Goal: Task Accomplishment & Management: Complete application form

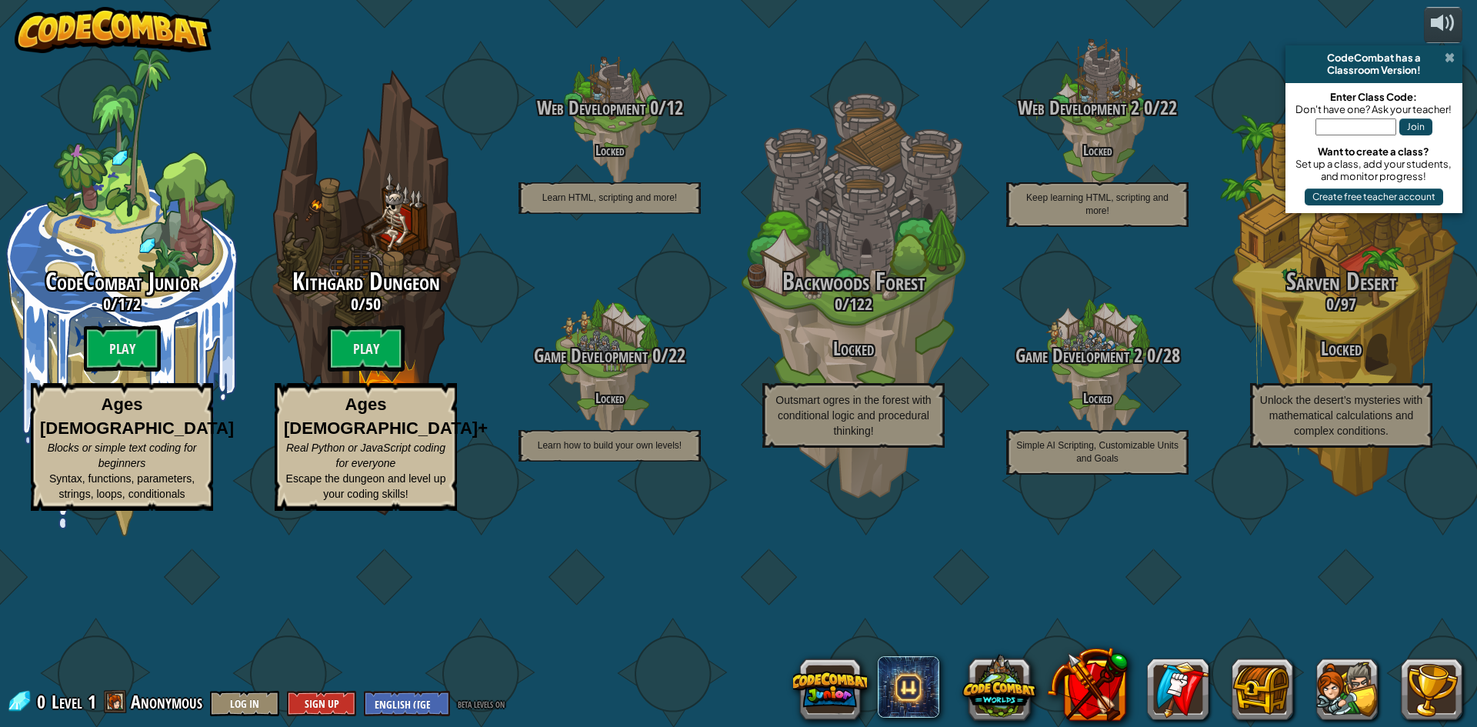
click at [1448, 52] on span at bounding box center [1450, 58] width 10 height 12
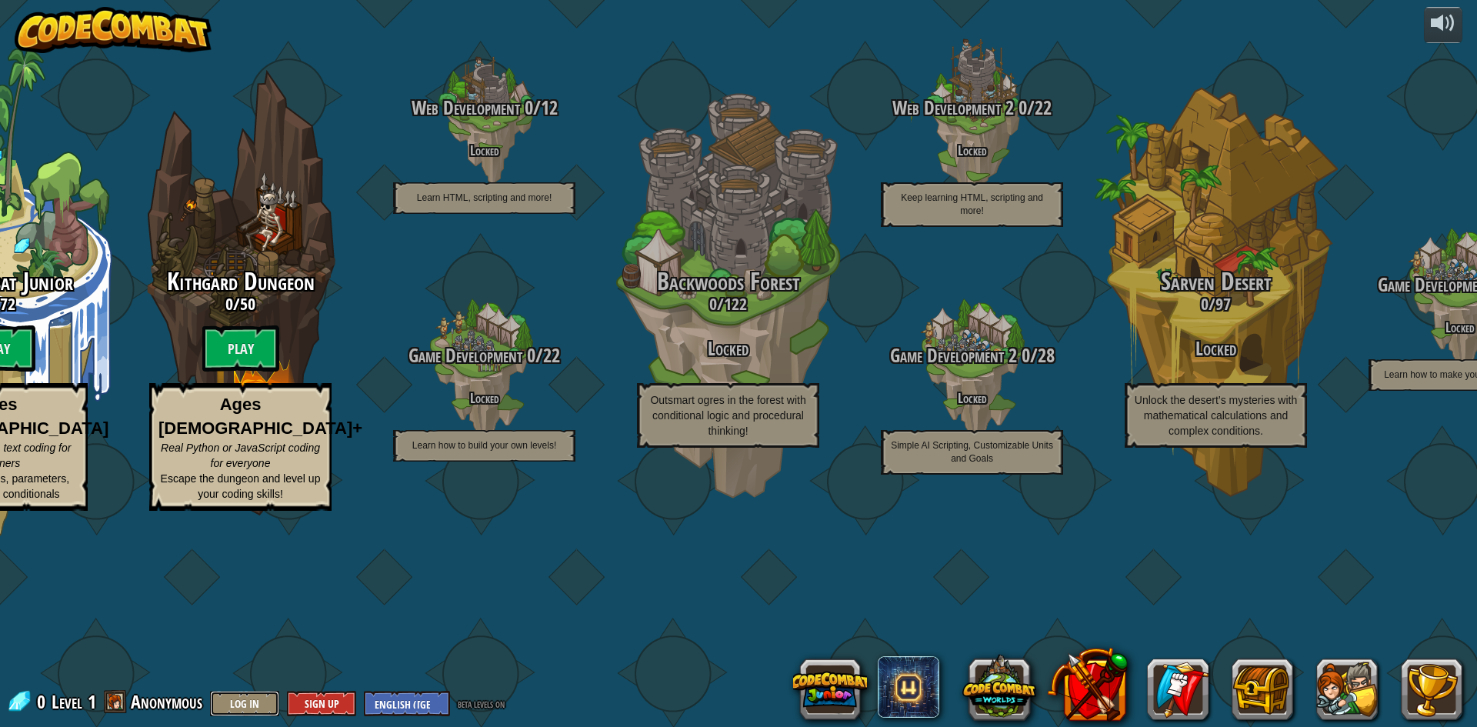
click at [243, 701] on button "Log In" at bounding box center [244, 703] width 69 height 25
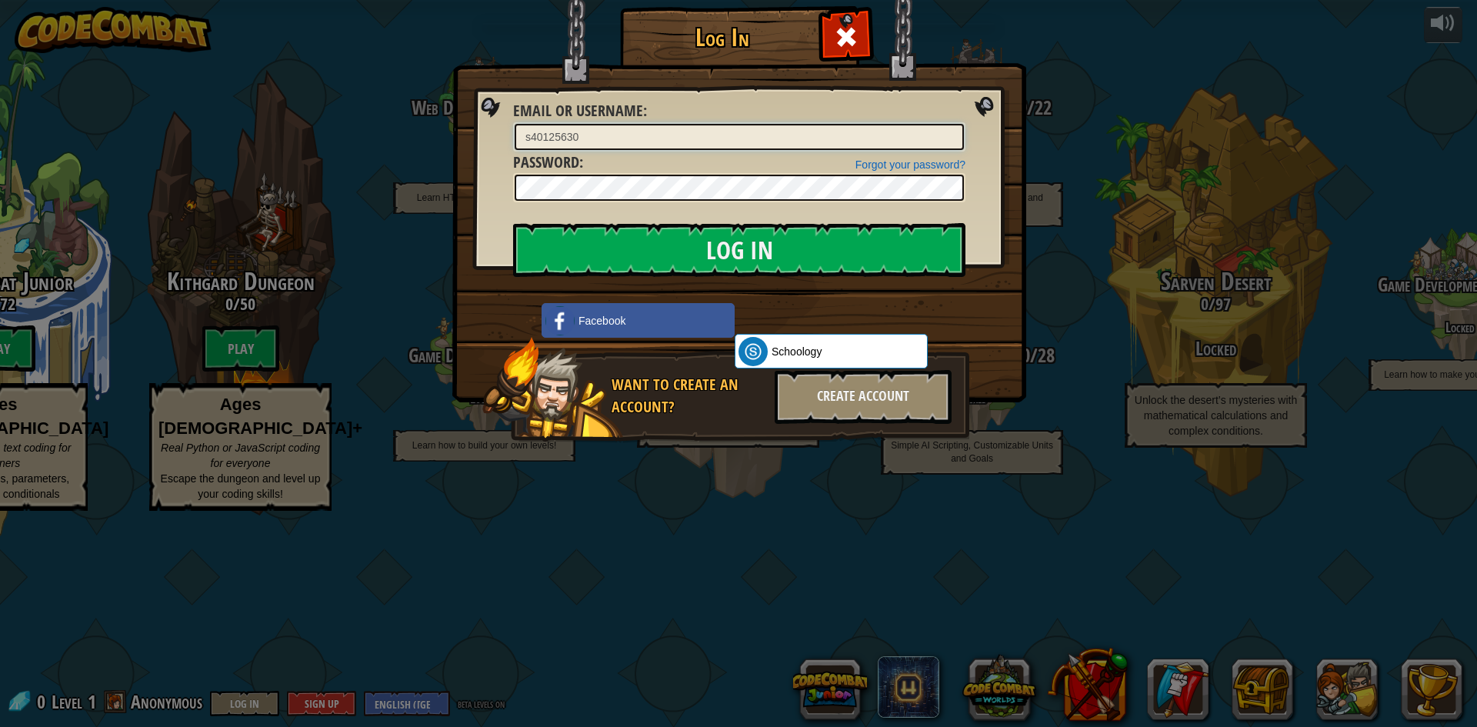
type input "s40125630"
click at [842, 38] on span at bounding box center [846, 37] width 25 height 25
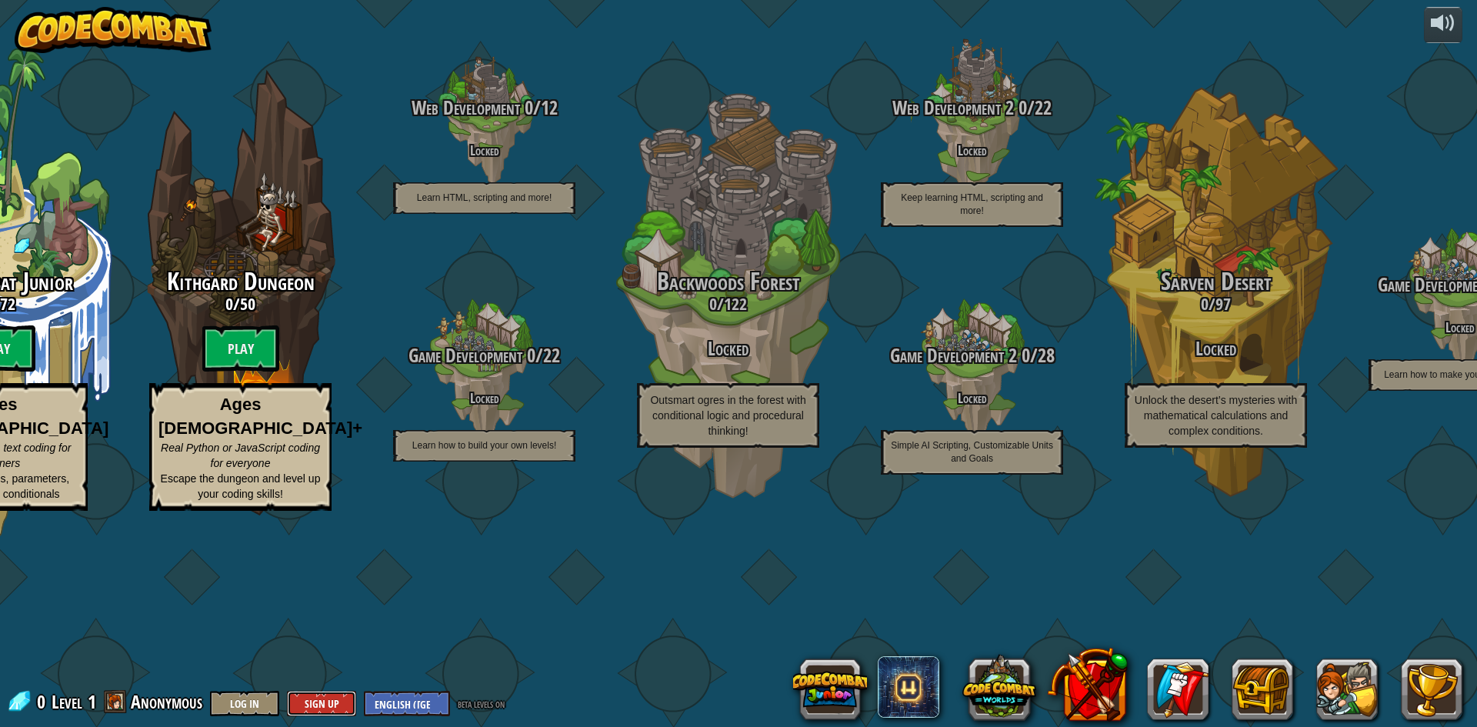
click at [326, 714] on button "Sign Up" at bounding box center [321, 703] width 69 height 25
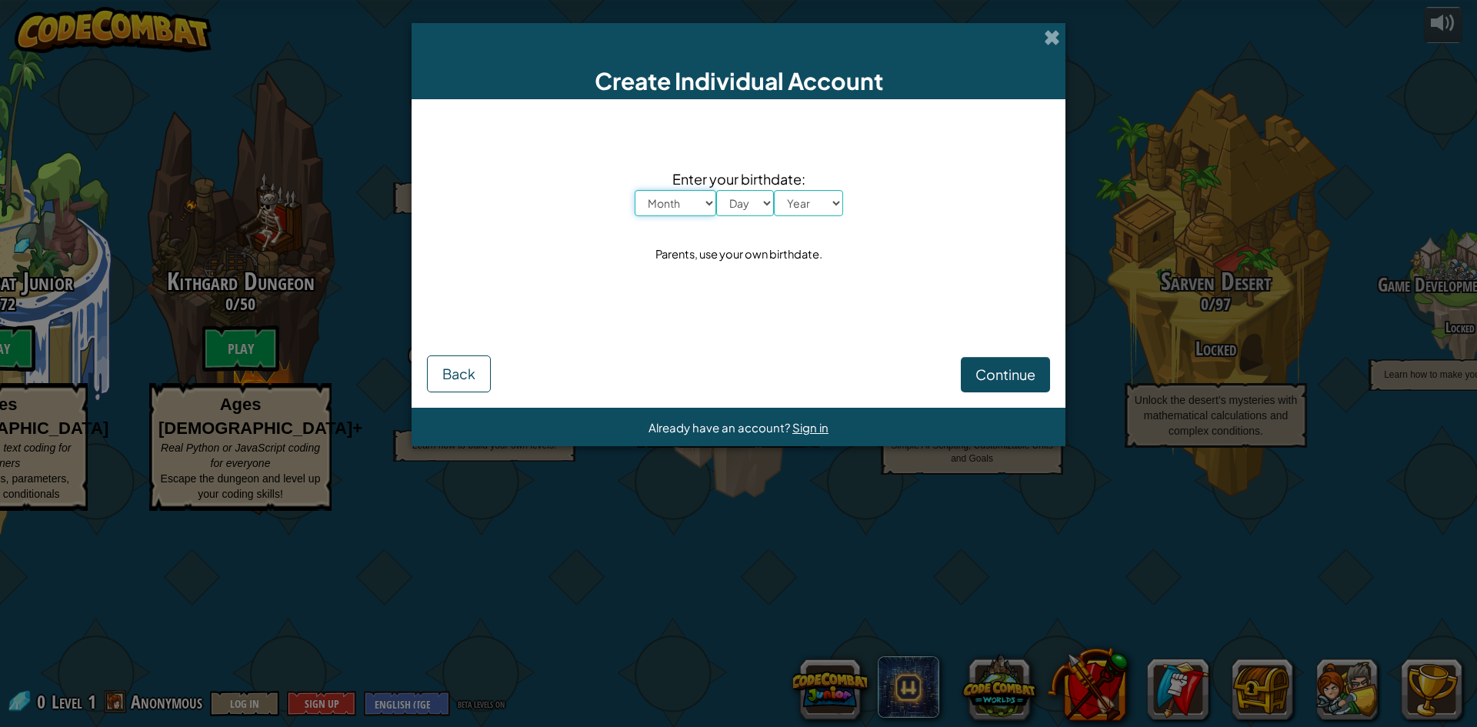
click at [705, 199] on select "Month January February March April May June July August September October Novem…" at bounding box center [676, 203] width 82 height 26
select select "2"
click at [635, 190] on select "Month January February March April May June July August September October Novem…" at bounding box center [676, 203] width 82 height 26
click at [746, 204] on select "Day 1 2 3 4 5 6 7 8 9 10 11 12 13 14 15 16 17 18 19 20 21 22 23 24 25 26 27 28 …" at bounding box center [745, 203] width 58 height 26
select select "11"
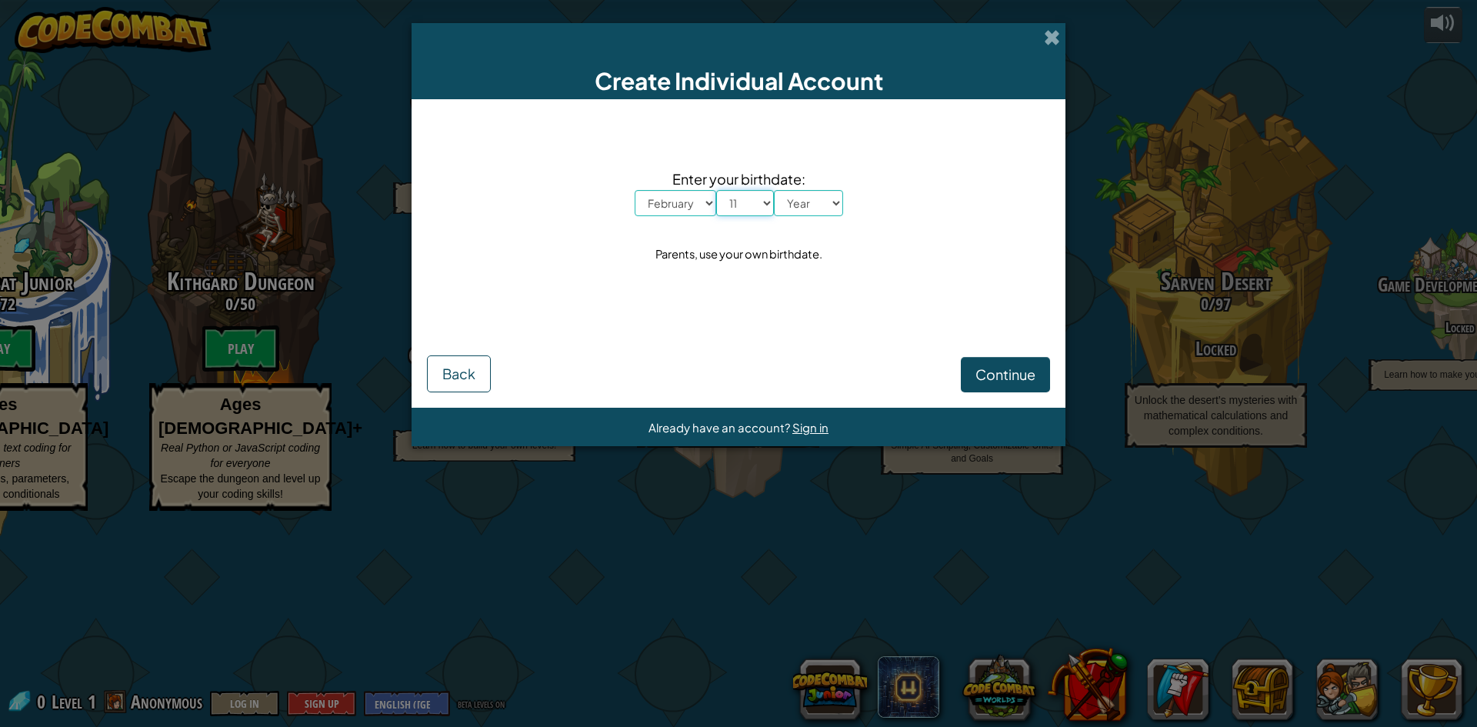
click at [716, 190] on select "Day 1 2 3 4 5 6 7 8 9 10 11 12 13 14 15 16 17 18 19 20 21 22 23 24 25 26 27 28 …" at bounding box center [745, 203] width 58 height 26
click at [801, 191] on div "Enter your birthdate: Month January February March April May June July August S…" at bounding box center [739, 192] width 208 height 48
click at [813, 199] on select "Year 2025 2024 2023 2022 2021 2020 2019 2018 2017 2016 2015 2014 2013 2012 2011…" at bounding box center [808, 203] width 69 height 26
select select "2011"
click at [774, 190] on select "Year 2025 2024 2023 2022 2021 2020 2019 2018 2017 2016 2015 2014 2013 2012 2011…" at bounding box center [808, 203] width 69 height 26
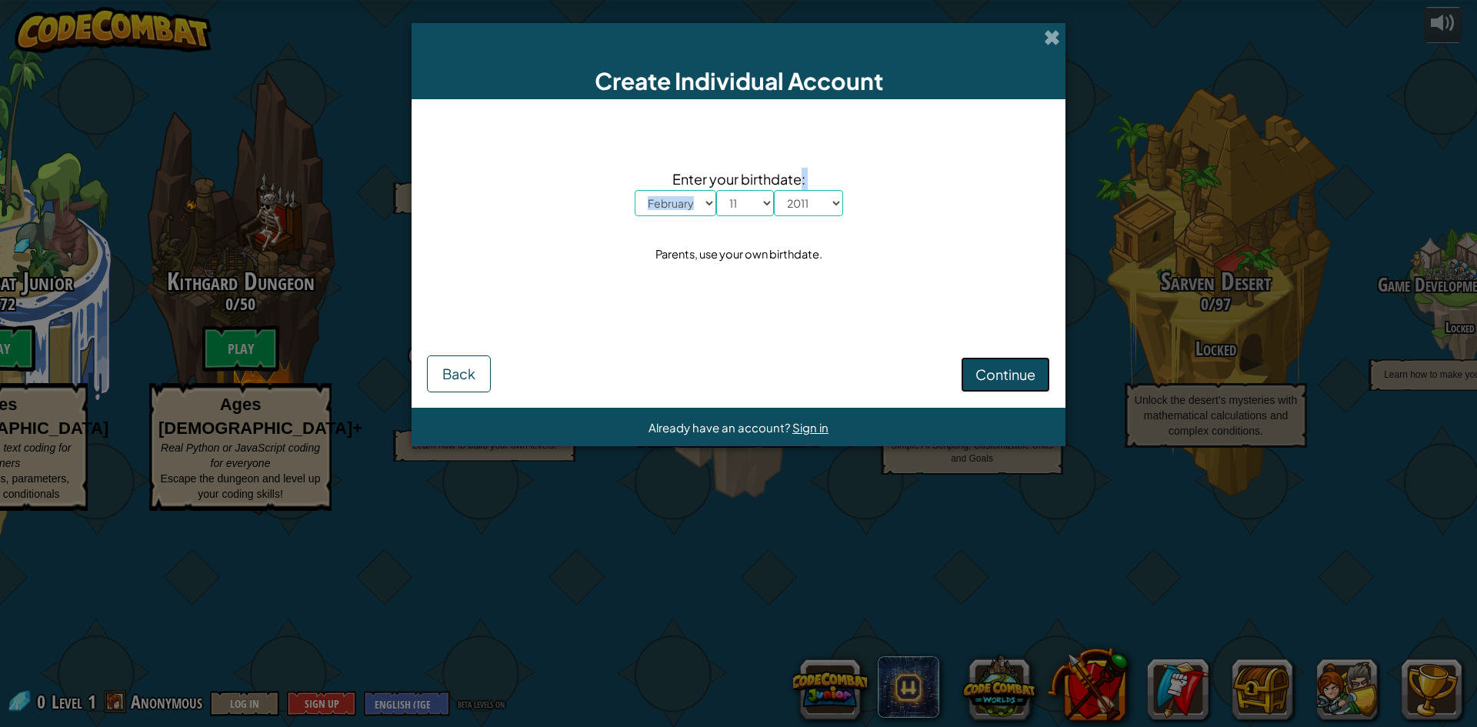
click at [1006, 381] on span "Continue" at bounding box center [1006, 374] width 60 height 18
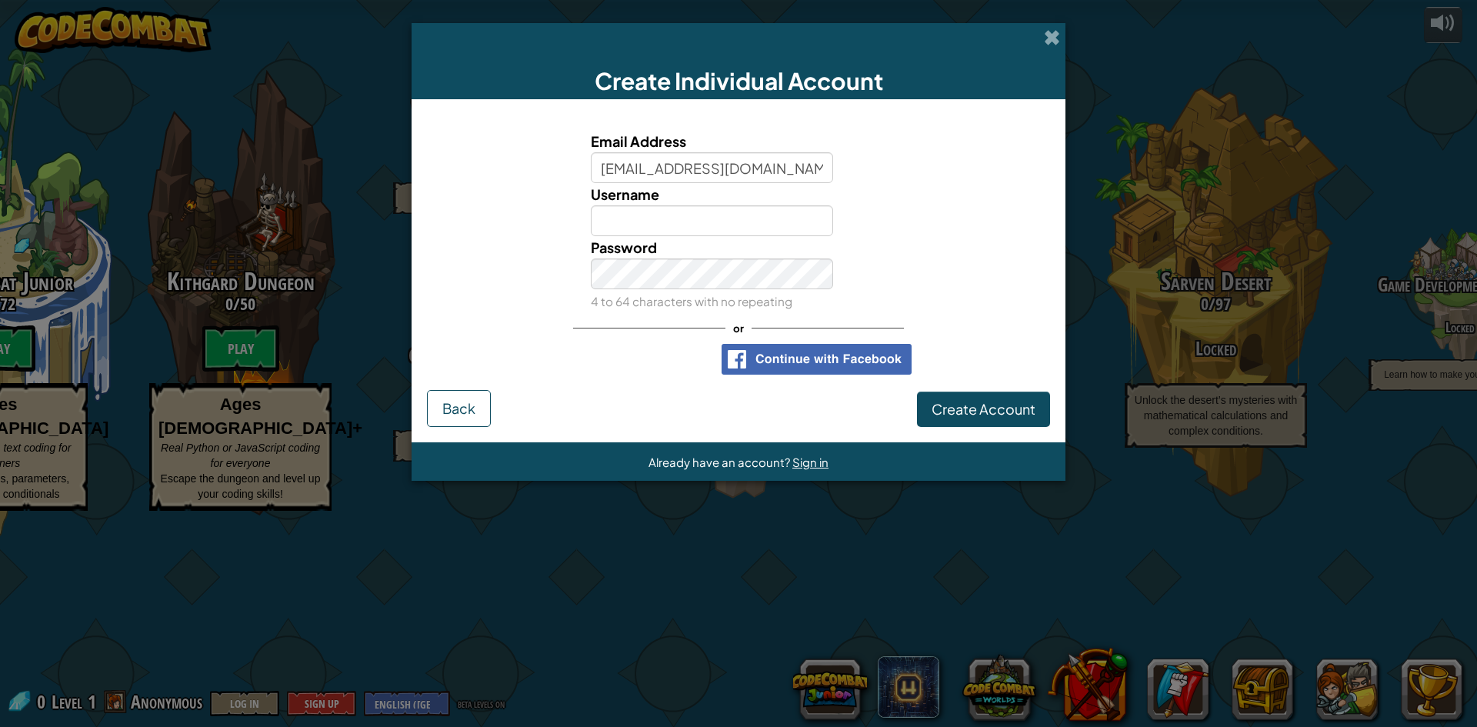
type input "[EMAIL_ADDRESS][DOMAIN_NAME]"
click at [625, 220] on input "Username" at bounding box center [712, 220] width 243 height 31
click at [666, 223] on input "s40125640" at bounding box center [712, 220] width 243 height 31
type input "s40125630"
click at [981, 422] on button "Create Account" at bounding box center [983, 409] width 133 height 35
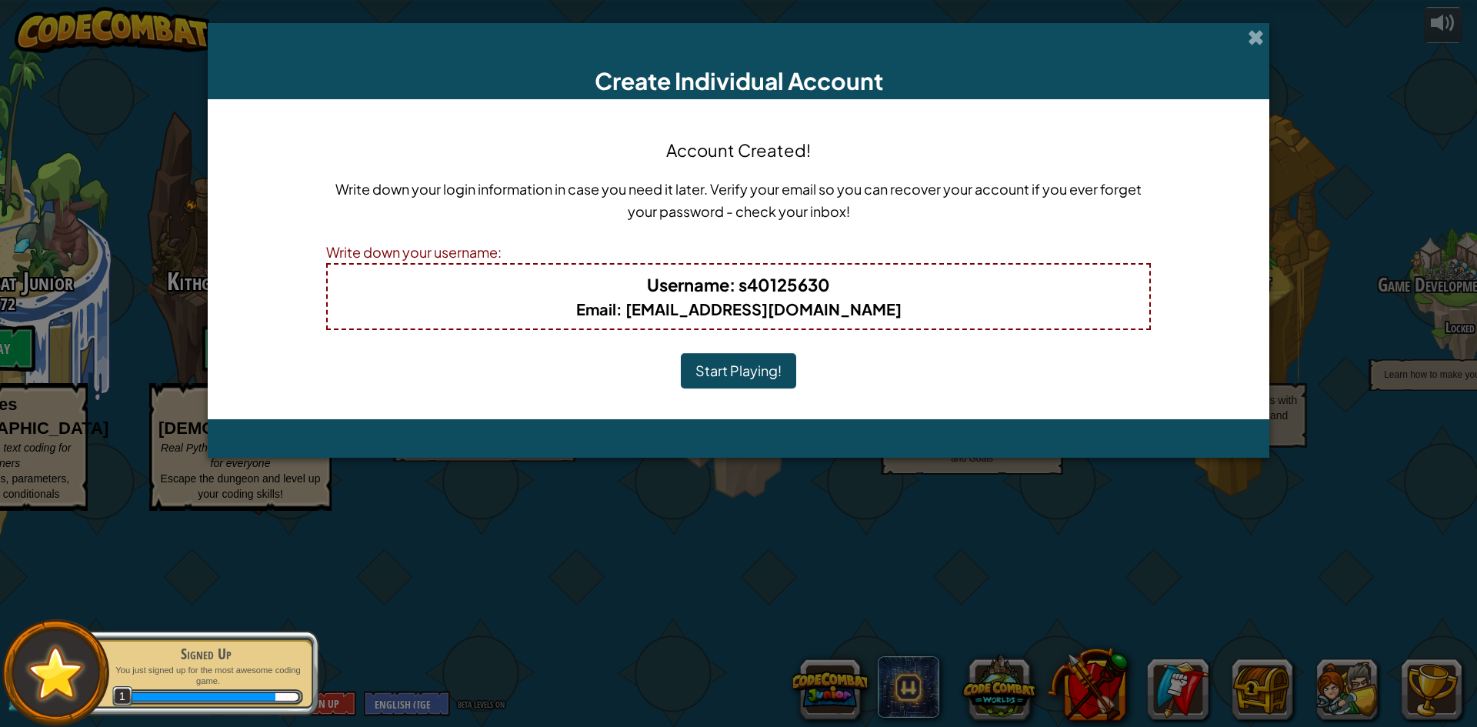
click at [744, 372] on button "Start Playing!" at bounding box center [738, 370] width 115 height 35
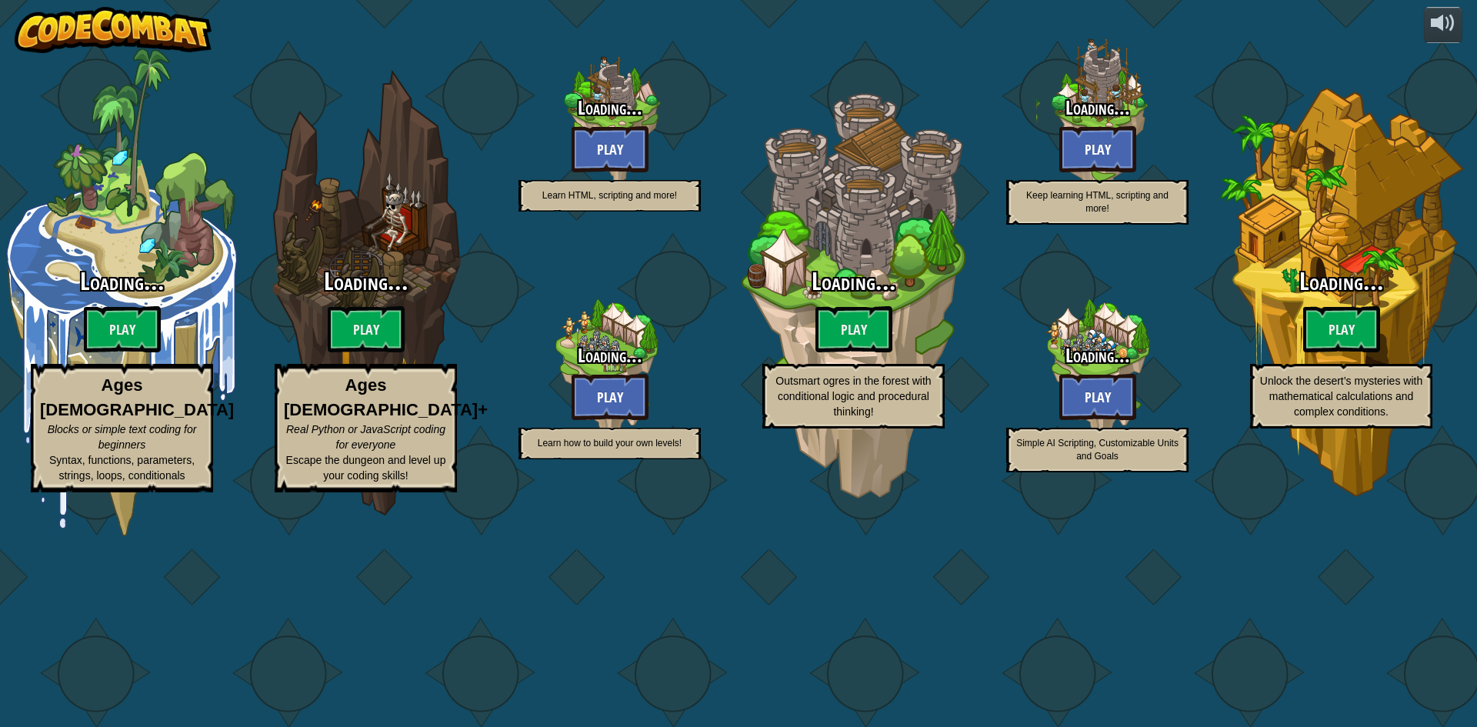
click at [72, 32] on img at bounding box center [113, 30] width 197 height 46
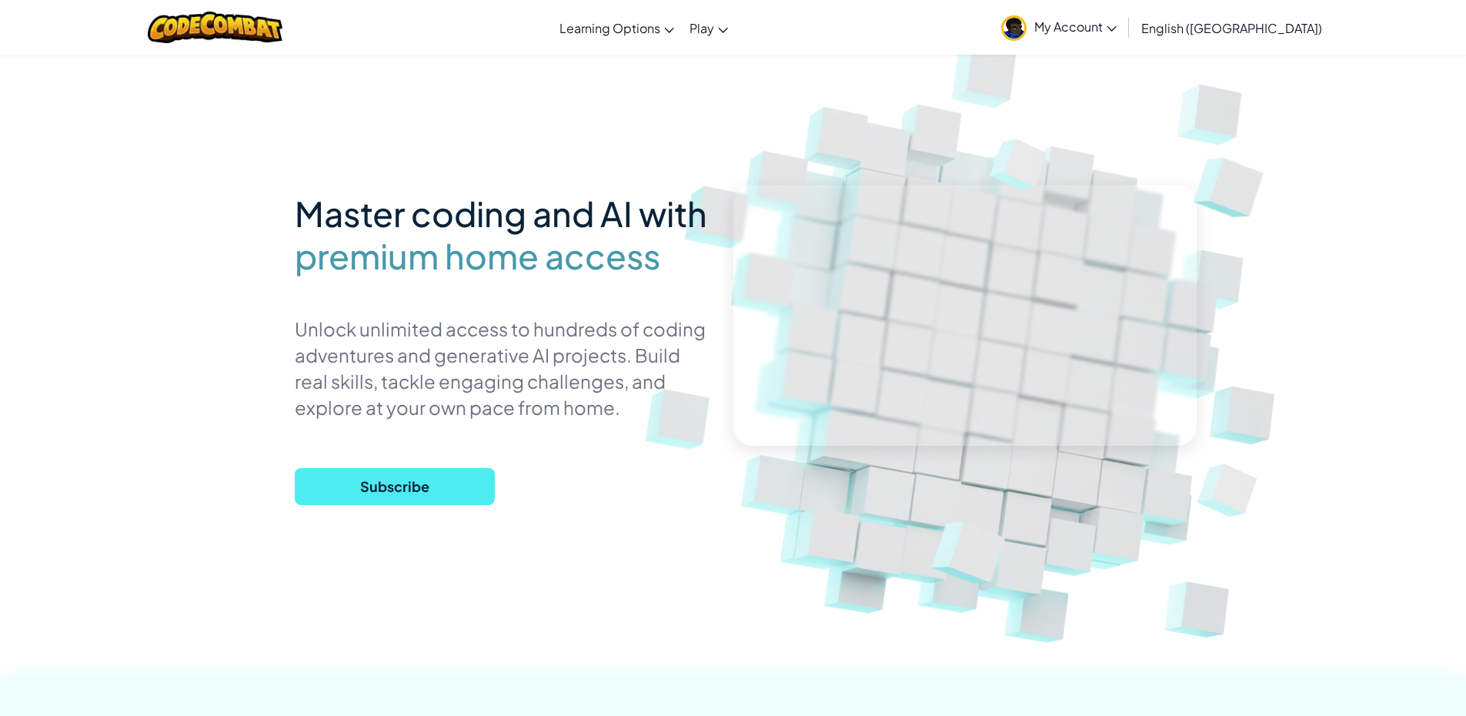
click at [1116, 33] on span "My Account" at bounding box center [1075, 26] width 82 height 16
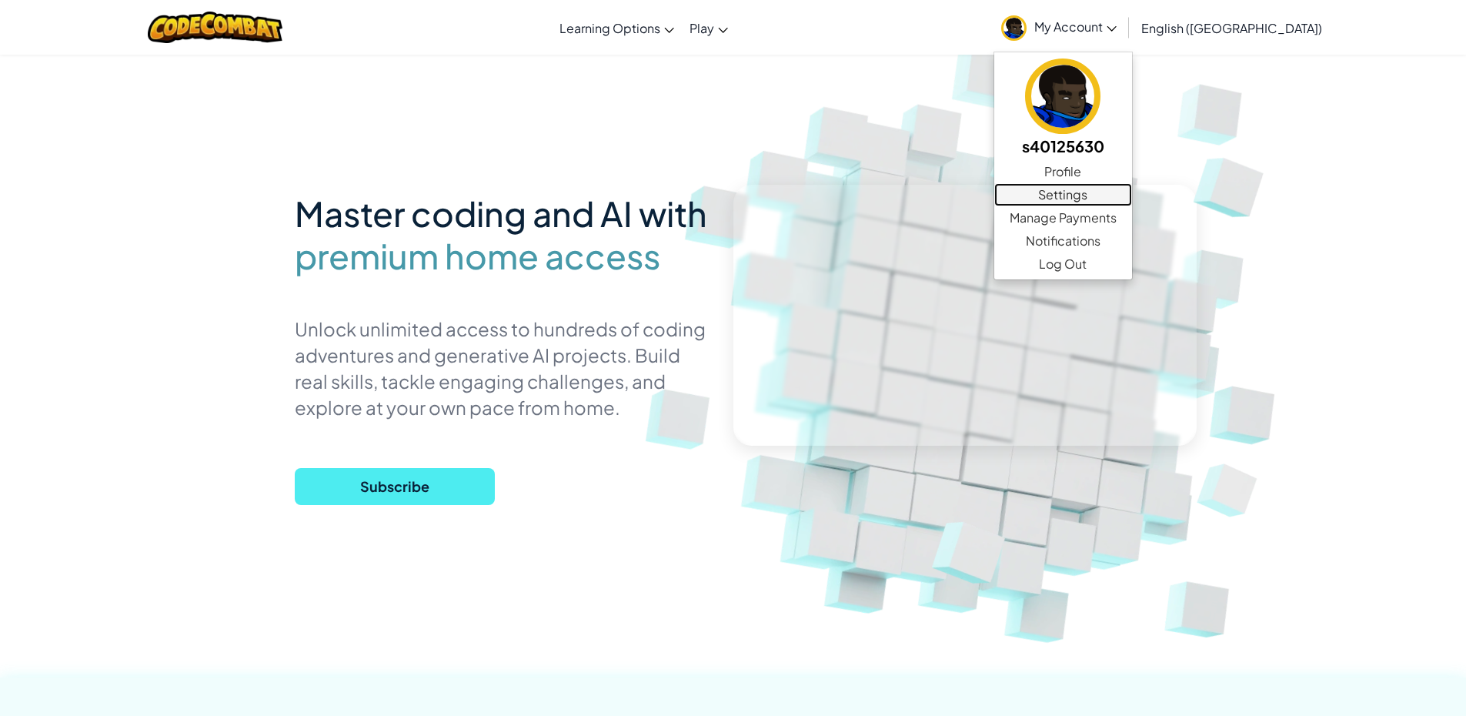
click at [1132, 199] on link "Settings" at bounding box center [1063, 194] width 138 height 23
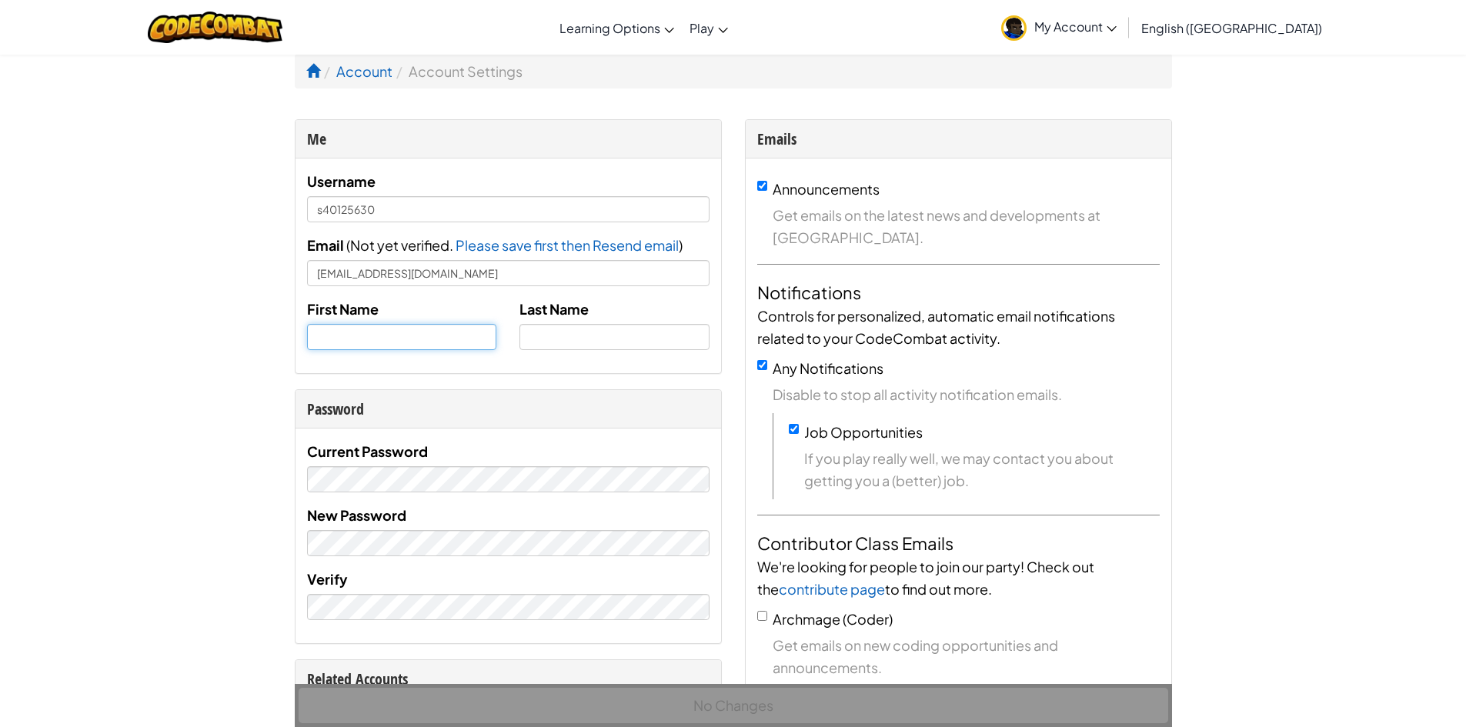
click at [422, 333] on input "text" at bounding box center [402, 337] width 190 height 26
type input "John"
click at [578, 338] on input "text" at bounding box center [614, 337] width 190 height 26
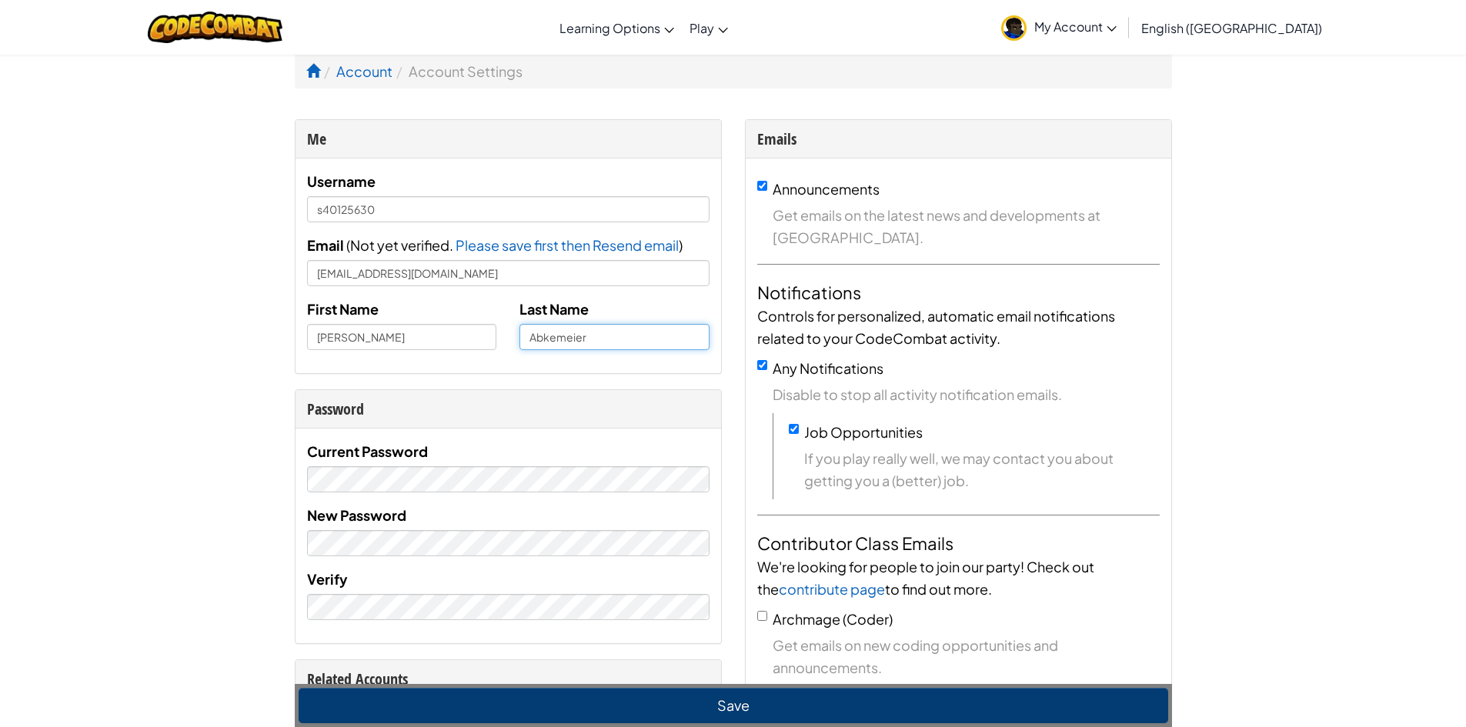
scroll to position [154, 0]
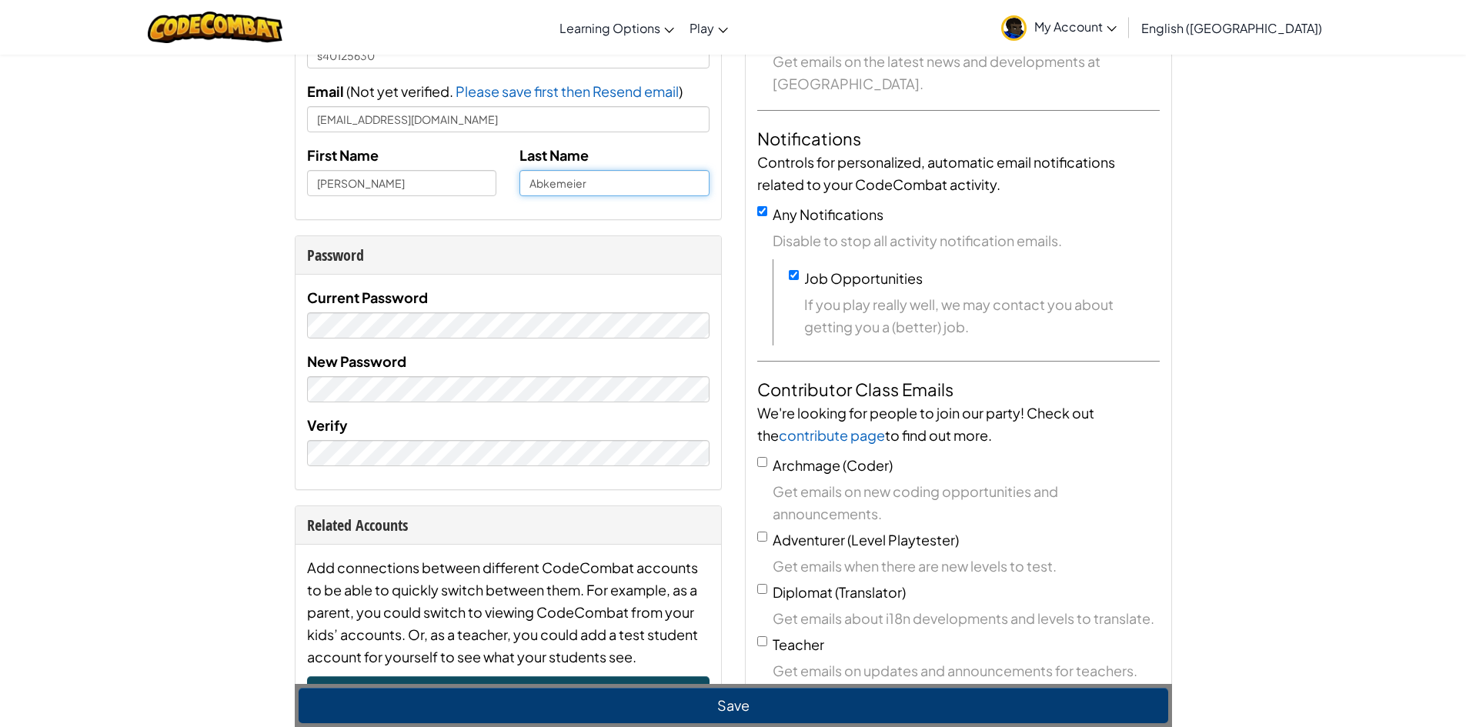
type input "Abkemeier"
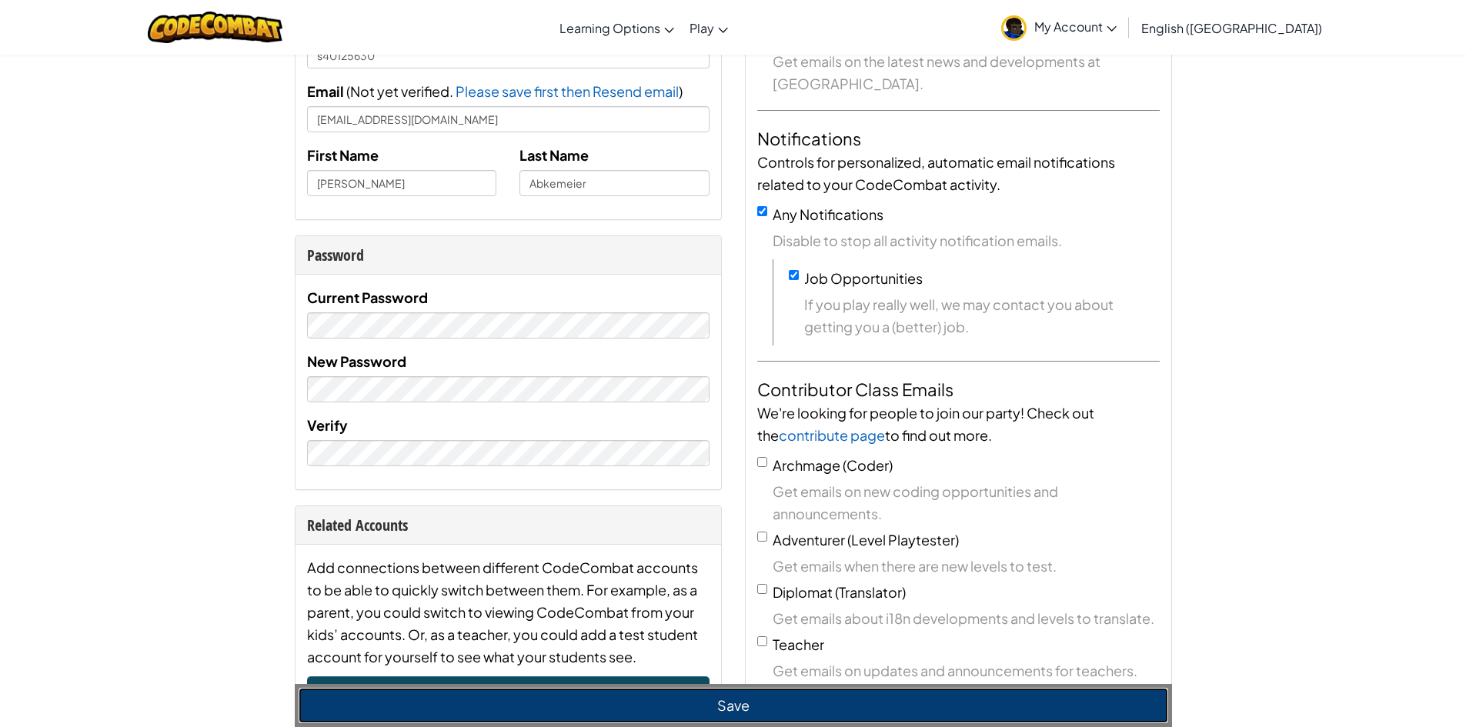
click at [714, 698] on button "Save" at bounding box center [733, 705] width 869 height 35
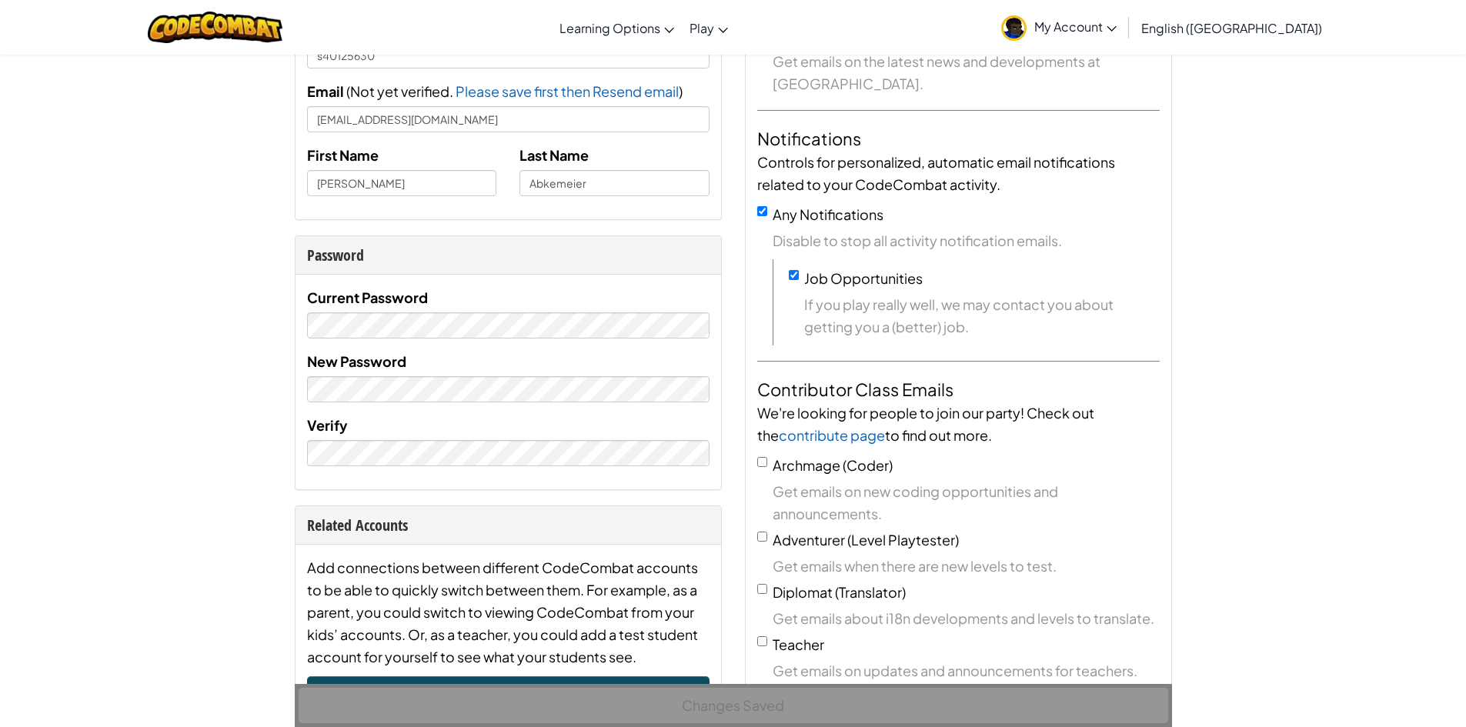
click at [1116, 23] on span "My Account" at bounding box center [1075, 26] width 82 height 16
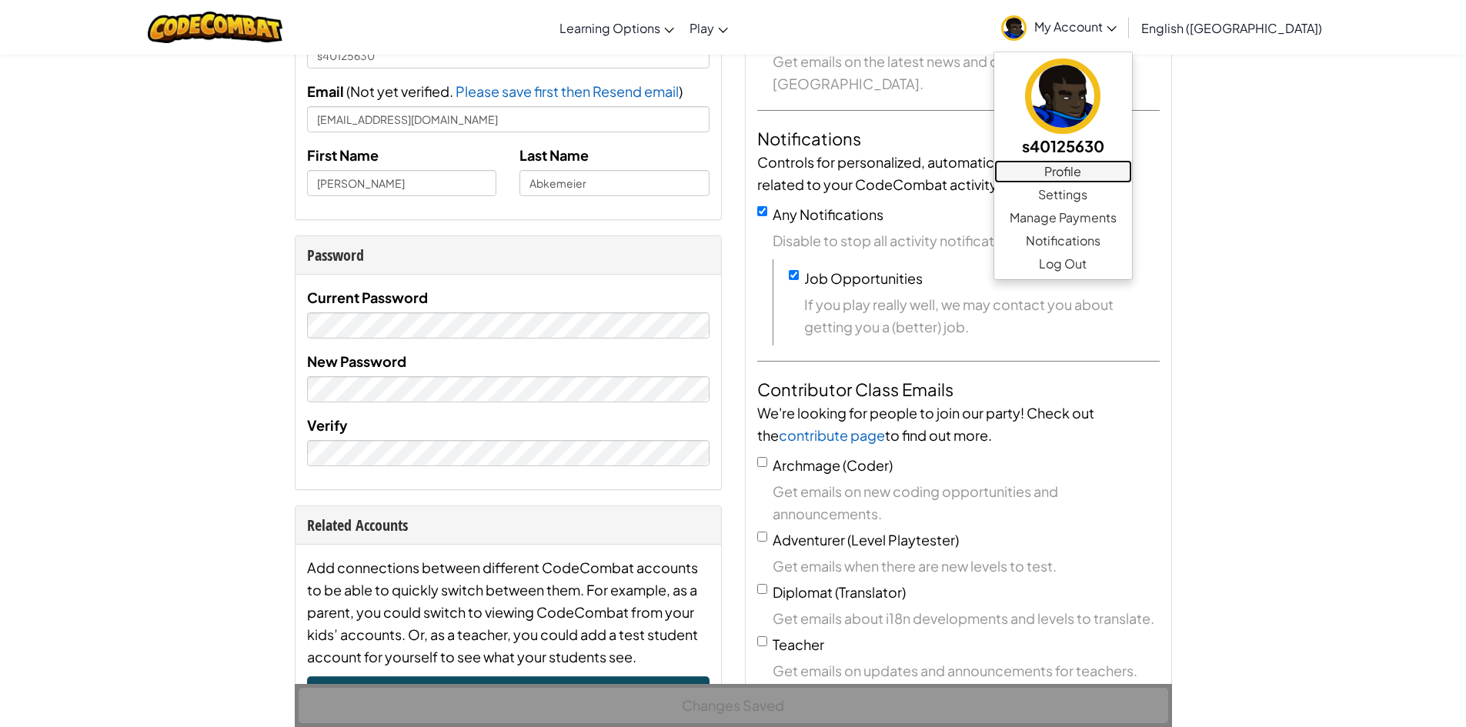
click at [1132, 164] on link "Profile" at bounding box center [1063, 171] width 138 height 23
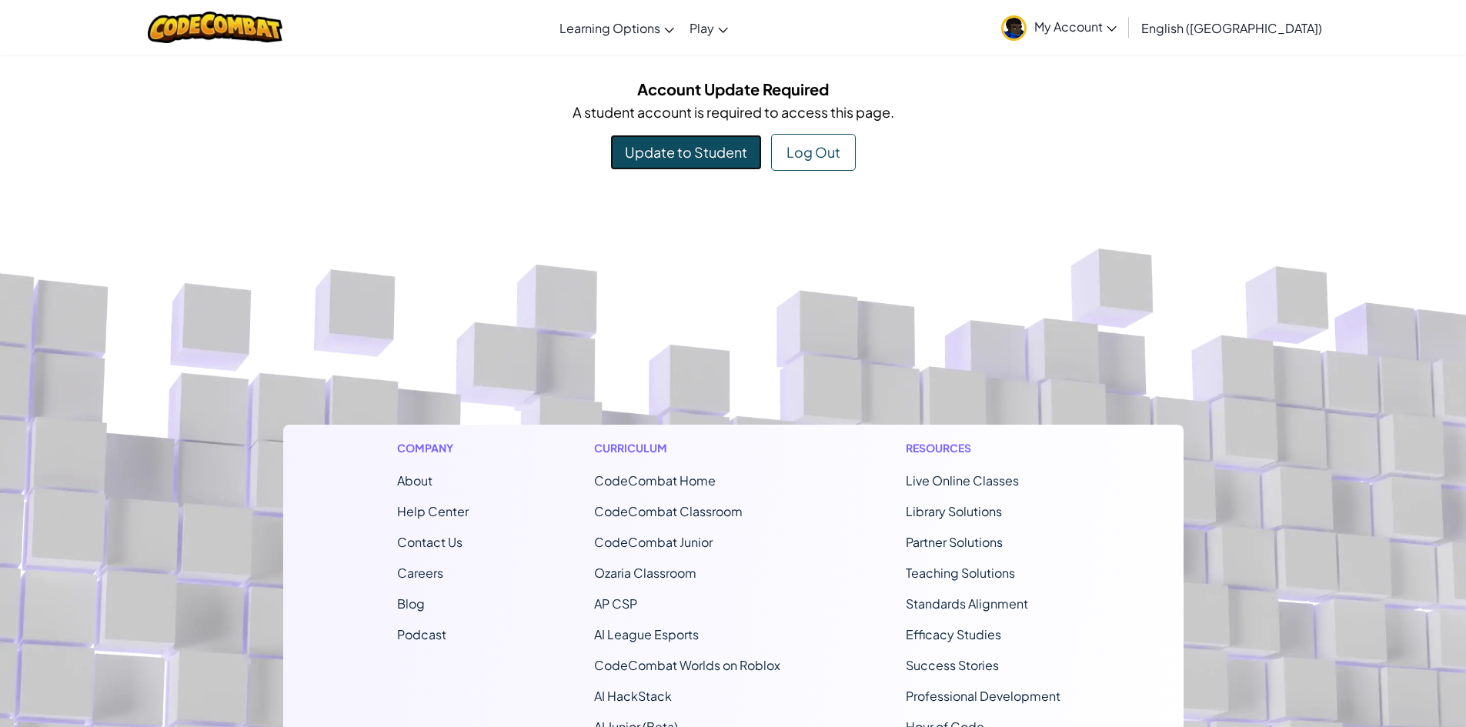
click at [733, 151] on link "Update to Student" at bounding box center [686, 152] width 152 height 35
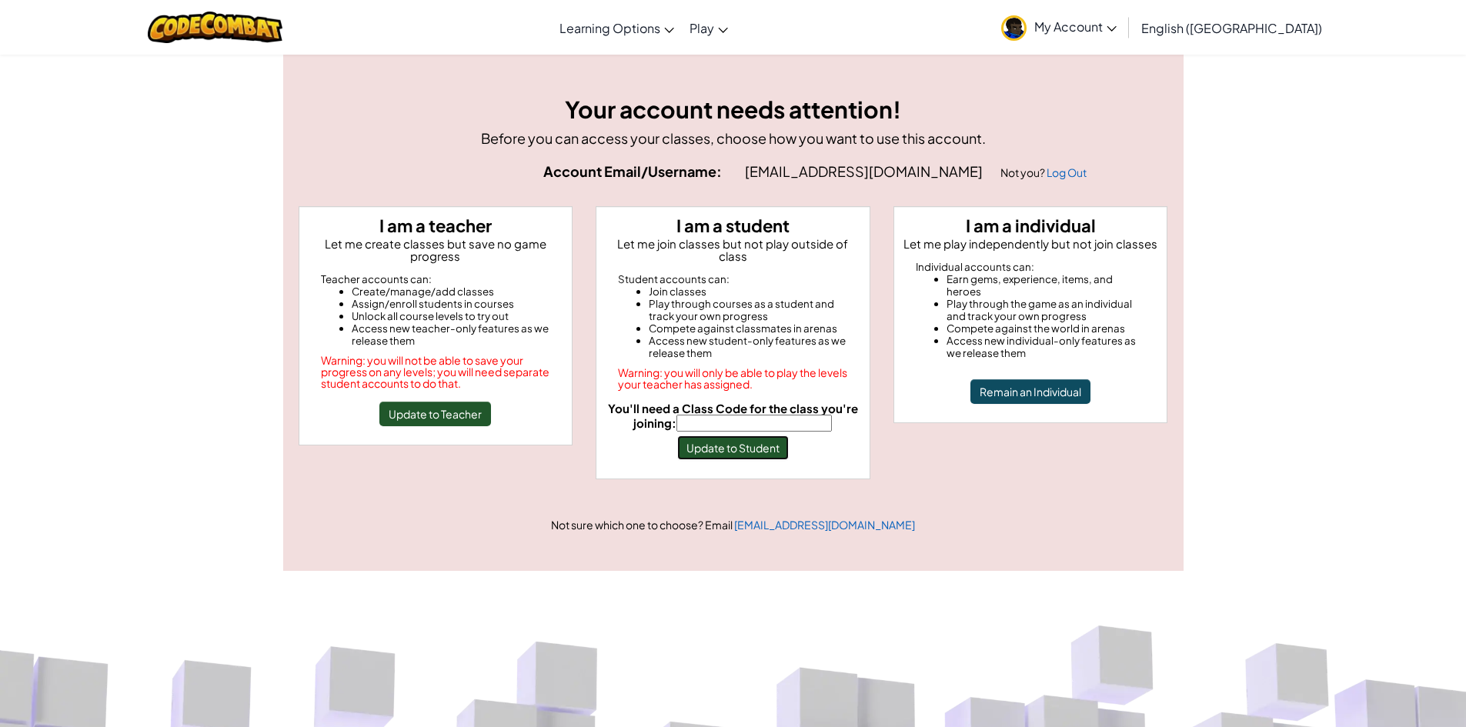
click at [751, 439] on button "Update to Student" at bounding box center [733, 447] width 112 height 25
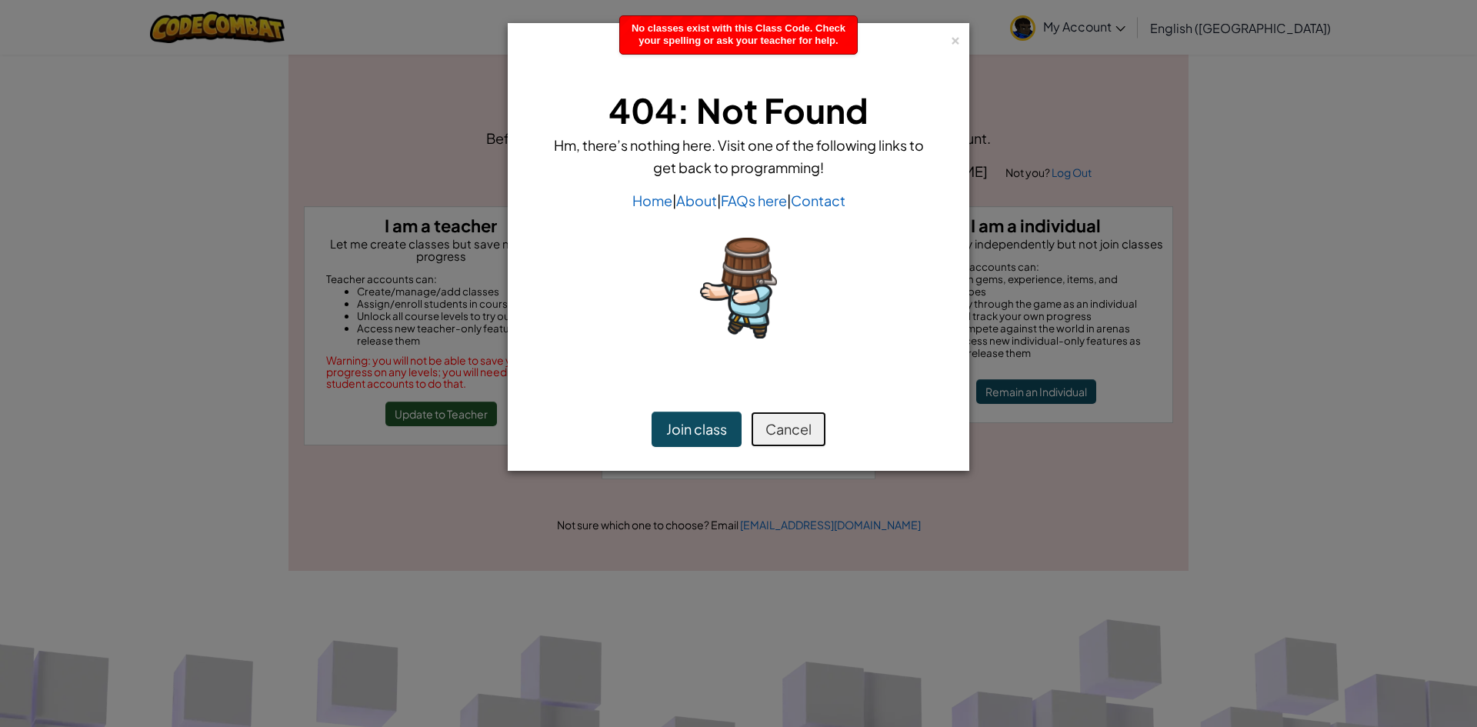
click at [775, 428] on button "Cancel" at bounding box center [788, 429] width 75 height 35
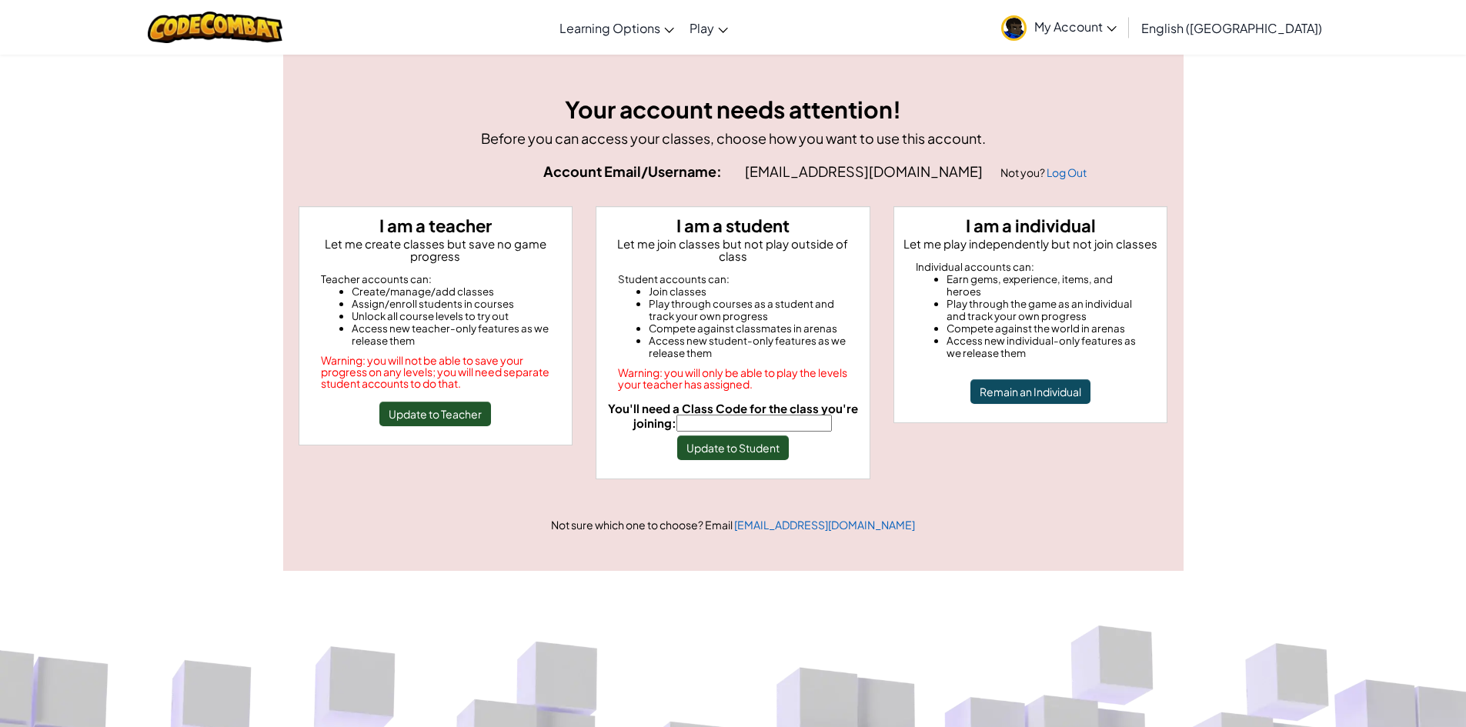
click at [1116, 26] on span "My Account" at bounding box center [1075, 26] width 82 height 16
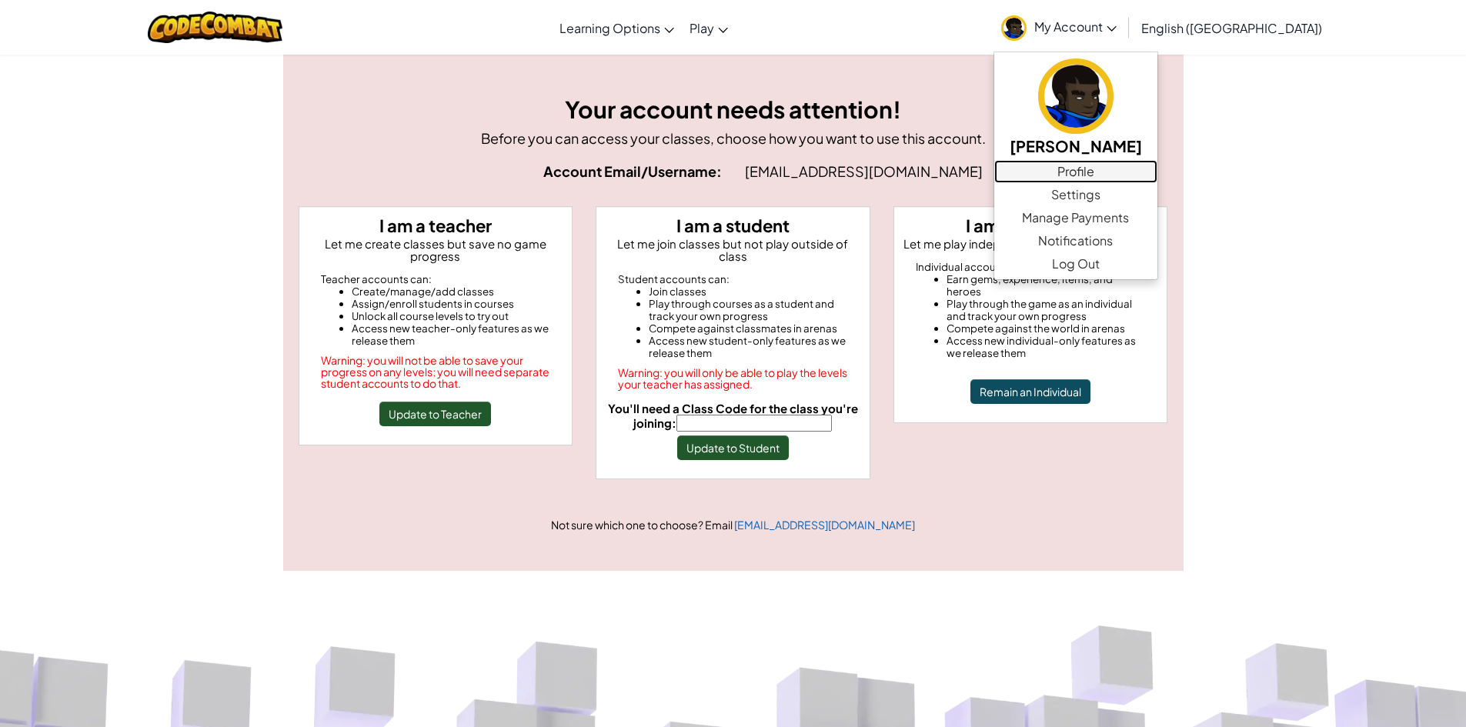
click at [1157, 170] on link "Profile" at bounding box center [1075, 171] width 163 height 23
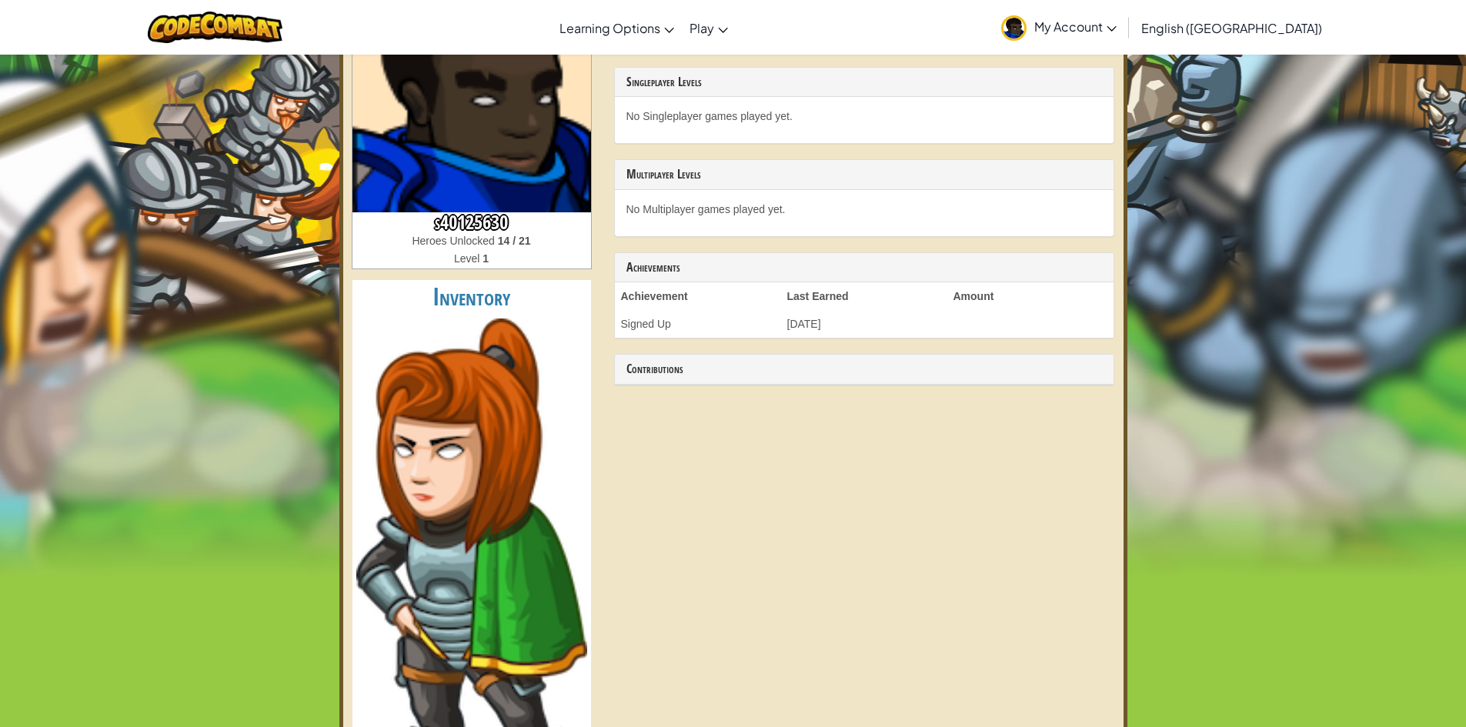
scroll to position [77, 0]
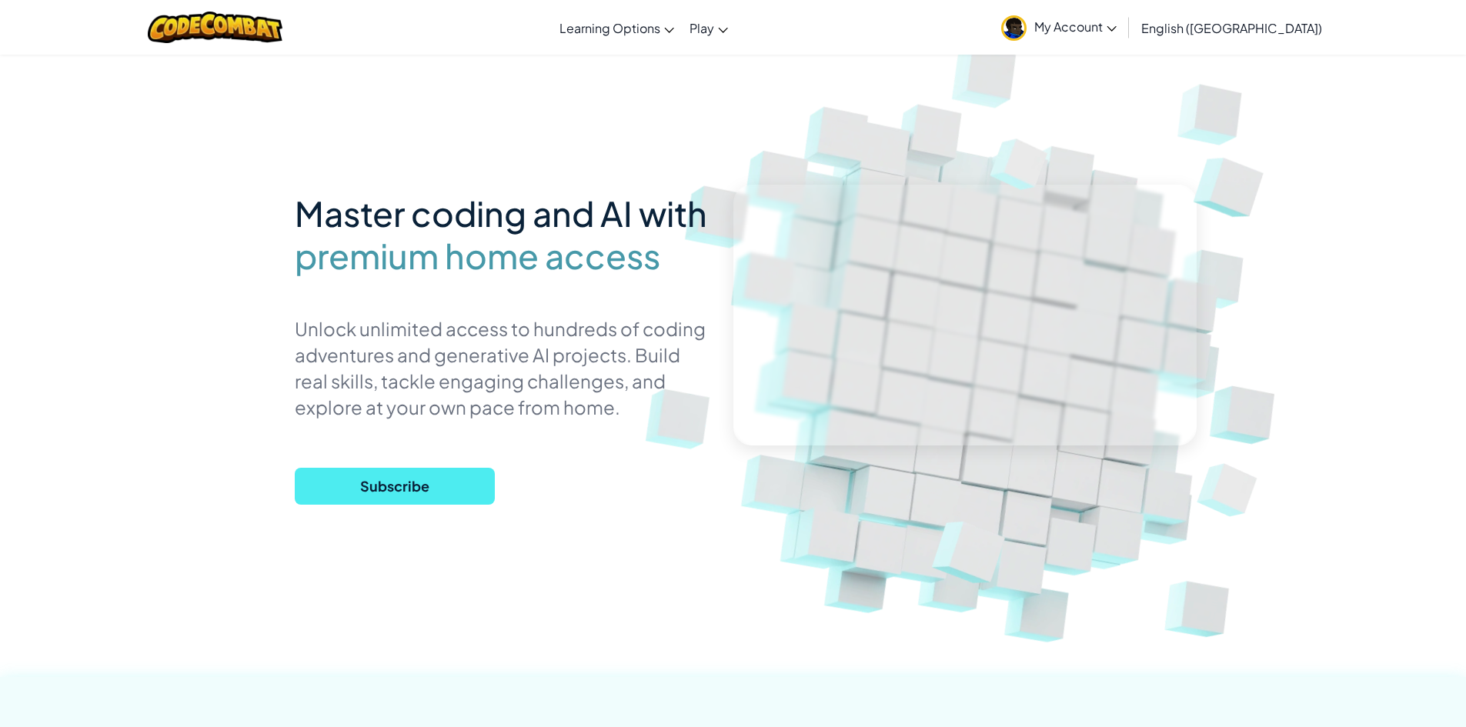
drag, startPoint x: 1164, startPoint y: 26, endPoint x: 1155, endPoint y: 30, distance: 10.0
click at [1116, 27] on span "My Account" at bounding box center [1075, 26] width 82 height 16
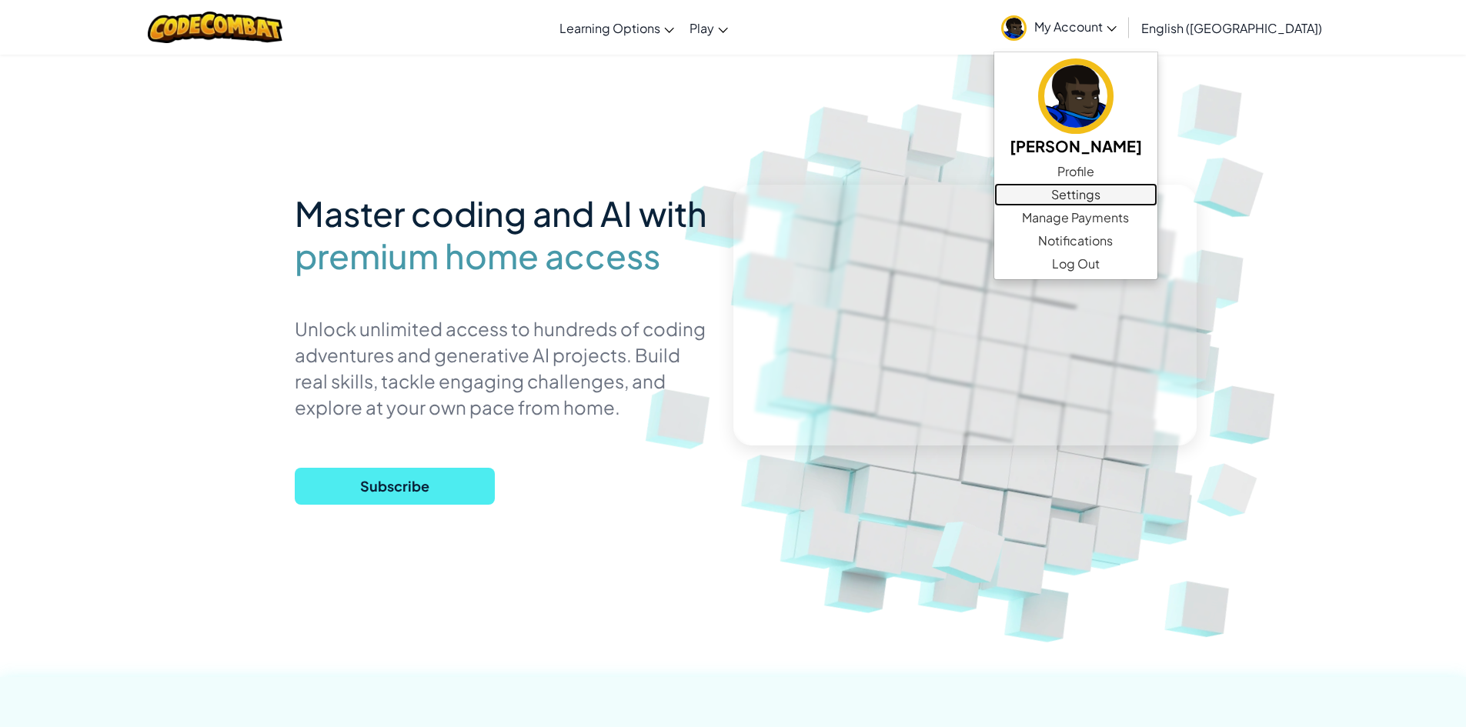
click at [1157, 191] on link "Settings" at bounding box center [1075, 194] width 163 height 23
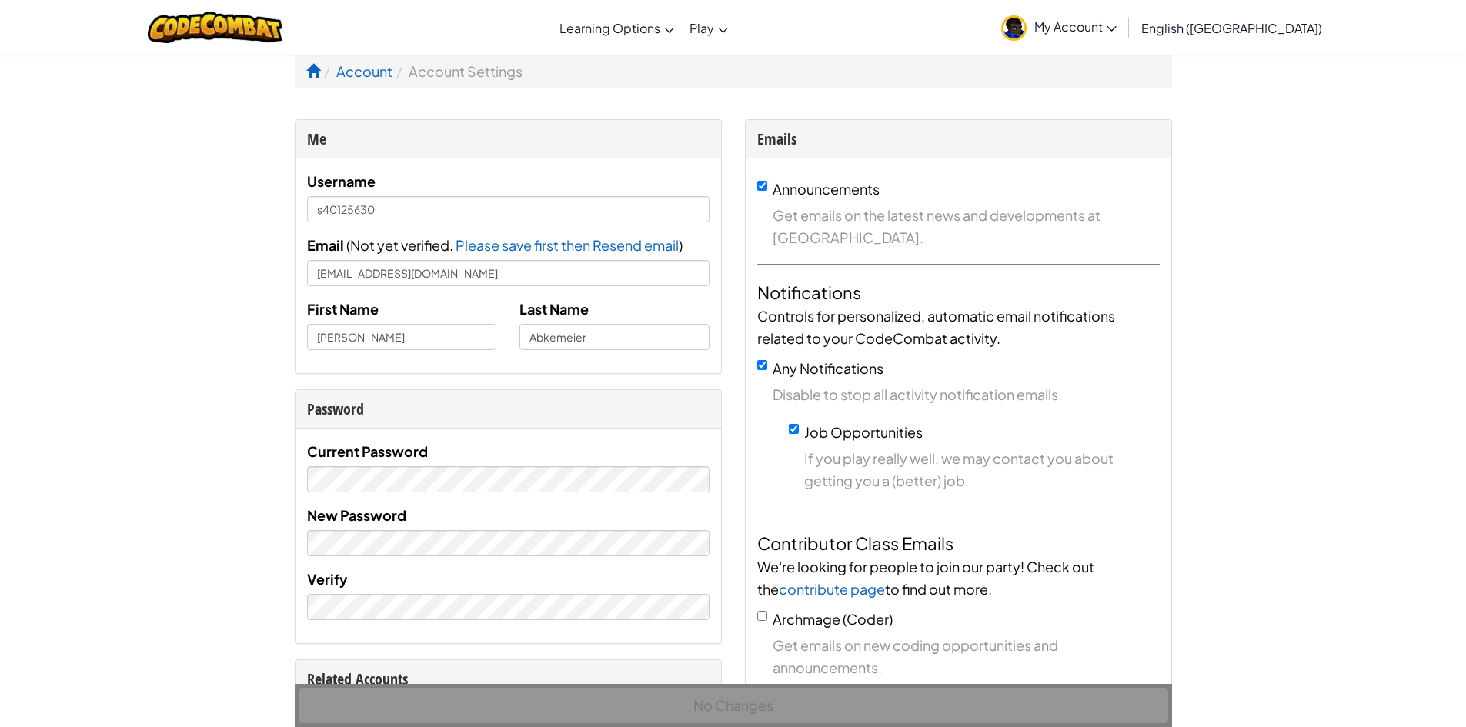
click at [1124, 36] on link "My Account" at bounding box center [1058, 27] width 131 height 48
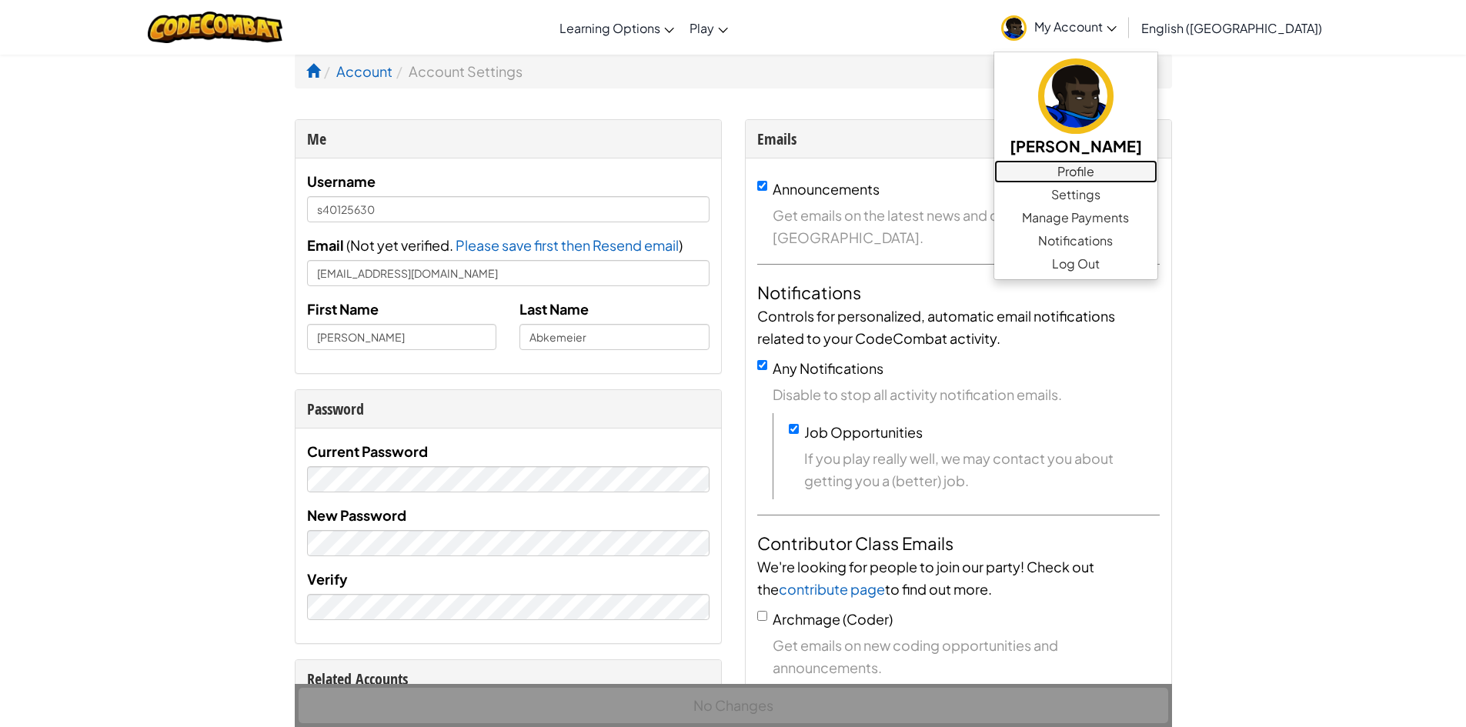
click at [1157, 170] on link "Profile" at bounding box center [1075, 171] width 163 height 23
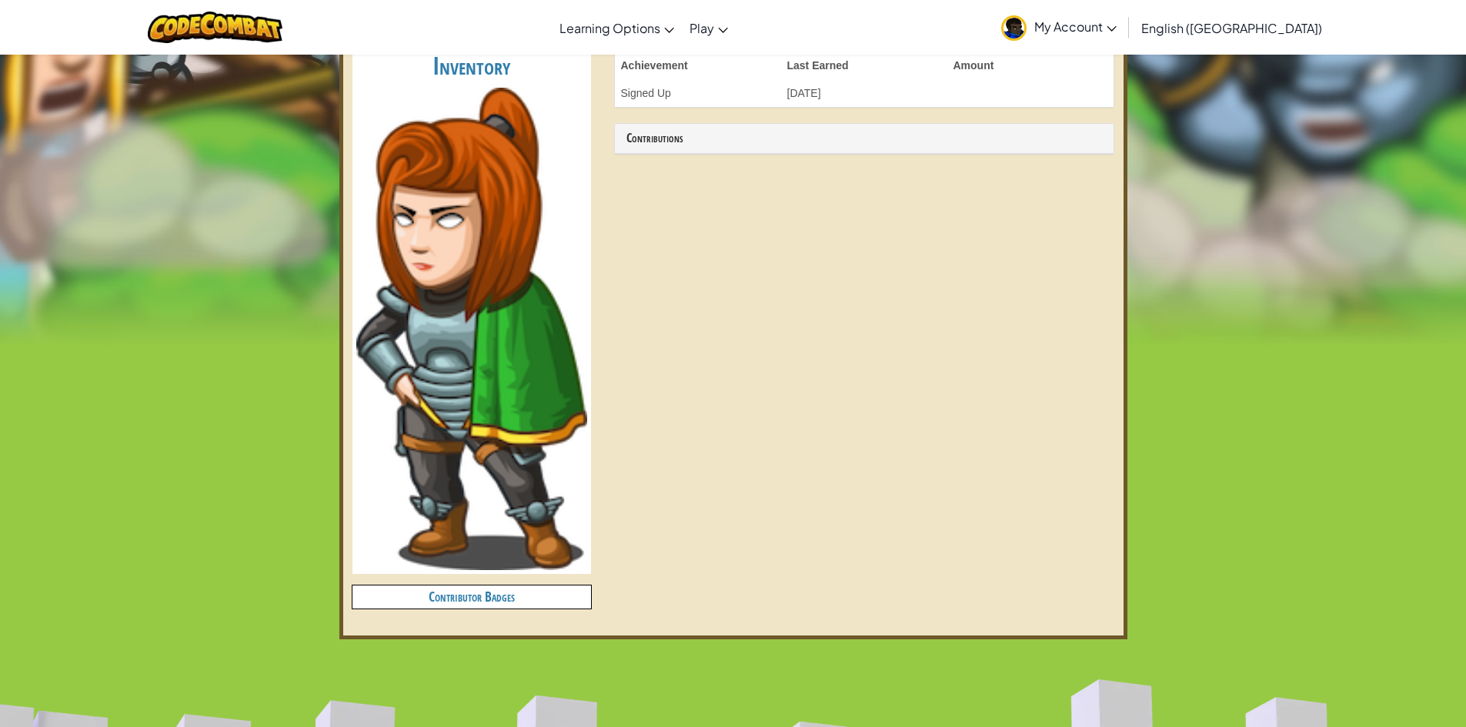
scroll to position [231, 0]
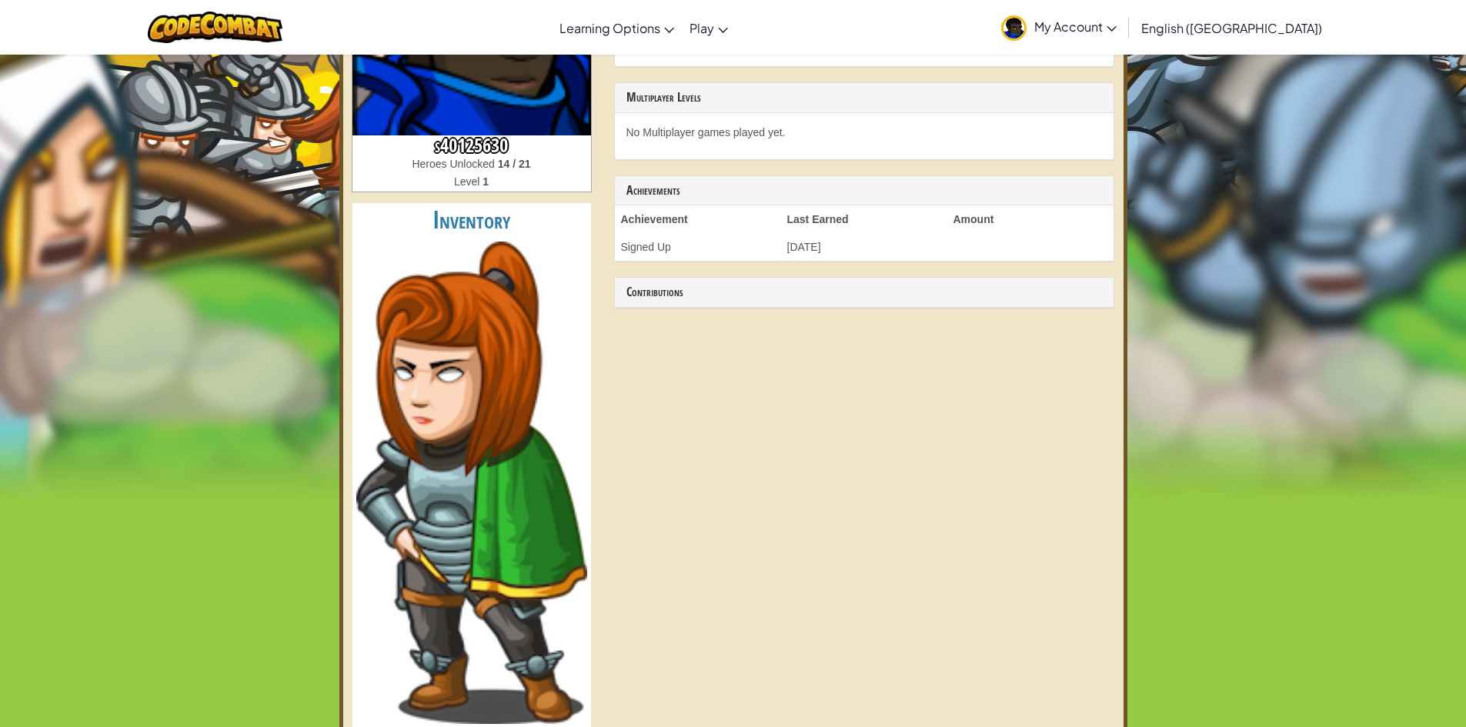
drag, startPoint x: 491, startPoint y: 158, endPoint x: 534, endPoint y: 132, distance: 50.0
click at [492, 158] on span "Heroes Unlocked" at bounding box center [454, 164] width 85 height 12
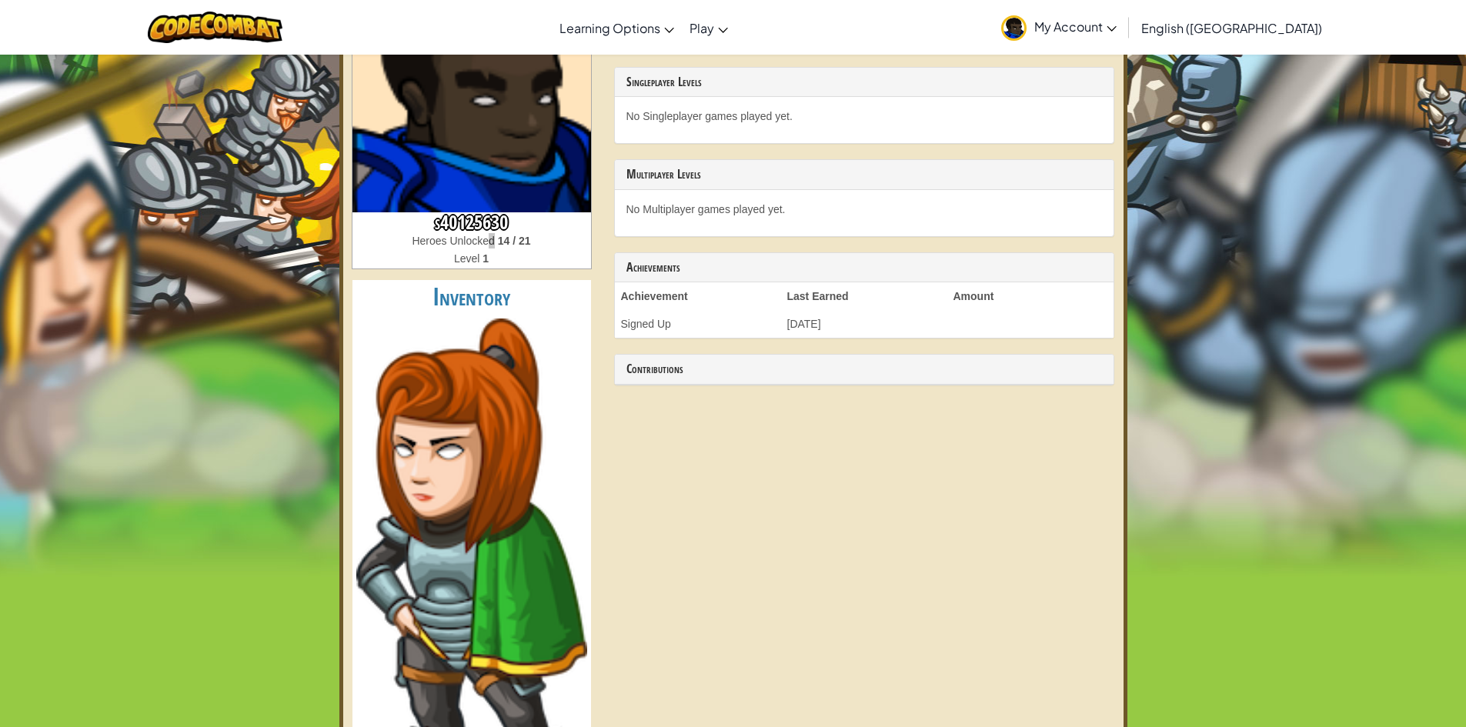
scroll to position [0, 0]
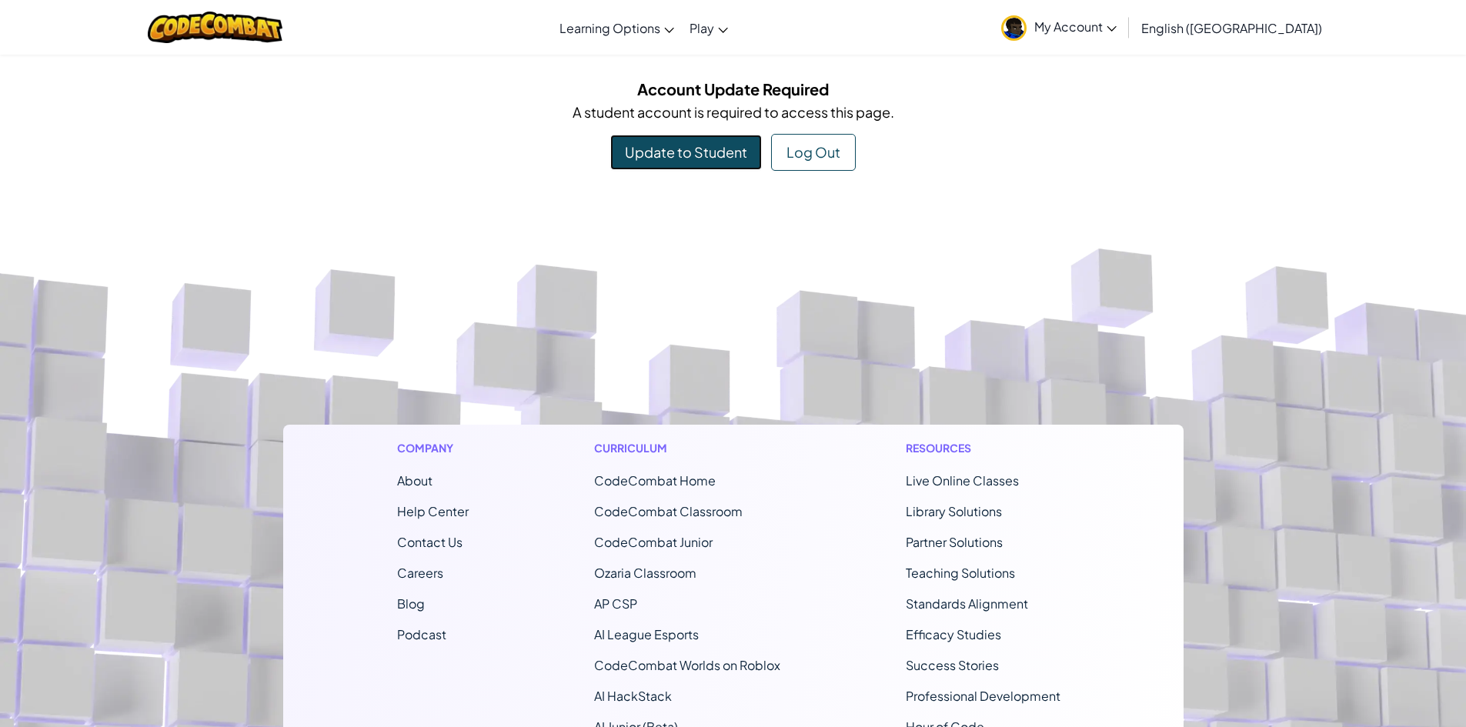
click at [694, 155] on link "Update to Student" at bounding box center [686, 152] width 152 height 35
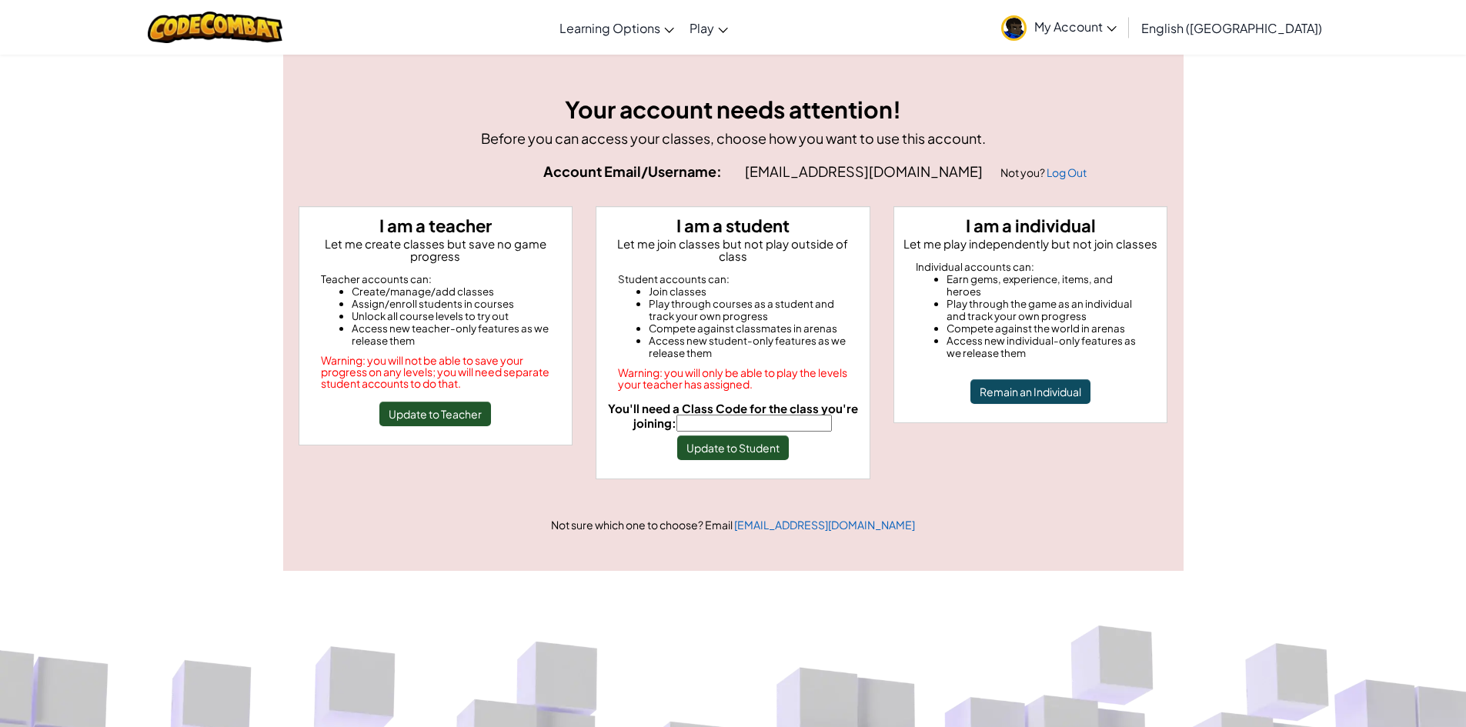
click at [796, 415] on input "You'll need a Class Code for the class you're joining:" at bounding box center [753, 423] width 155 height 17
type input "FearPlaceMouth"
click at [771, 435] on button "Update to Student" at bounding box center [733, 447] width 112 height 25
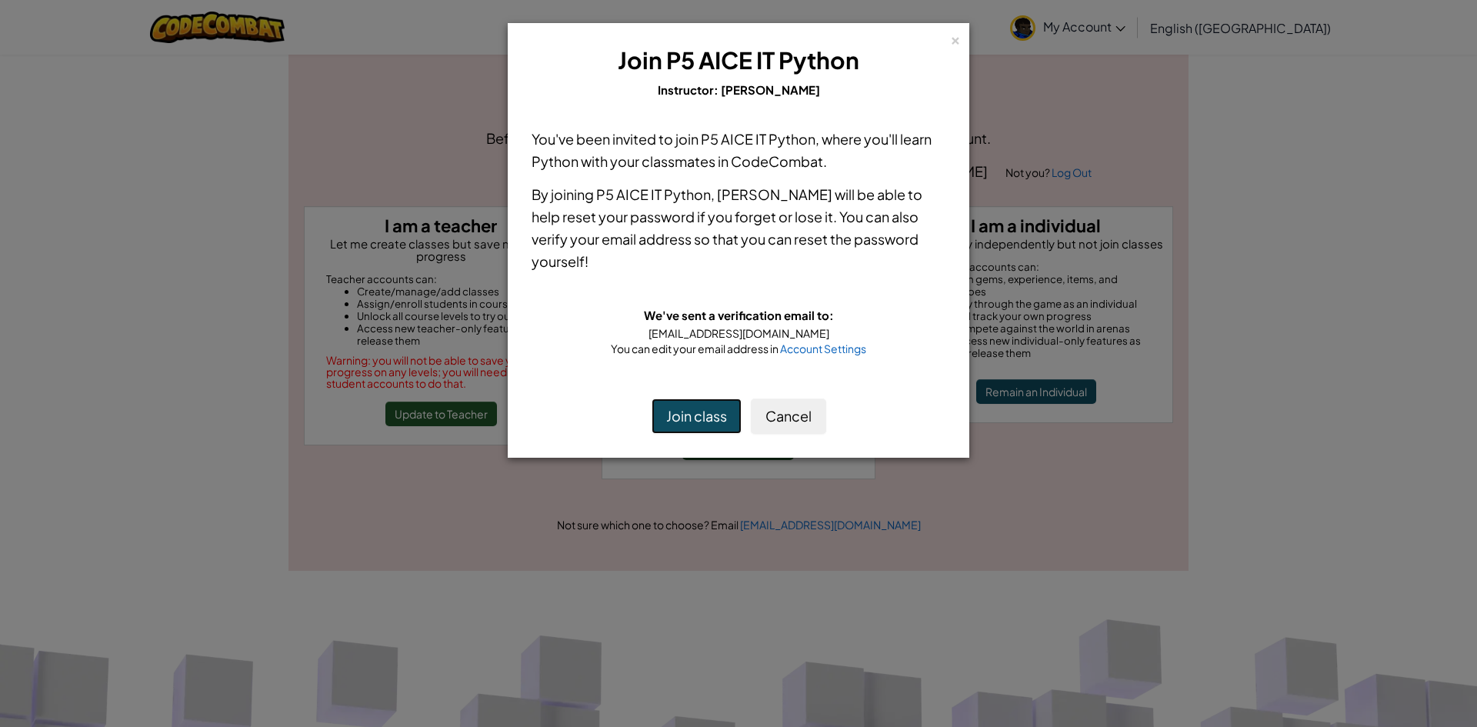
click at [712, 399] on button "Join class" at bounding box center [697, 416] width 90 height 35
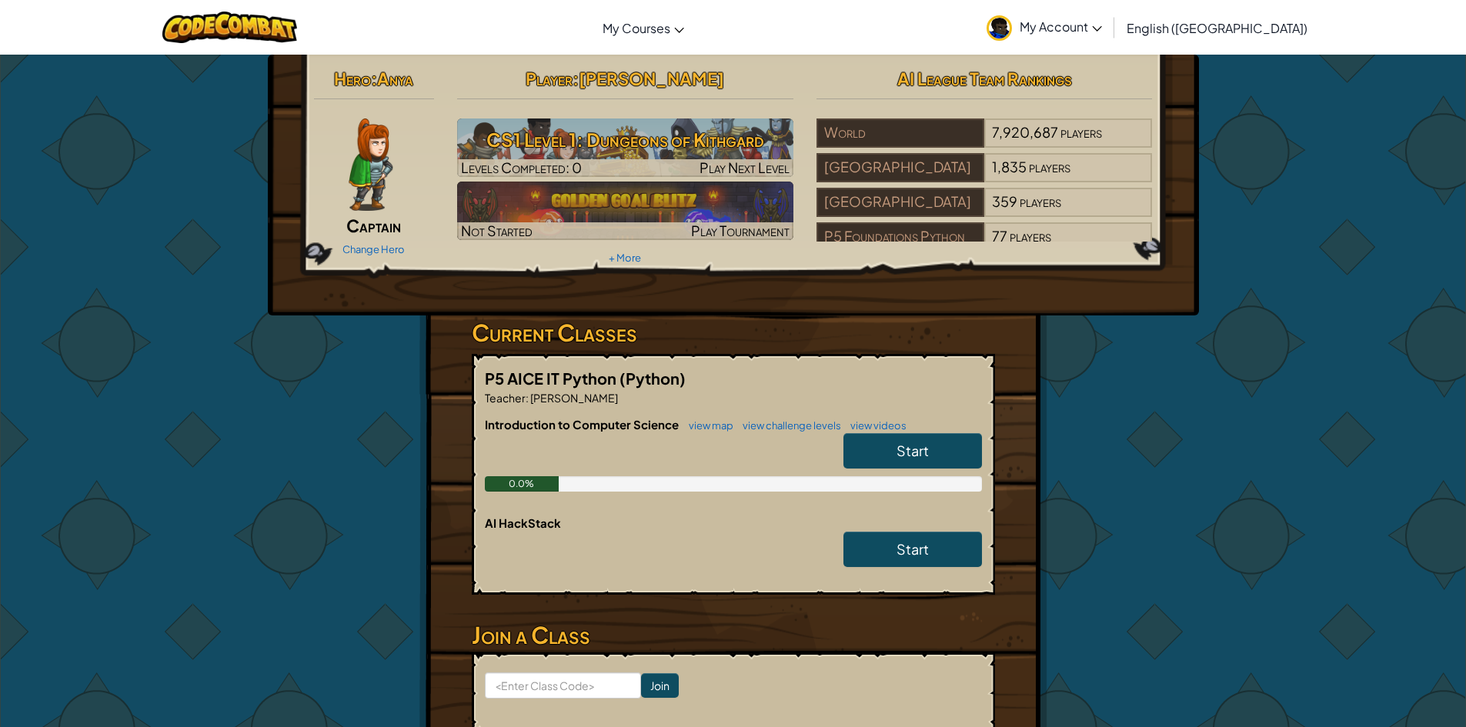
click at [382, 242] on div "Change Hero" at bounding box center [374, 248] width 121 height 25
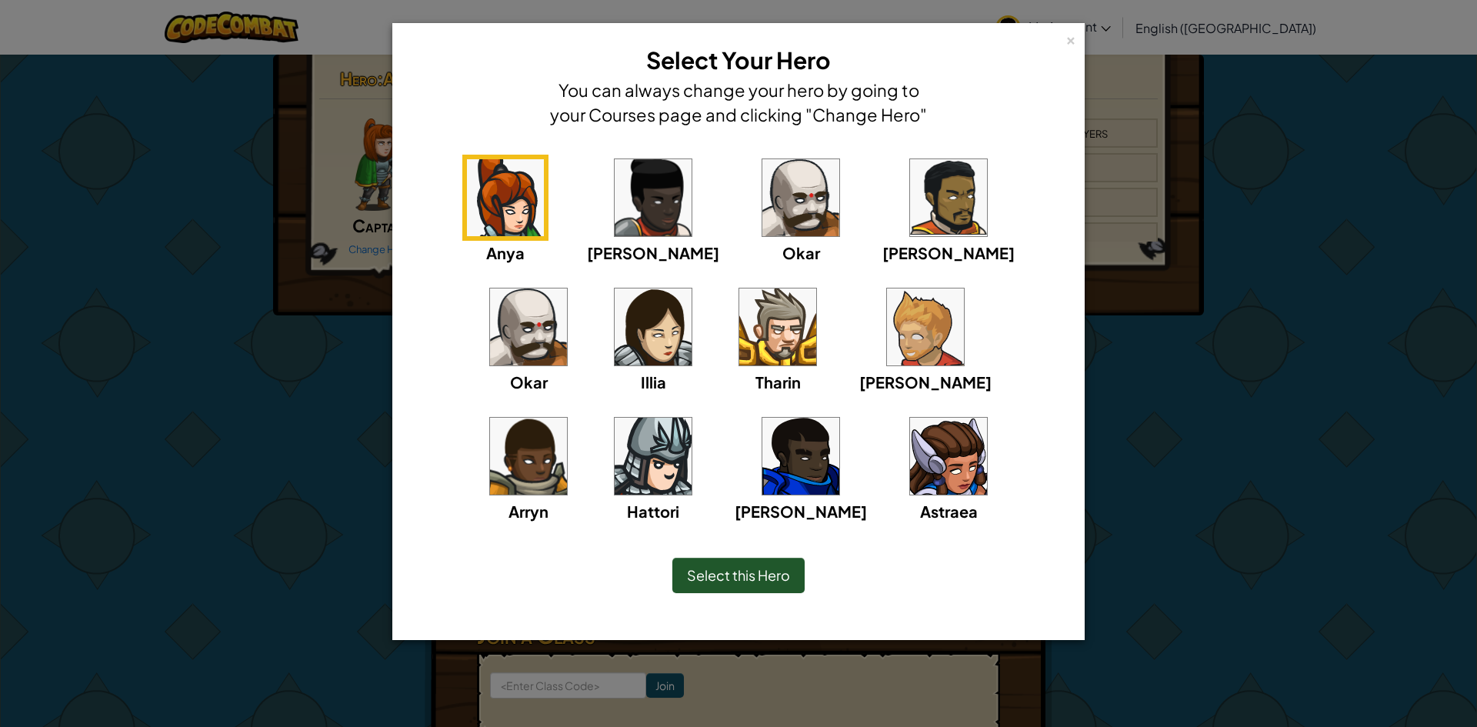
click at [762, 481] on img at bounding box center [800, 456] width 77 height 77
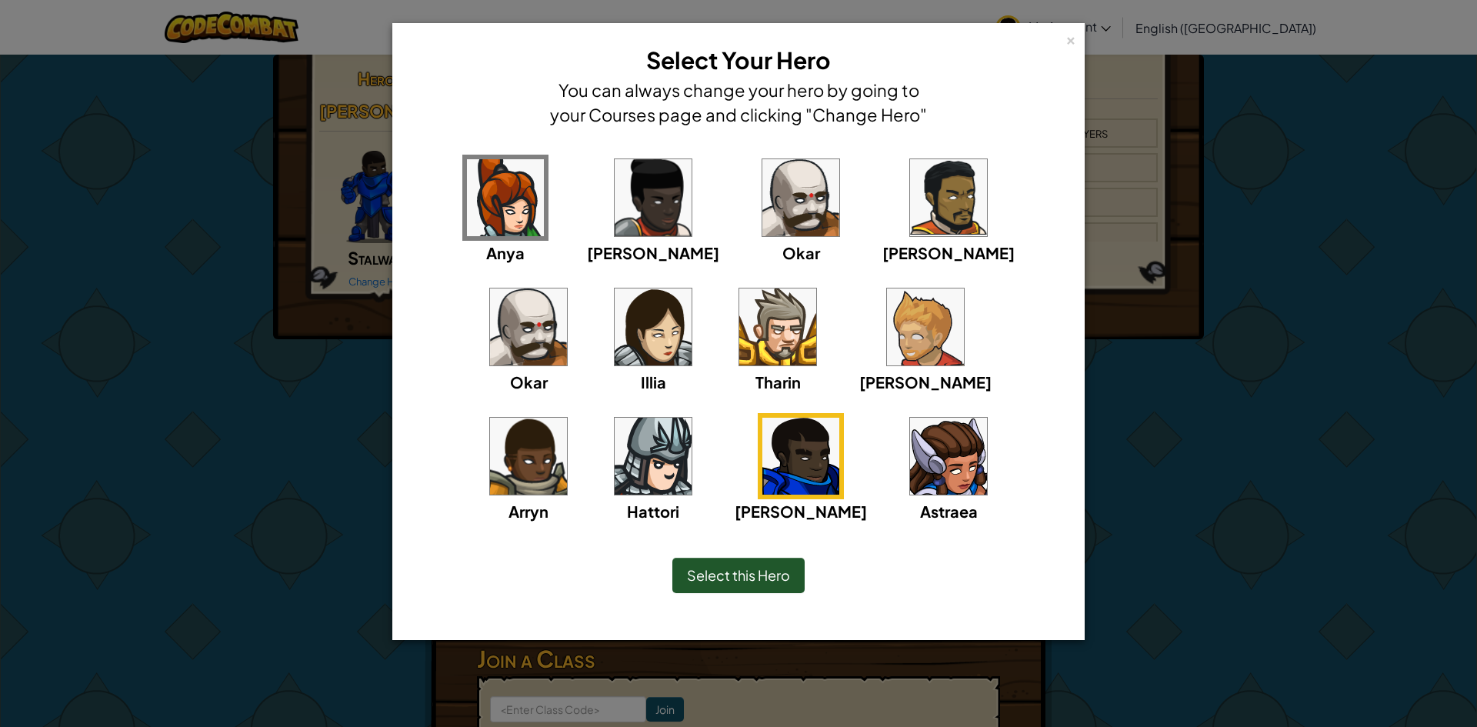
click at [736, 575] on span "Select this Hero" at bounding box center [738, 575] width 103 height 18
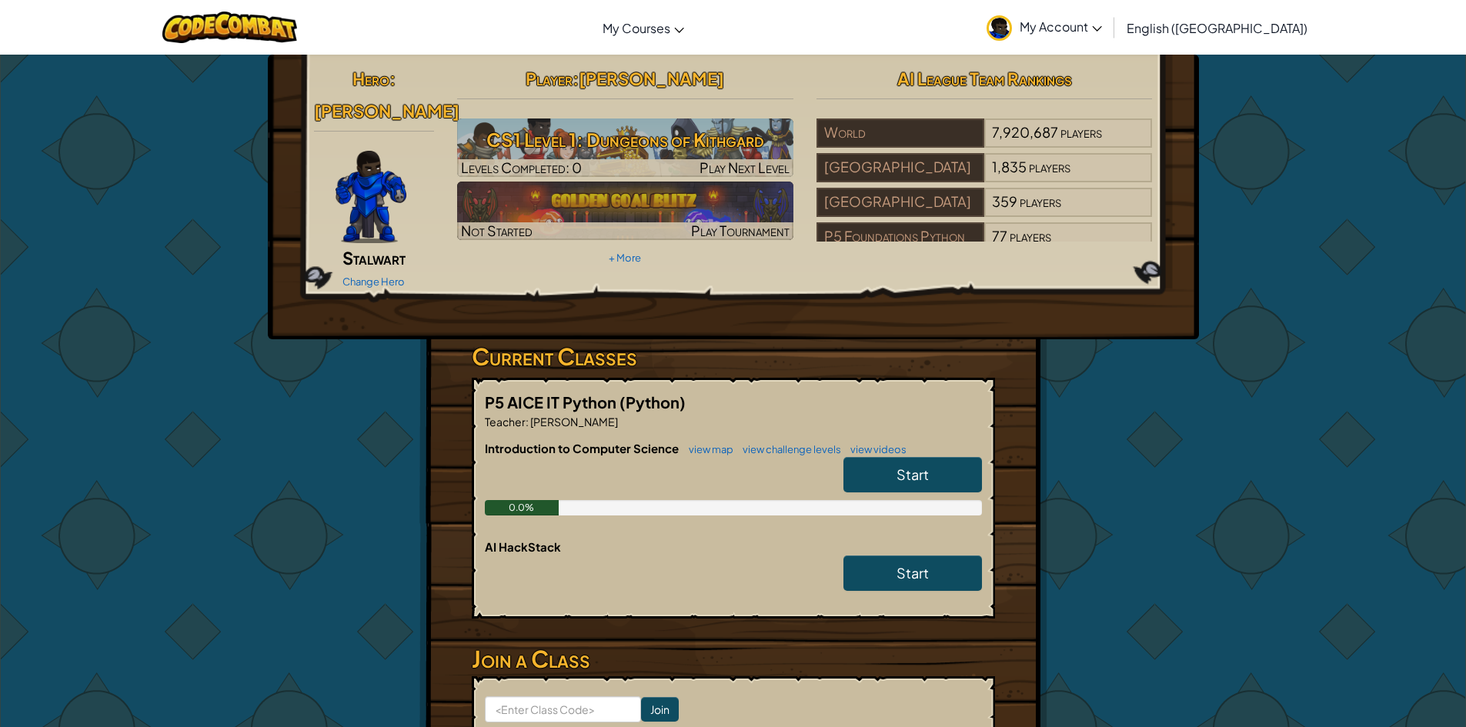
click at [355, 269] on div "Change Hero" at bounding box center [374, 281] width 121 height 25
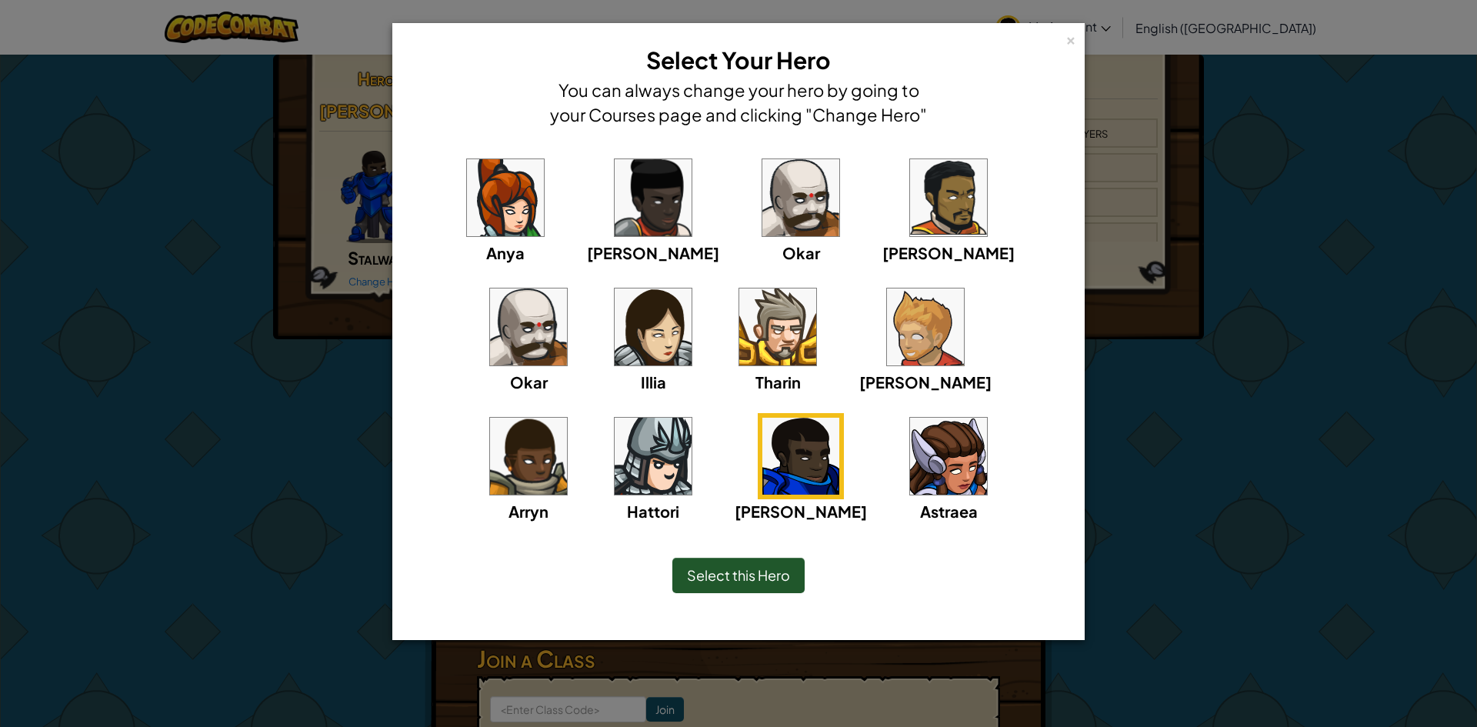
click at [567, 289] on img at bounding box center [528, 327] width 77 height 77
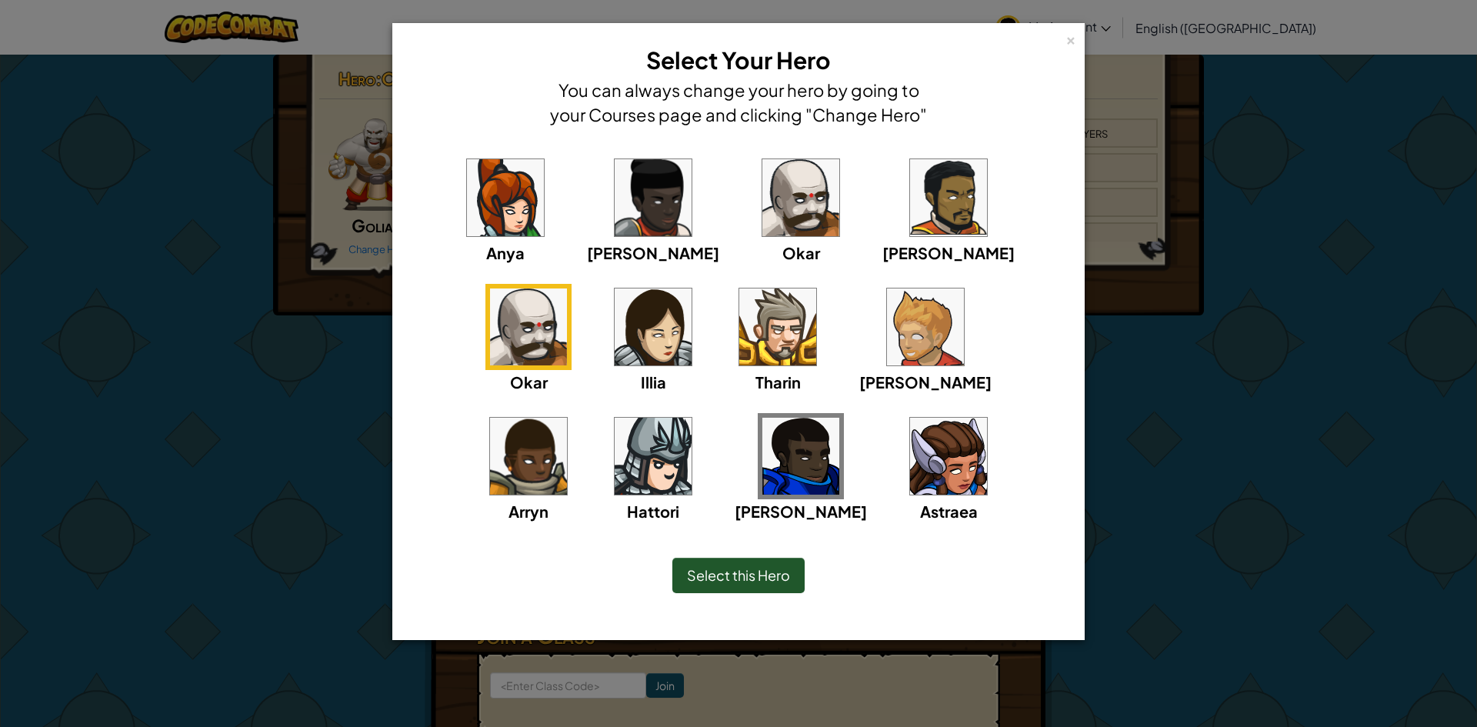
drag, startPoint x: 178, startPoint y: 394, endPoint x: 365, endPoint y: 311, distance: 204.6
click at [365, 311] on div "× Select Your Hero You can always change your hero by going to your Courses pag…" at bounding box center [738, 363] width 1477 height 727
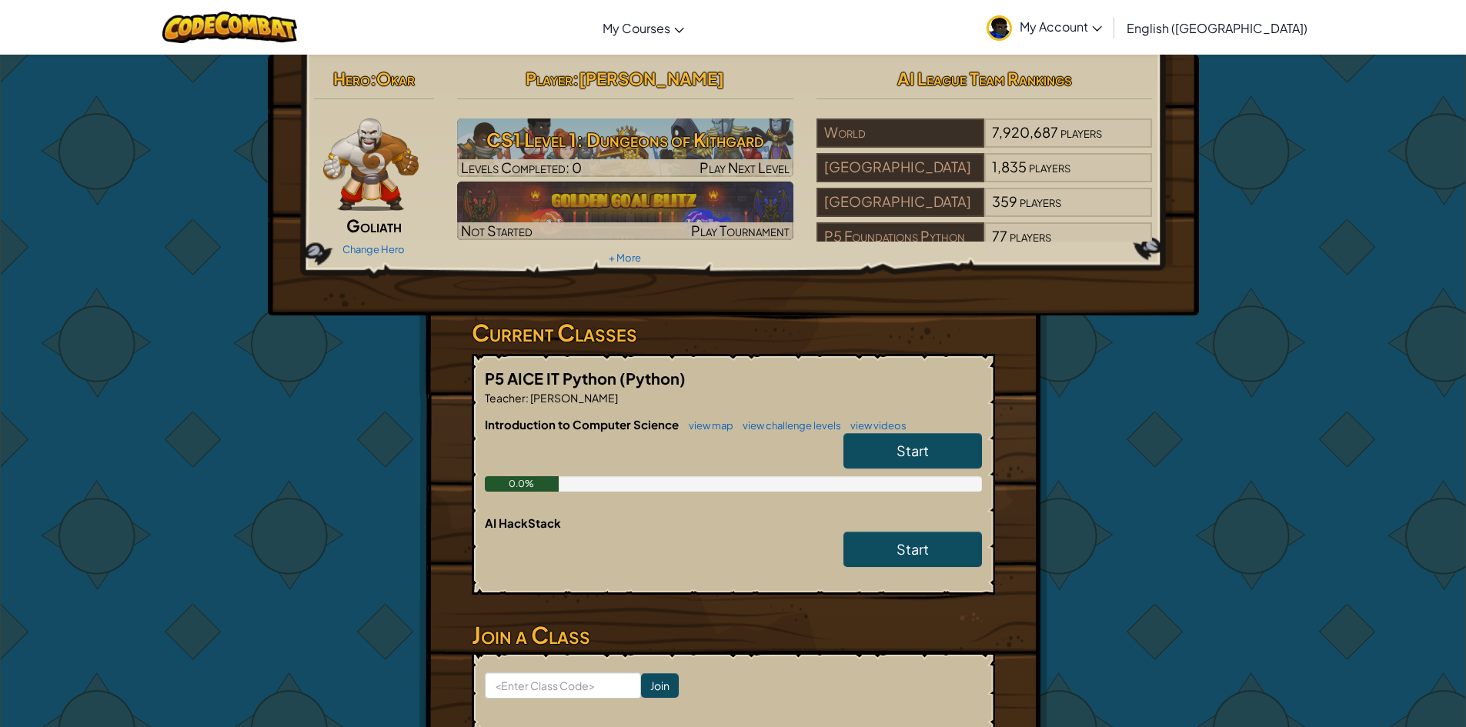
click at [378, 136] on img at bounding box center [371, 164] width 96 height 92
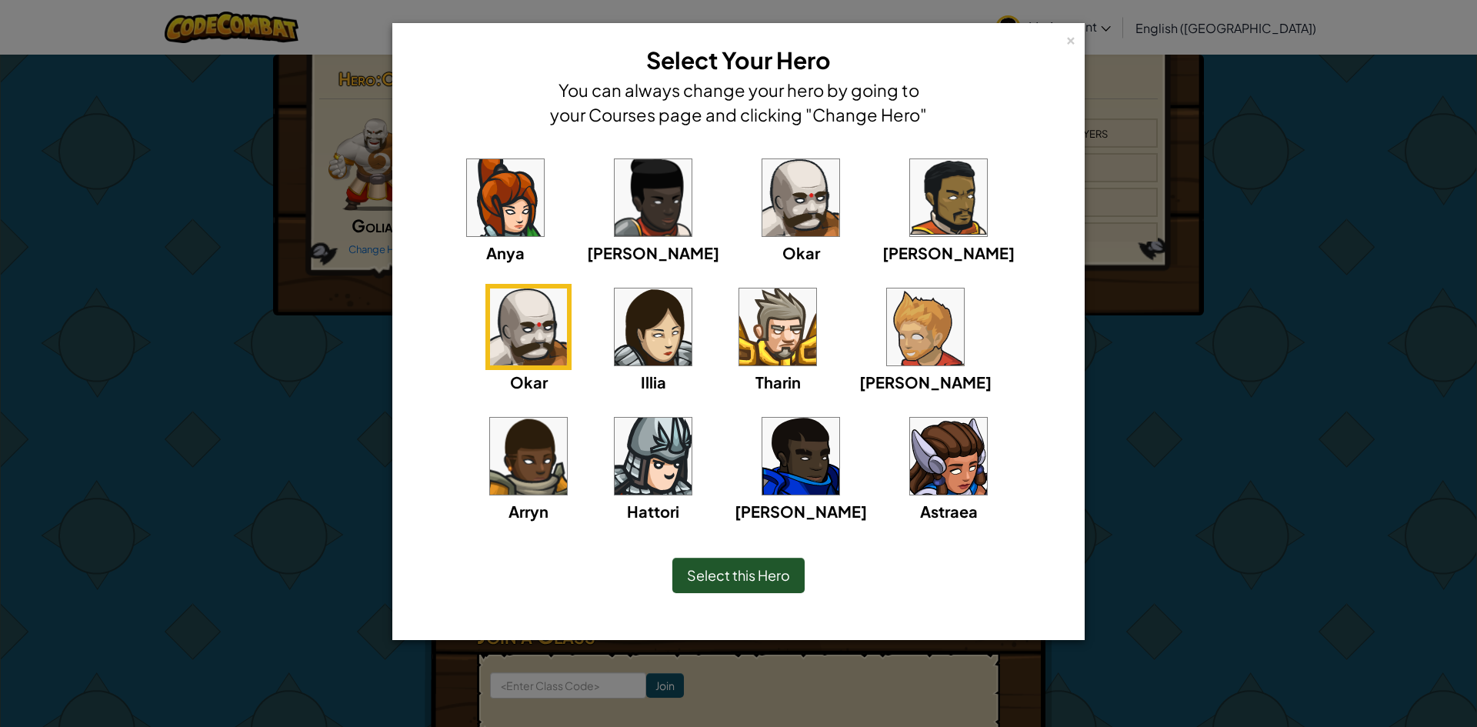
click at [762, 478] on img at bounding box center [800, 456] width 77 height 77
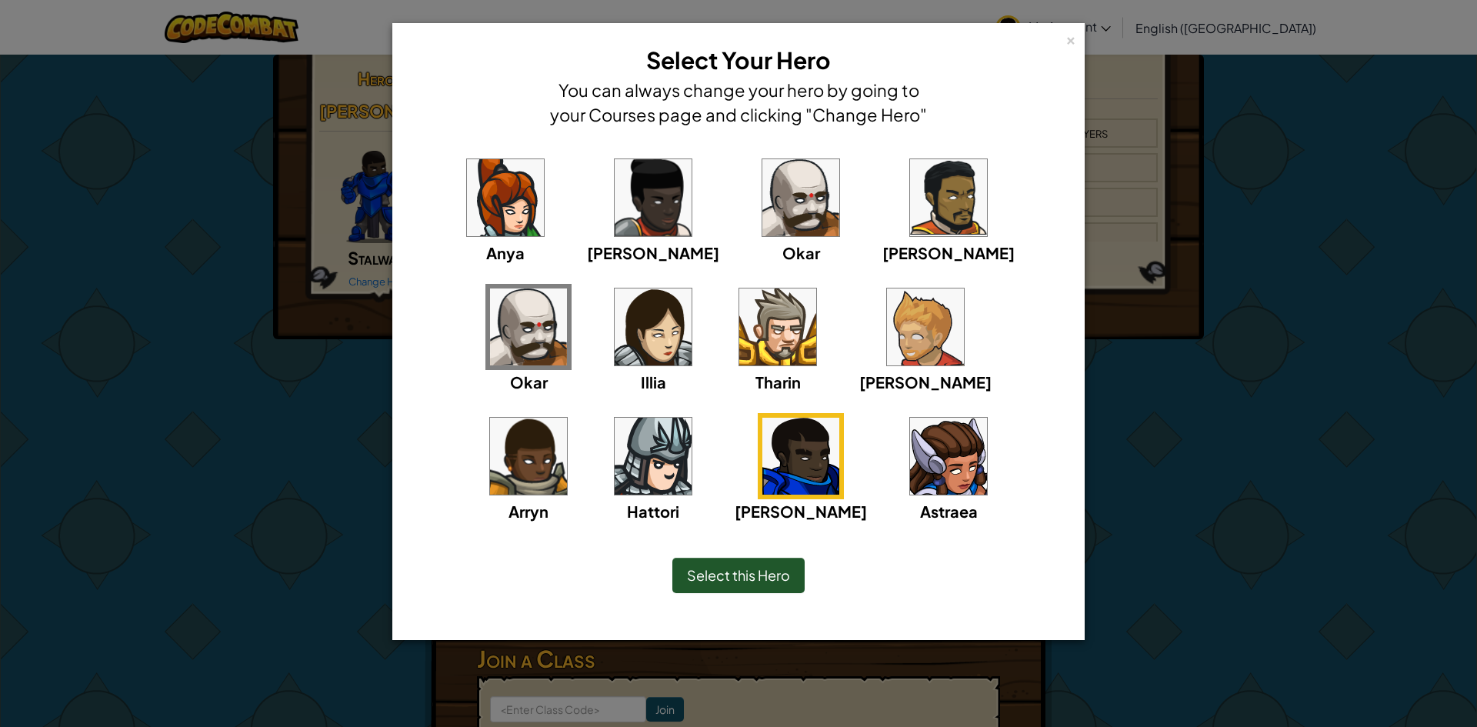
click at [715, 583] on span "Select this Hero" at bounding box center [738, 575] width 103 height 18
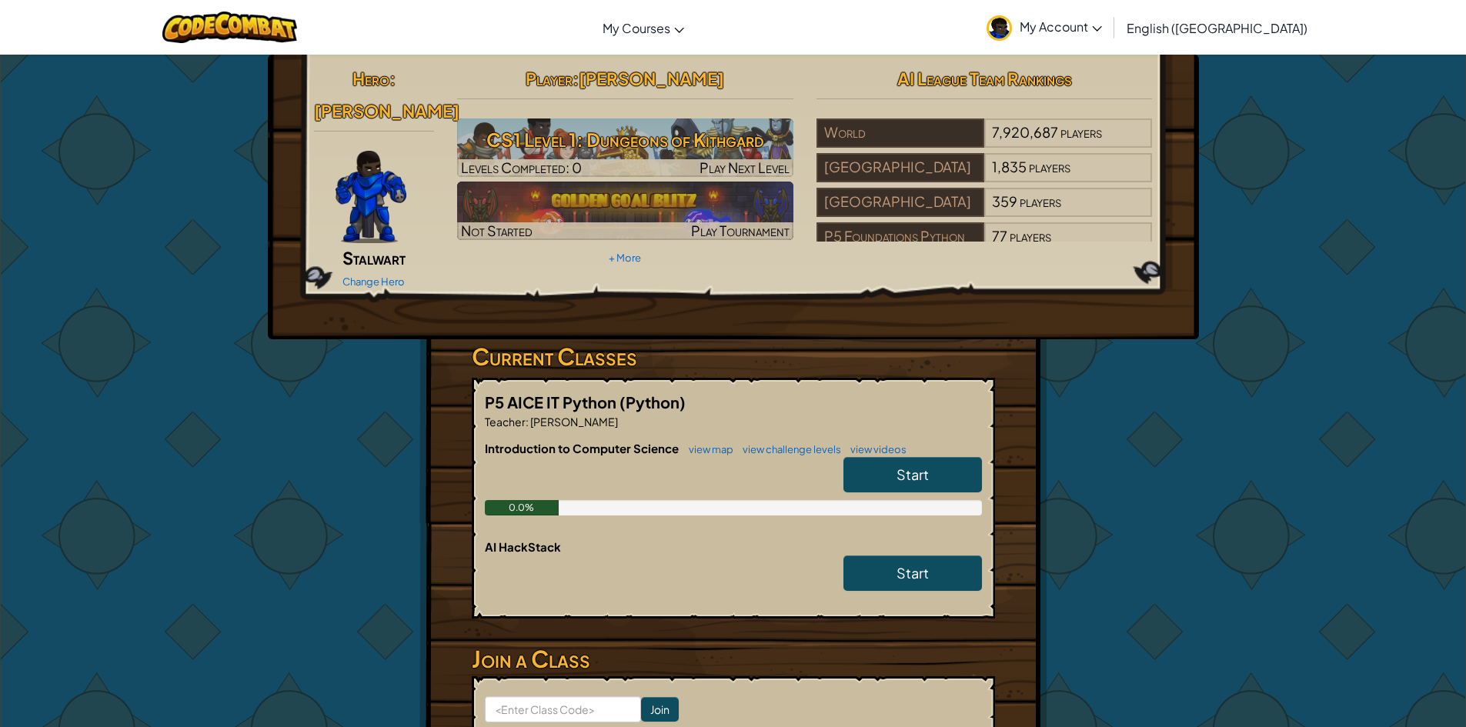
click at [887, 457] on link "Start" at bounding box center [912, 474] width 138 height 35
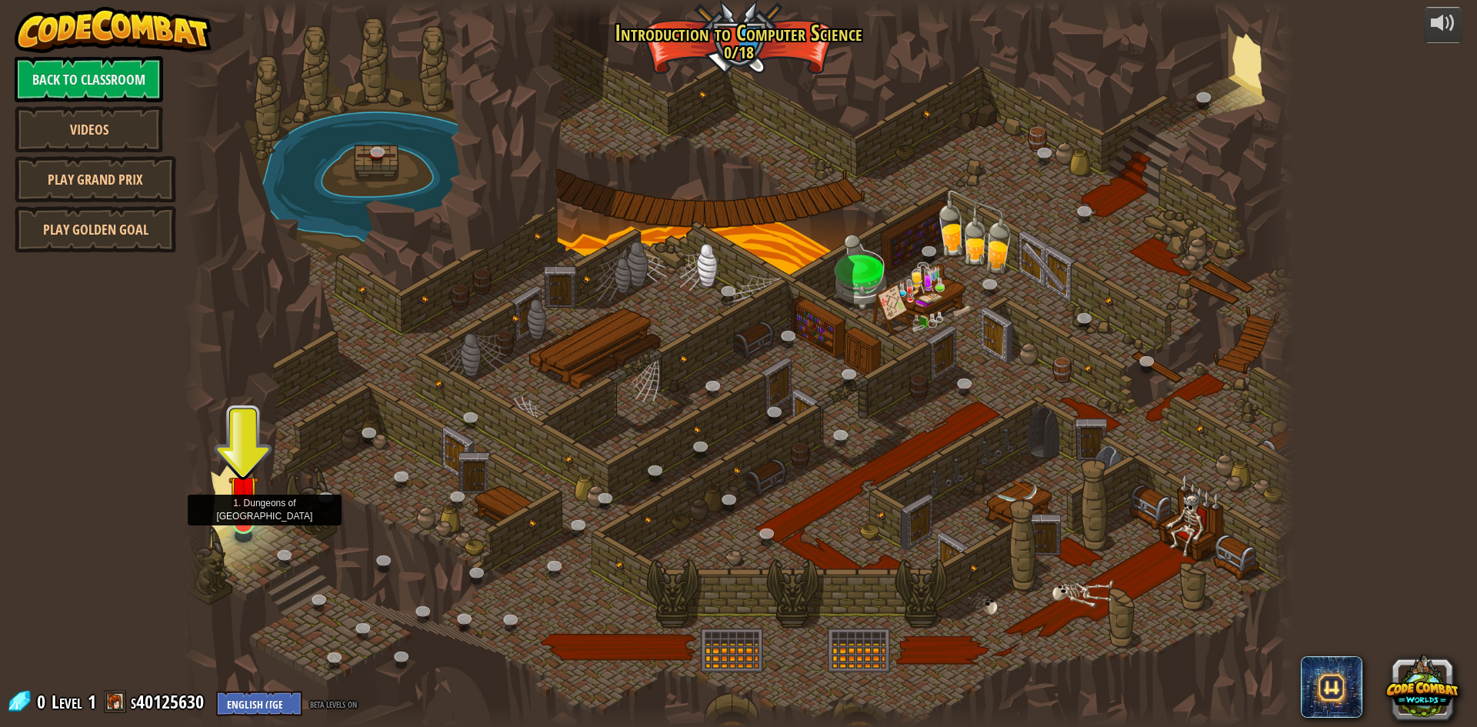
click at [238, 524] on img at bounding box center [243, 490] width 30 height 68
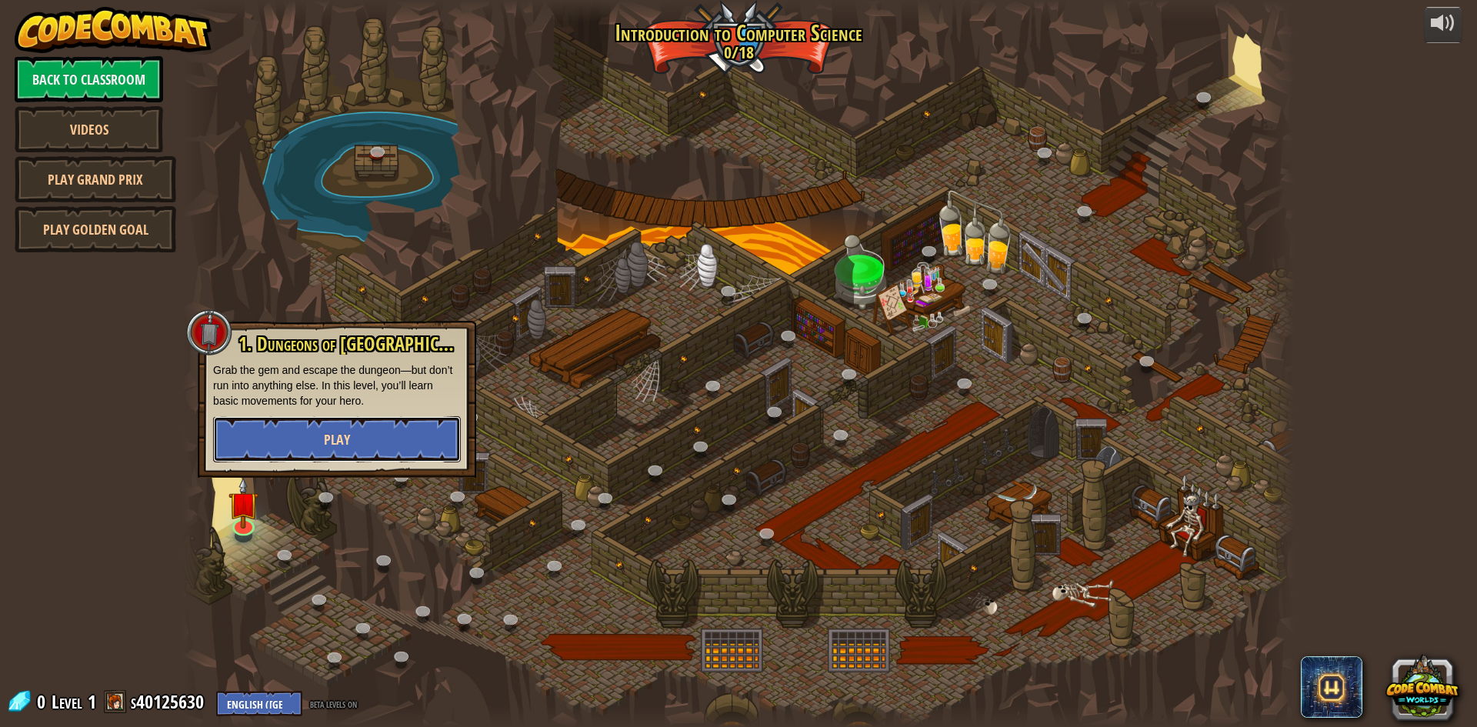
click at [302, 442] on button "Play" at bounding box center [337, 439] width 248 height 46
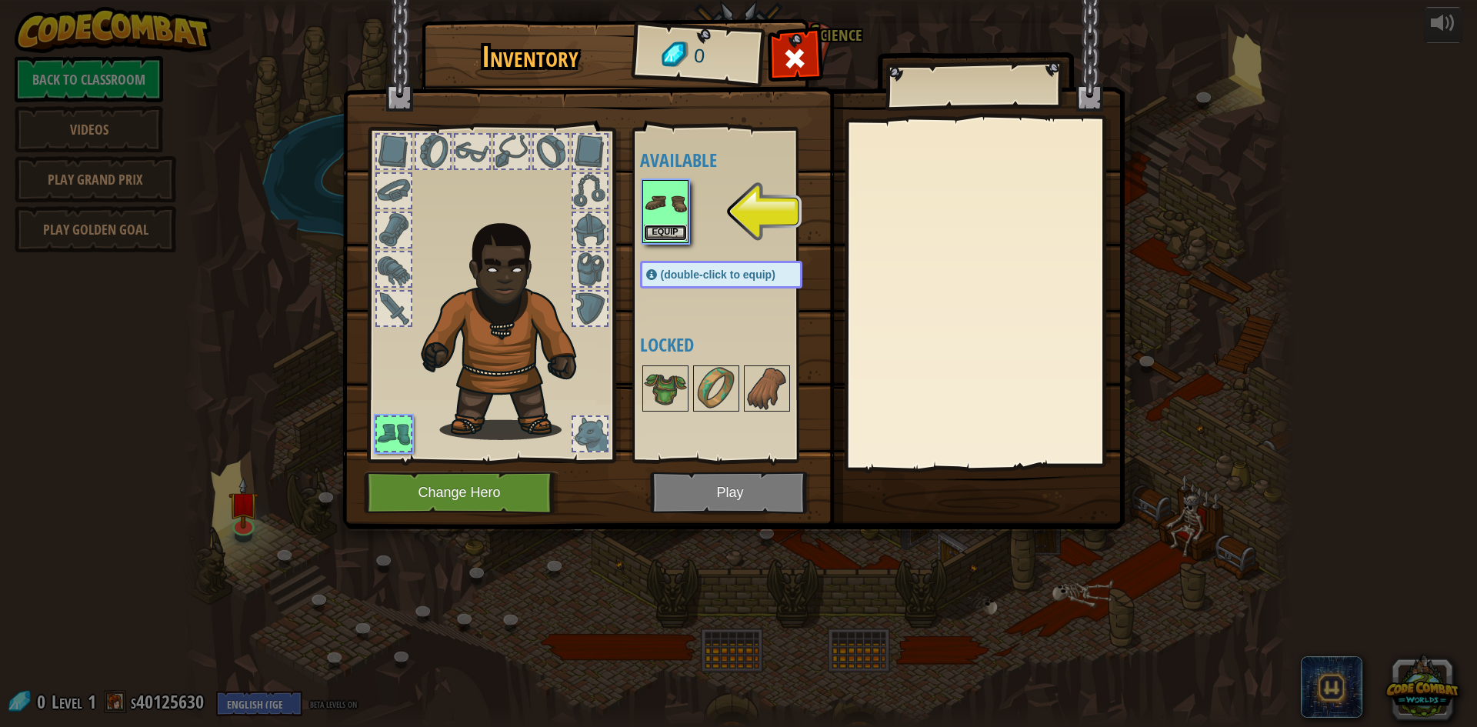
click at [662, 228] on button "Equip" at bounding box center [665, 233] width 43 height 16
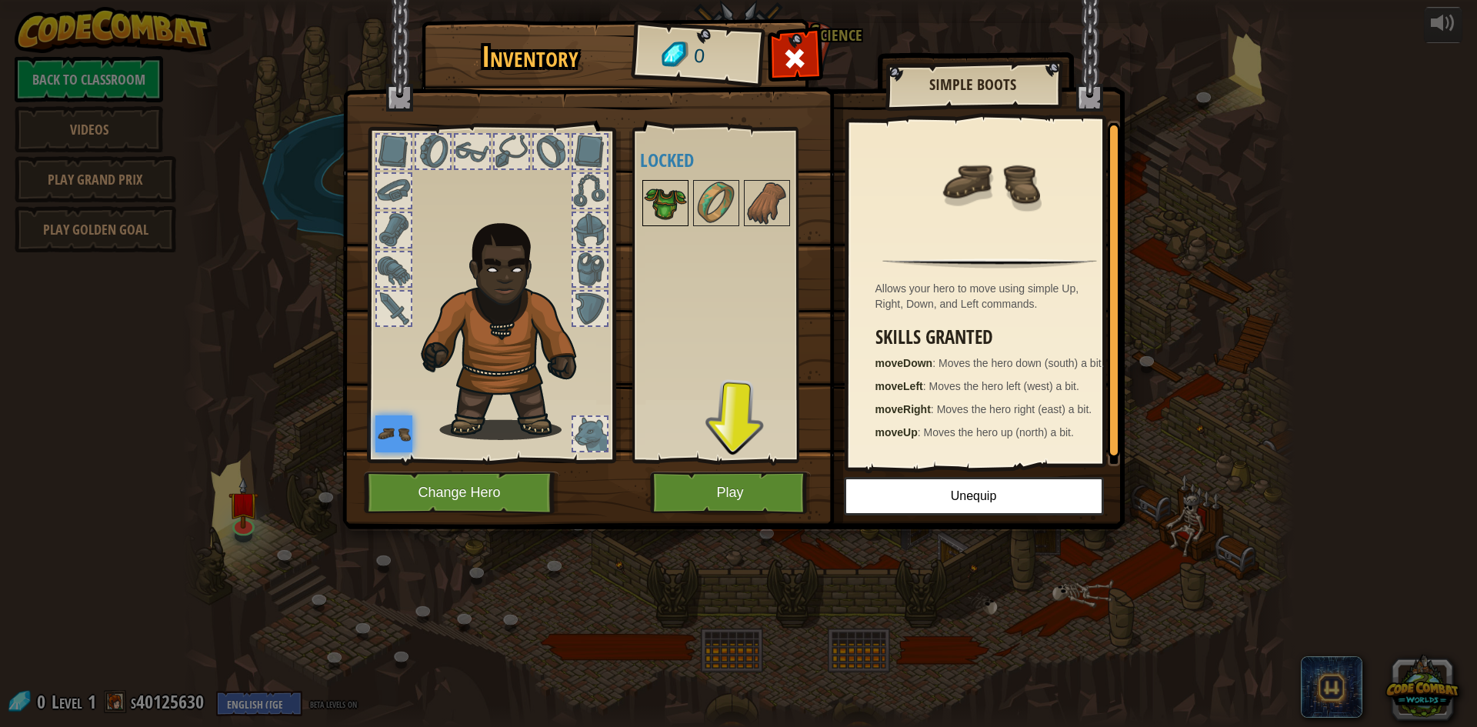
click at [687, 191] on div at bounding box center [665, 203] width 46 height 46
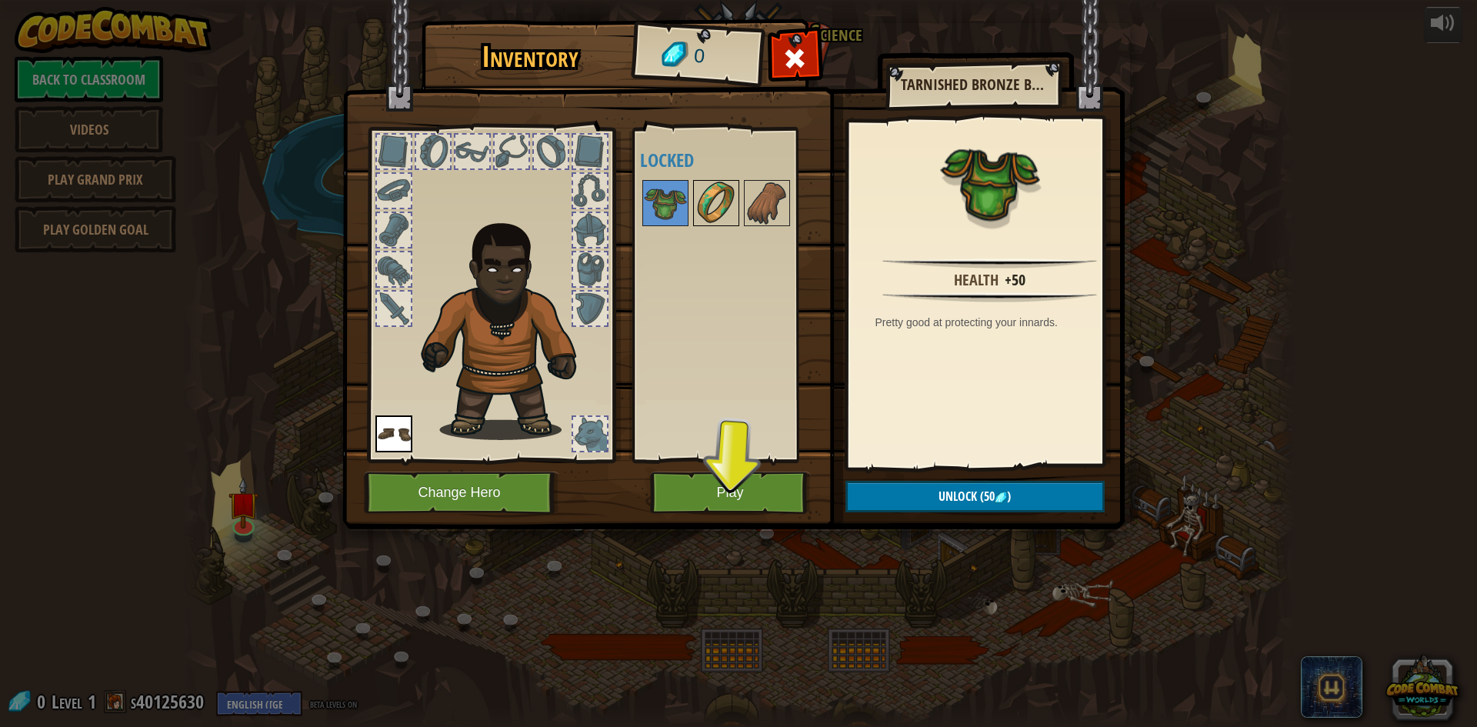
click at [724, 204] on img at bounding box center [716, 203] width 43 height 43
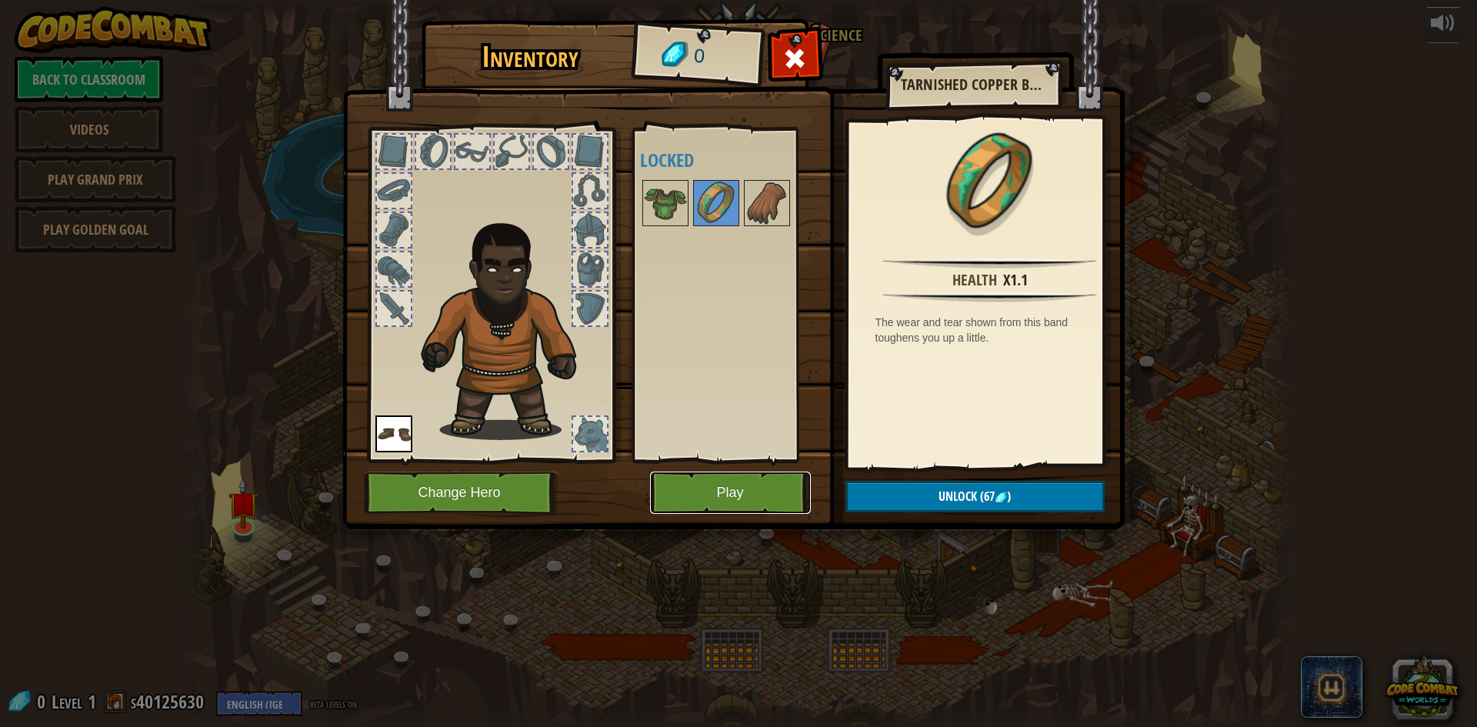
click at [698, 502] on button "Play" at bounding box center [730, 493] width 161 height 42
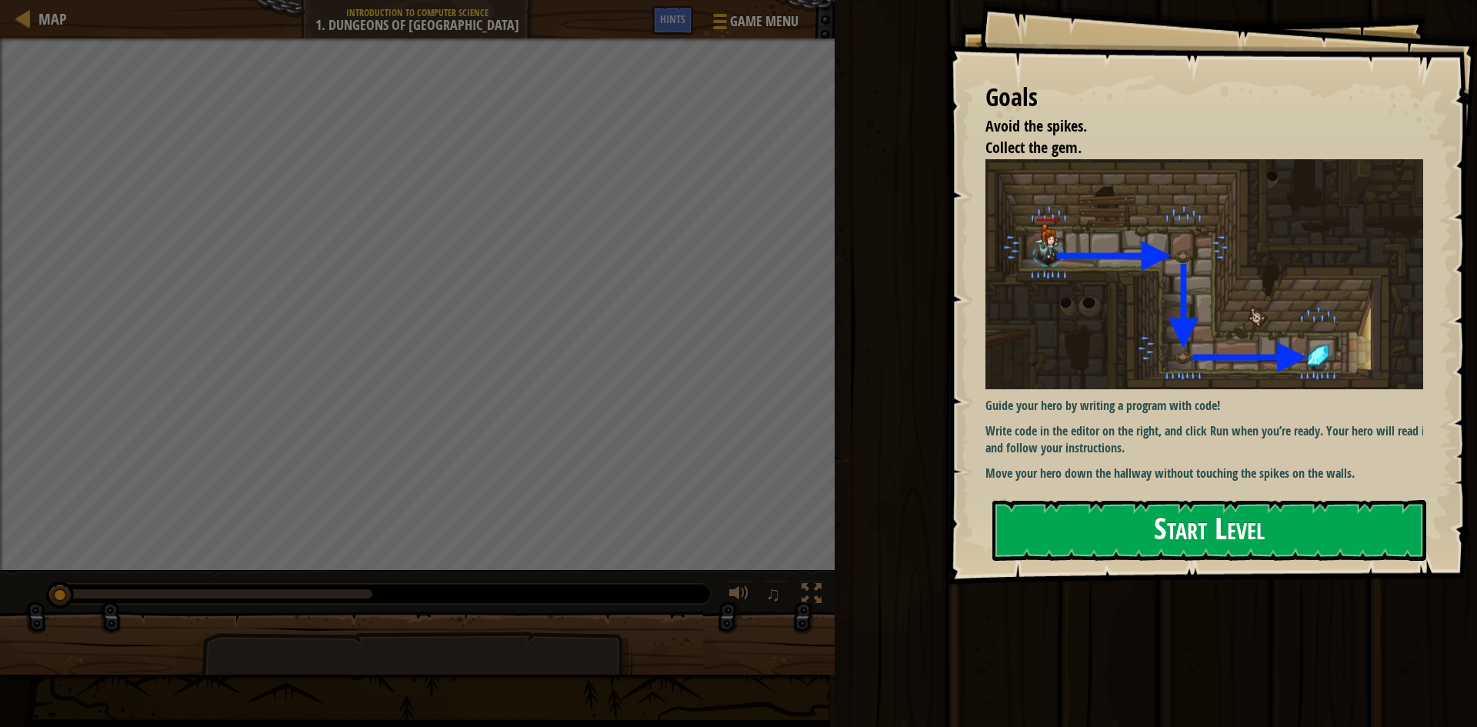
click at [1176, 529] on button "Start Level" at bounding box center [1209, 530] width 434 height 61
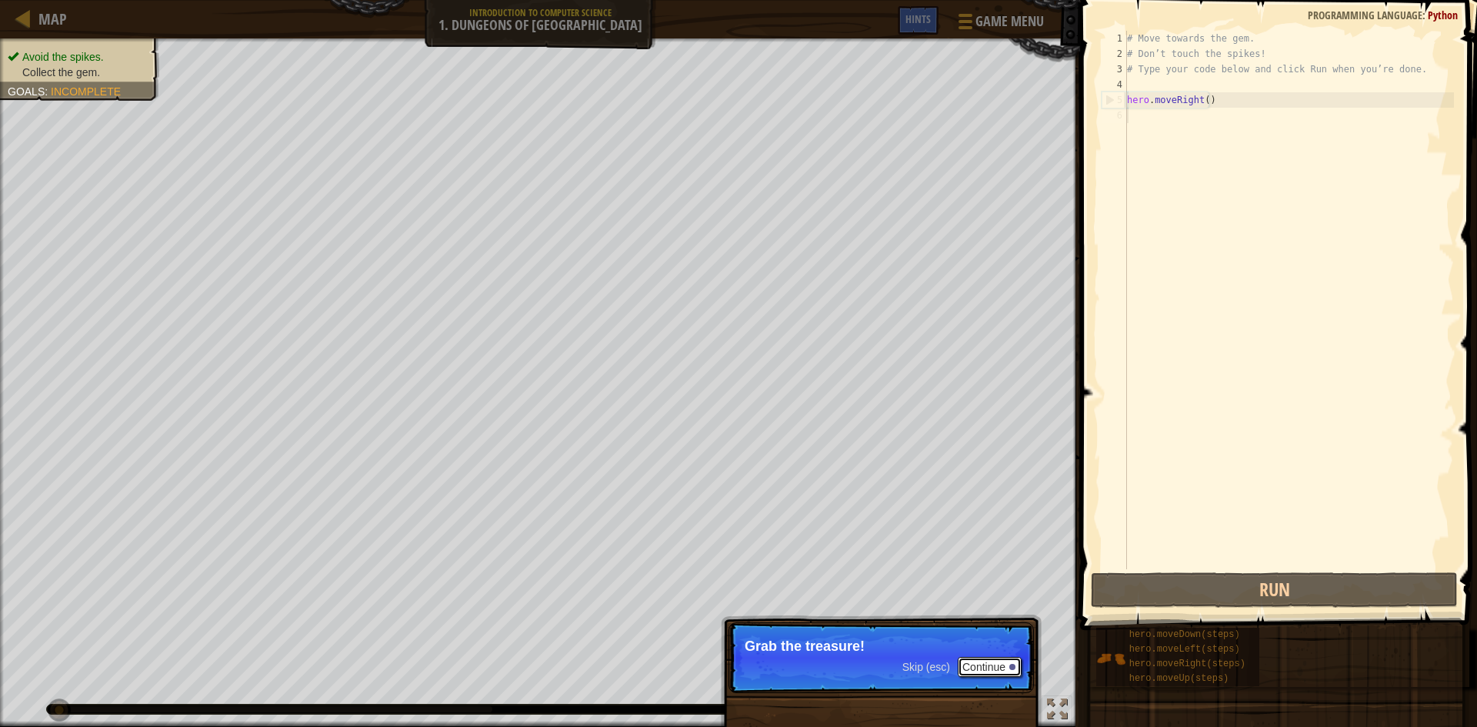
click at [979, 665] on button "Continue" at bounding box center [990, 667] width 64 height 20
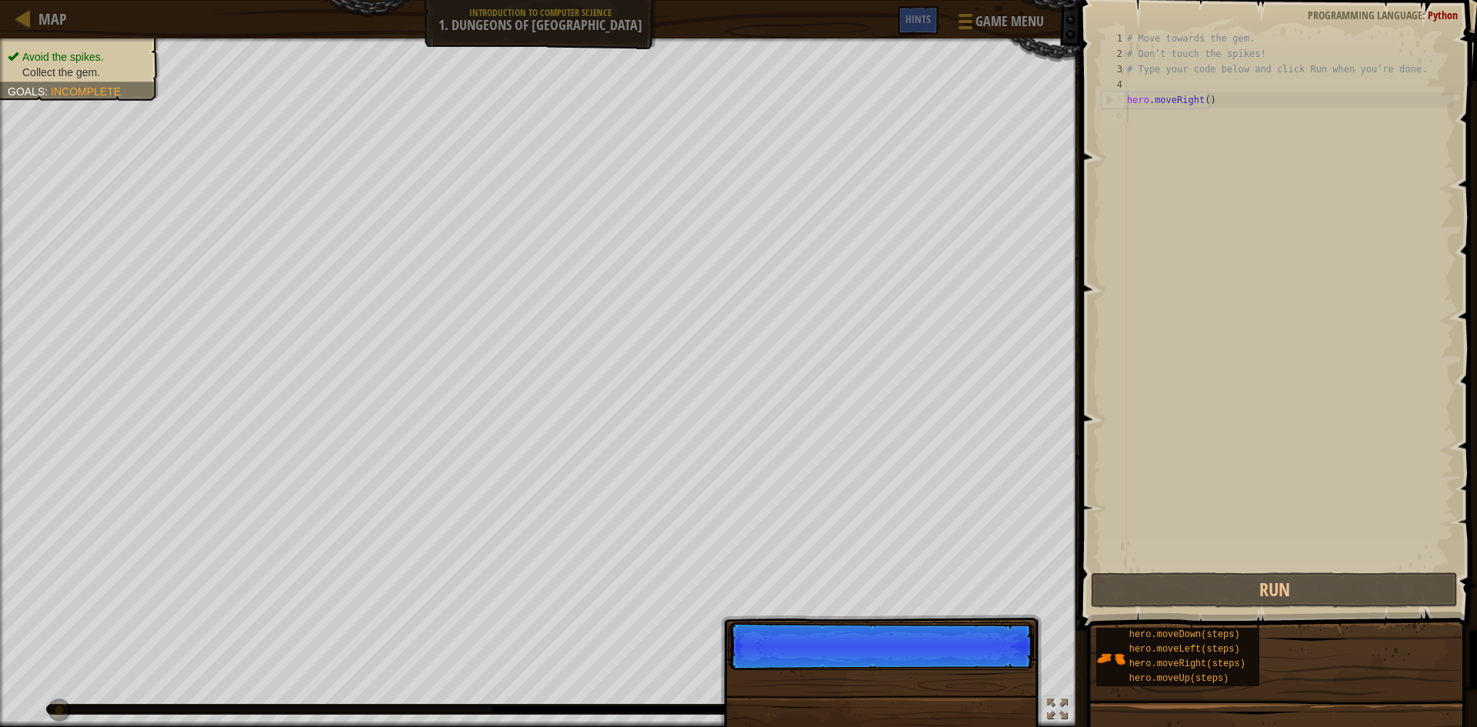
scroll to position [7, 0]
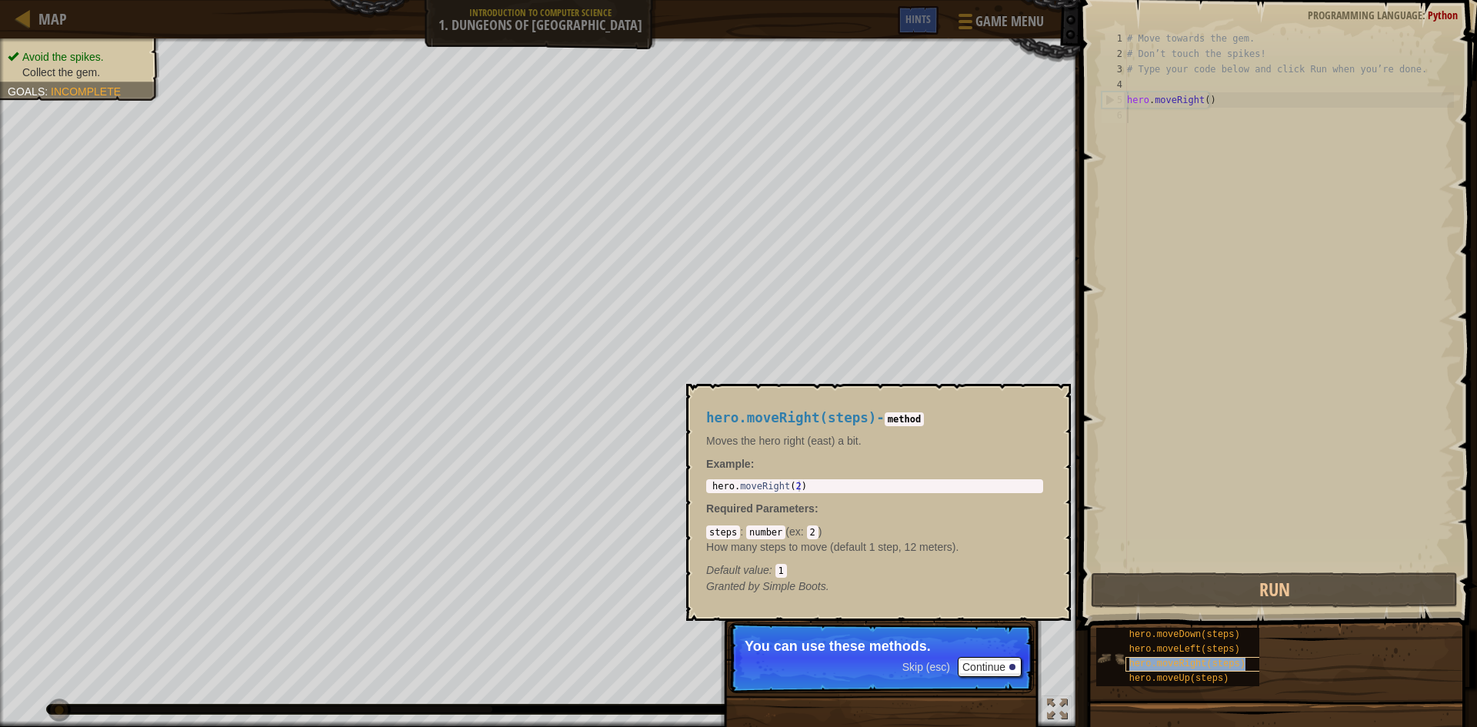
click at [1163, 657] on div "hero.moveRight(steps)" at bounding box center [1200, 664] width 148 height 15
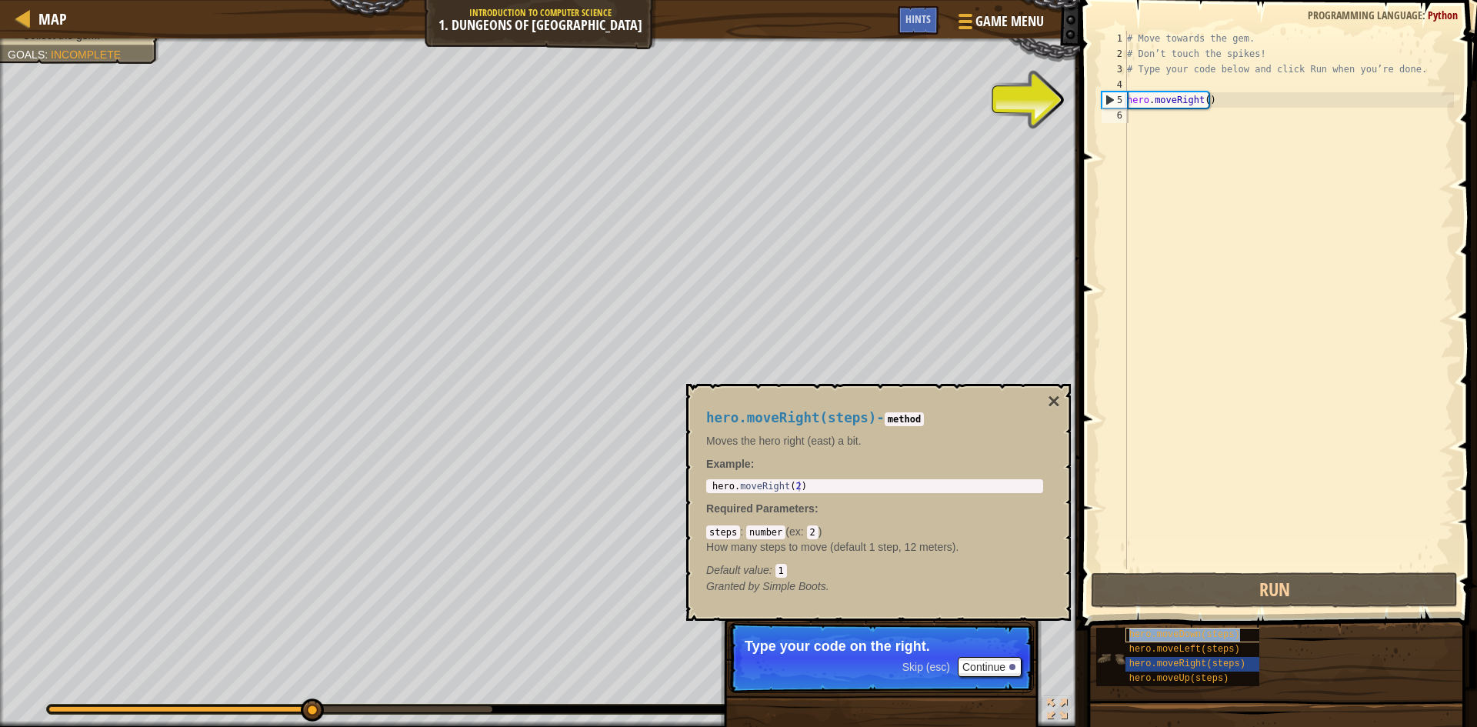
click at [1203, 639] on span "hero.moveDown(steps)" at bounding box center [1184, 634] width 111 height 11
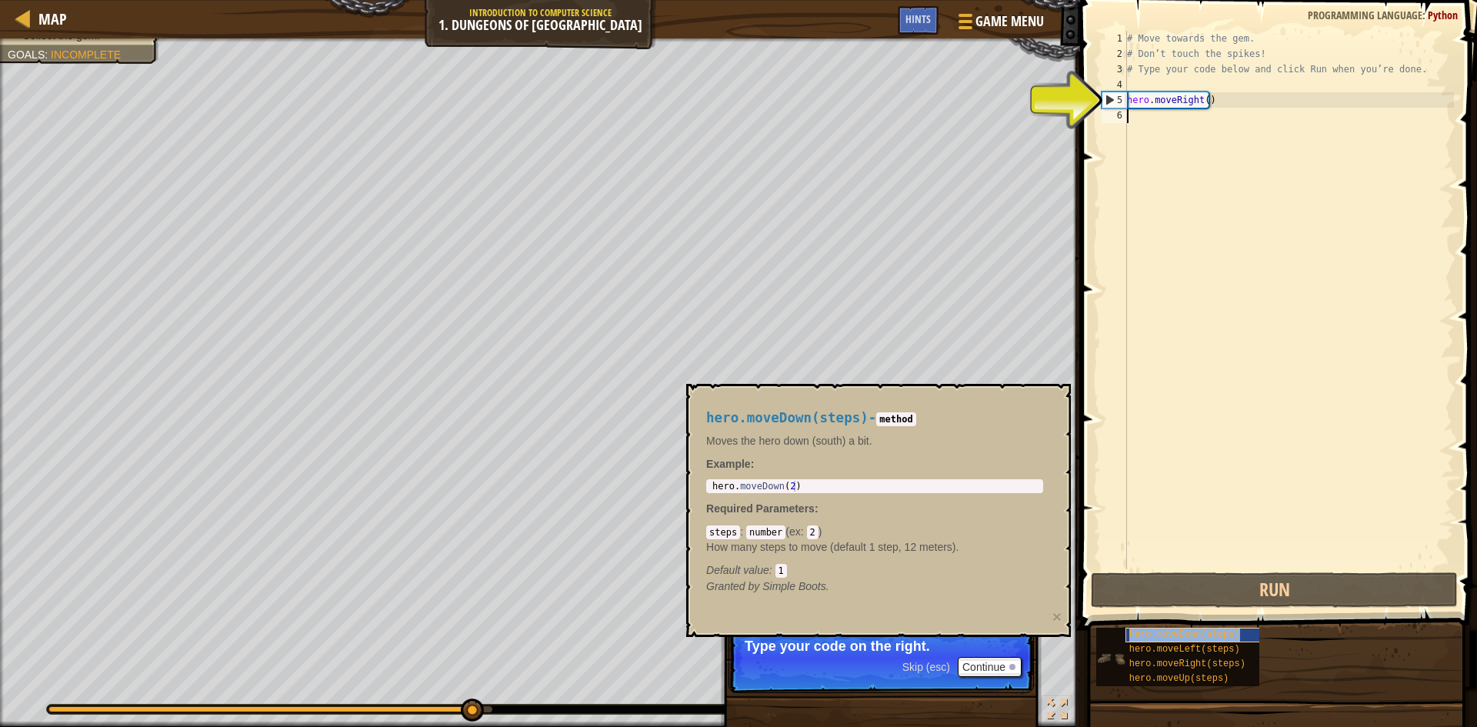
click at [1202, 635] on span "hero.moveDown(steps)" at bounding box center [1184, 634] width 111 height 11
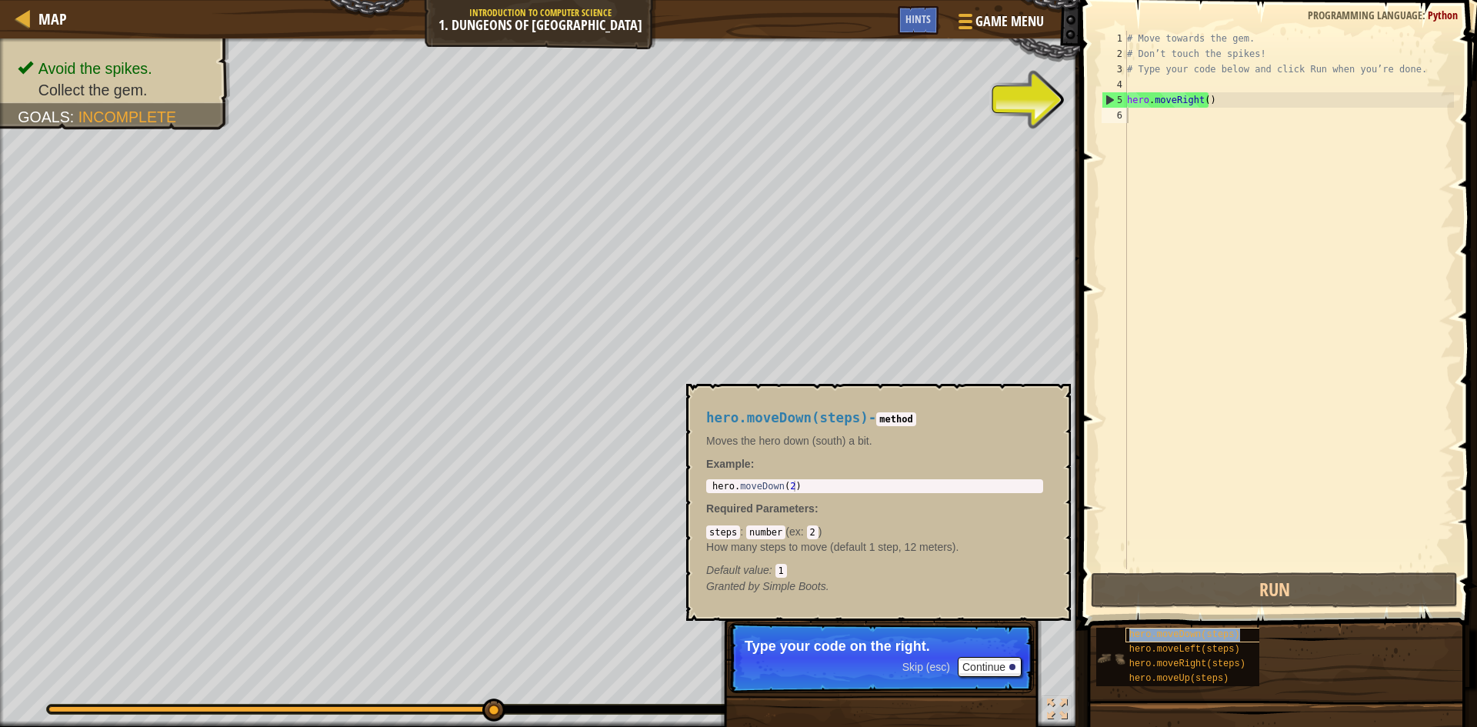
click at [1204, 631] on span "hero.moveDown(steps)" at bounding box center [1184, 634] width 111 height 11
click at [1140, 92] on div "# Move towards the gem. # Don’t touch the spikes! # Type your code below and cl…" at bounding box center [1289, 315] width 330 height 569
click at [1104, 97] on div "5" at bounding box center [1114, 99] width 25 height 15
click at [1109, 100] on div "5" at bounding box center [1114, 99] width 25 height 15
type textarea "hero.moveRight()"
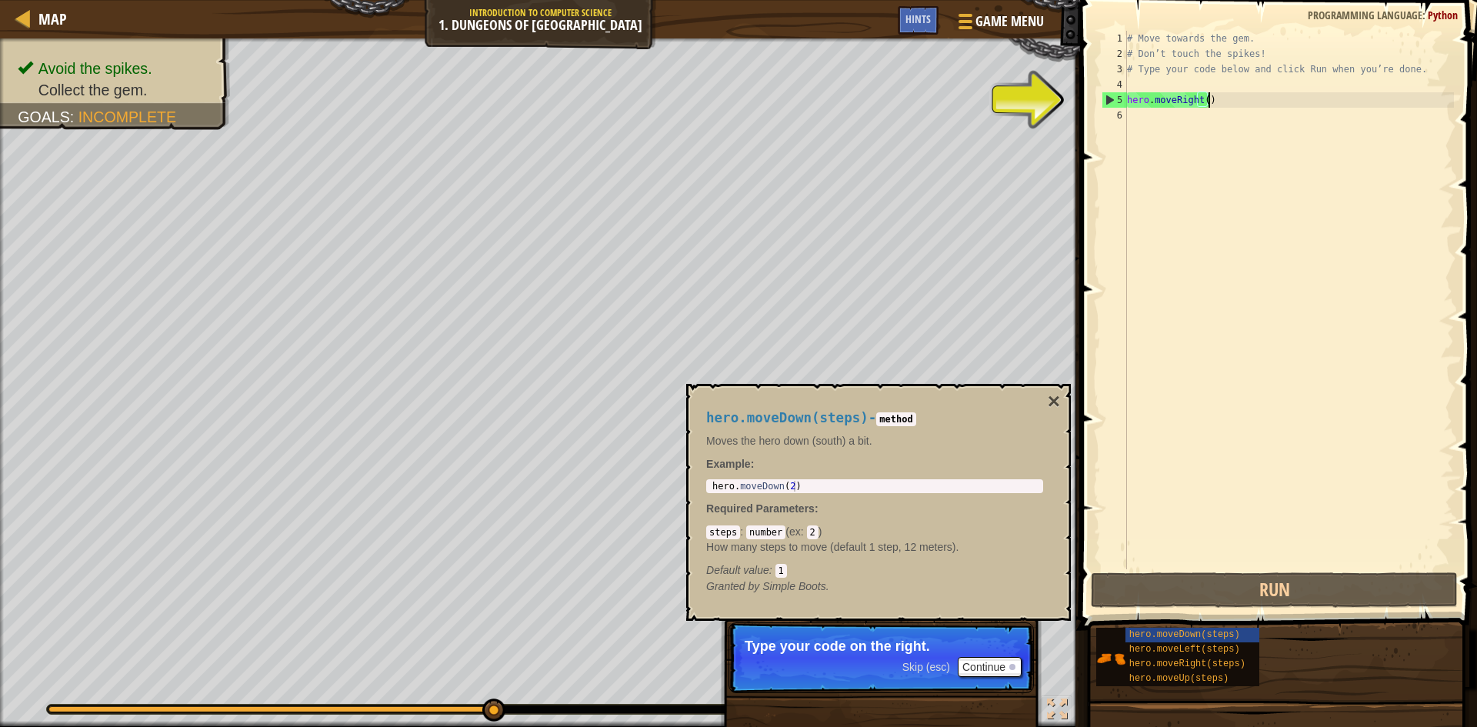
click at [1209, 100] on div "# Move towards the gem. # Don’t touch the spikes! # Type your code below and cl…" at bounding box center [1289, 315] width 330 height 569
click at [1191, 128] on div "# Move towards the gem. # Don’t touch the spikes! # Type your code below and cl…" at bounding box center [1289, 315] width 330 height 569
click at [1106, 102] on div "1 2 3 4 5 6 # Move towards the gem. # Don’t touch the spikes! # Type your code …" at bounding box center [1276, 300] width 355 height 539
type textarea "hero.moveRight()"
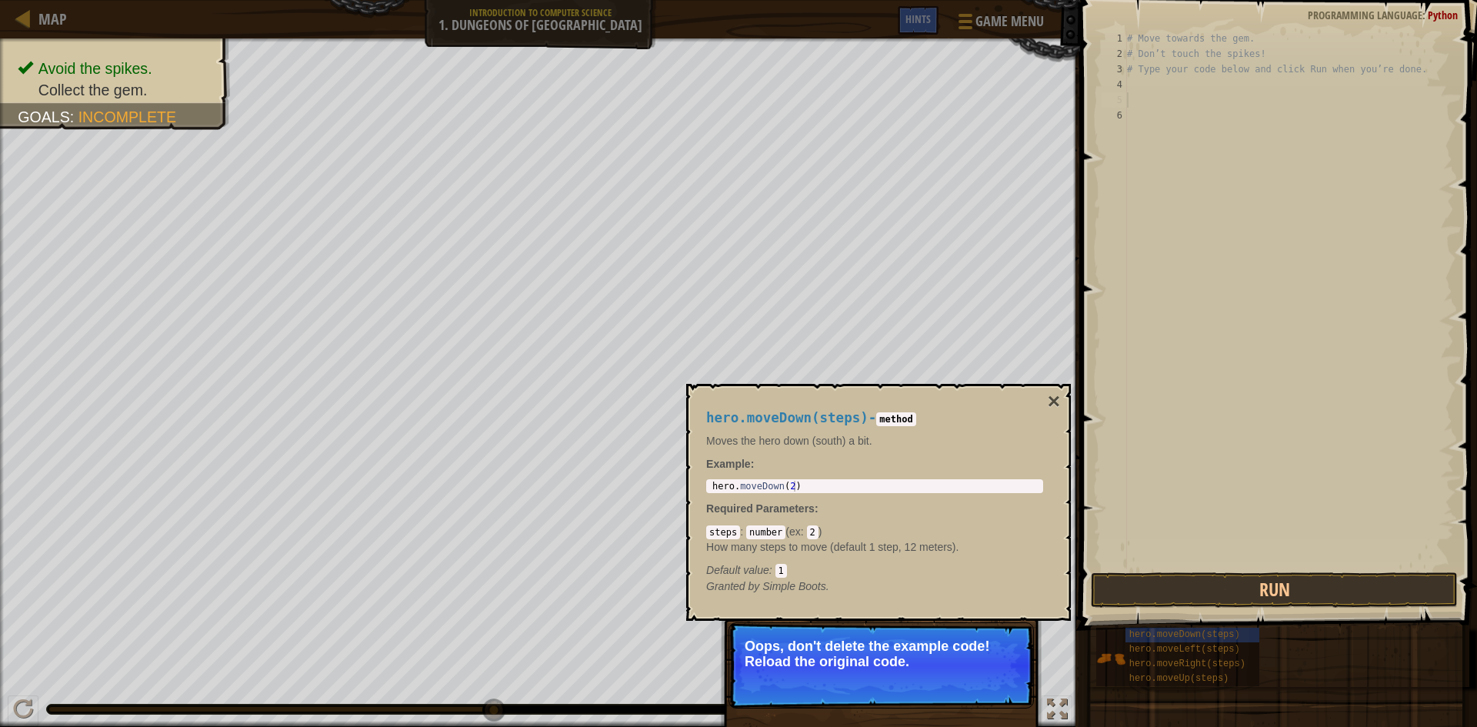
click at [999, 539] on div "steps : number ( ex : 2 ) How many steps to move (default 1 step, 12 meters). D…" at bounding box center [874, 551] width 337 height 54
click at [1128, 158] on div "1 2 3 4 5 6 # Move towards the gem. # Don’t touch the spikes! # Type your code …" at bounding box center [1276, 300] width 355 height 539
click at [1180, 102] on div "# Move towards the gem. # Don’t touch the spikes! # Type your code below and cl…" at bounding box center [1289, 315] width 330 height 569
click at [999, 682] on button "↻ Reload" at bounding box center [987, 680] width 68 height 23
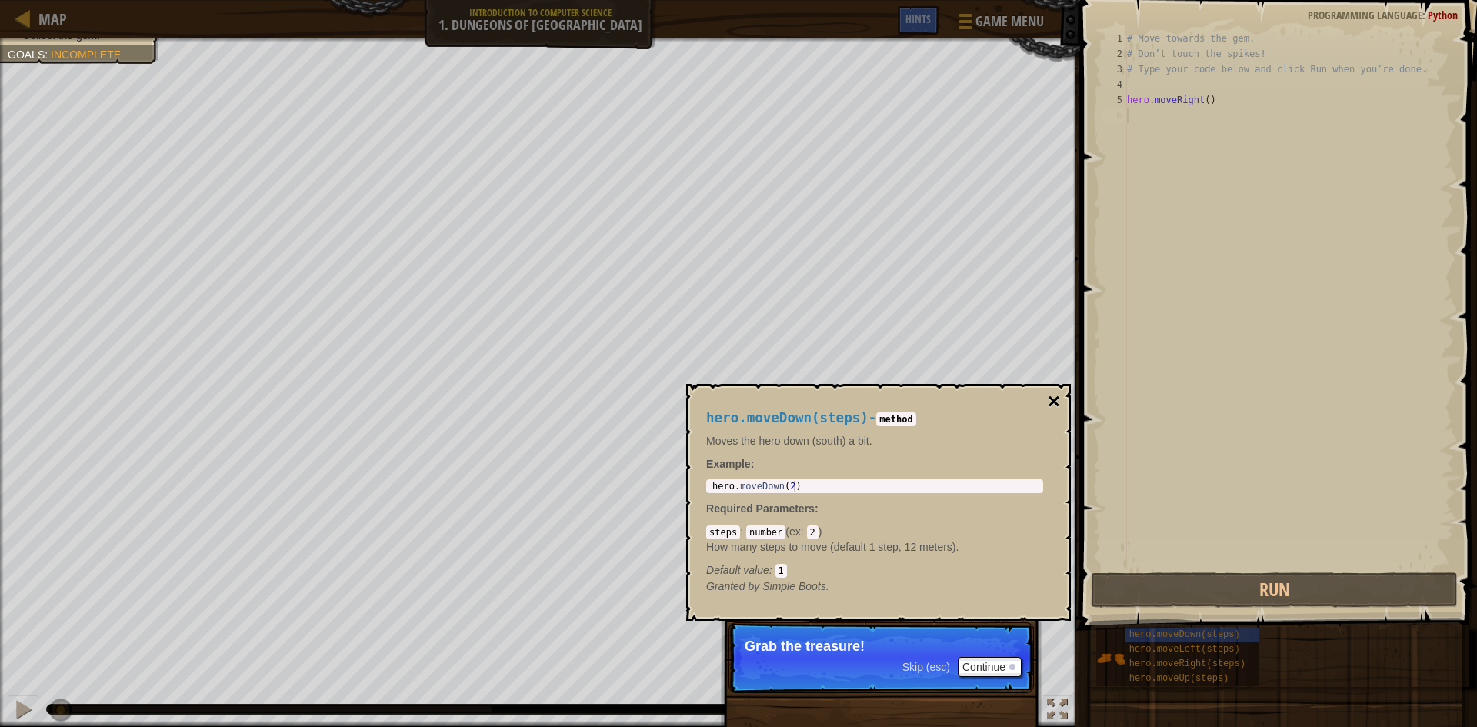
click at [1053, 399] on button "×" at bounding box center [1054, 402] width 12 height 22
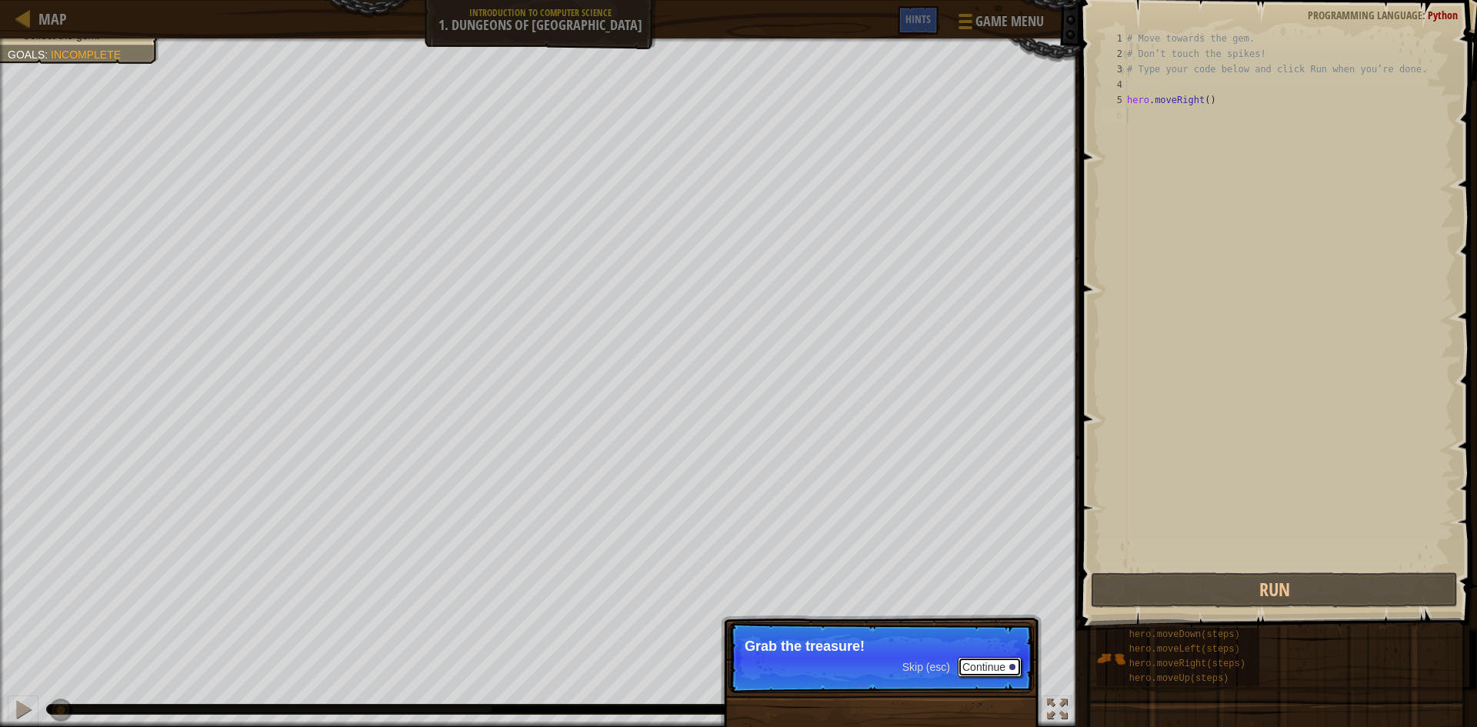
click at [979, 665] on button "Continue" at bounding box center [990, 667] width 64 height 20
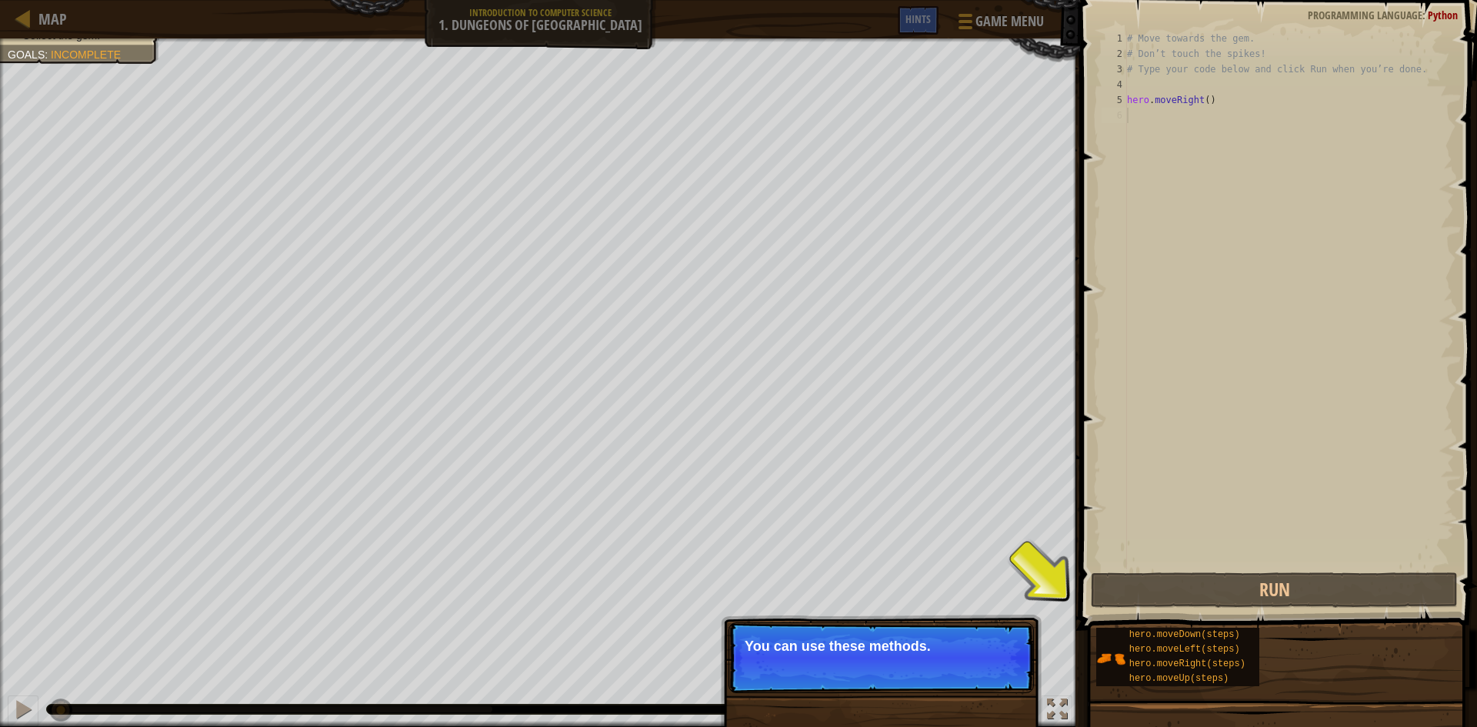
click at [969, 657] on p "Skip (esc) Continue You can use these methods." at bounding box center [881, 657] width 305 height 71
click at [1007, 662] on button "Continue" at bounding box center [990, 667] width 64 height 20
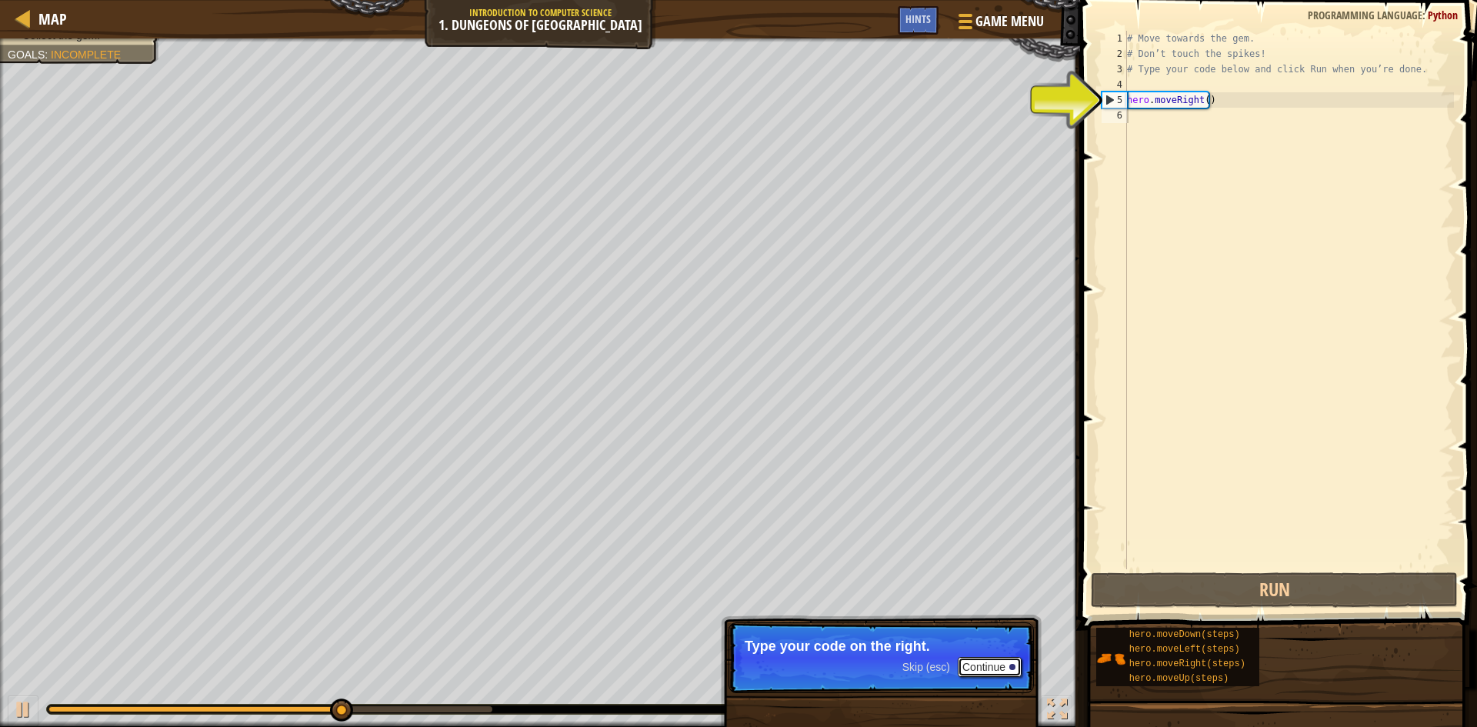
click at [987, 667] on button "Continue" at bounding box center [990, 667] width 64 height 20
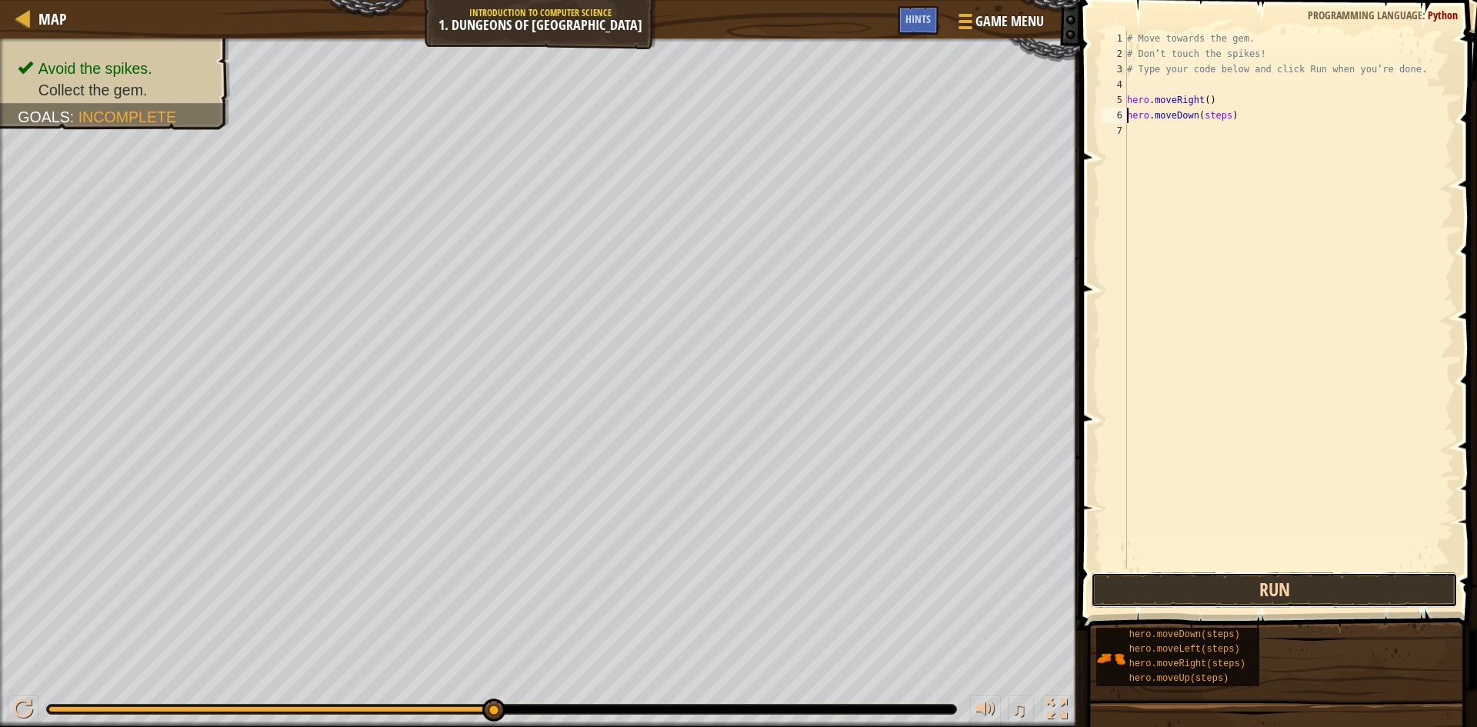
click at [1277, 587] on button "Run" at bounding box center [1274, 589] width 367 height 35
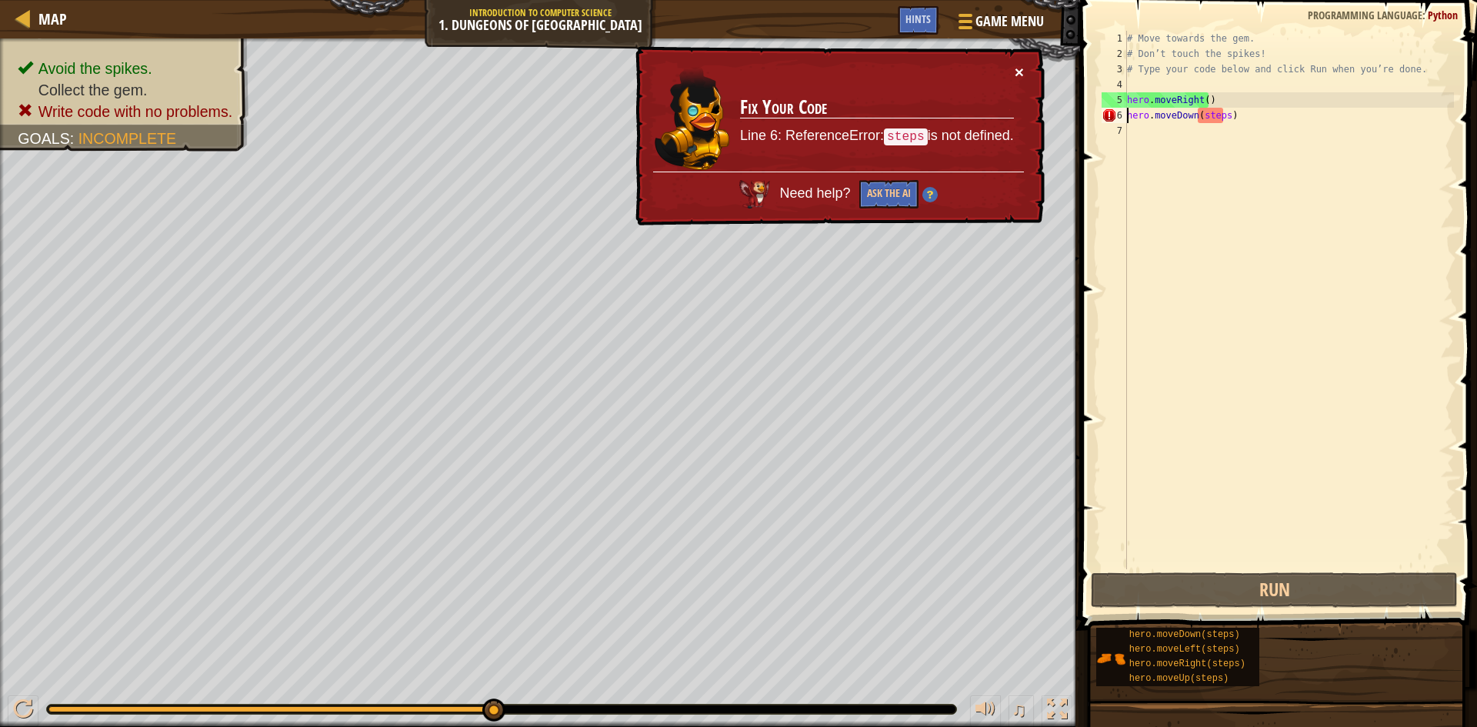
click at [1016, 65] on button "×" at bounding box center [1019, 72] width 9 height 16
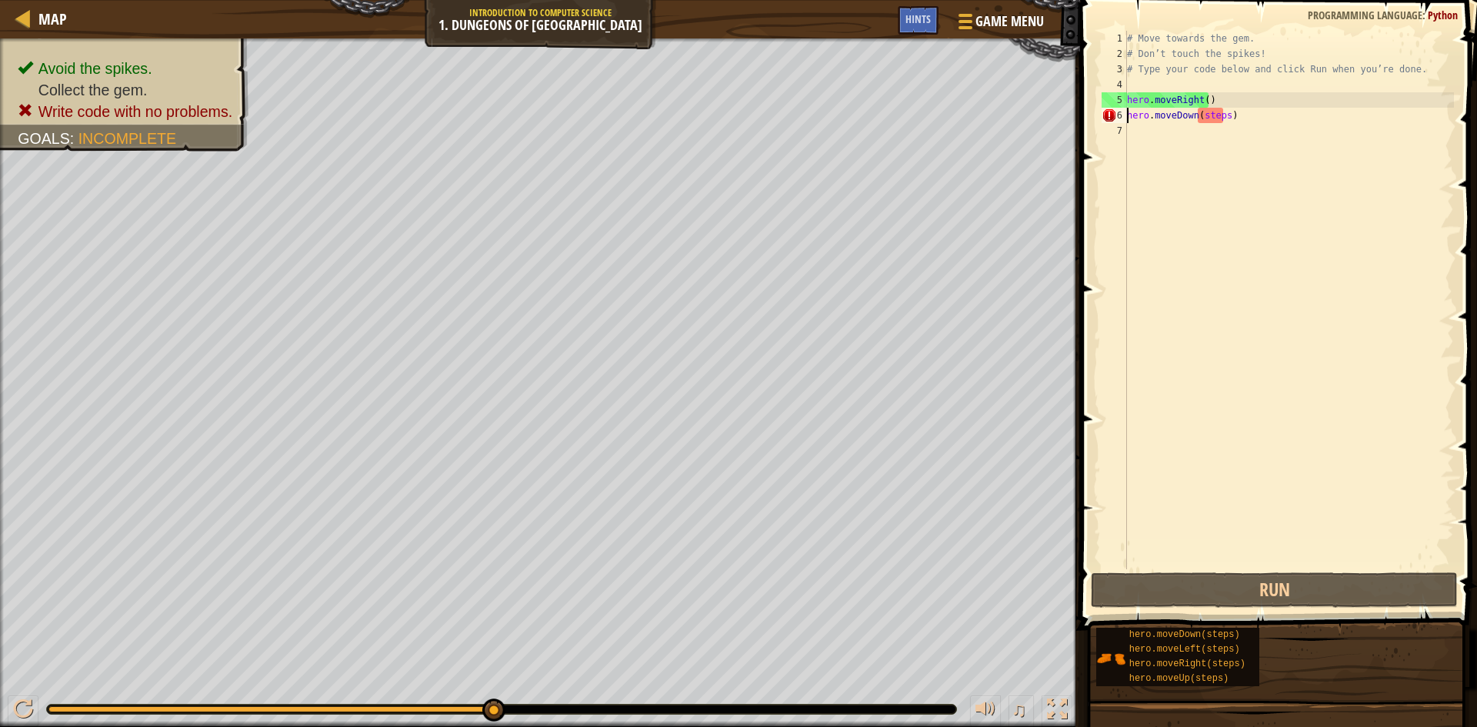
click at [1224, 118] on div "# Move towards the gem. # Don’t touch the spikes! # Type your code below and cl…" at bounding box center [1289, 315] width 330 height 569
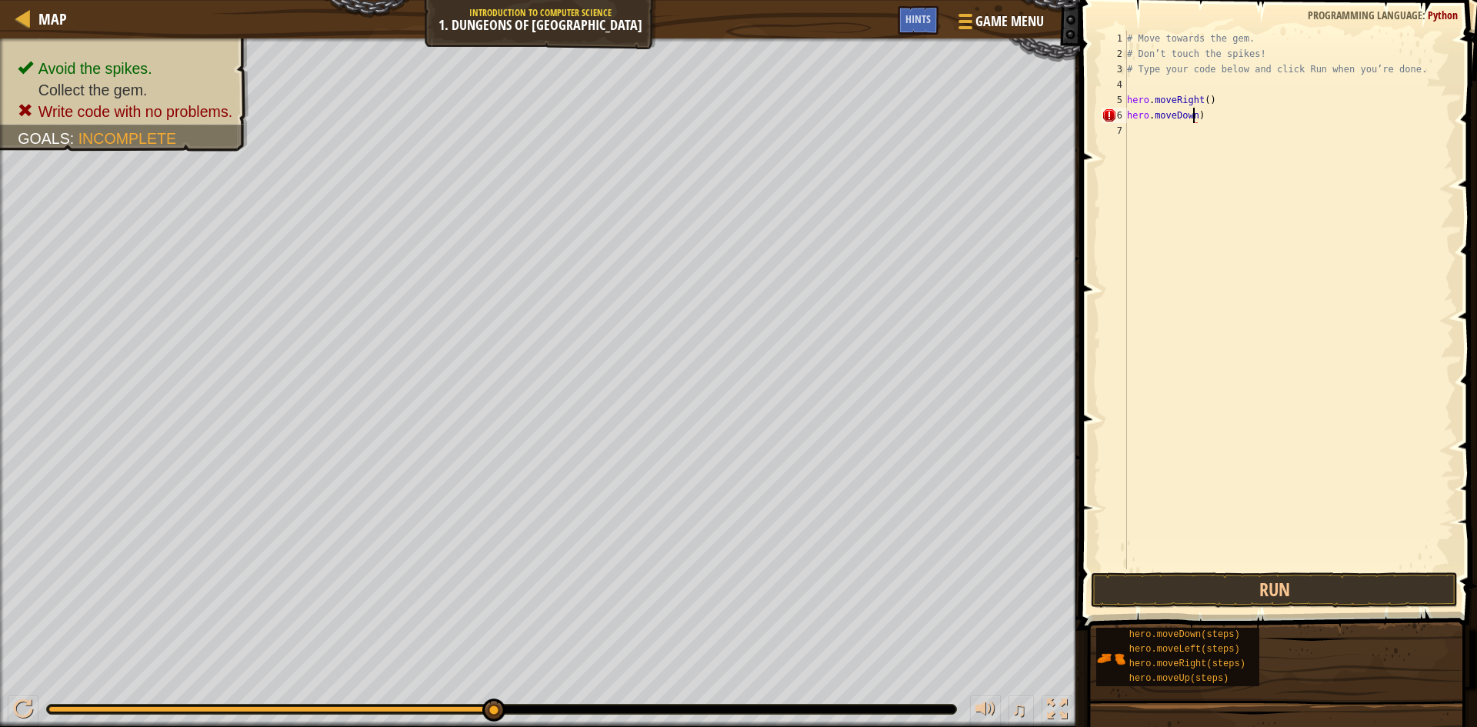
scroll to position [7, 5]
click at [1294, 599] on button "Run" at bounding box center [1274, 589] width 367 height 35
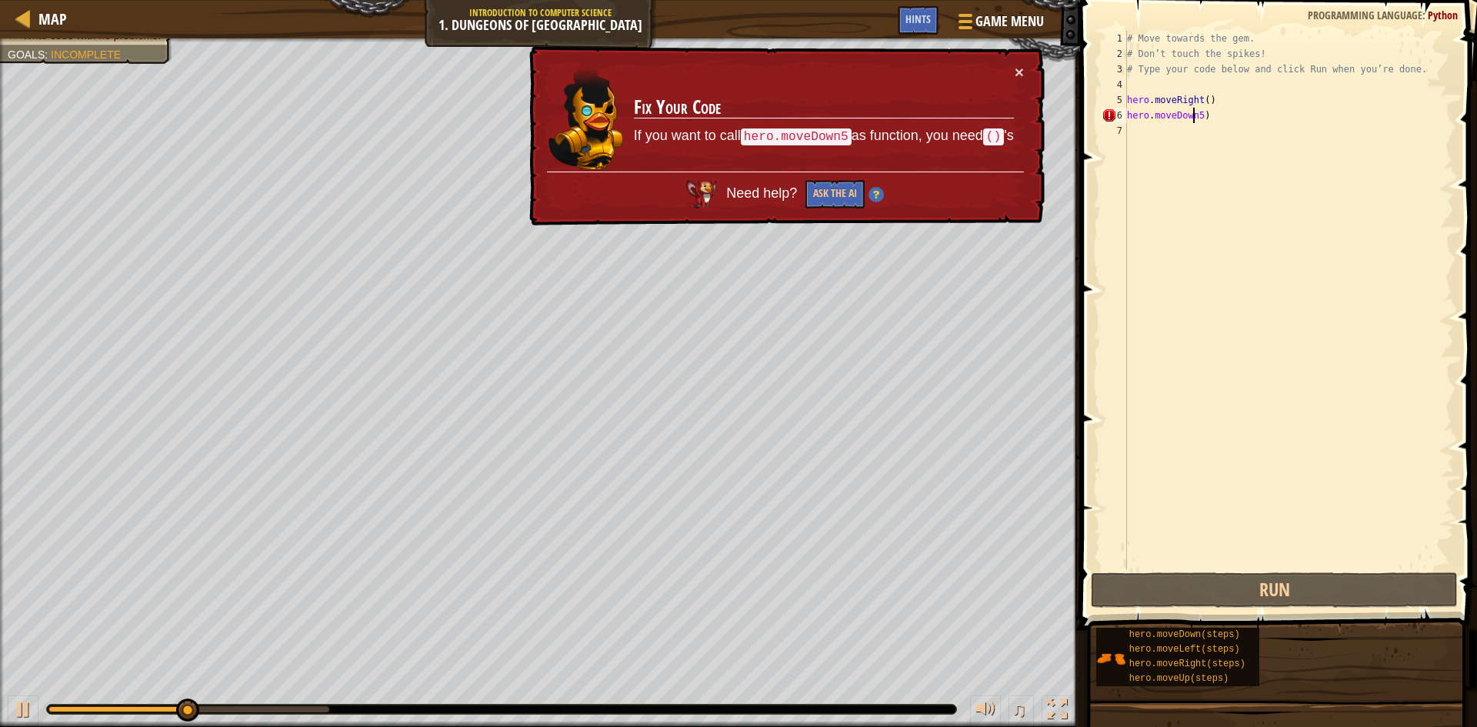
click at [1193, 115] on div "# Move towards the gem. # Don’t touch the spikes! # Type your code below and cl…" at bounding box center [1289, 315] width 330 height 569
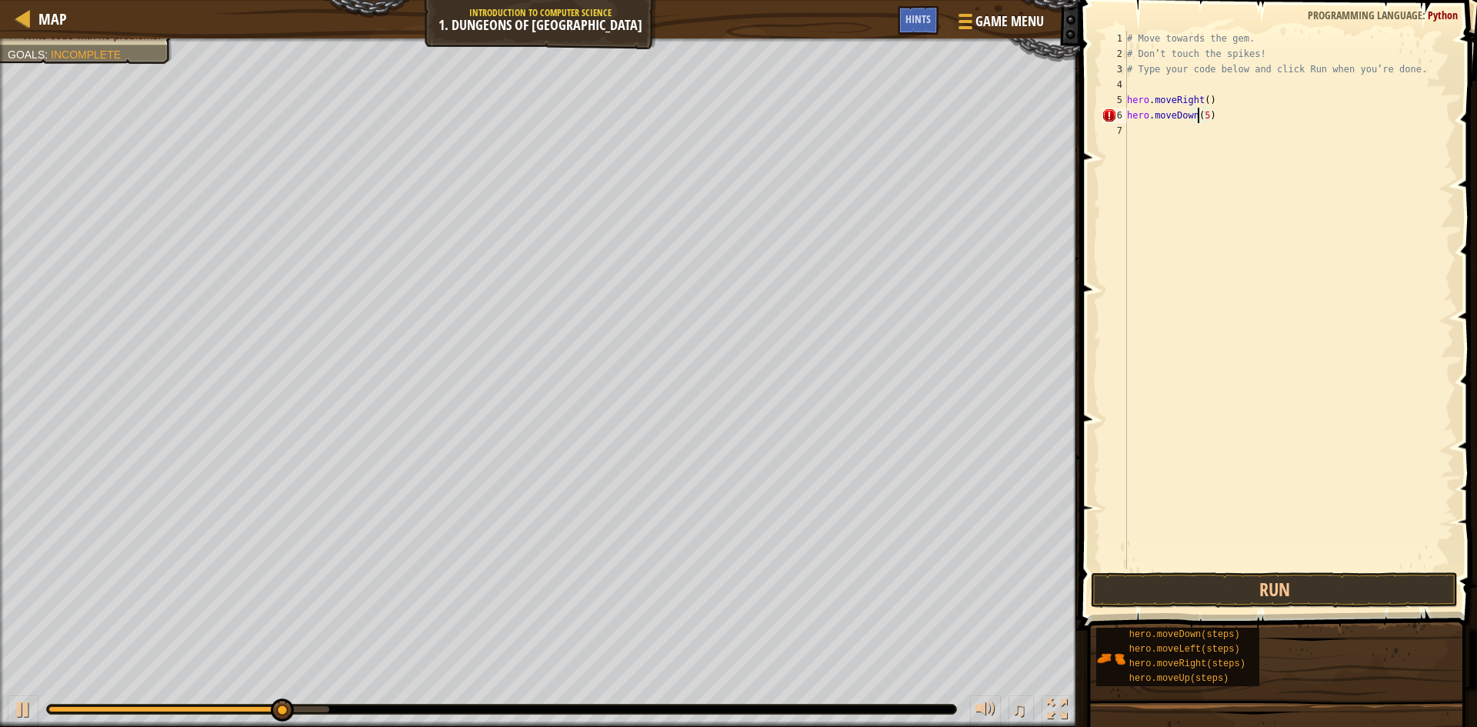
scroll to position [7, 6]
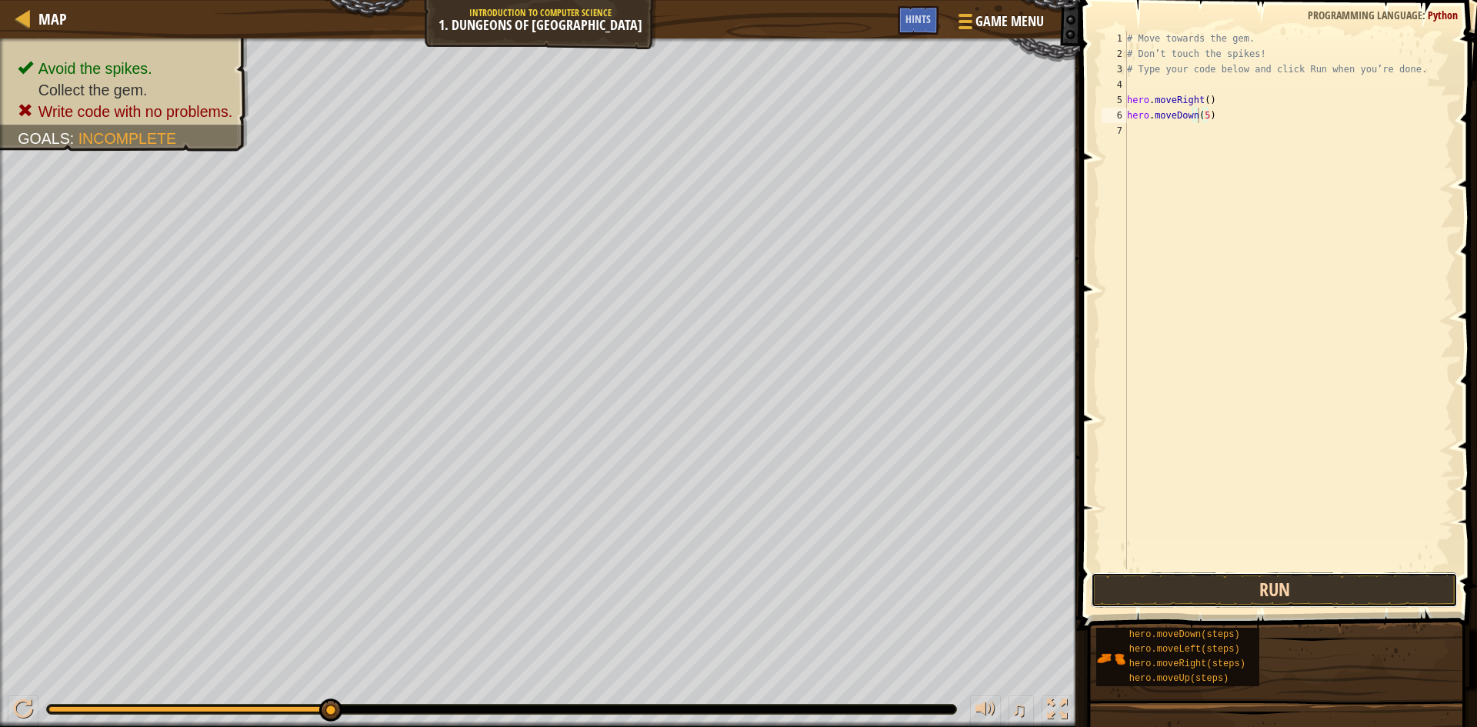
click at [1201, 599] on button "Run" at bounding box center [1274, 589] width 367 height 35
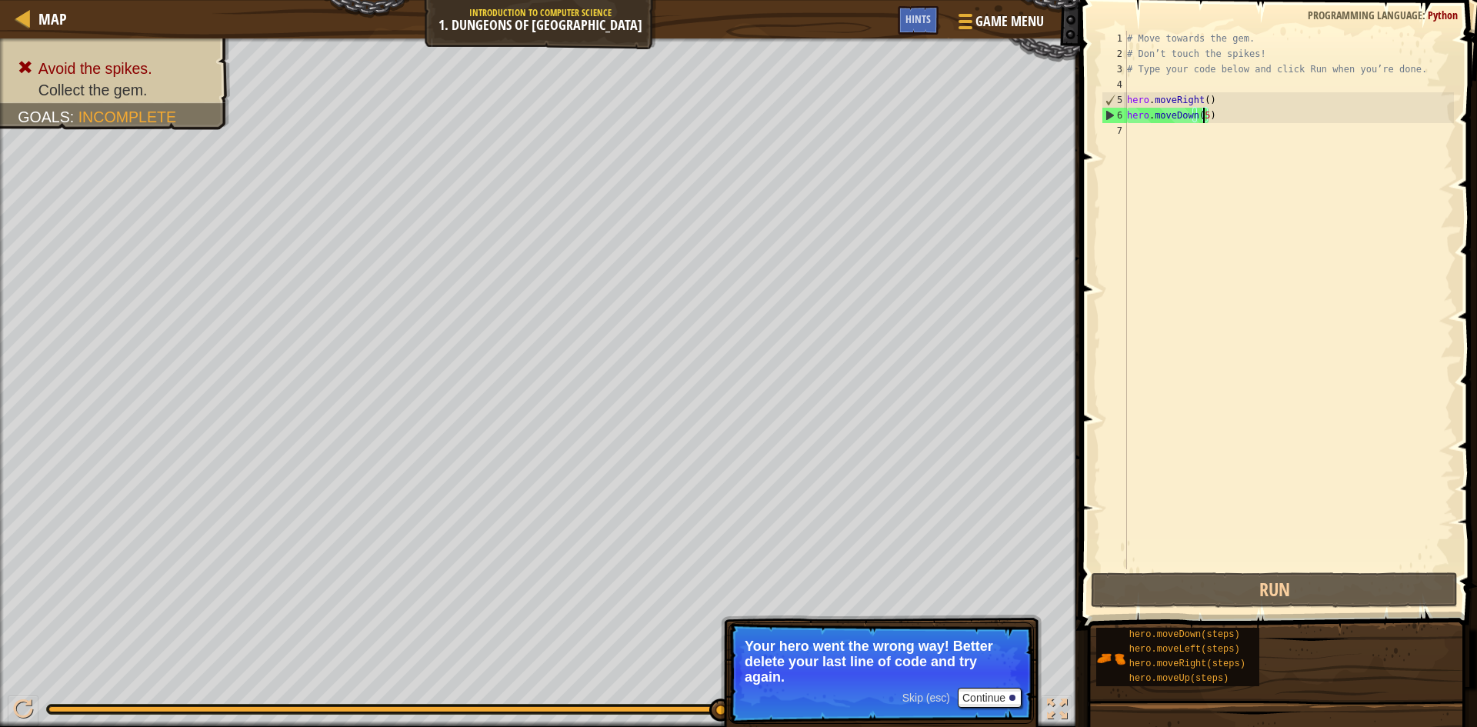
click at [1203, 112] on div "# Move towards the gem. # Don’t touch the spikes! # Type your code below and cl…" at bounding box center [1289, 315] width 330 height 569
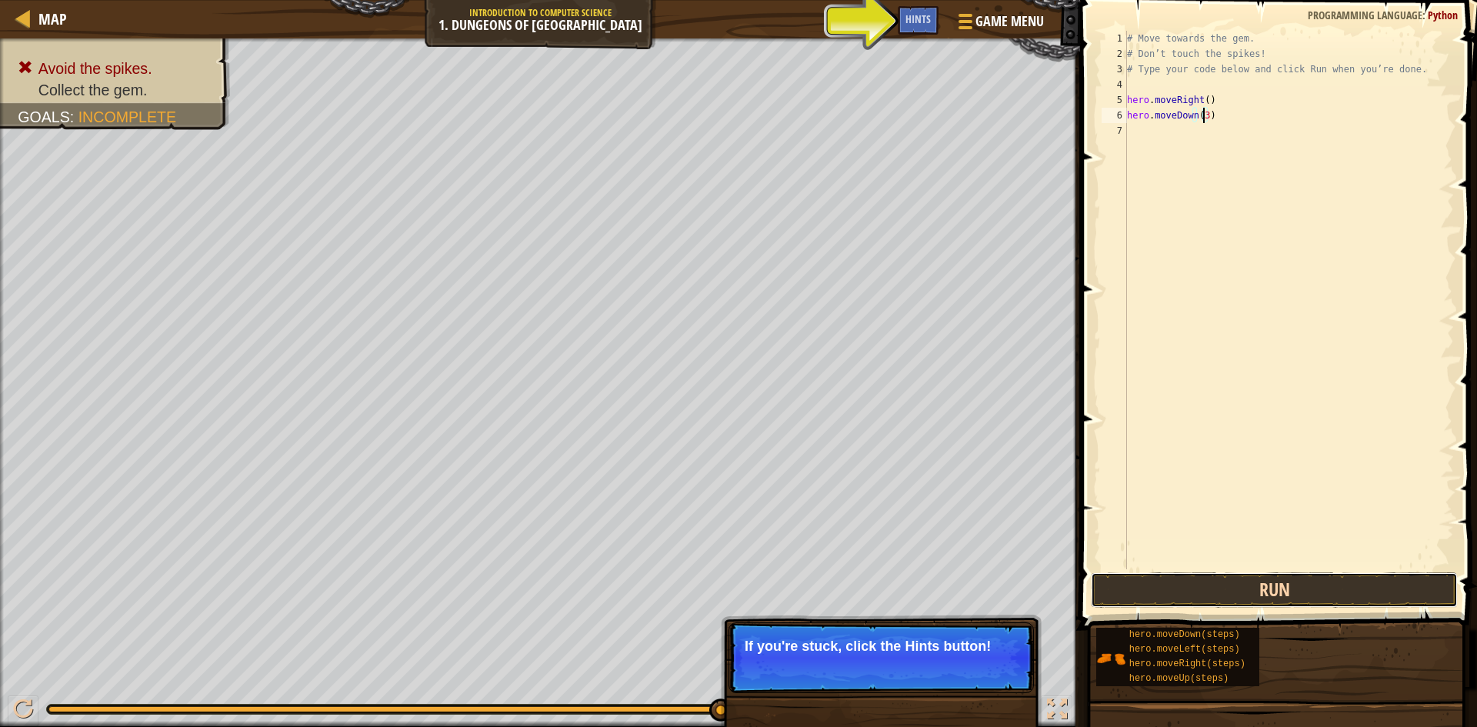
click at [1177, 583] on button "Run" at bounding box center [1274, 589] width 367 height 35
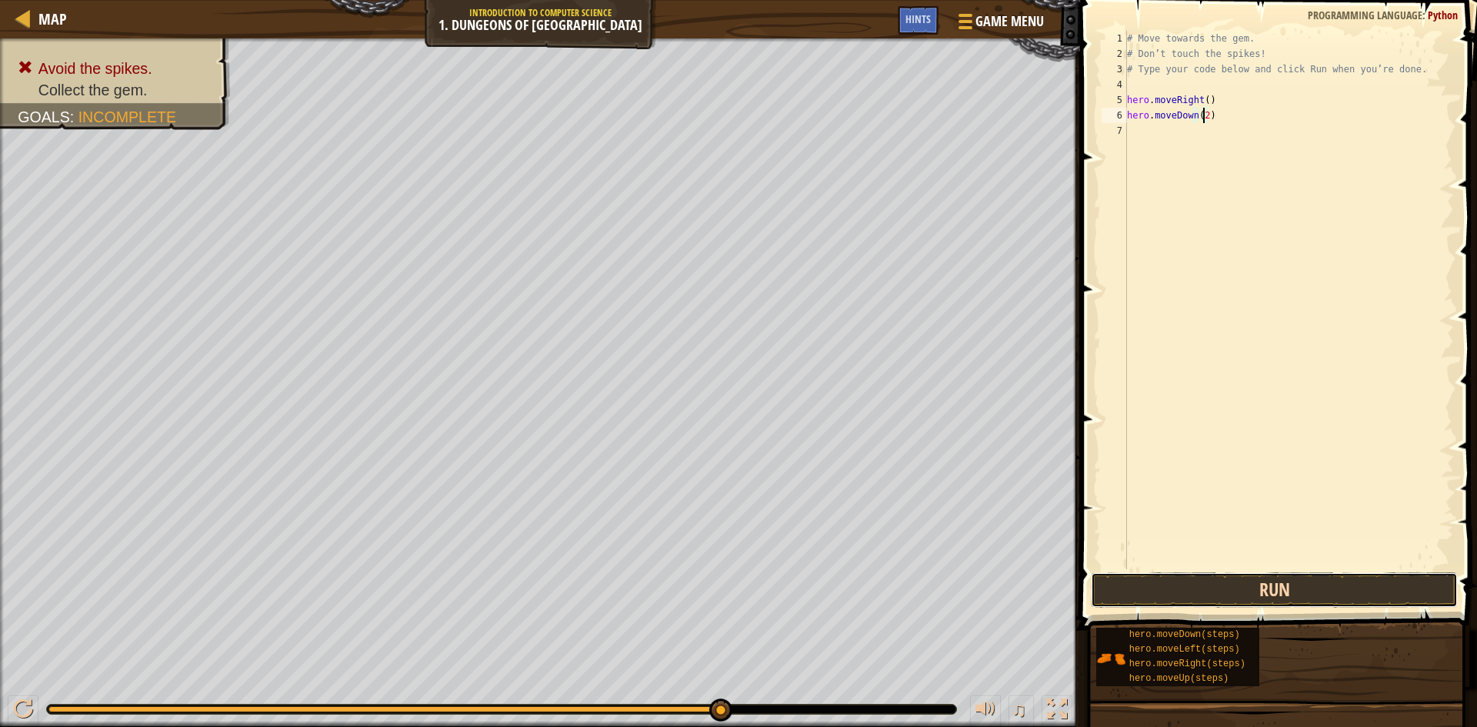
click at [1269, 586] on button "Run" at bounding box center [1274, 589] width 367 height 35
type textarea "hero.moveDown(1)"
click at [1269, 592] on button "Run" at bounding box center [1274, 589] width 367 height 35
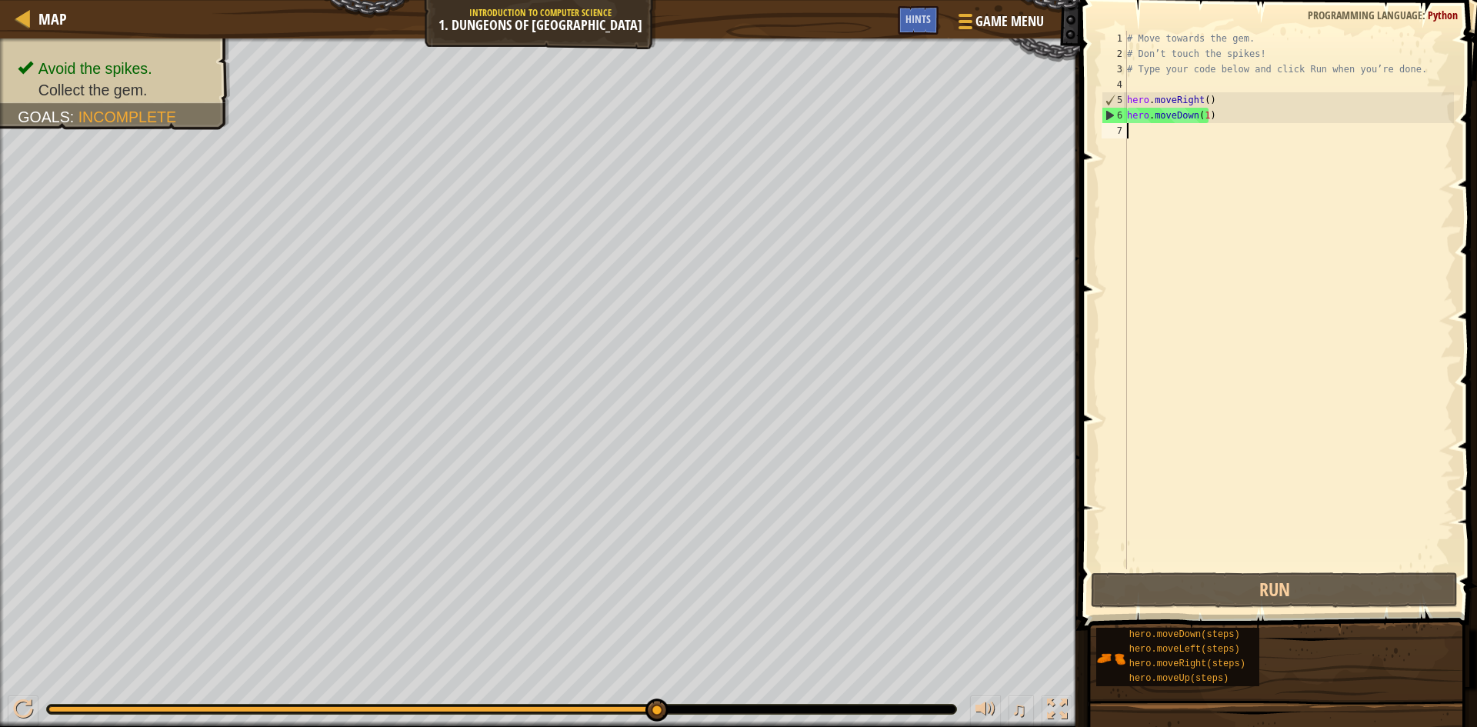
click at [1148, 129] on div "# Move towards the gem. # Don’t touch the spikes! # Type your code below and cl…" at bounding box center [1289, 315] width 330 height 569
click at [1146, 131] on div "# Move towards the gem. # Don’t touch the spikes! # Type your code below and cl…" at bounding box center [1289, 315] width 330 height 569
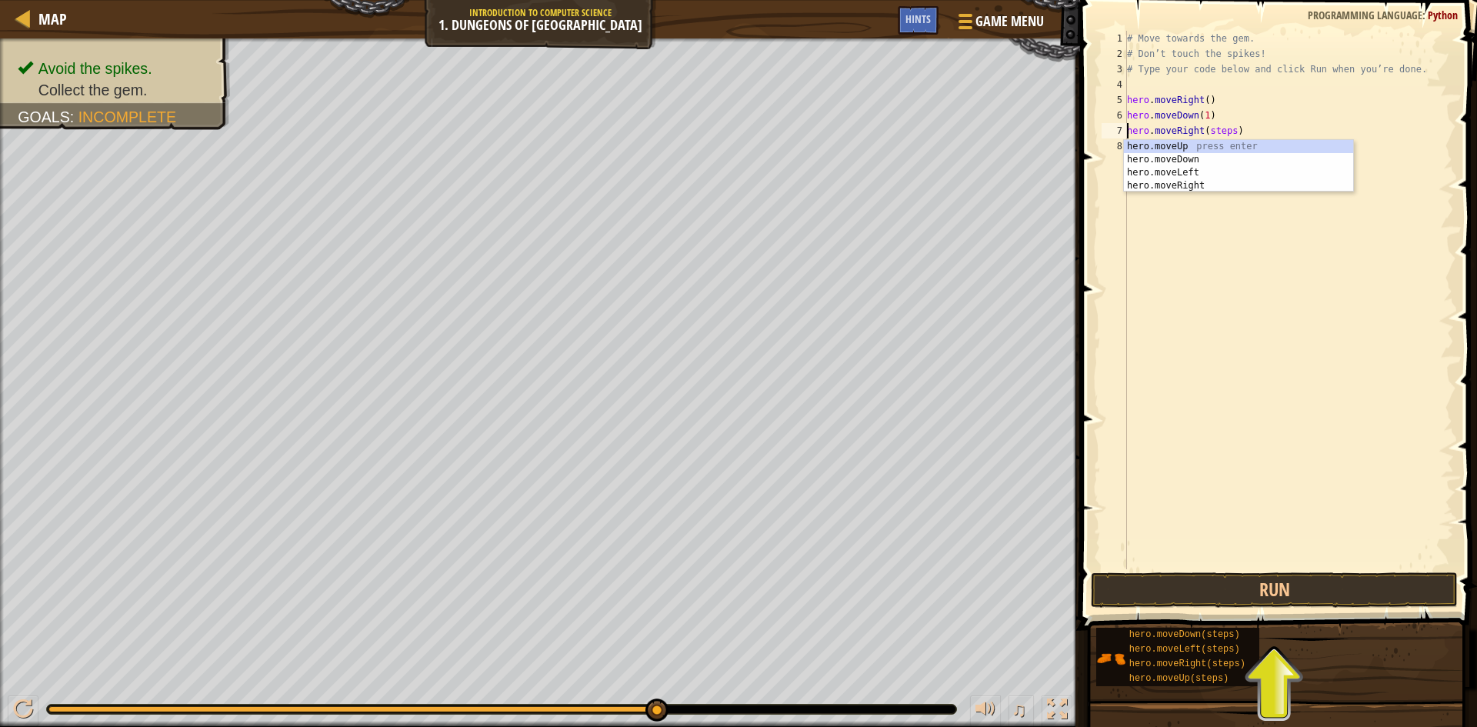
click at [1227, 132] on div "# Move towards the gem. # Don’t touch the spikes! # Type your code below and cl…" at bounding box center [1289, 315] width 330 height 569
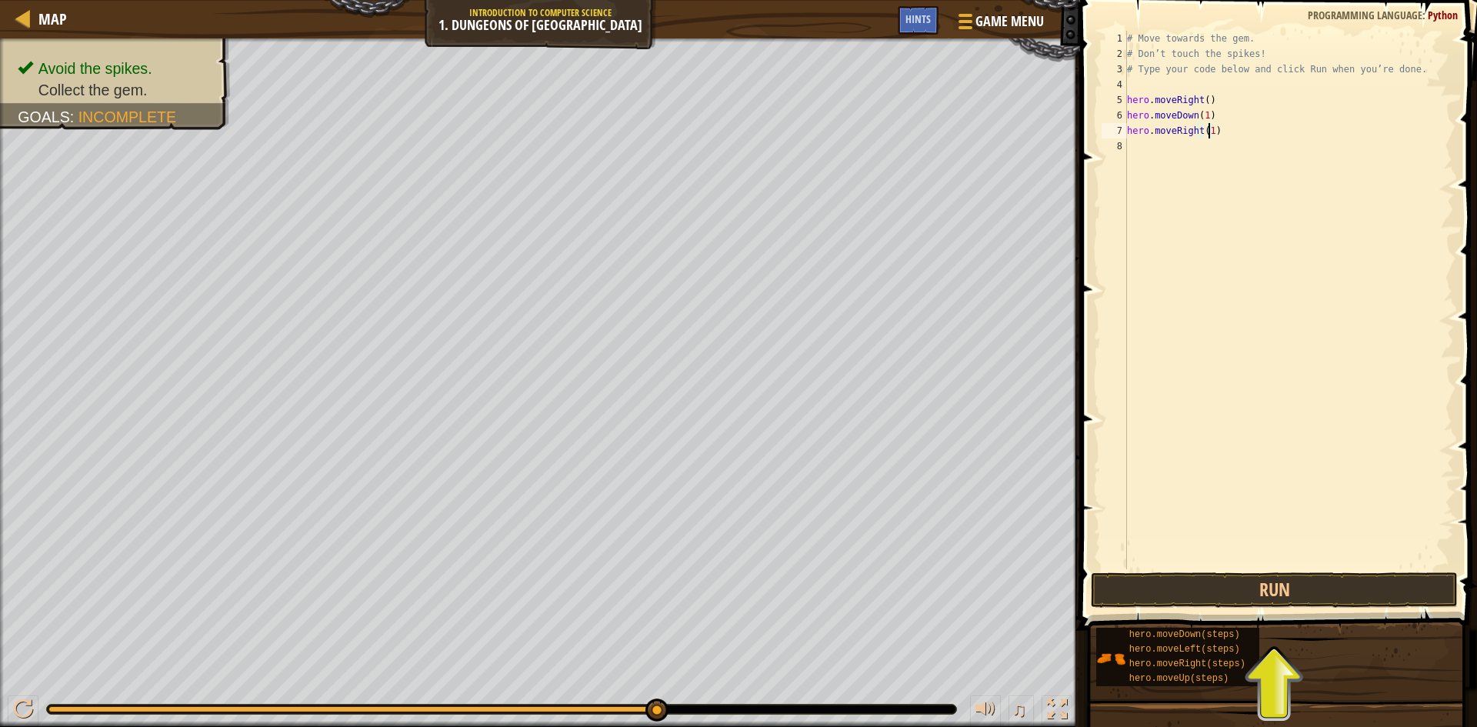
scroll to position [7, 6]
type textarea "hero.moveRight(1)"
click at [1333, 599] on button "Run" at bounding box center [1274, 589] width 367 height 35
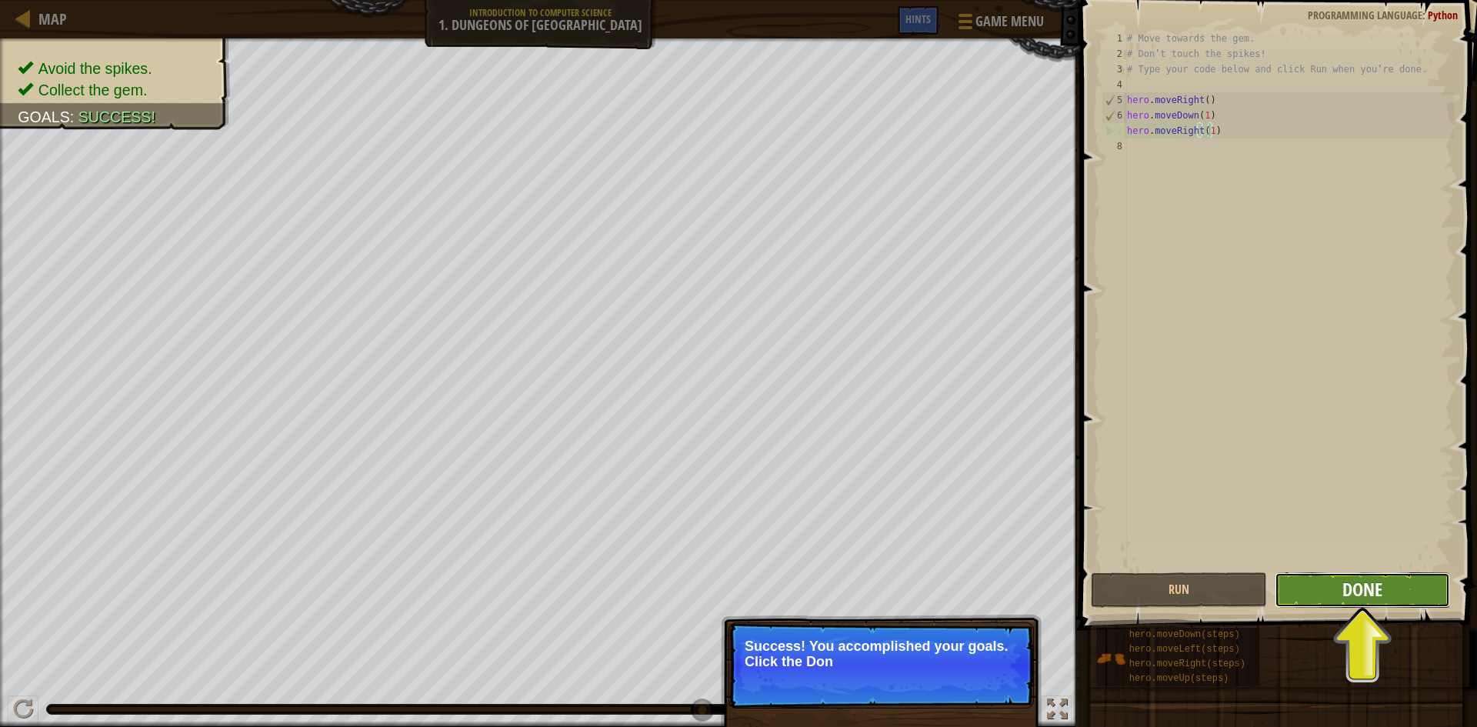
click at [1348, 590] on span "Done" at bounding box center [1363, 589] width 40 height 25
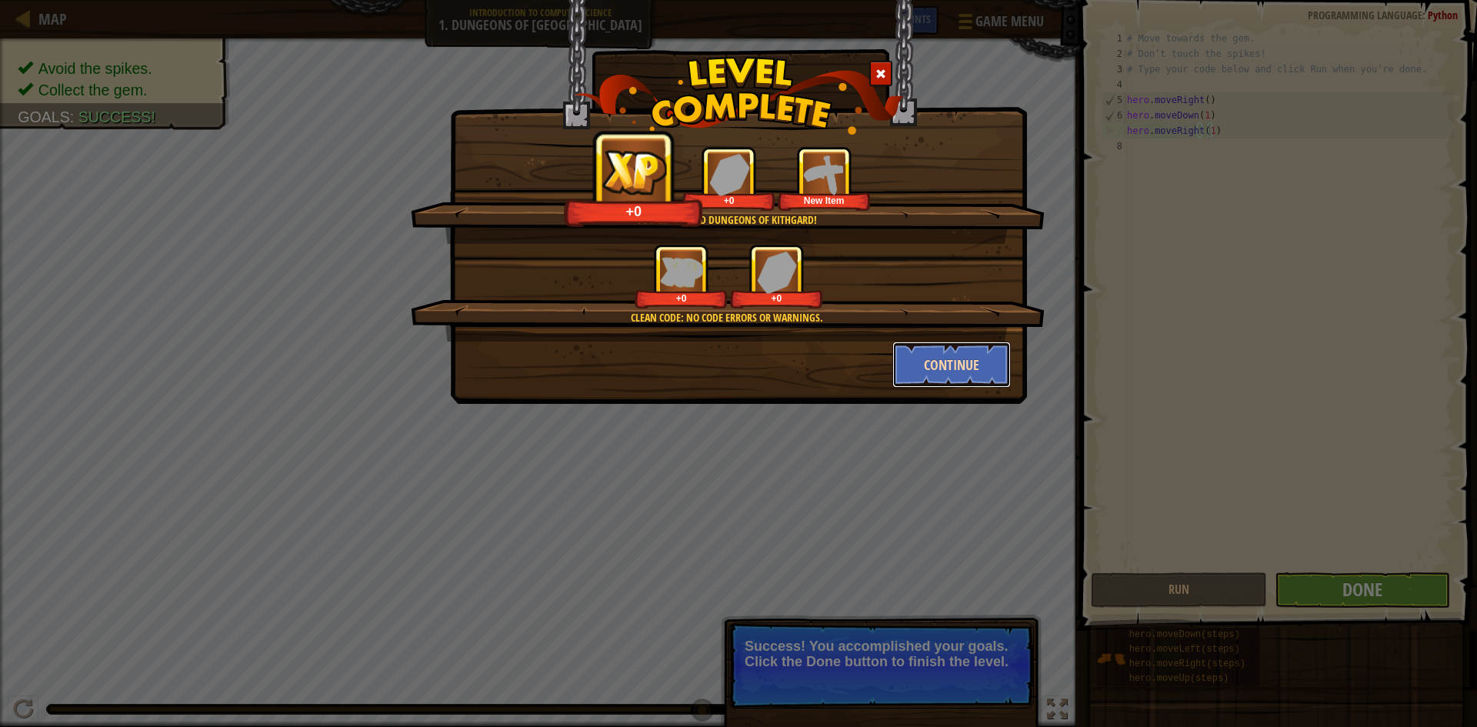
click at [965, 371] on button "Continue" at bounding box center [951, 365] width 119 height 46
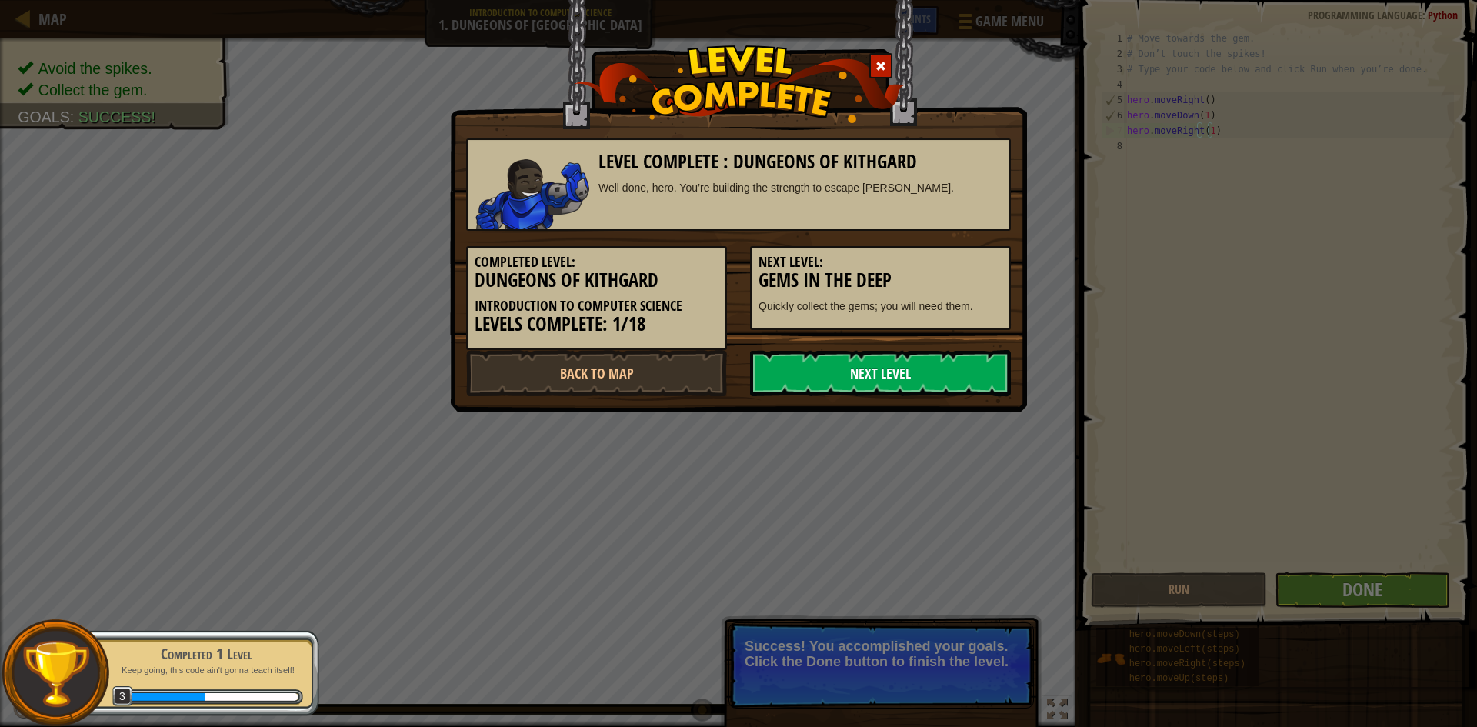
click at [940, 377] on link "Next Level" at bounding box center [880, 373] width 261 height 46
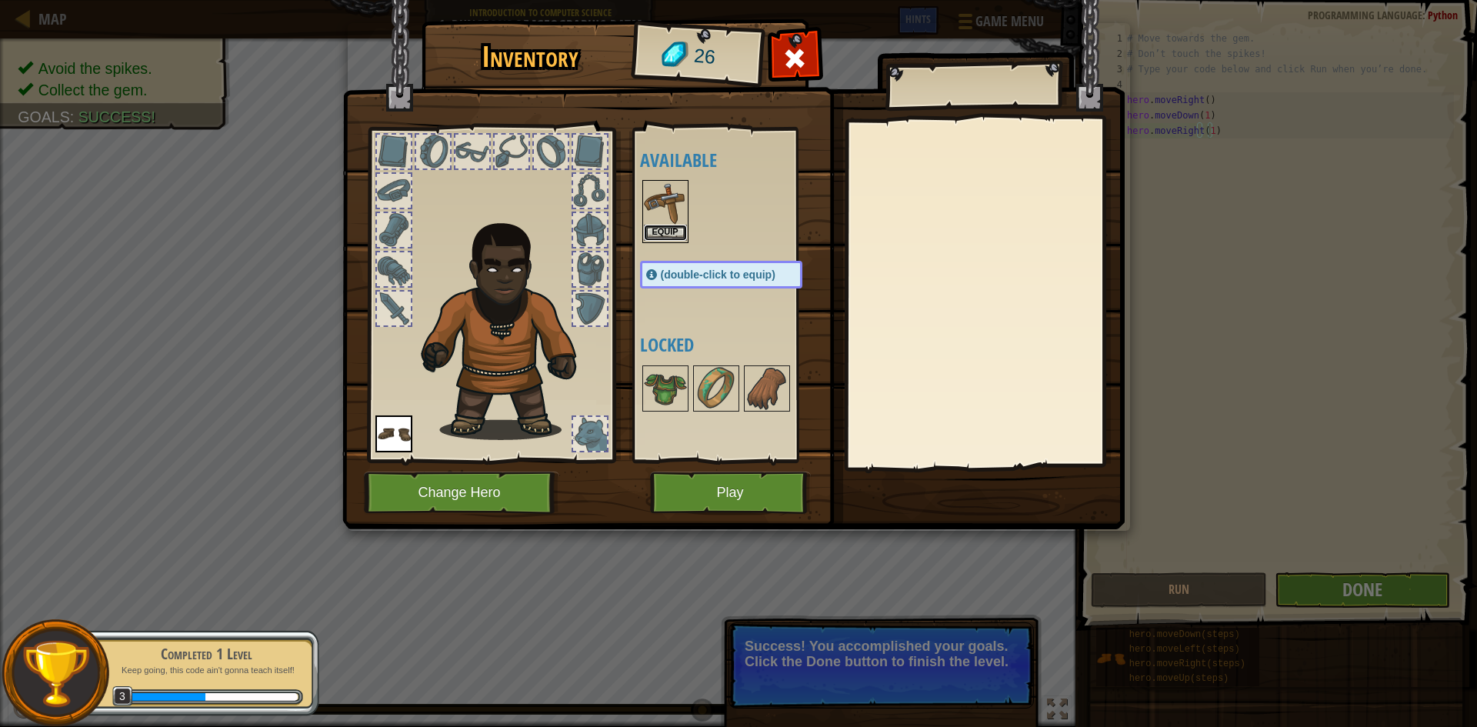
click at [655, 229] on button "Equip" at bounding box center [665, 233] width 43 height 16
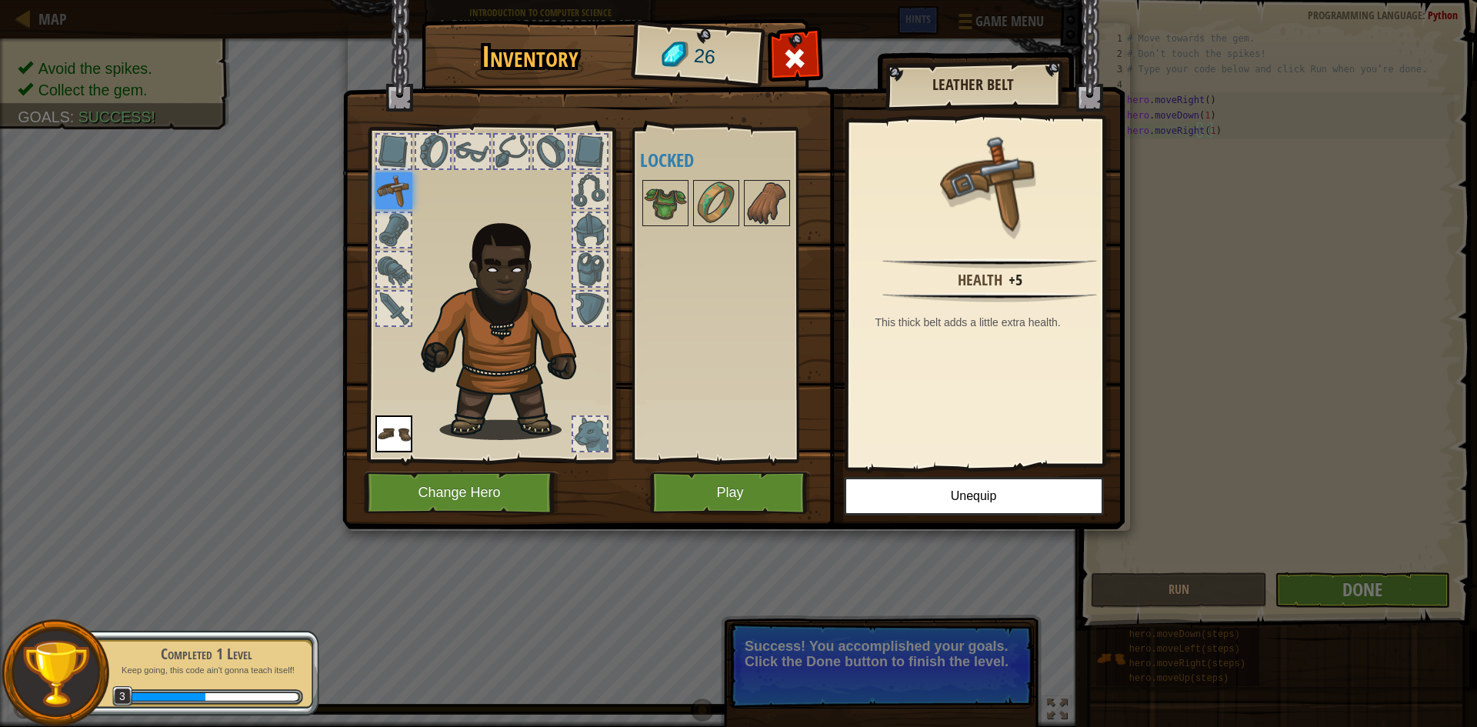
click at [396, 446] on img at bounding box center [393, 433] width 37 height 37
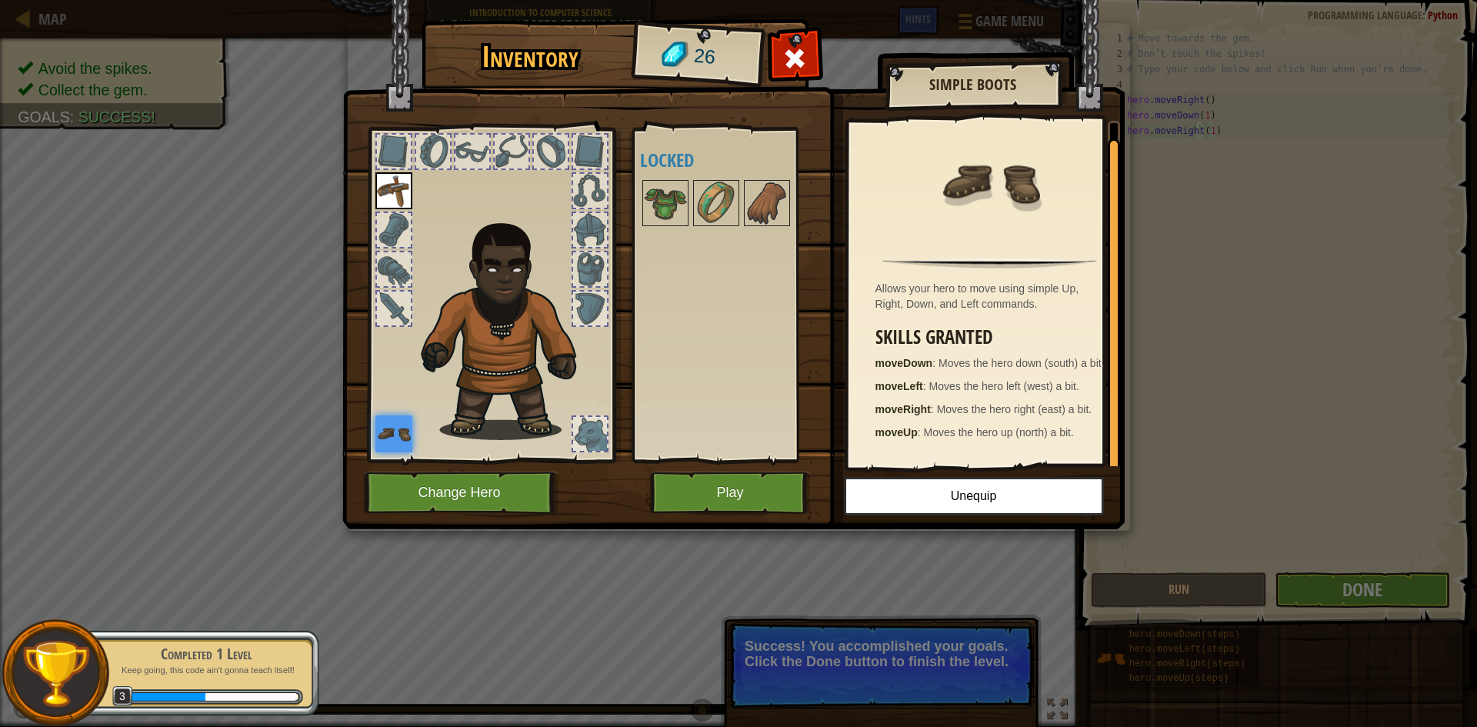
scroll to position [5, 0]
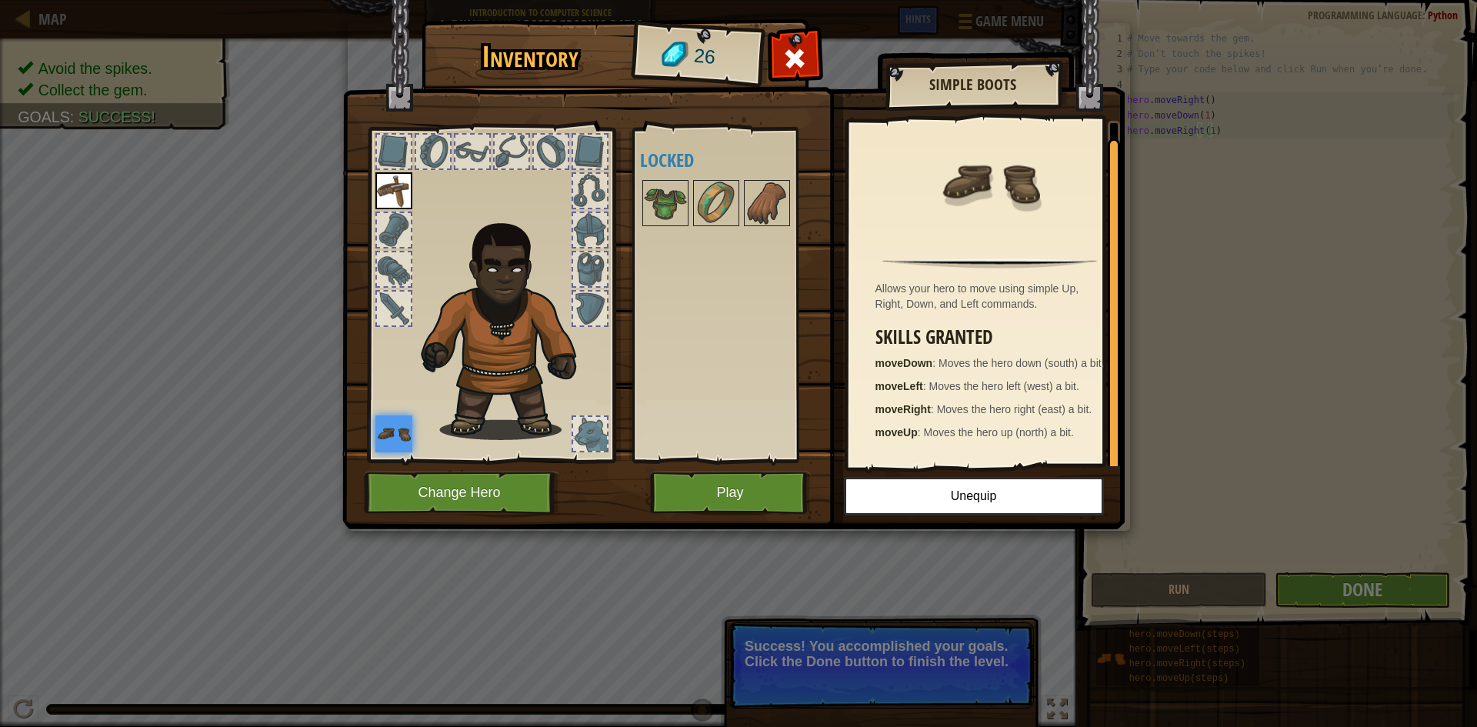
click at [582, 222] on div at bounding box center [590, 230] width 34 height 34
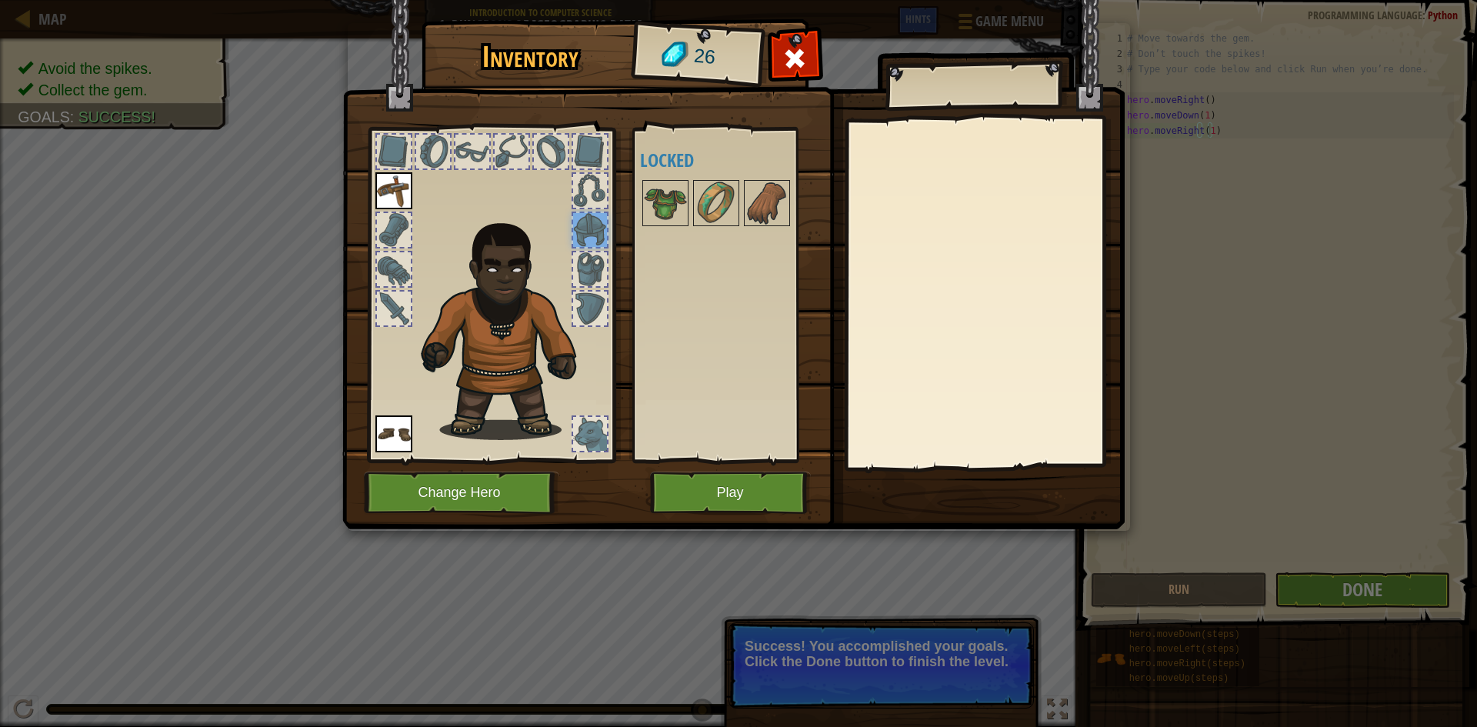
click at [602, 190] on div at bounding box center [590, 191] width 34 height 34
click at [774, 209] on img at bounding box center [767, 203] width 43 height 43
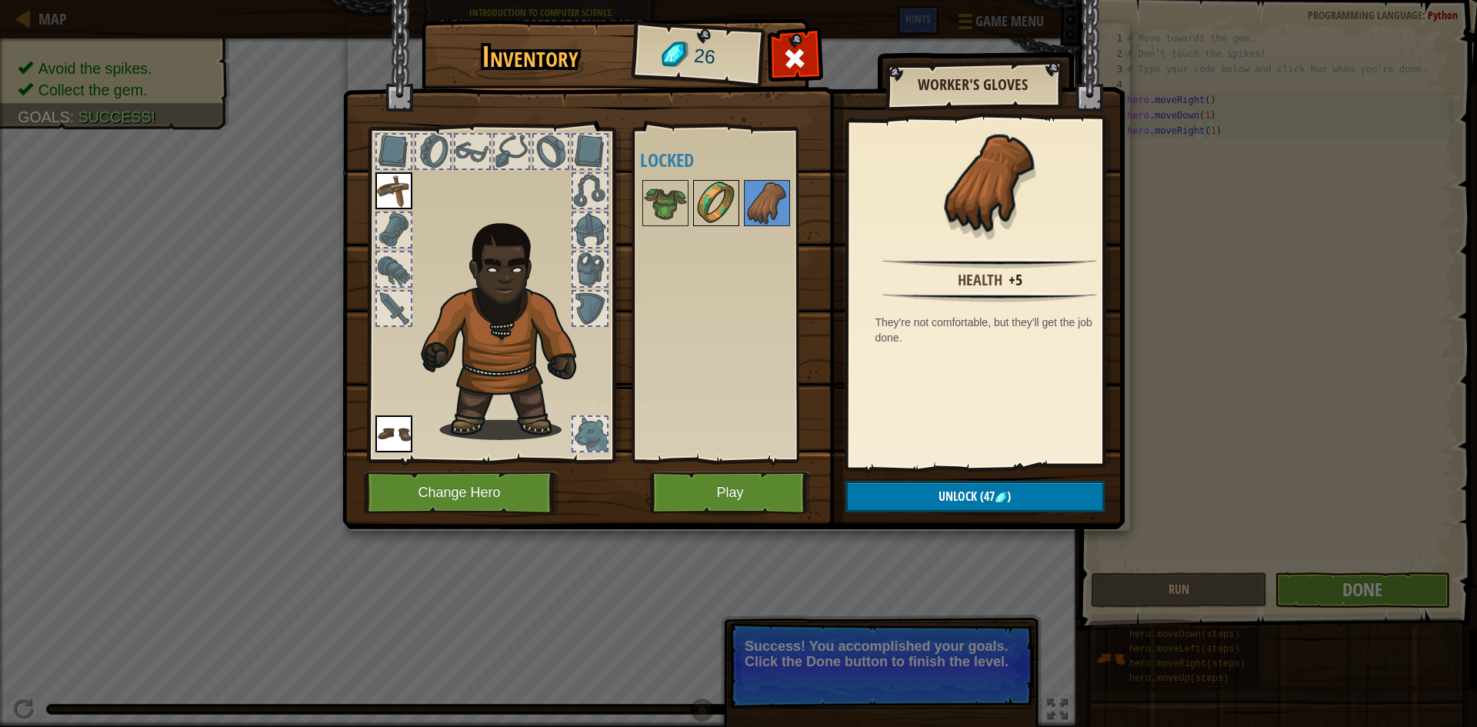
drag, startPoint x: 694, startPoint y: 213, endPoint x: 697, endPoint y: 191, distance: 22.5
click at [695, 212] on img at bounding box center [716, 203] width 43 height 43
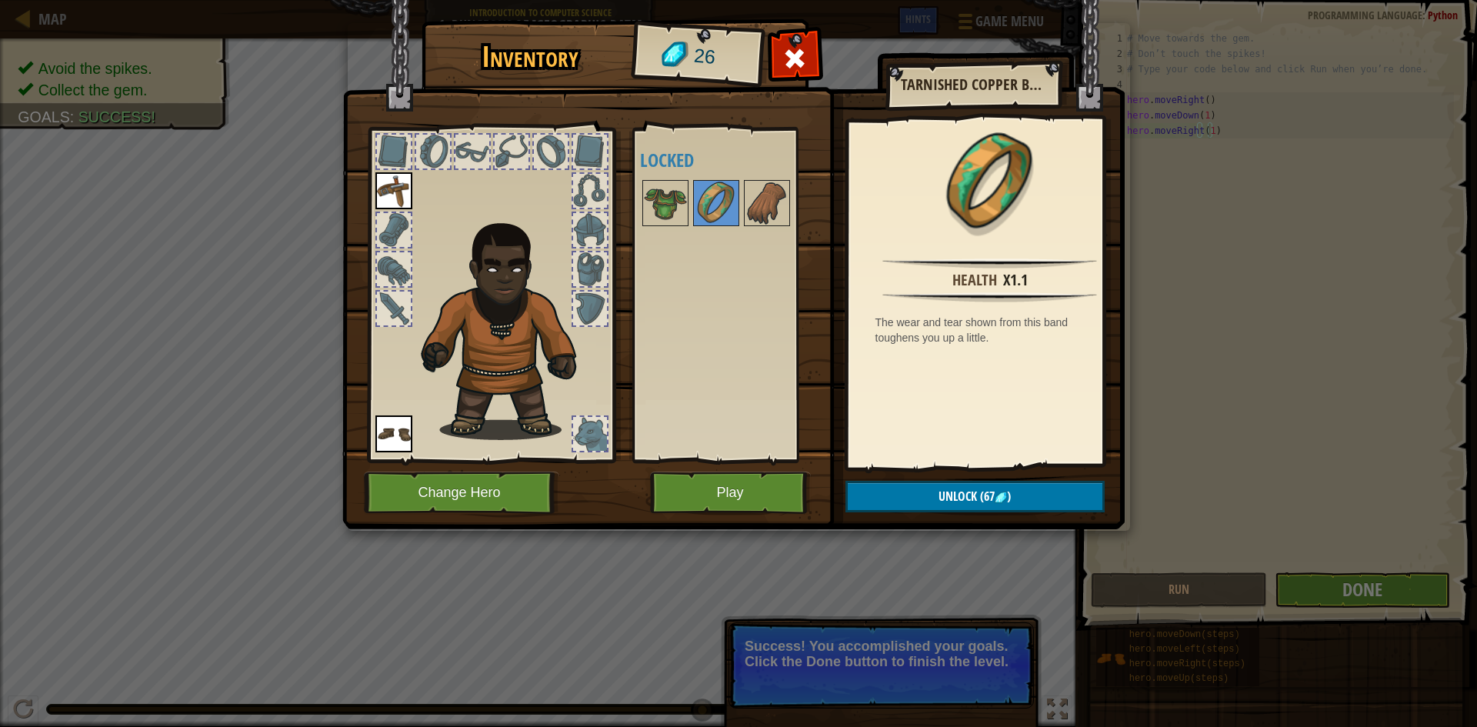
click at [635, 187] on div "Available Equip Equip (double-click to equip) Locked" at bounding box center [727, 295] width 188 height 335
click at [652, 185] on img at bounding box center [665, 203] width 43 height 43
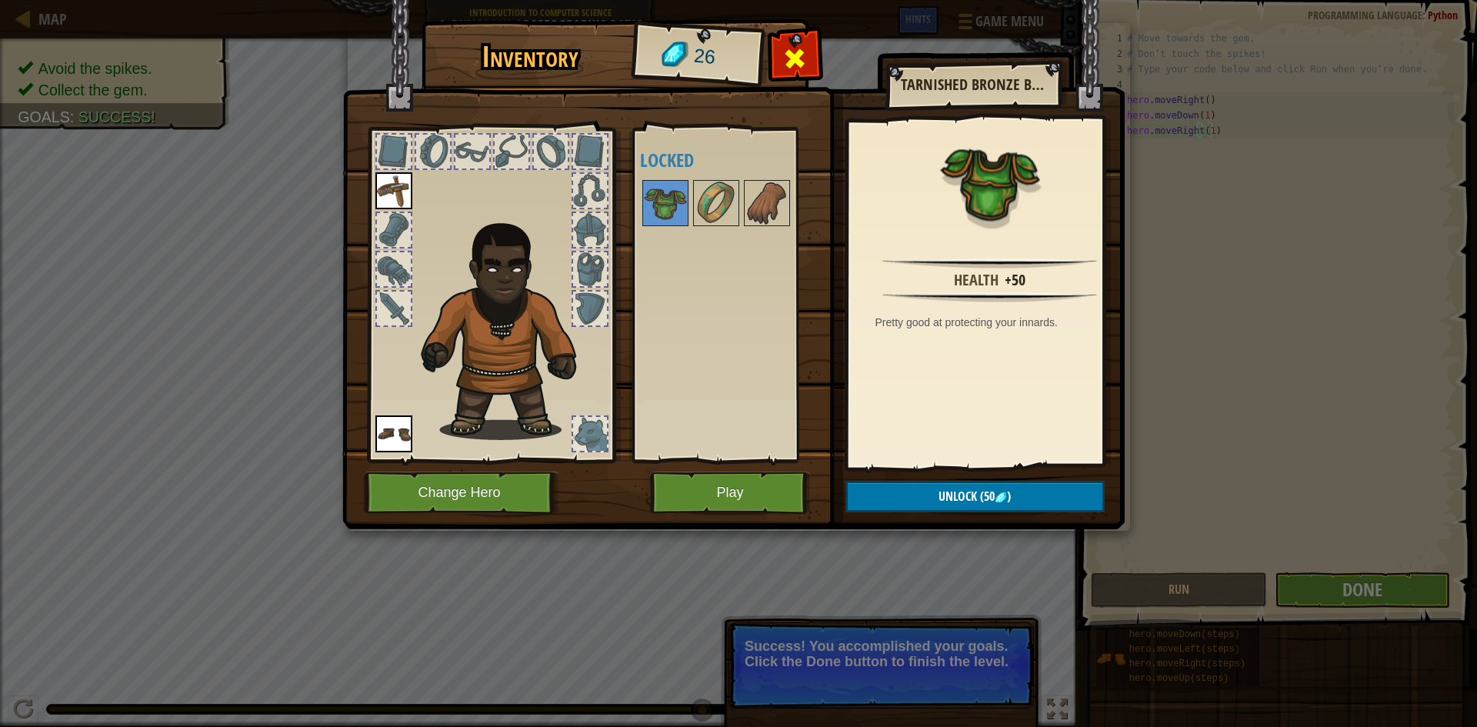
click at [801, 52] on span at bounding box center [794, 58] width 25 height 25
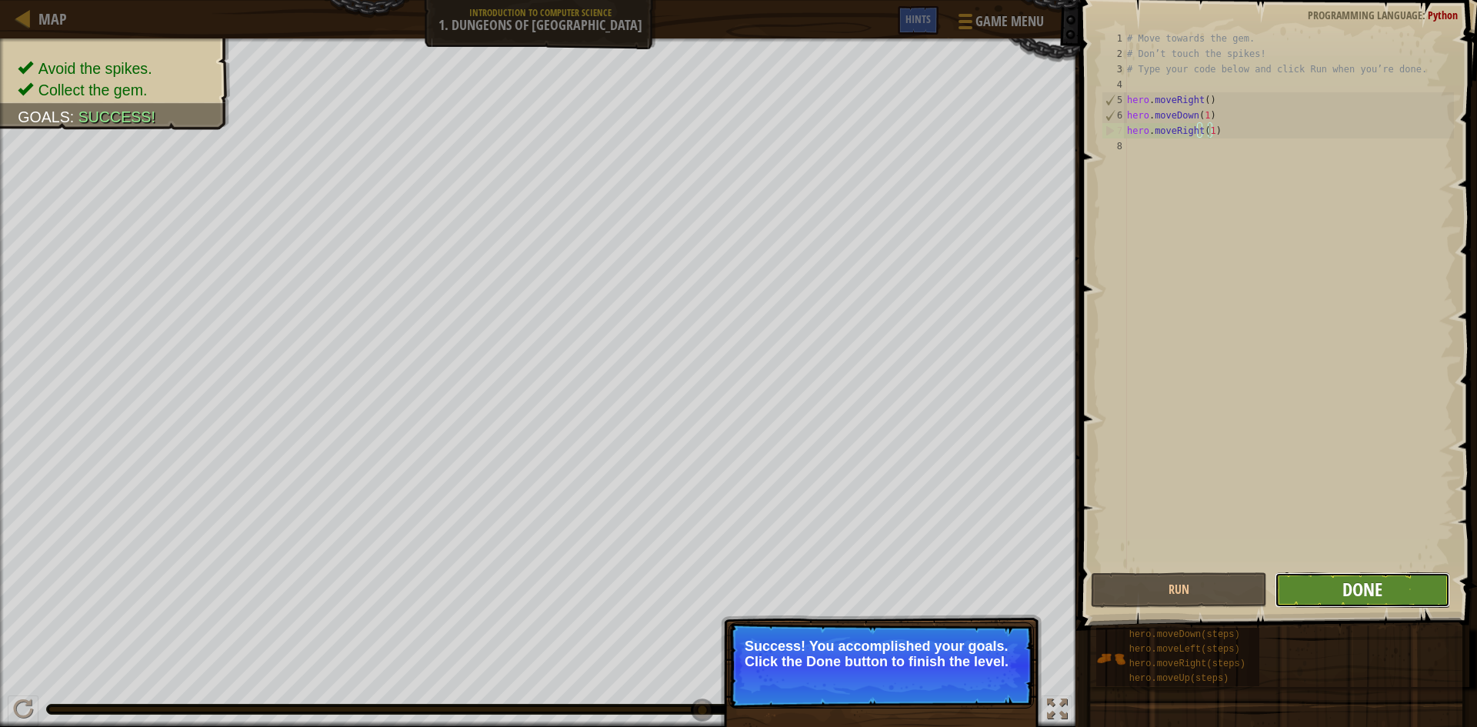
click at [1351, 585] on span "Done" at bounding box center [1363, 589] width 40 height 25
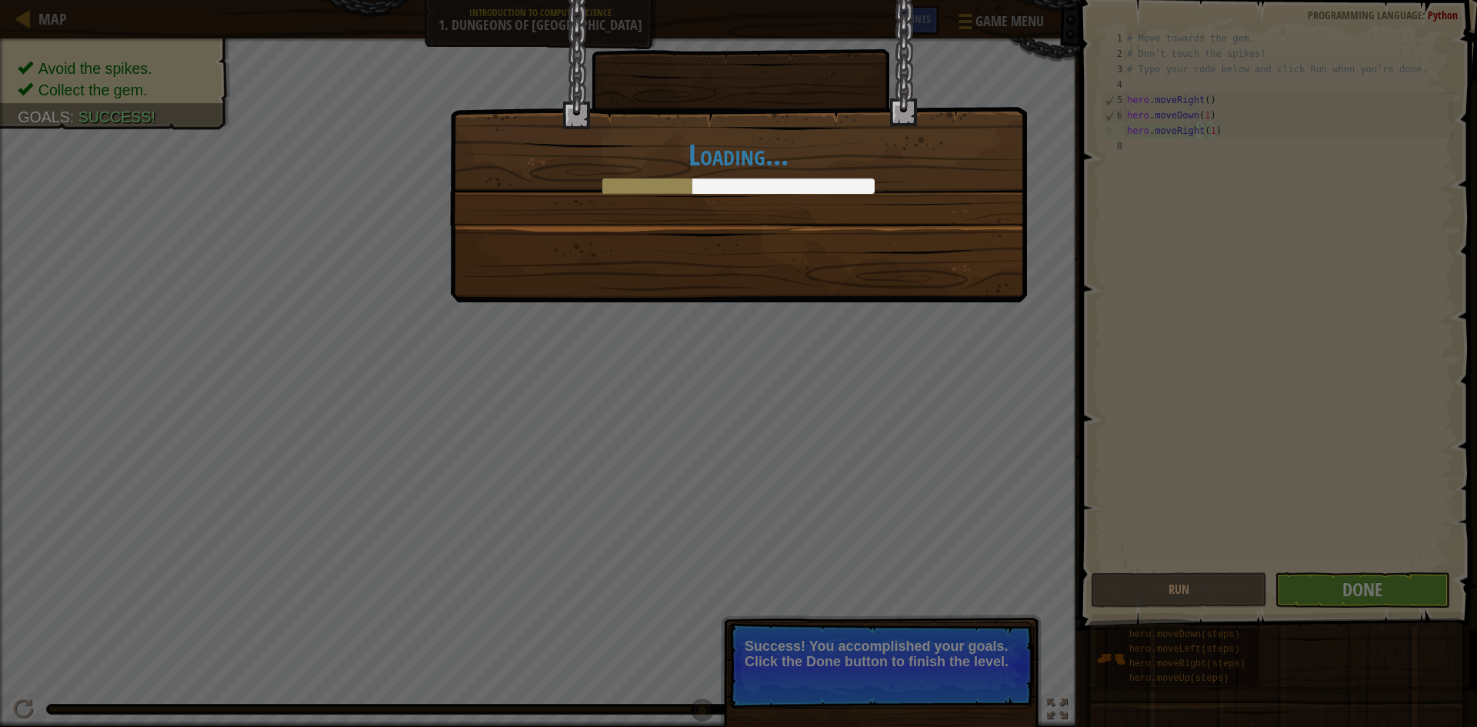
click at [706, 285] on div "Loading..." at bounding box center [738, 151] width 577 height 302
click at [912, 650] on div "Loading..." at bounding box center [738, 363] width 1477 height 727
drag, startPoint x: 756, startPoint y: 205, endPoint x: 750, endPoint y: 162, distance: 43.5
click at [749, 191] on div "Loading..." at bounding box center [738, 112] width 575 height 225
click at [726, 167] on h1 "Loading..." at bounding box center [738, 154] width 545 height 32
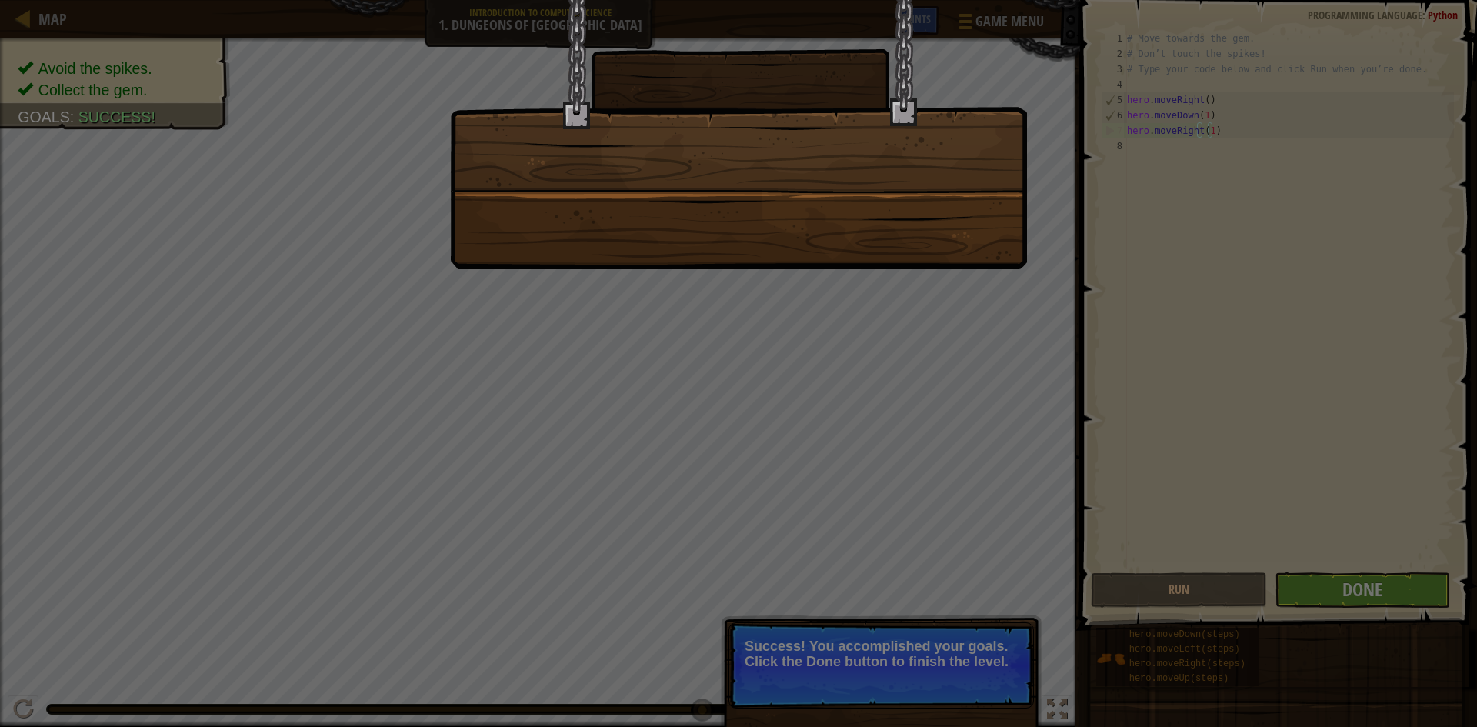
drag, startPoint x: 899, startPoint y: 665, endPoint x: 841, endPoint y: 659, distance: 58.0
click at [899, 663] on div at bounding box center [738, 363] width 1477 height 727
click at [488, 411] on div at bounding box center [738, 363] width 1477 height 727
click at [937, 639] on div at bounding box center [738, 363] width 1477 height 727
click at [932, 645] on div at bounding box center [738, 363] width 1477 height 727
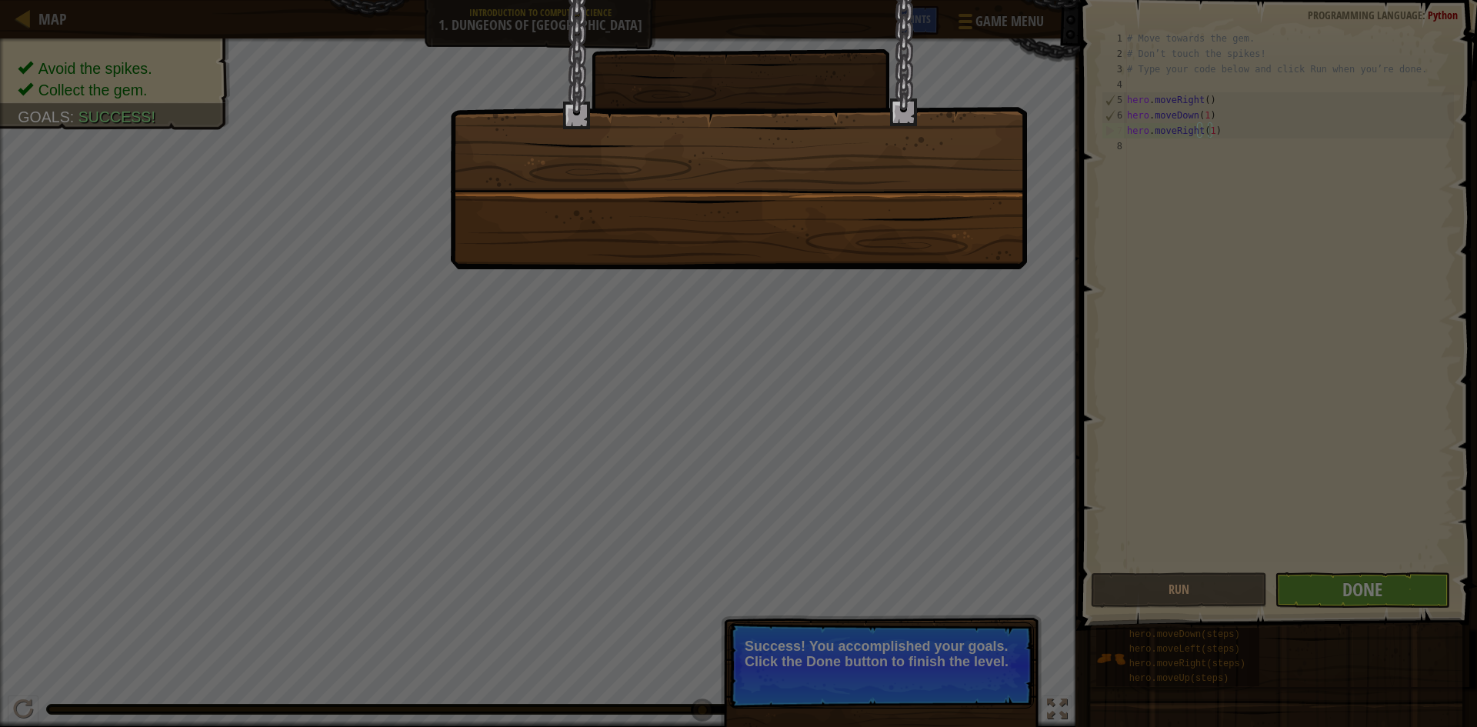
click at [932, 645] on div at bounding box center [738, 363] width 1477 height 727
drag, startPoint x: 932, startPoint y: 645, endPoint x: 969, endPoint y: 624, distance: 42.8
click at [933, 645] on div at bounding box center [738, 363] width 1477 height 727
click at [1316, 584] on div at bounding box center [738, 363] width 1477 height 727
click at [1316, 583] on div at bounding box center [738, 363] width 1477 height 727
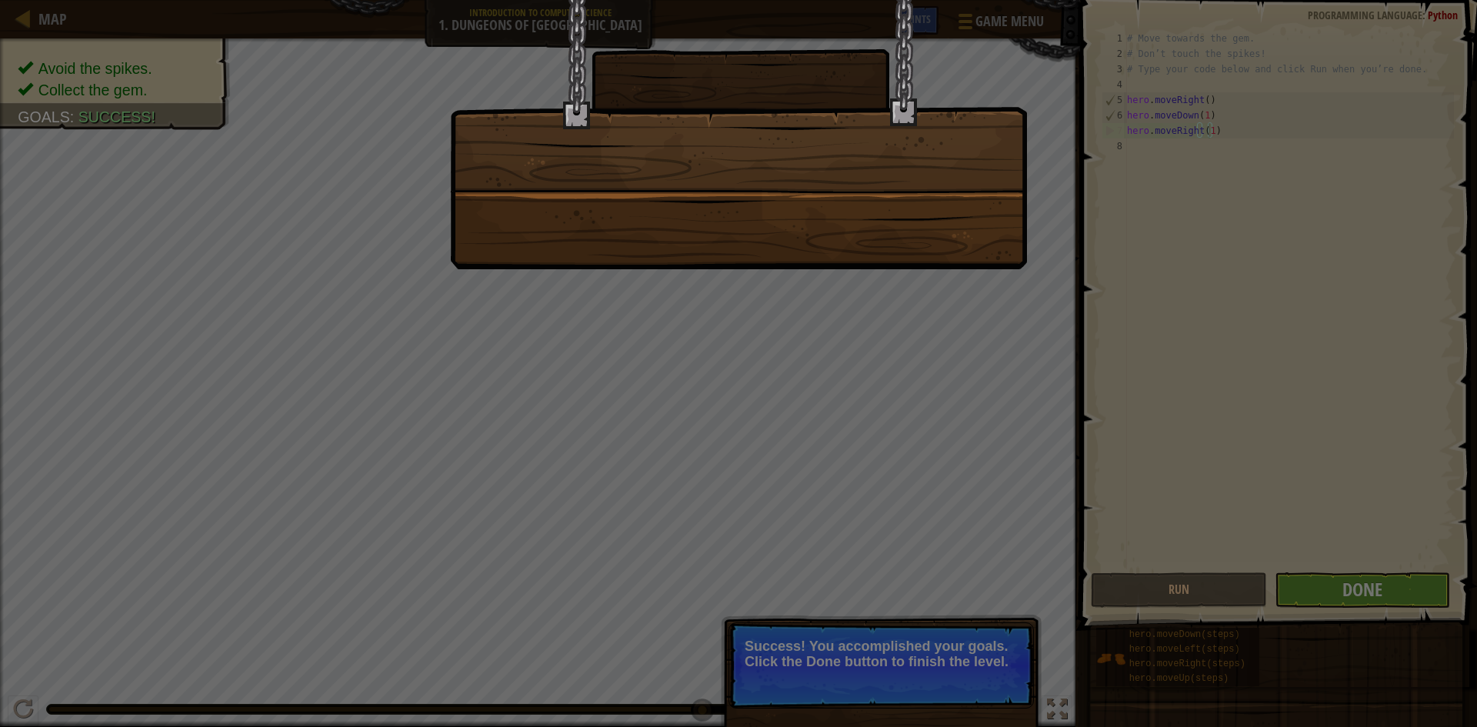
click at [1319, 582] on div at bounding box center [738, 363] width 1477 height 727
click at [1312, 584] on div at bounding box center [738, 363] width 1477 height 727
click at [1312, 580] on div at bounding box center [738, 363] width 1477 height 727
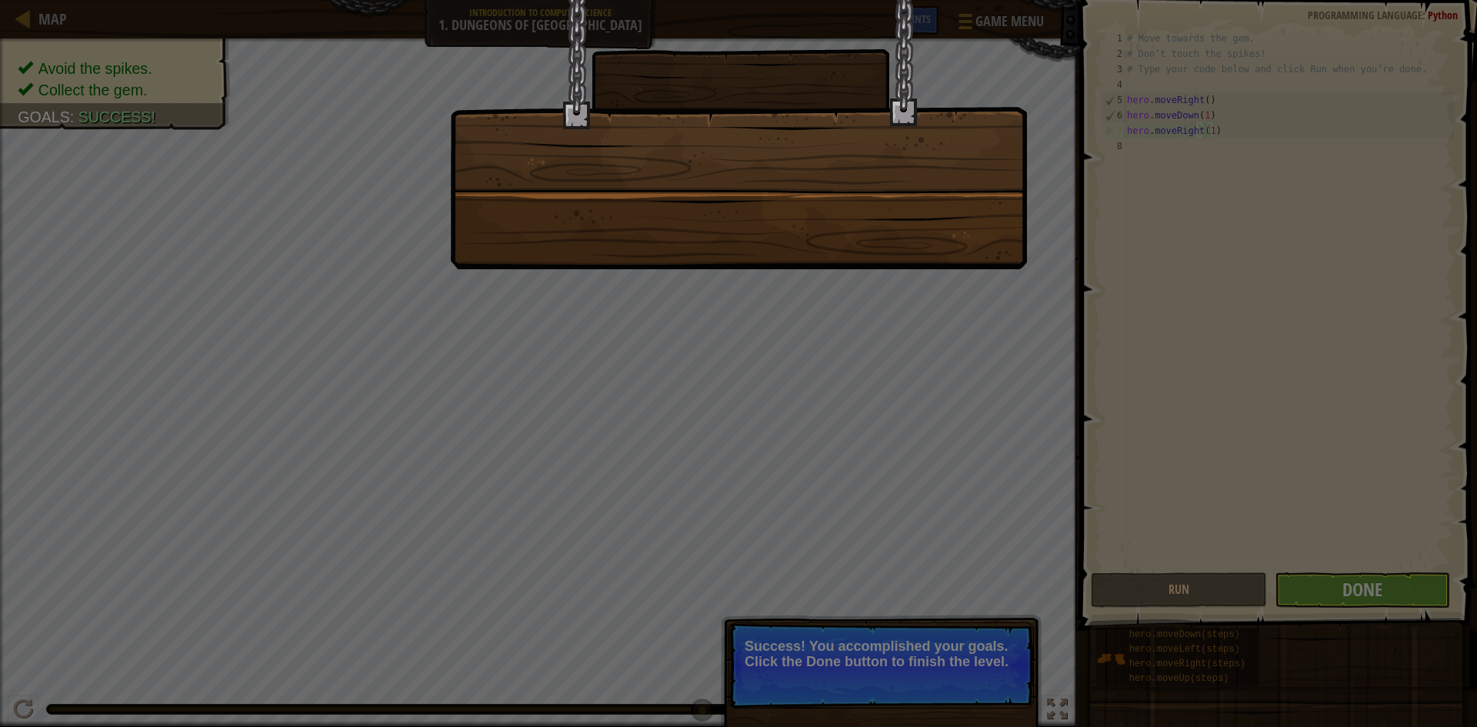
click at [1312, 580] on div at bounding box center [738, 363] width 1477 height 727
click at [1310, 581] on div at bounding box center [738, 363] width 1477 height 727
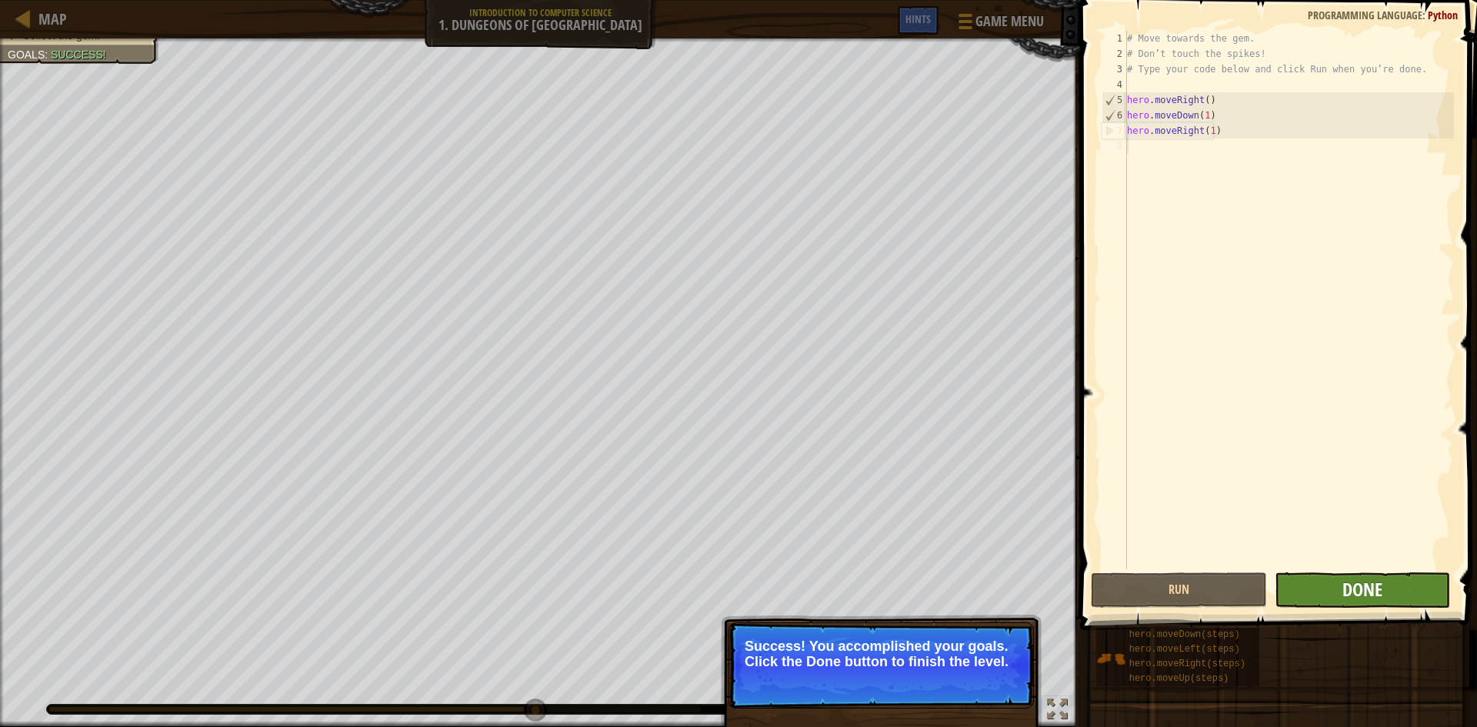
drag, startPoint x: 1383, startPoint y: 568, endPoint x: 1374, endPoint y: 585, distance: 18.9
click at [1380, 575] on div "1 2 3 4 5 6 7 8 # Move towards the gem. # Don’t touch the spikes! # Type your c…" at bounding box center [1277, 345] width 402 height 675
click at [1373, 585] on span "Done" at bounding box center [1363, 589] width 40 height 25
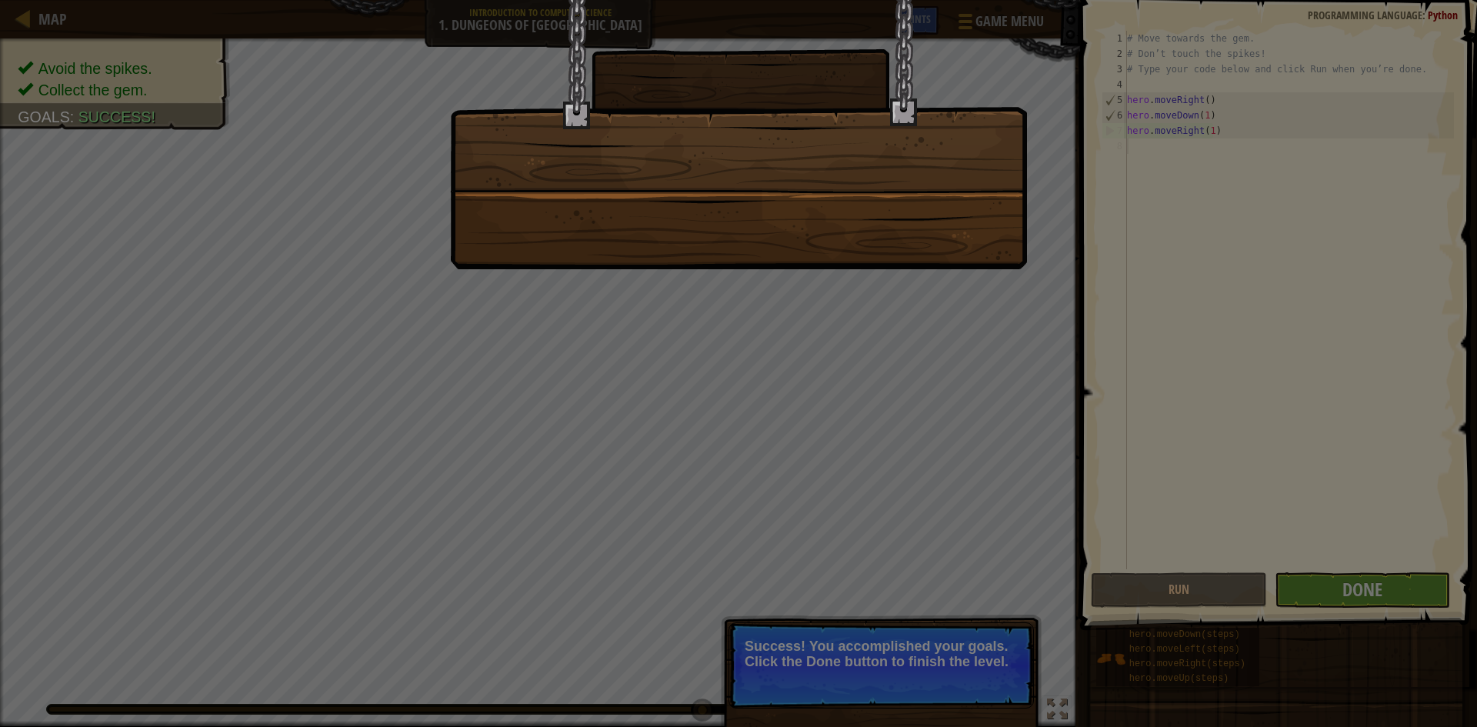
click at [800, 355] on div at bounding box center [738, 363] width 1477 height 727
click at [1333, 509] on div at bounding box center [738, 363] width 1477 height 727
click at [1344, 559] on div at bounding box center [738, 363] width 1477 height 727
click at [924, 657] on div at bounding box center [738, 363] width 1477 height 727
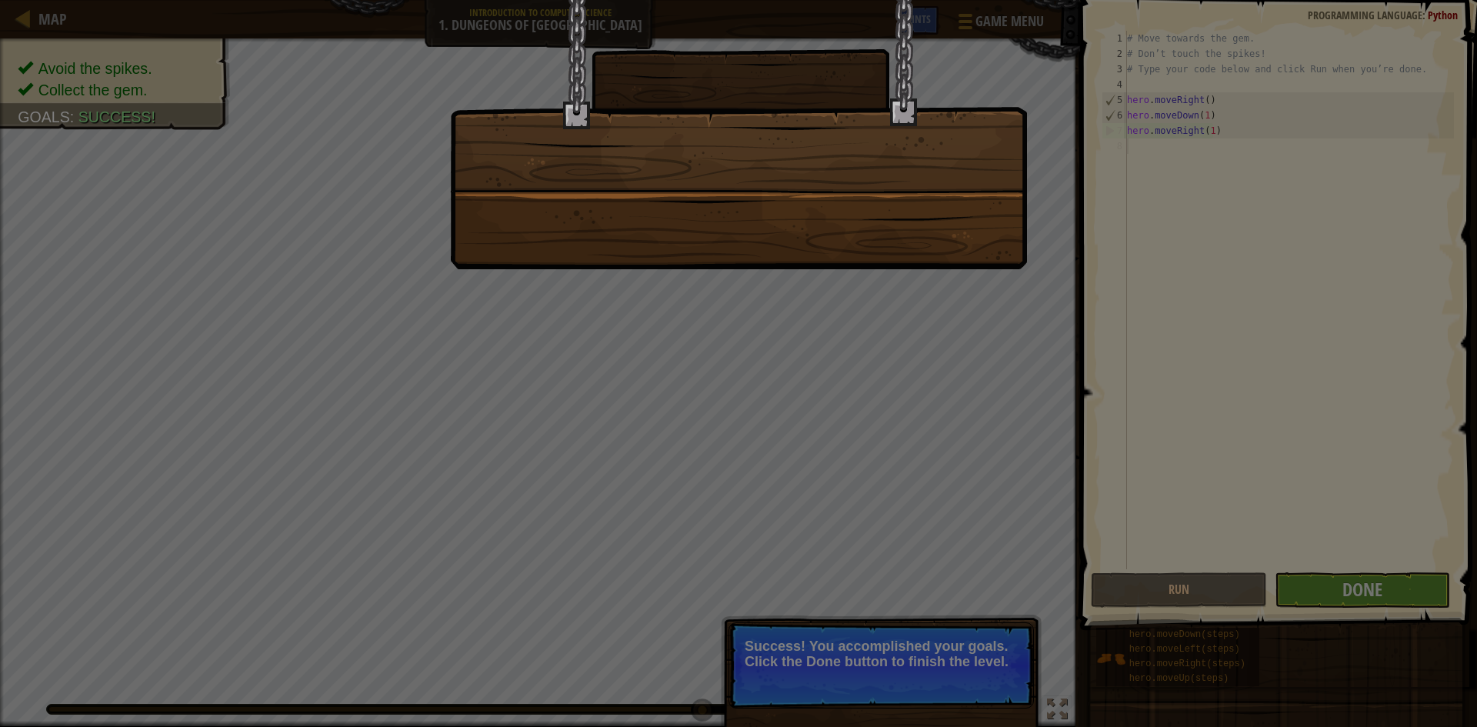
click at [811, 303] on div at bounding box center [738, 363] width 1477 height 727
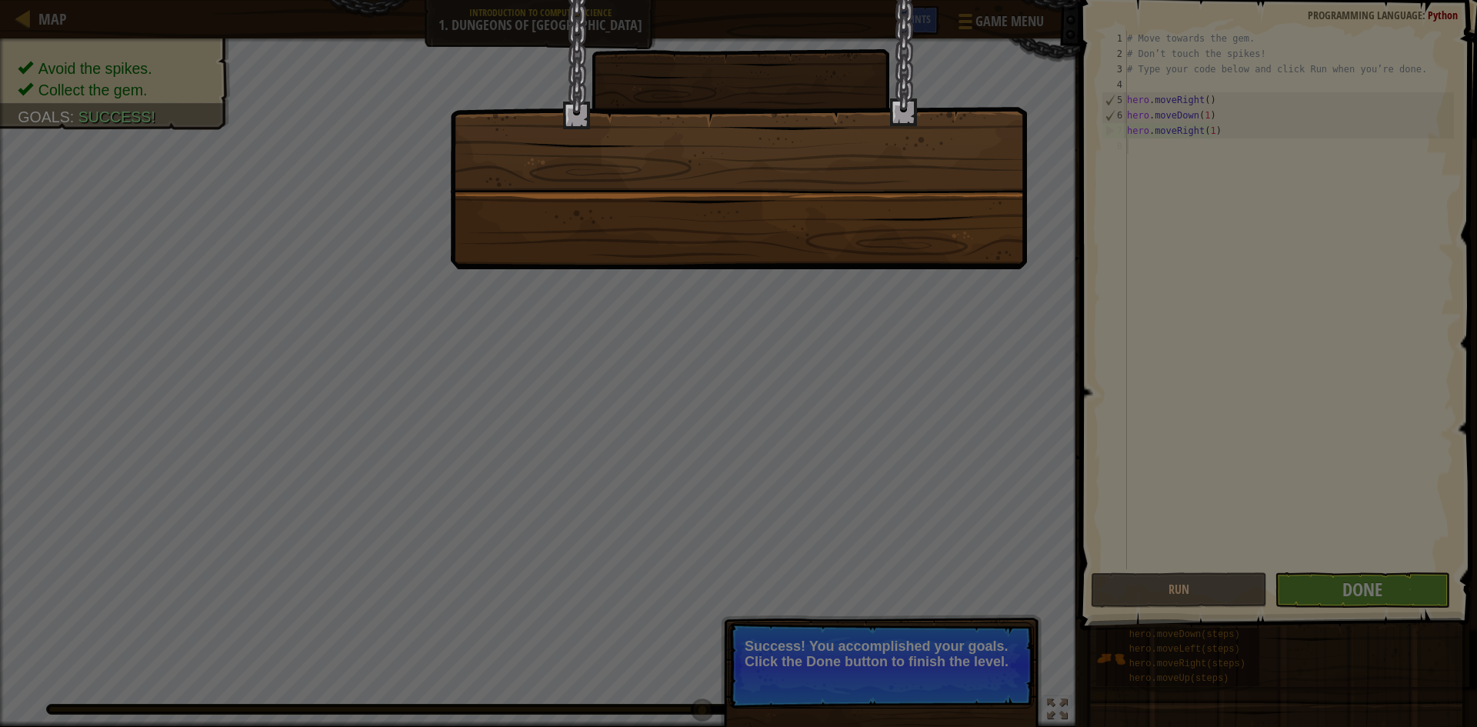
click at [811, 303] on div at bounding box center [738, 363] width 1477 height 727
drag, startPoint x: 811, startPoint y: 303, endPoint x: 819, endPoint y: 299, distance: 9.3
click at [819, 299] on div at bounding box center [738, 363] width 1477 height 727
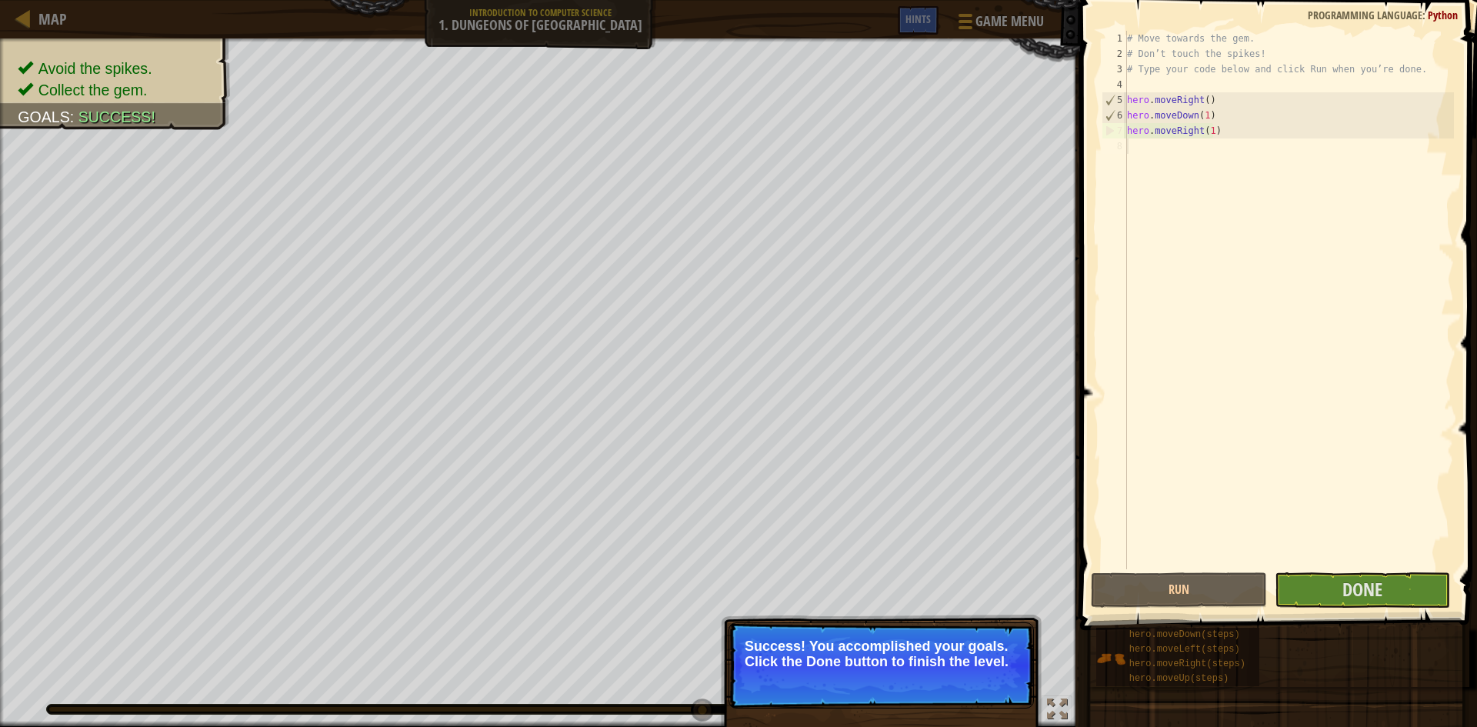
click at [879, 659] on p "Success! You accomplished your goals. Click the Done button to finish the level." at bounding box center [881, 654] width 273 height 31
click at [1326, 657] on div "hero.moveDown(steps) hero.moveLeft(steps) hero.moveRight(steps) hero.moveUp(ste…" at bounding box center [1281, 657] width 371 height 60
click at [1411, 594] on button "Done" at bounding box center [1363, 589] width 176 height 35
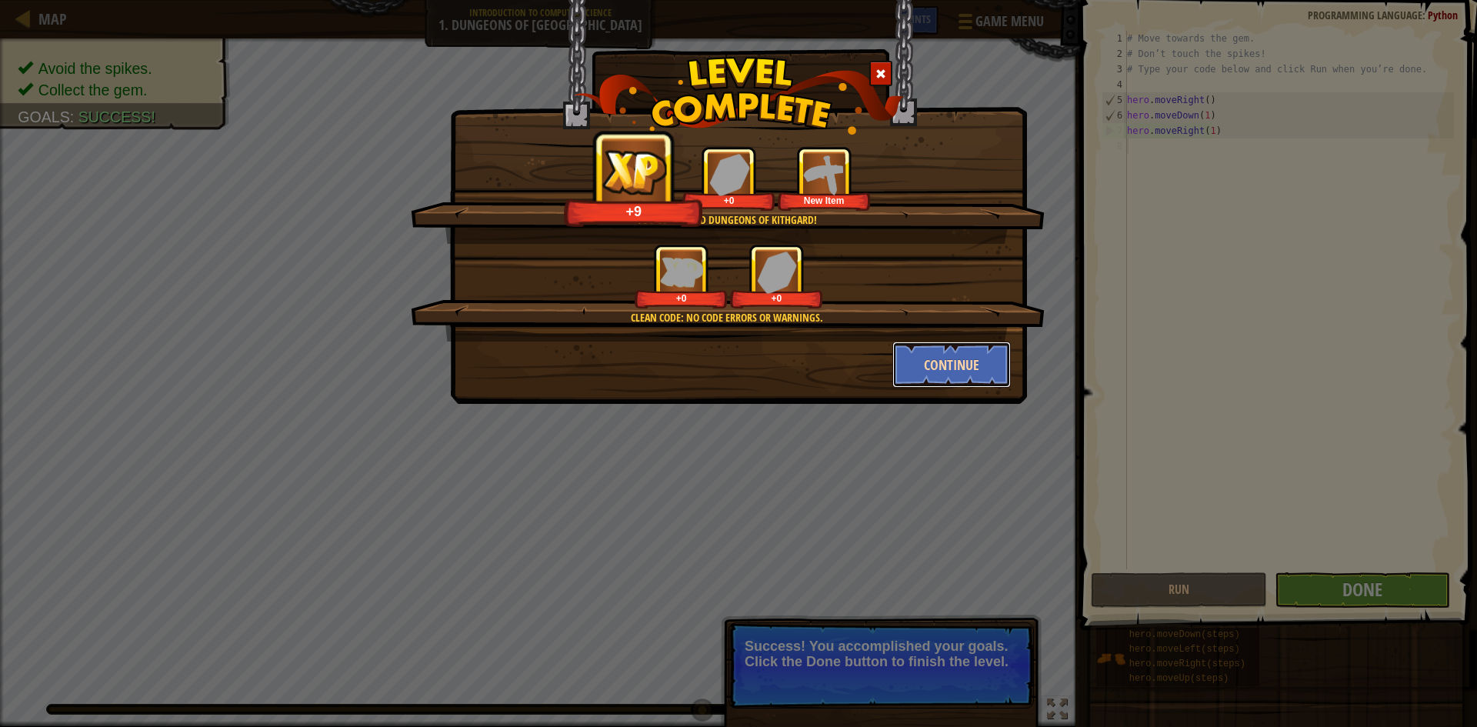
click at [959, 362] on button "Continue" at bounding box center [951, 365] width 119 height 46
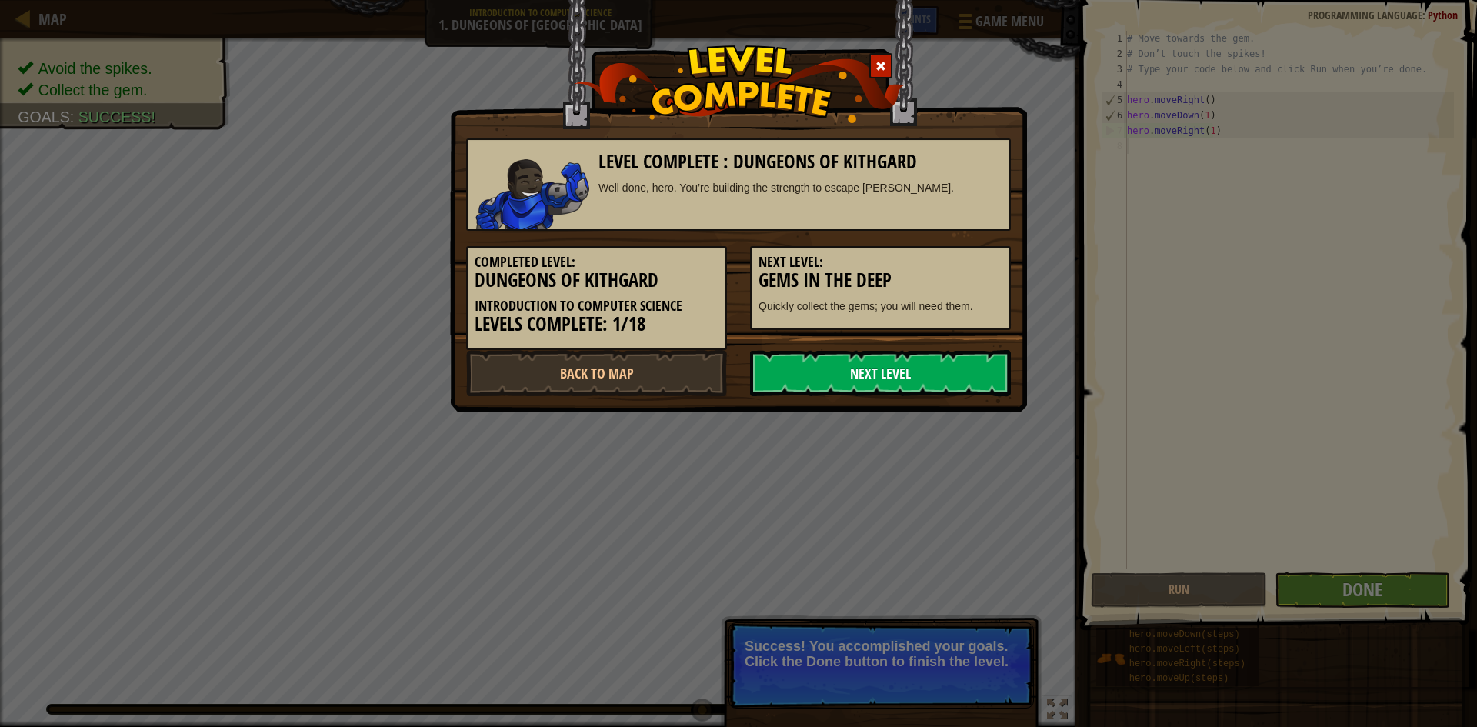
click at [869, 365] on link "Next Level" at bounding box center [880, 373] width 261 height 46
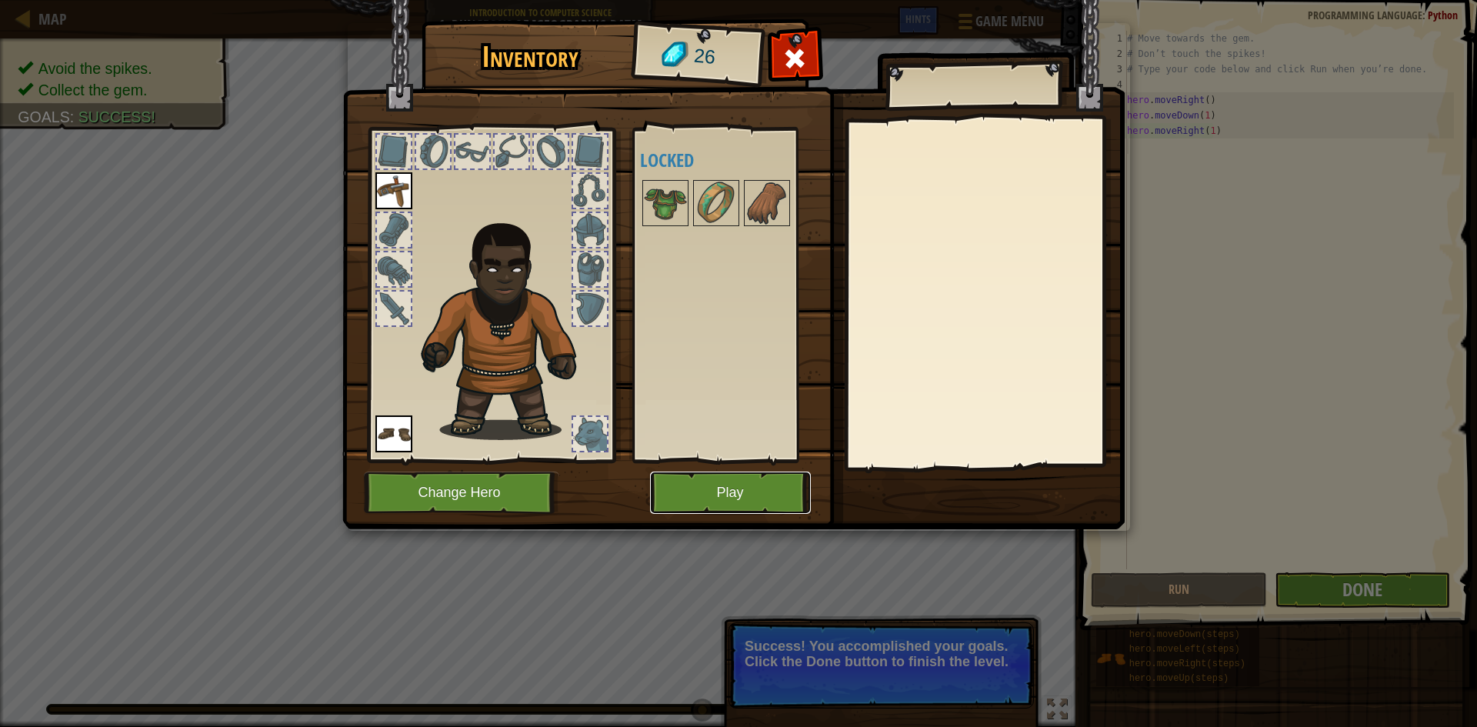
click at [698, 480] on button "Play" at bounding box center [730, 493] width 161 height 42
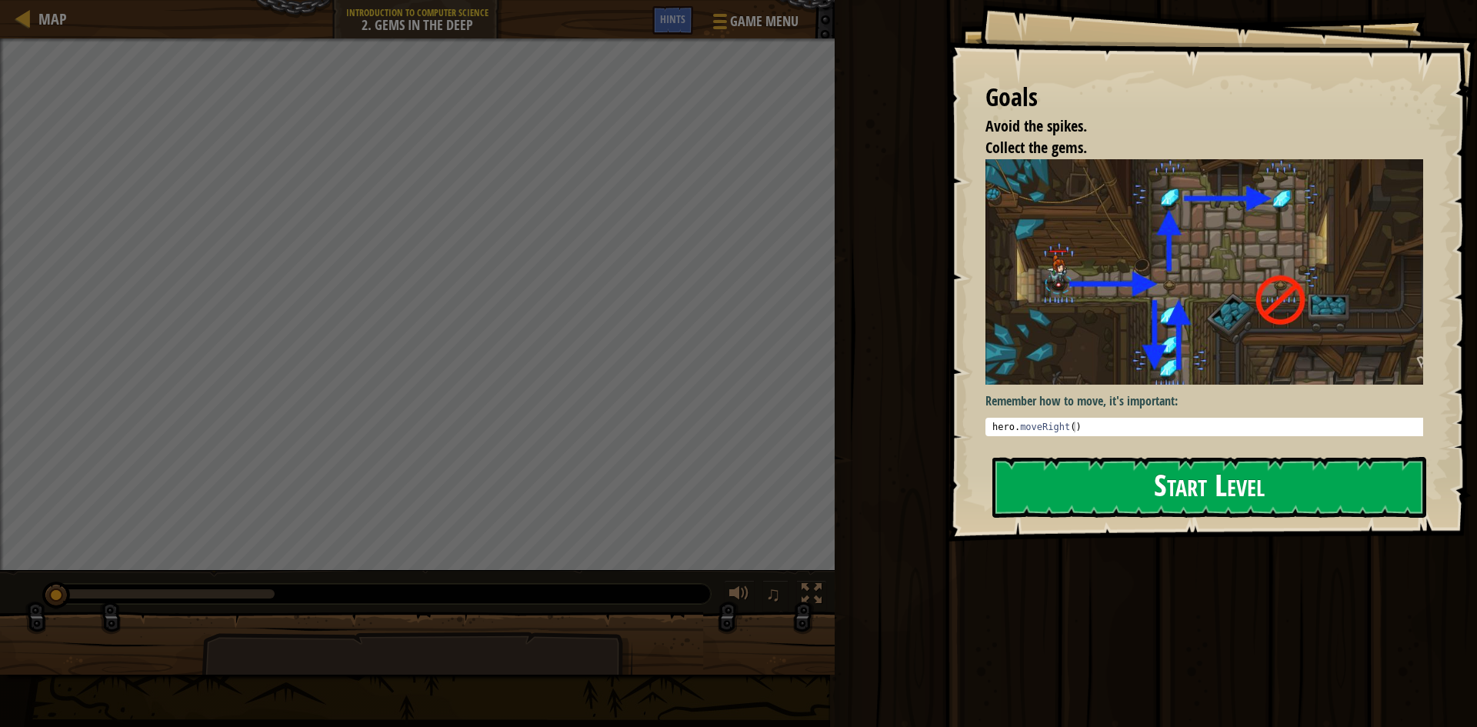
click at [1176, 481] on button "Start Level" at bounding box center [1209, 487] width 434 height 61
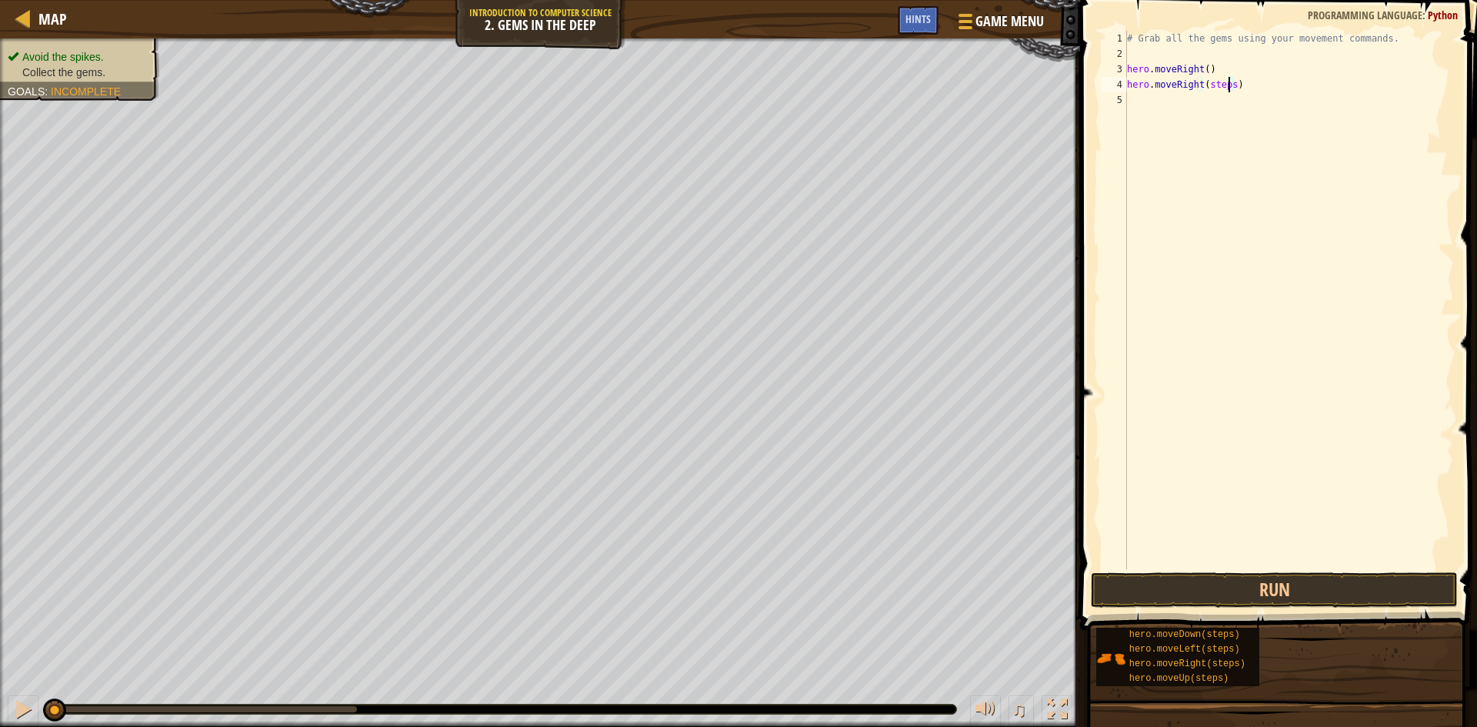
click at [1227, 85] on div "# Grab all the gems using your movement commands. hero . moveRight ( ) hero . m…" at bounding box center [1289, 315] width 330 height 569
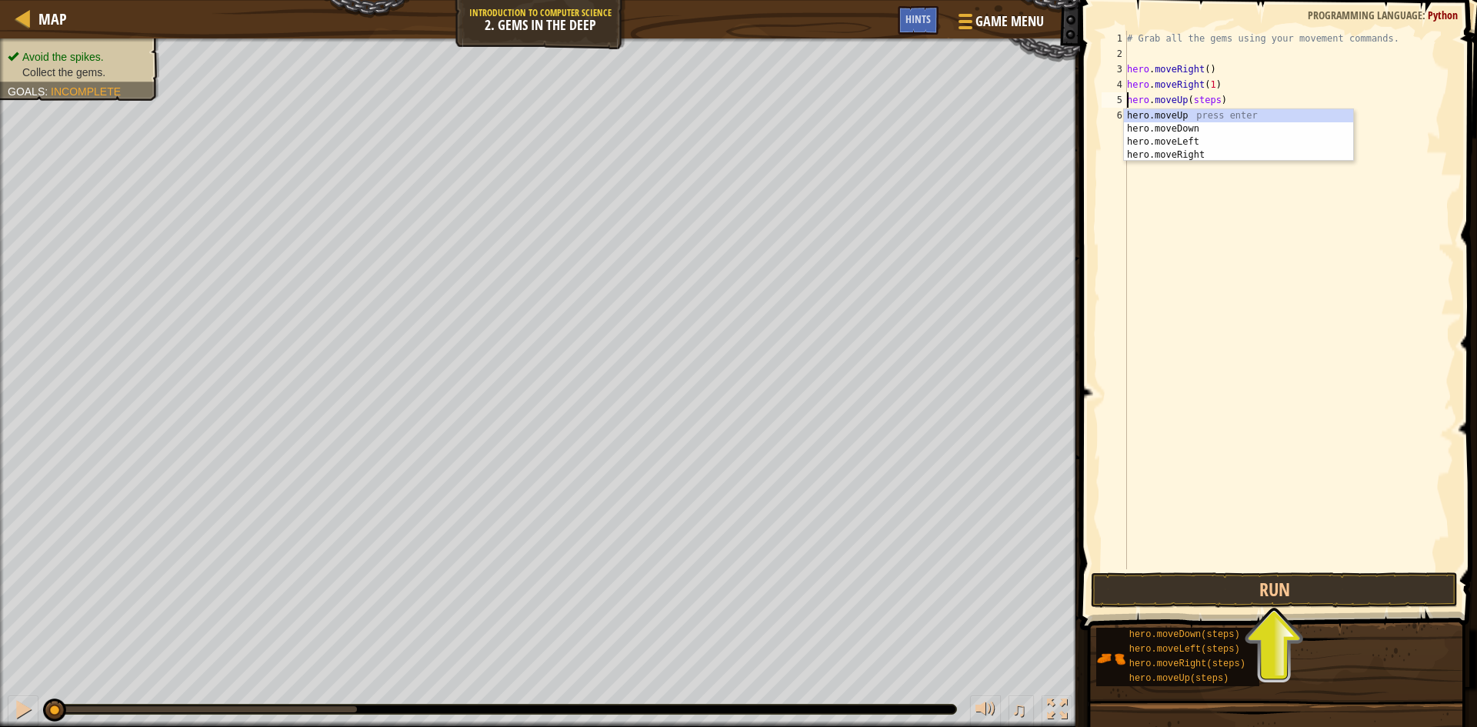
click at [1209, 96] on div "# Grab all the gems using your movement commands. hero . moveRight ( ) hero . m…" at bounding box center [1289, 315] width 330 height 569
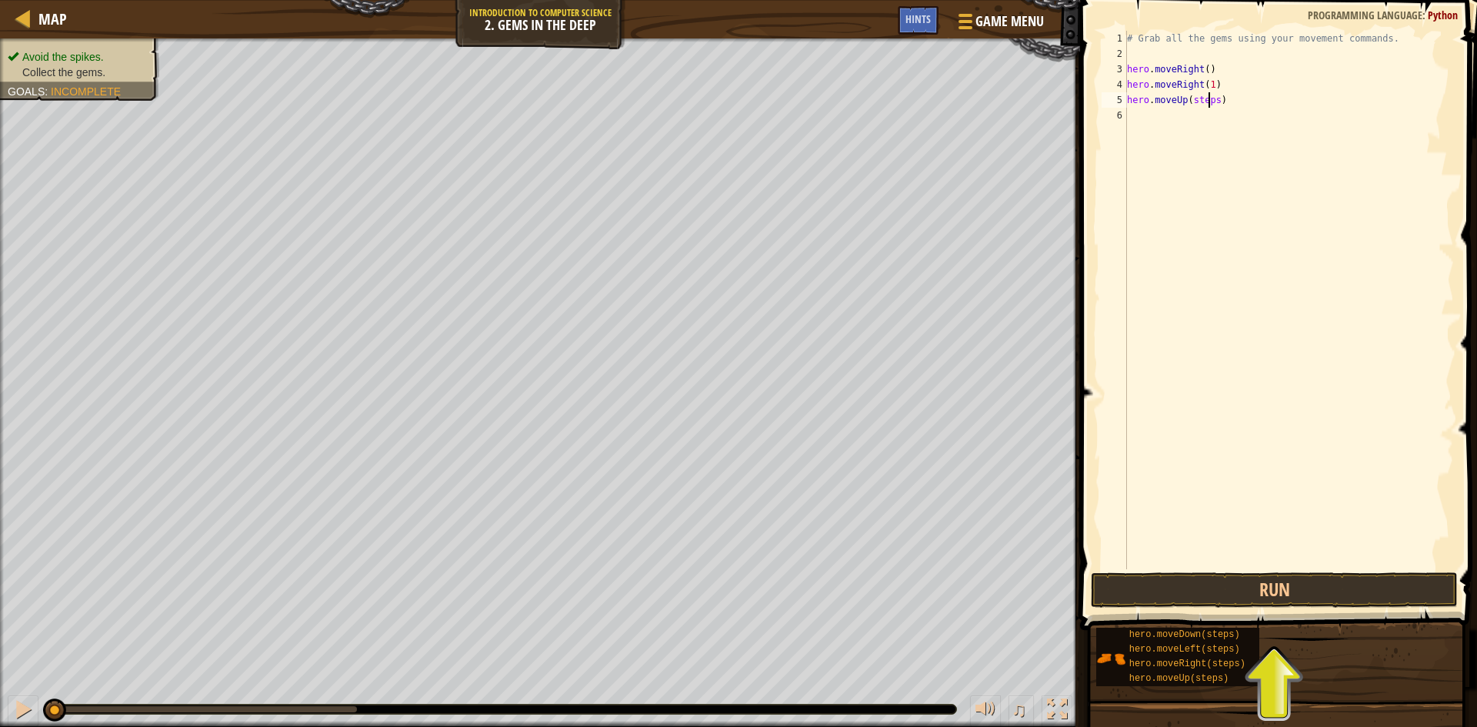
click at [1214, 101] on div "# Grab all the gems using your movement commands. hero . moveRight ( ) hero . m…" at bounding box center [1289, 315] width 330 height 569
click at [1221, 114] on div "# Grab all the gems using your movement commands. hero . moveRight ( ) hero . m…" at bounding box center [1289, 315] width 330 height 569
click at [1225, 115] on div "# Grab all the gems using your movement commands. hero . moveRight ( ) hero . m…" at bounding box center [1289, 315] width 330 height 569
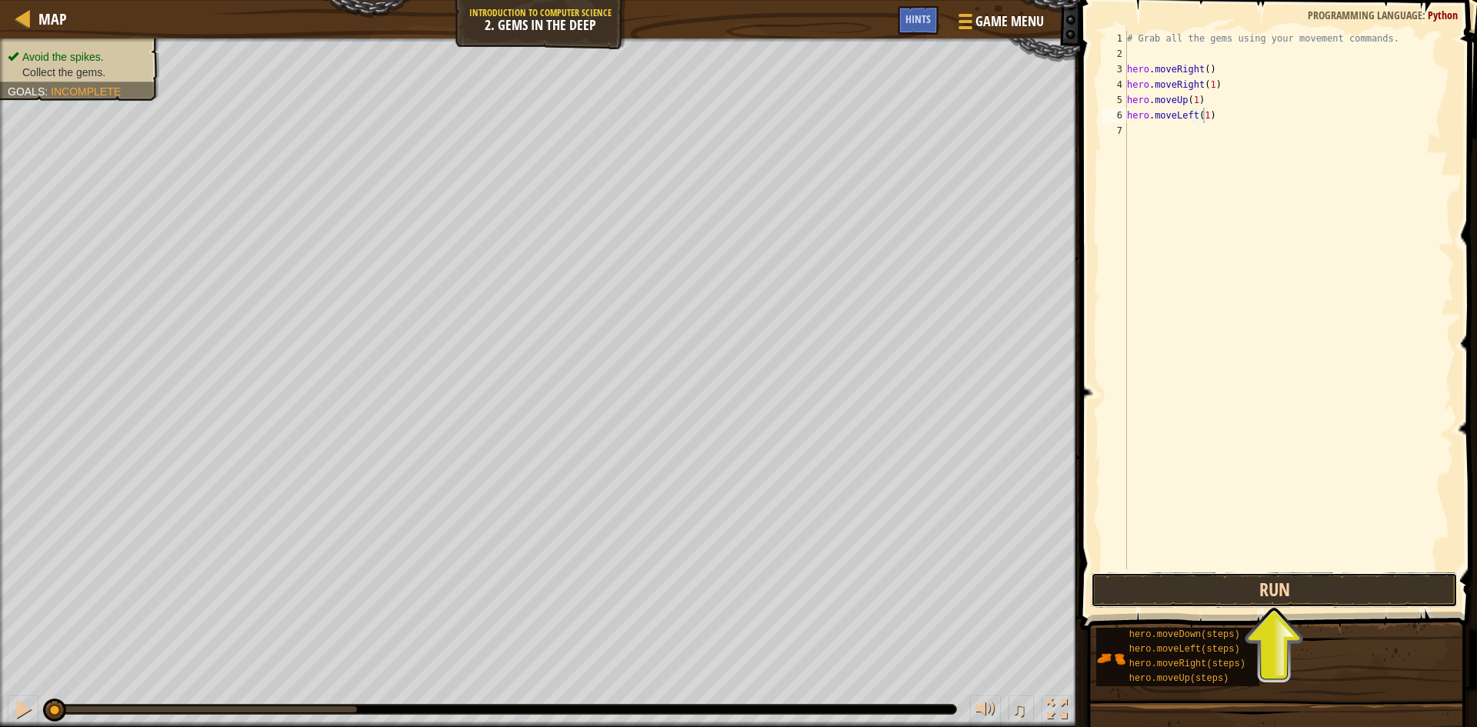
click at [1226, 582] on button "Run" at bounding box center [1274, 589] width 367 height 35
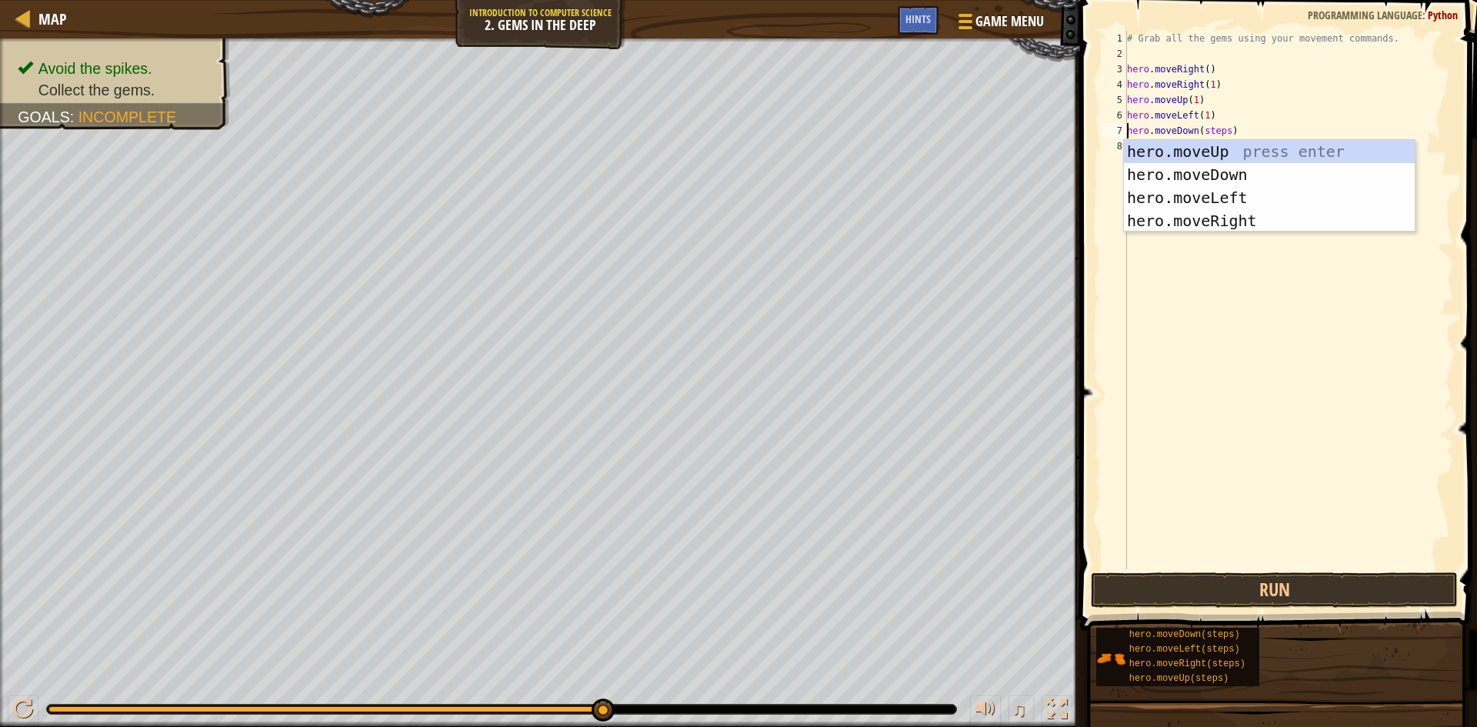
click at [1226, 126] on div "# Grab all the gems using your movement commands. hero . moveRight ( ) hero . m…" at bounding box center [1289, 315] width 330 height 569
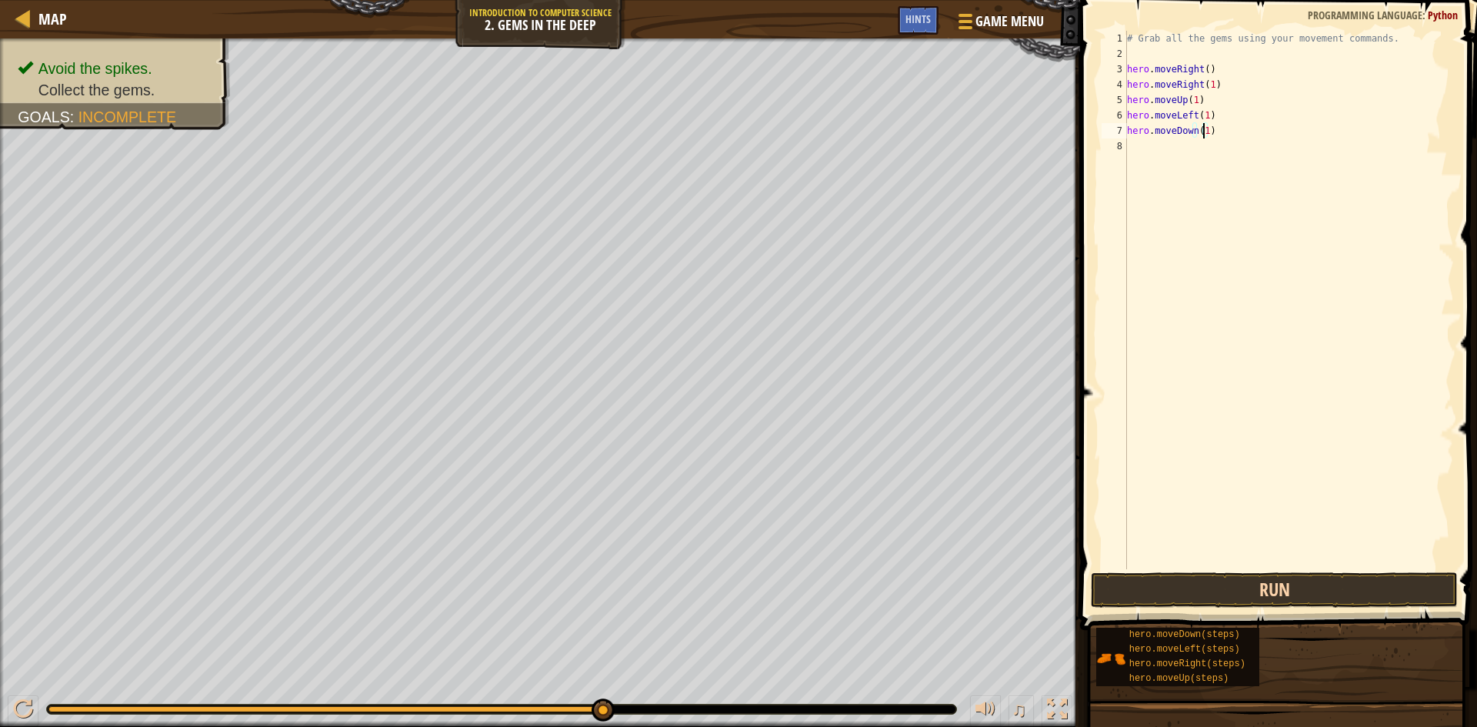
type textarea "hero.moveDown(1)"
click at [1208, 589] on button "Run" at bounding box center [1274, 589] width 367 height 35
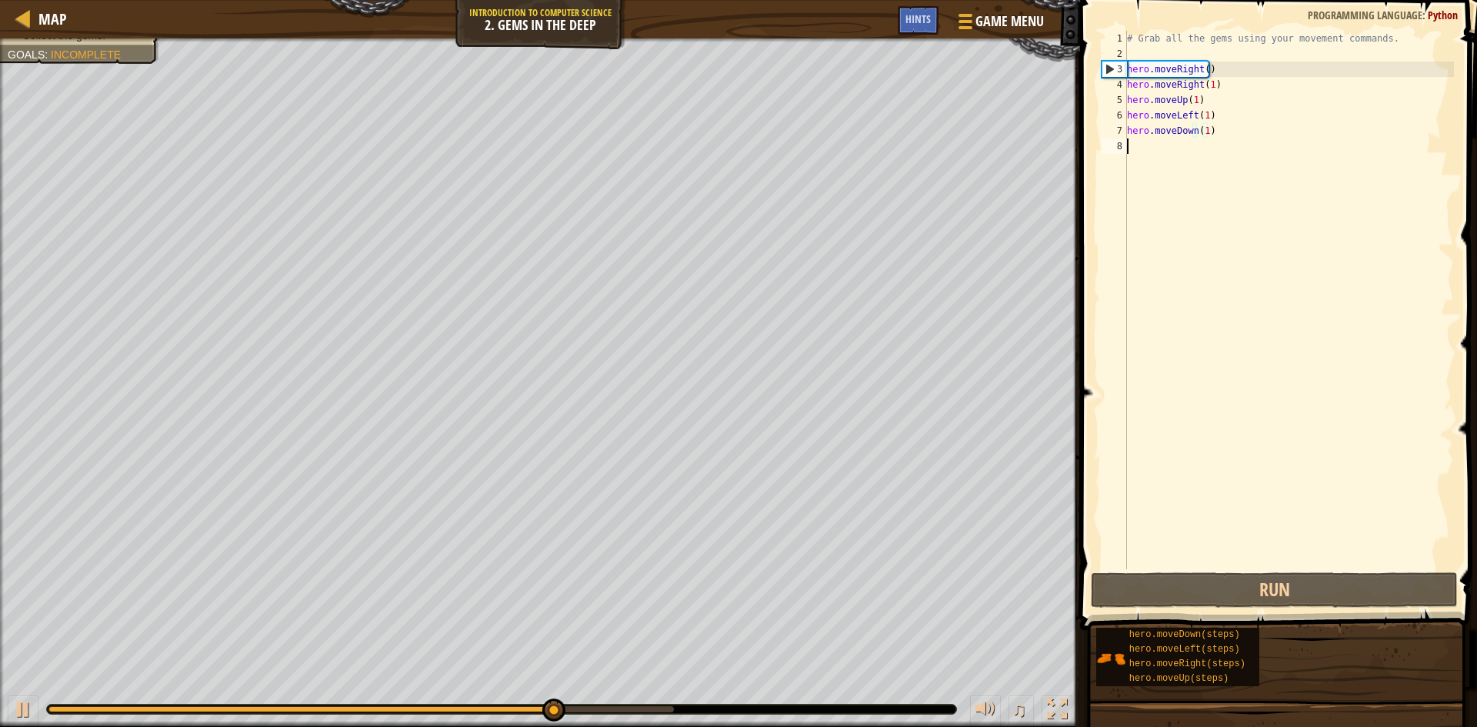
click at [1208, 145] on div "# Grab all the gems using your movement commands. hero . moveRight ( ) hero . m…" at bounding box center [1289, 315] width 330 height 569
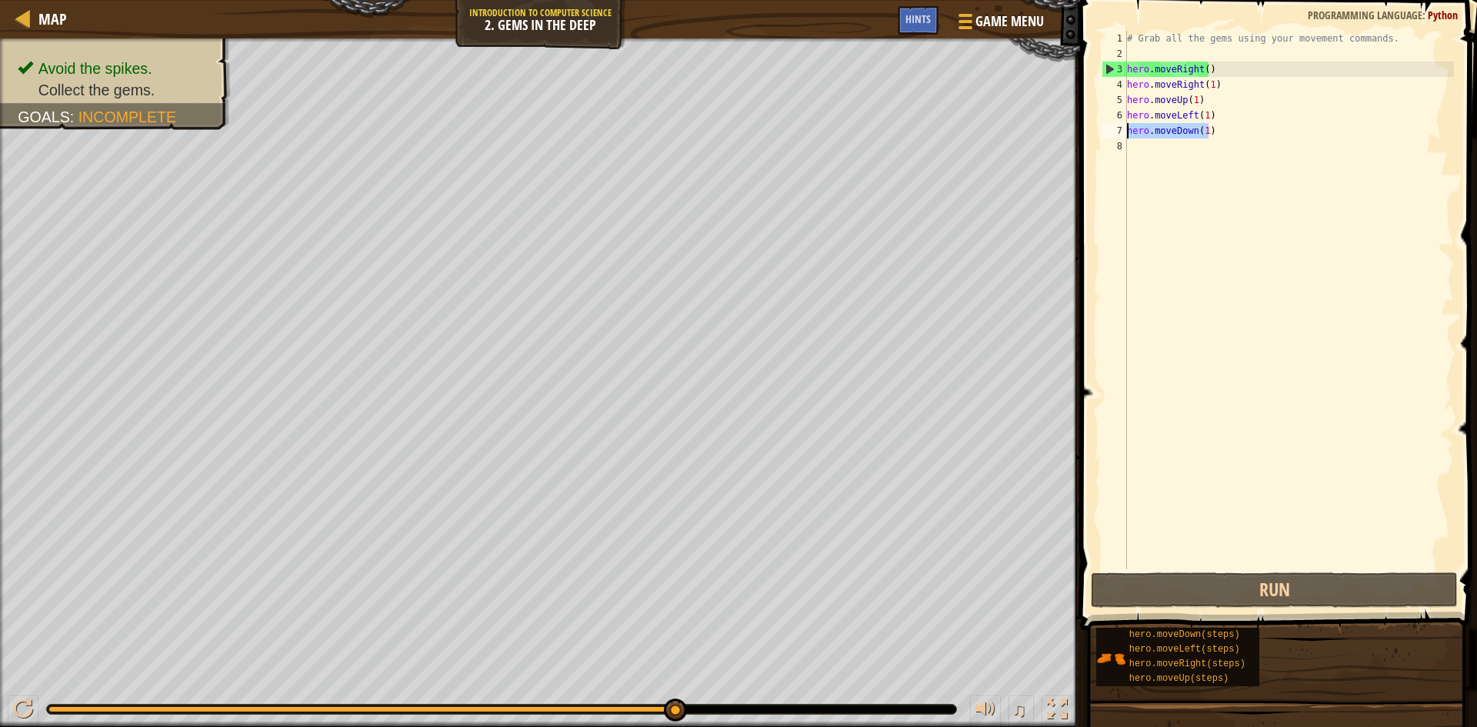
drag, startPoint x: 1219, startPoint y: 130, endPoint x: 1123, endPoint y: 130, distance: 95.4
click at [1123, 130] on div "1 2 3 4 5 6 7 8 # Grab all the gems using your movement commands. hero . moveRi…" at bounding box center [1276, 300] width 355 height 539
type textarea "c"
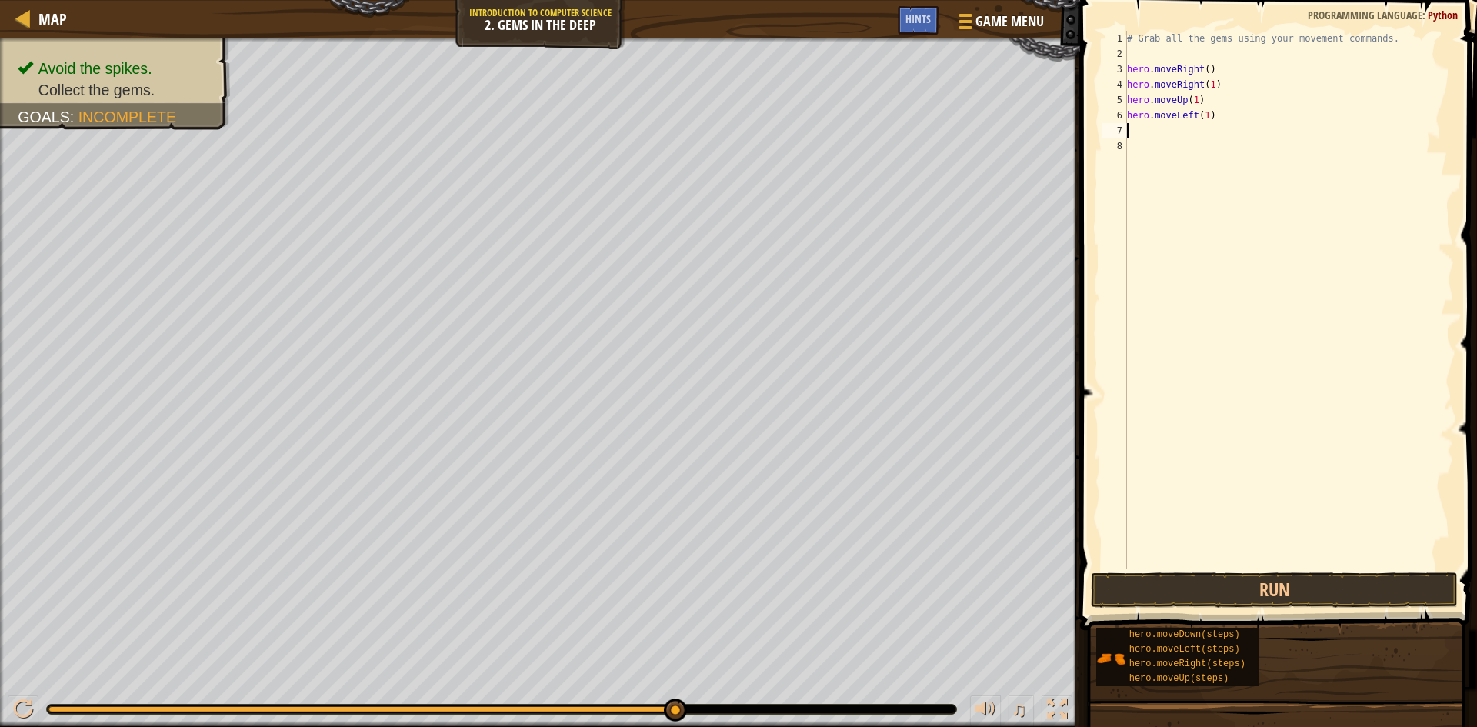
paste textarea "hero.moveDown(1)"
type textarea "hero.moveDown(1)"
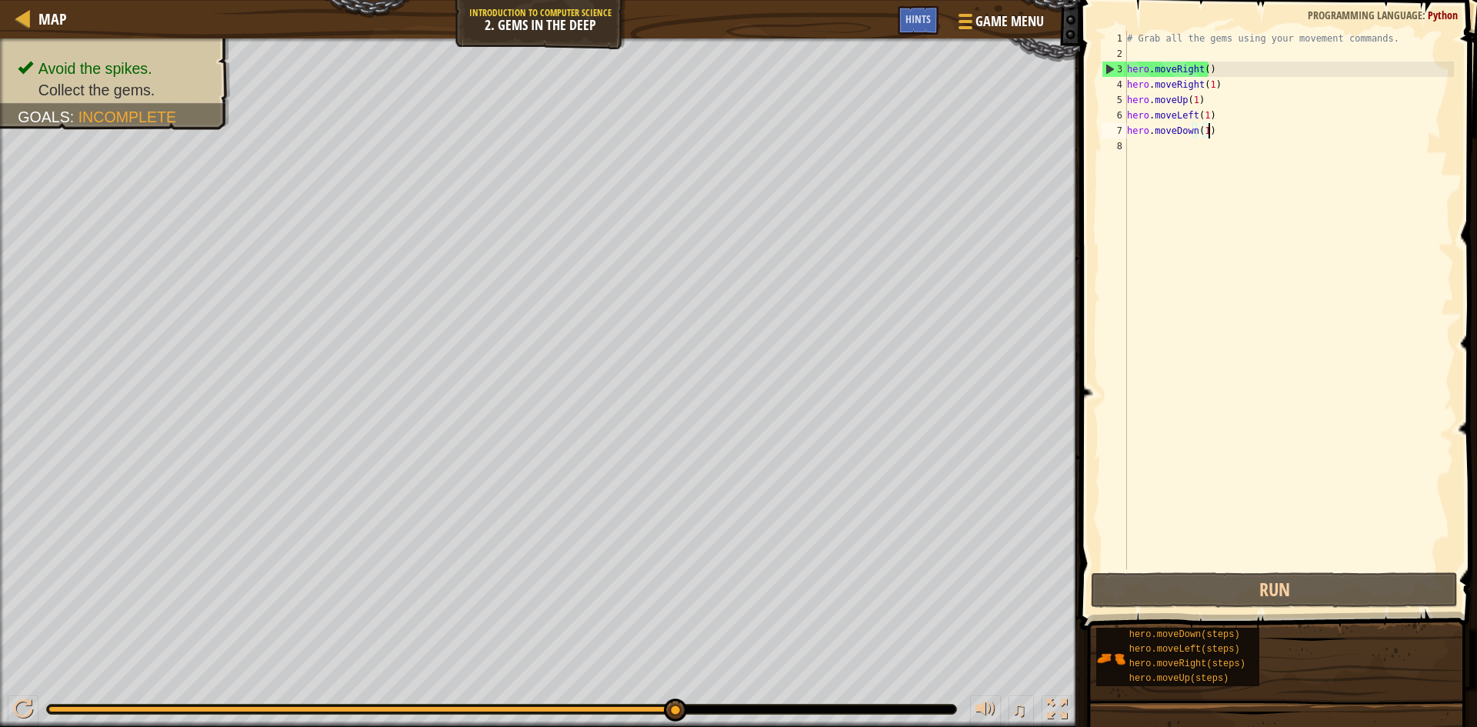
click at [1180, 148] on div "# Grab all the gems using your movement commands. hero . moveRight ( ) hero . m…" at bounding box center [1289, 315] width 330 height 569
paste textarea "hero.moveDown(1)"
type textarea "hero.moveDown(1)"
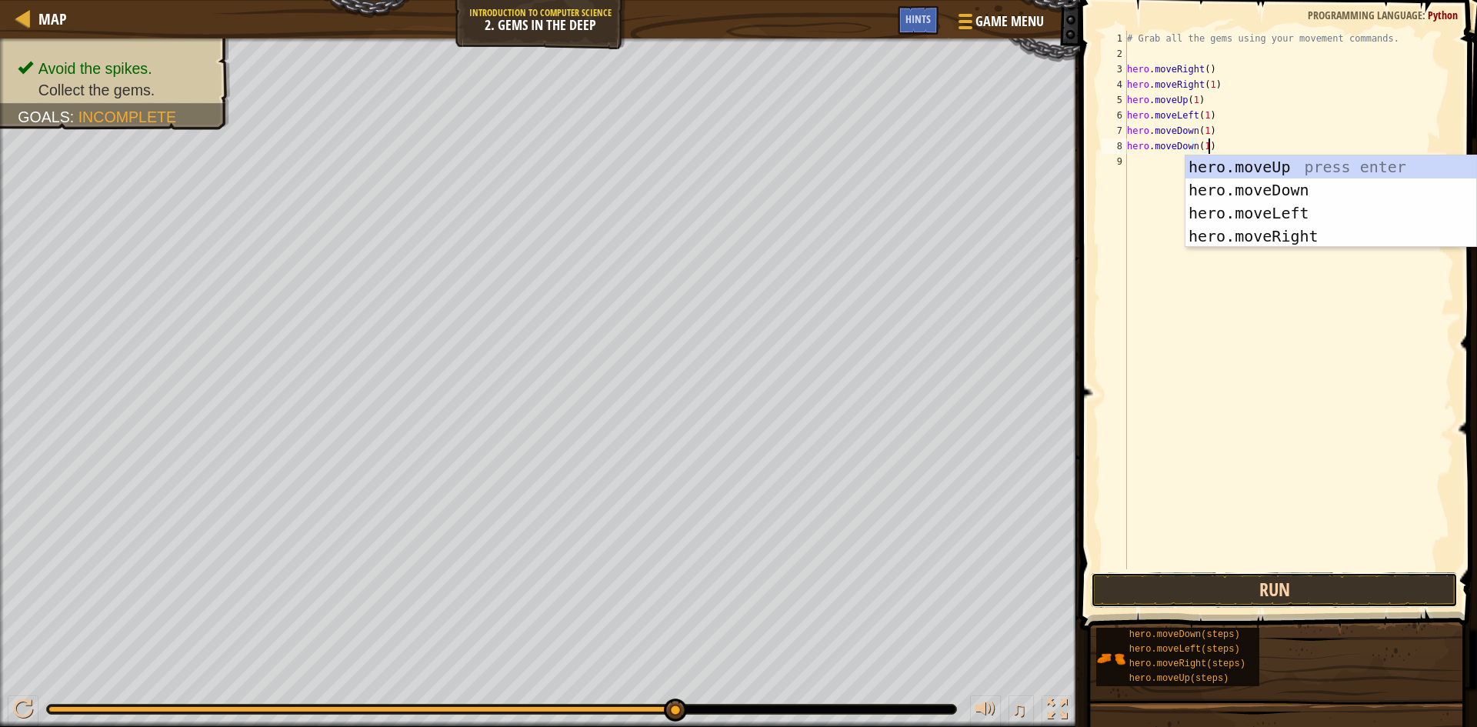
click at [1236, 582] on button "Run" at bounding box center [1274, 589] width 367 height 35
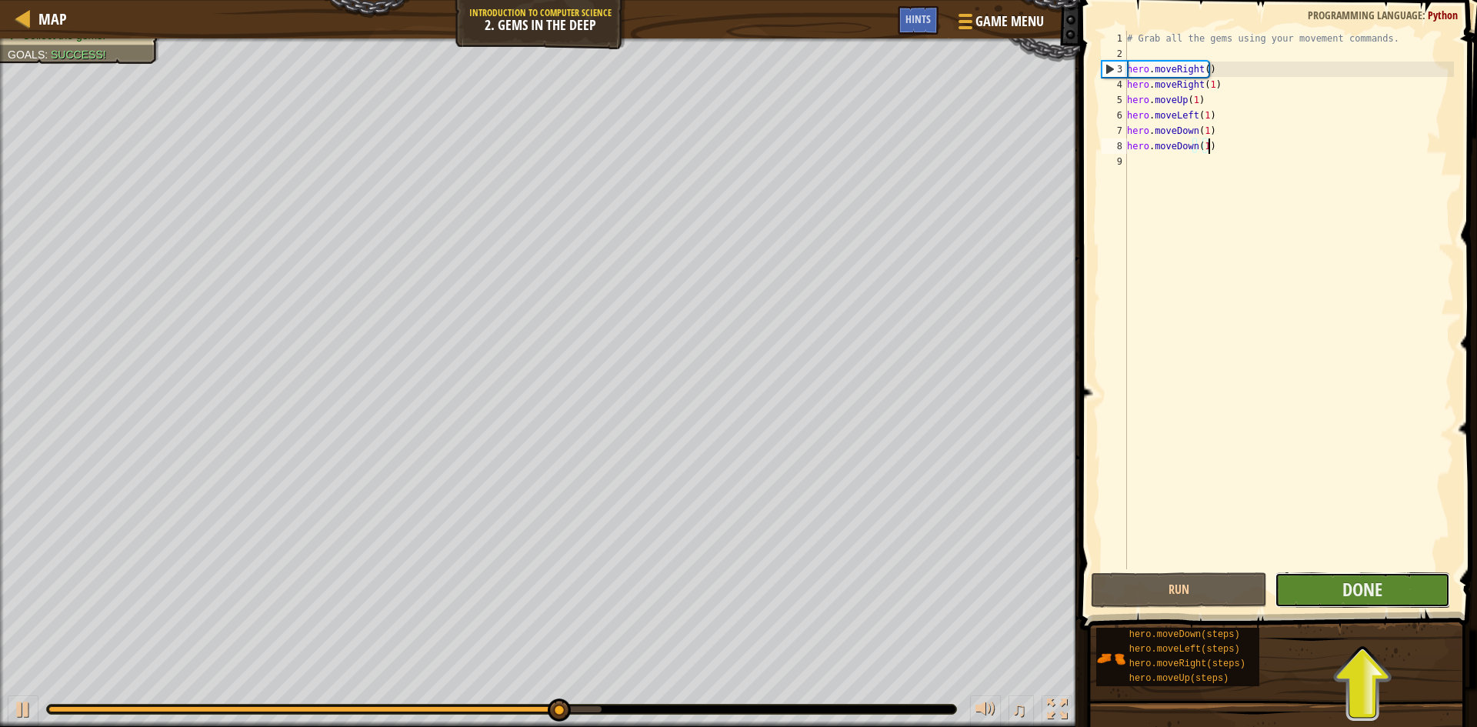
click at [1397, 592] on button "Done" at bounding box center [1363, 589] width 176 height 35
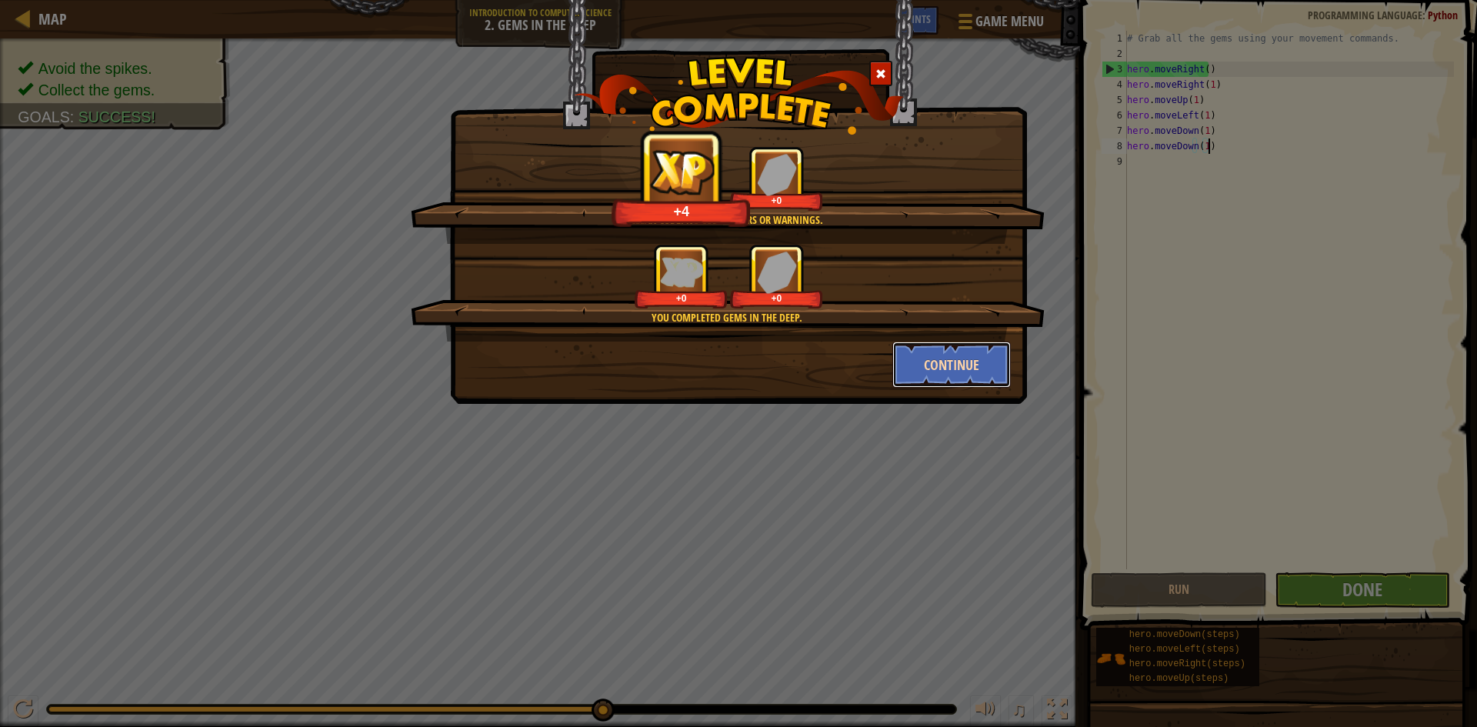
click at [923, 372] on button "Continue" at bounding box center [951, 365] width 119 height 46
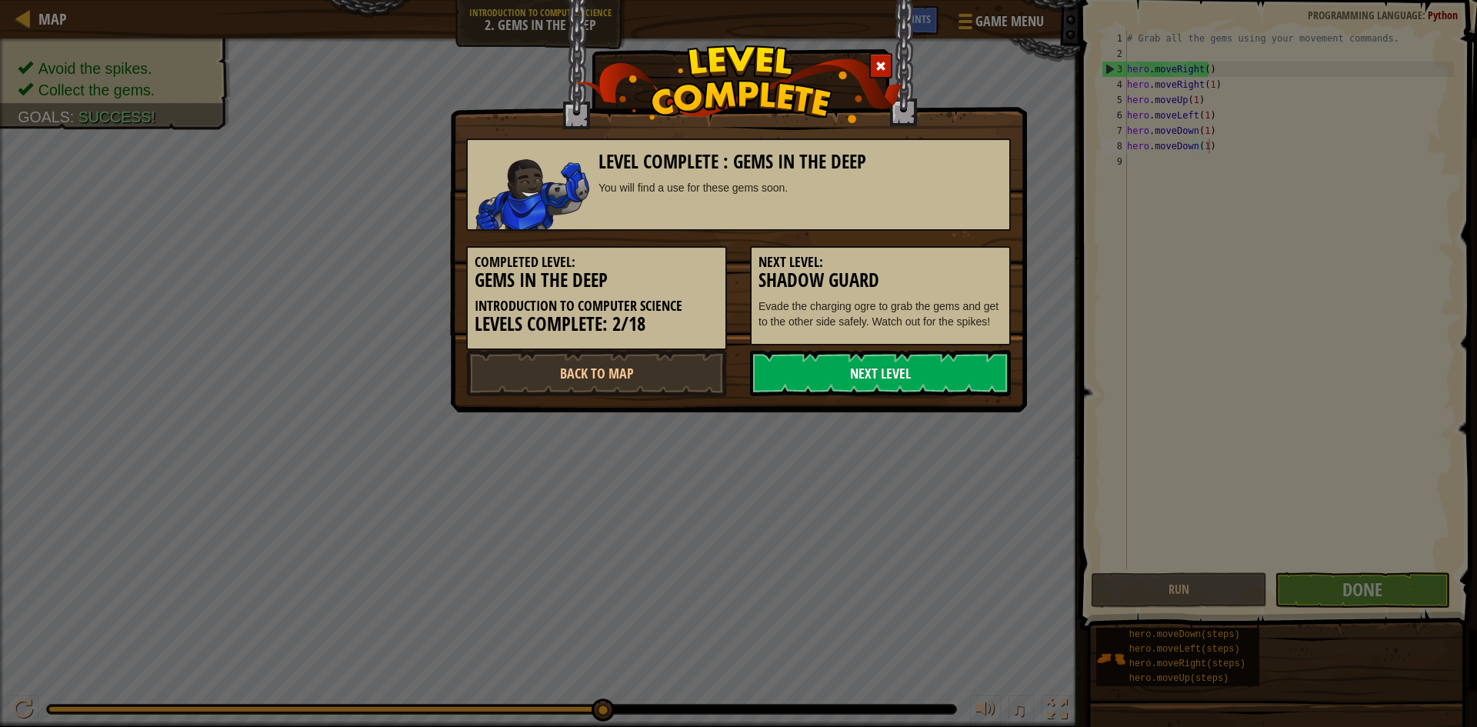
click at [828, 369] on link "Next Level" at bounding box center [880, 373] width 261 height 46
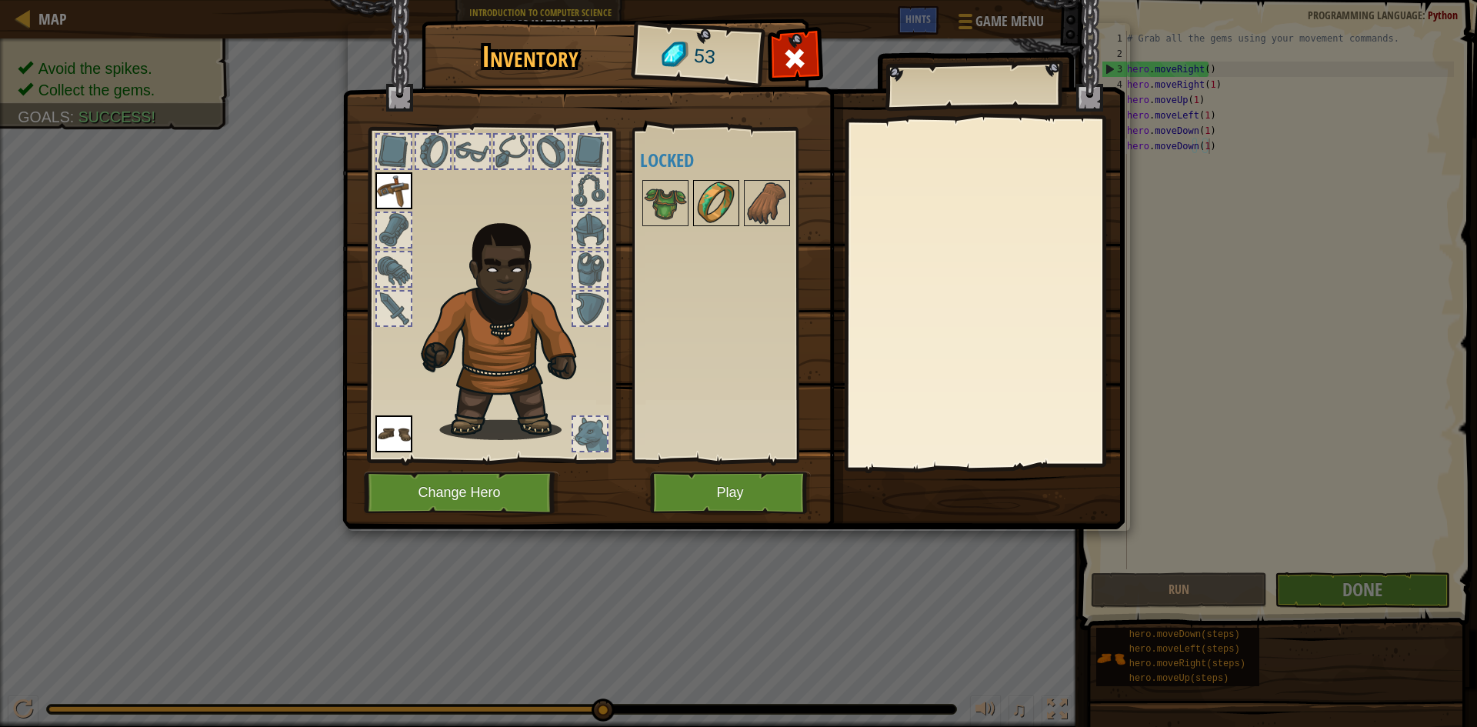
click at [711, 212] on img at bounding box center [716, 203] width 43 height 43
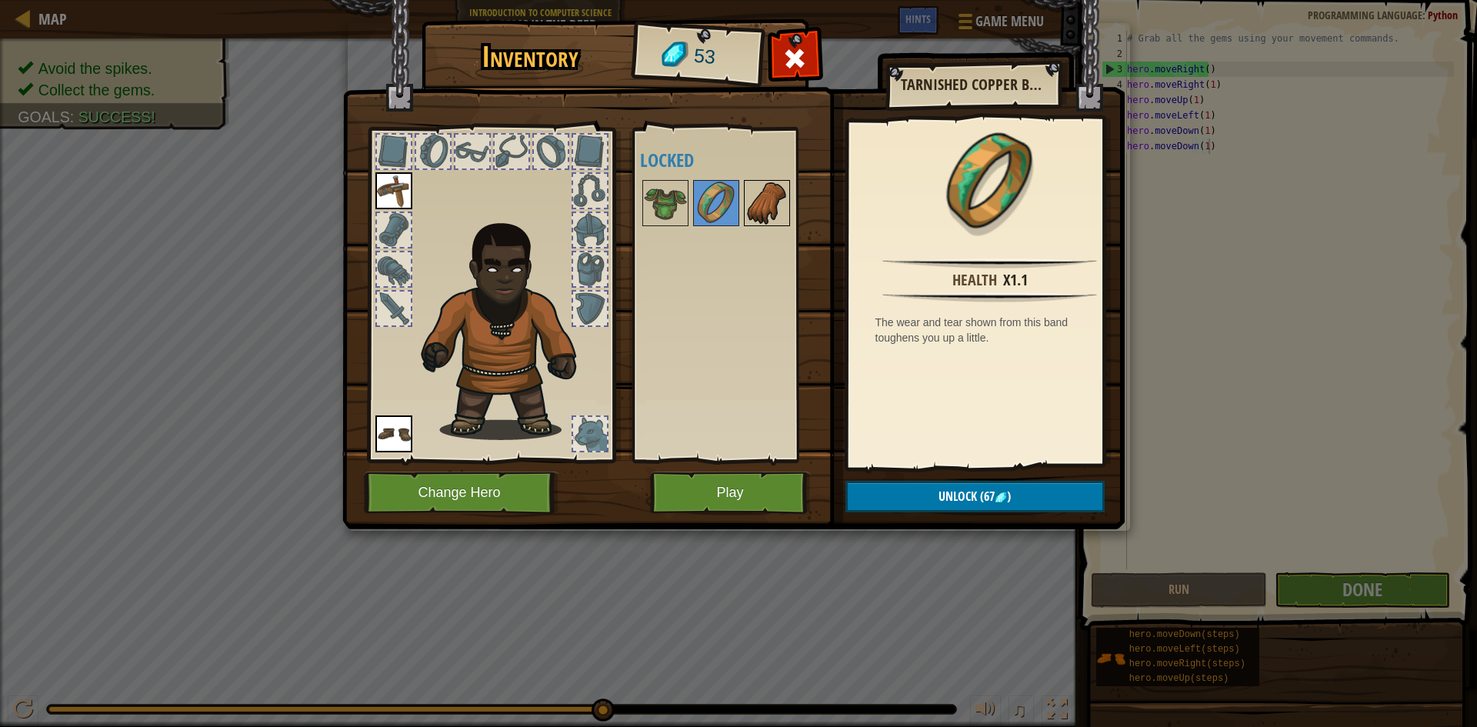
click at [767, 193] on img at bounding box center [767, 203] width 43 height 43
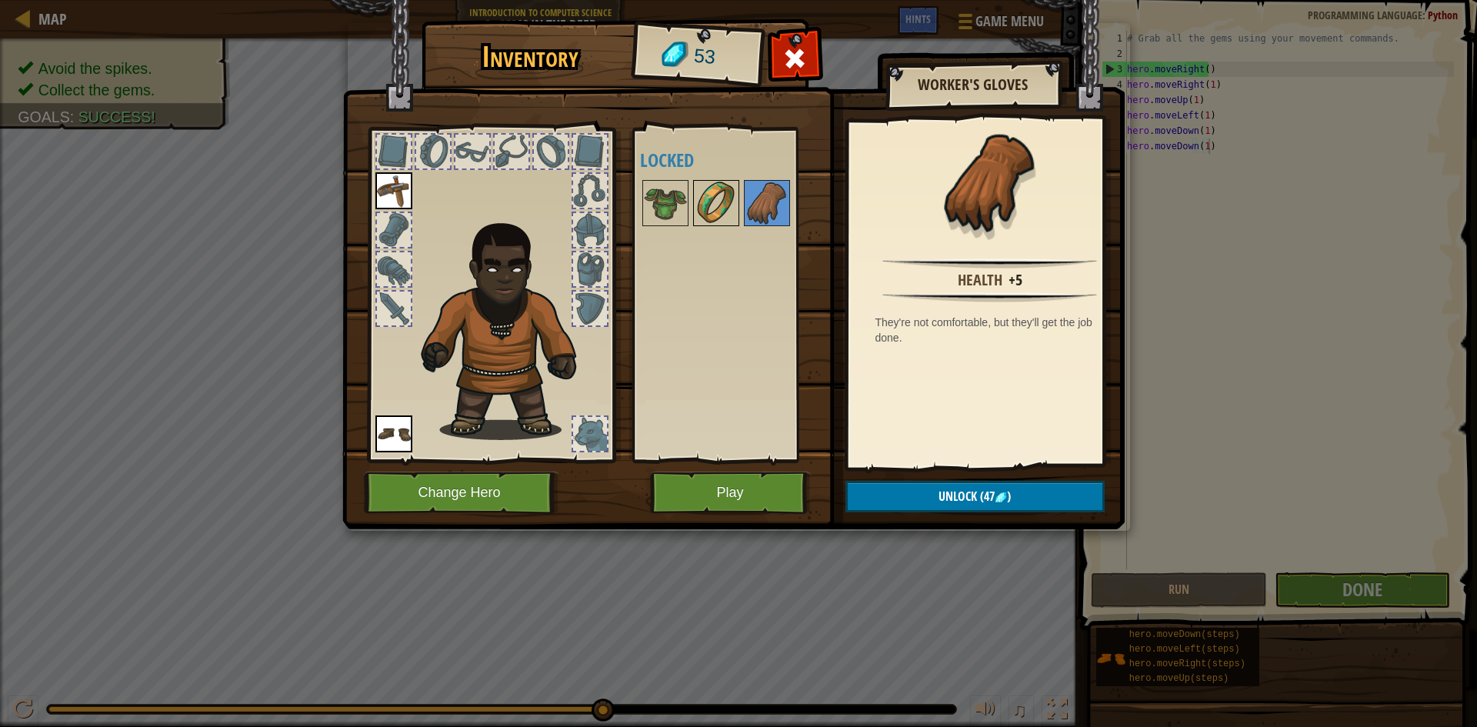
click at [724, 202] on img at bounding box center [716, 203] width 43 height 43
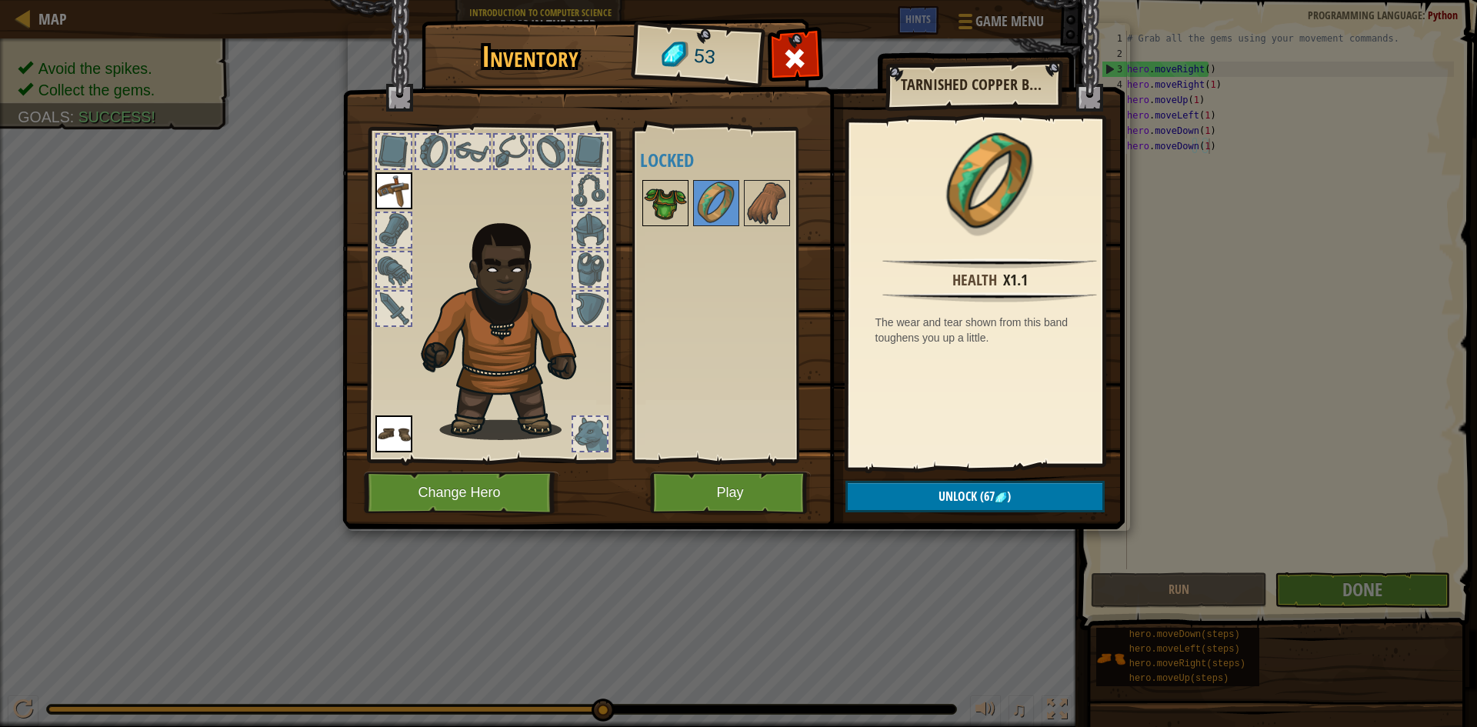
drag, startPoint x: 659, startPoint y: 203, endPoint x: 682, endPoint y: 203, distance: 23.1
click at [660, 202] on img at bounding box center [665, 203] width 43 height 43
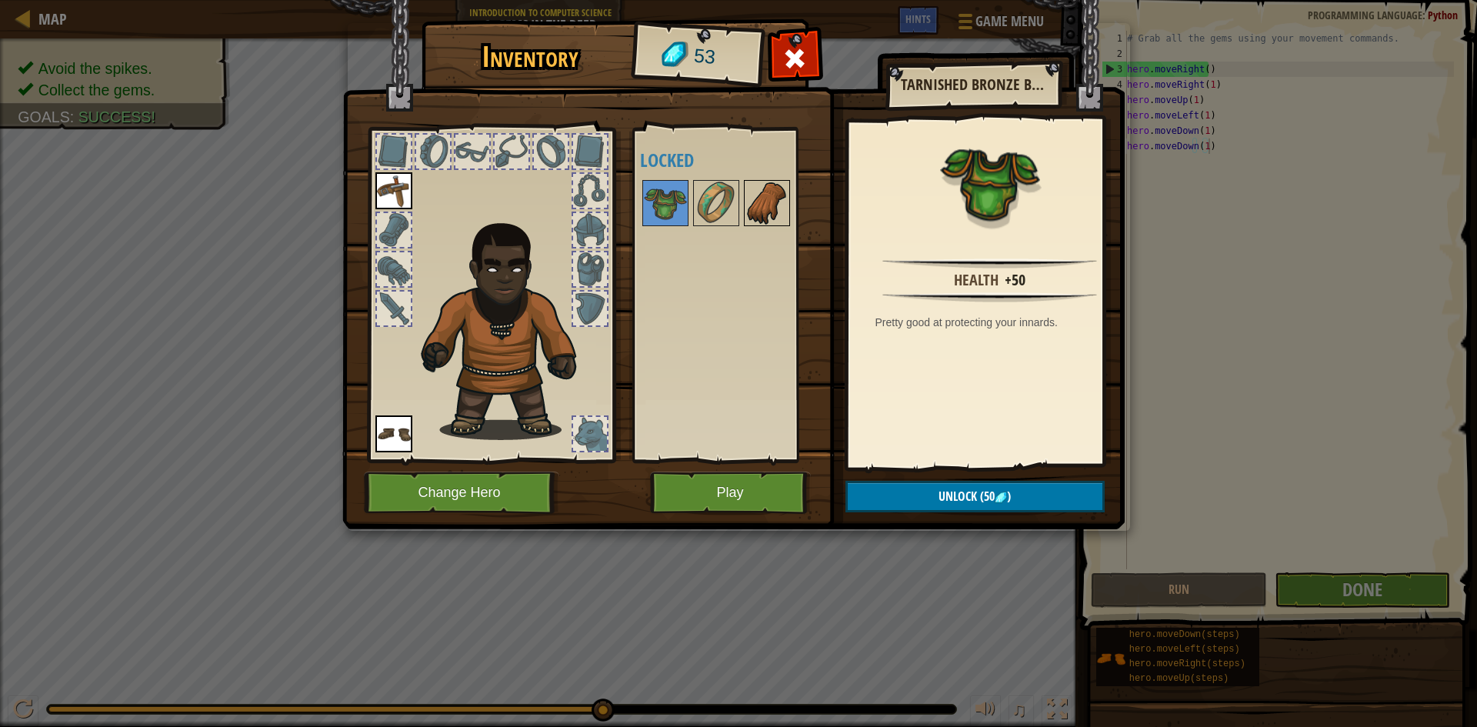
click at [783, 204] on img at bounding box center [767, 203] width 43 height 43
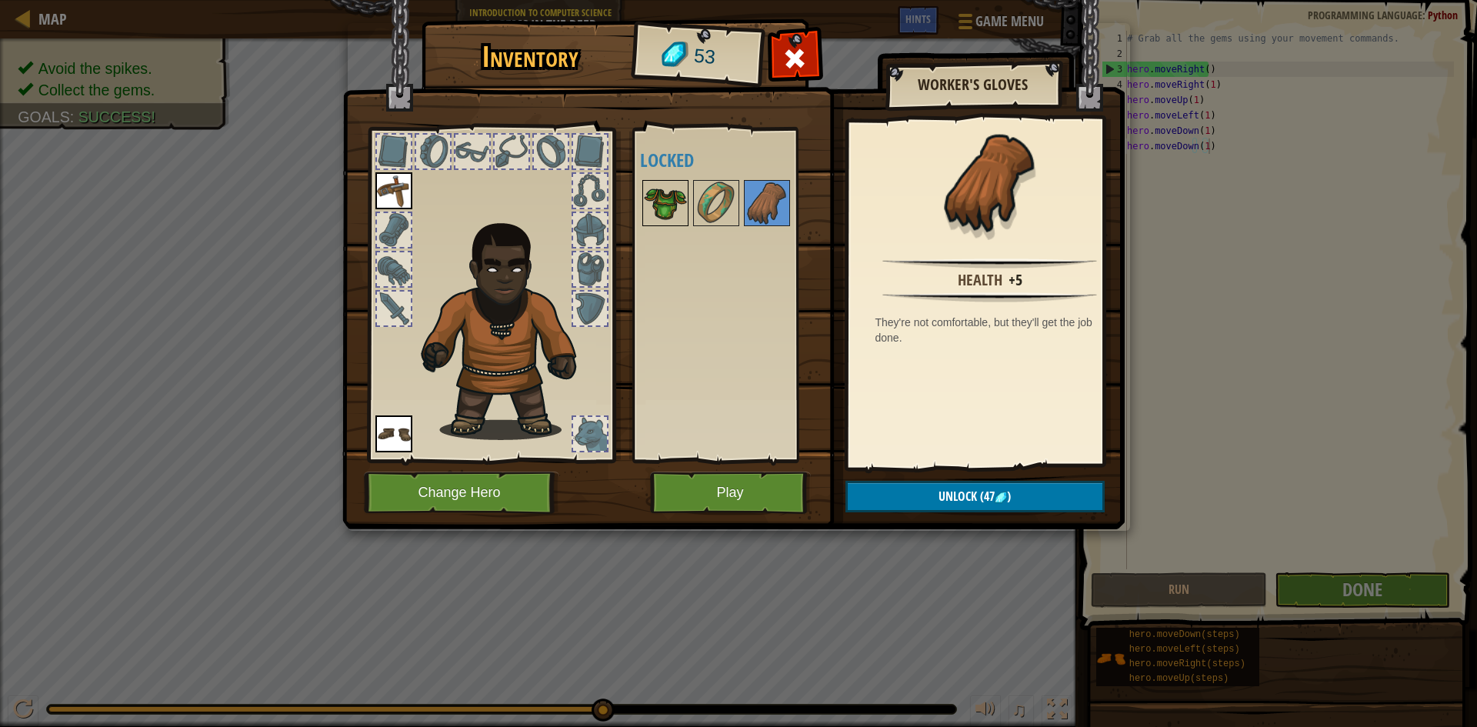
click at [664, 201] on img at bounding box center [665, 203] width 43 height 43
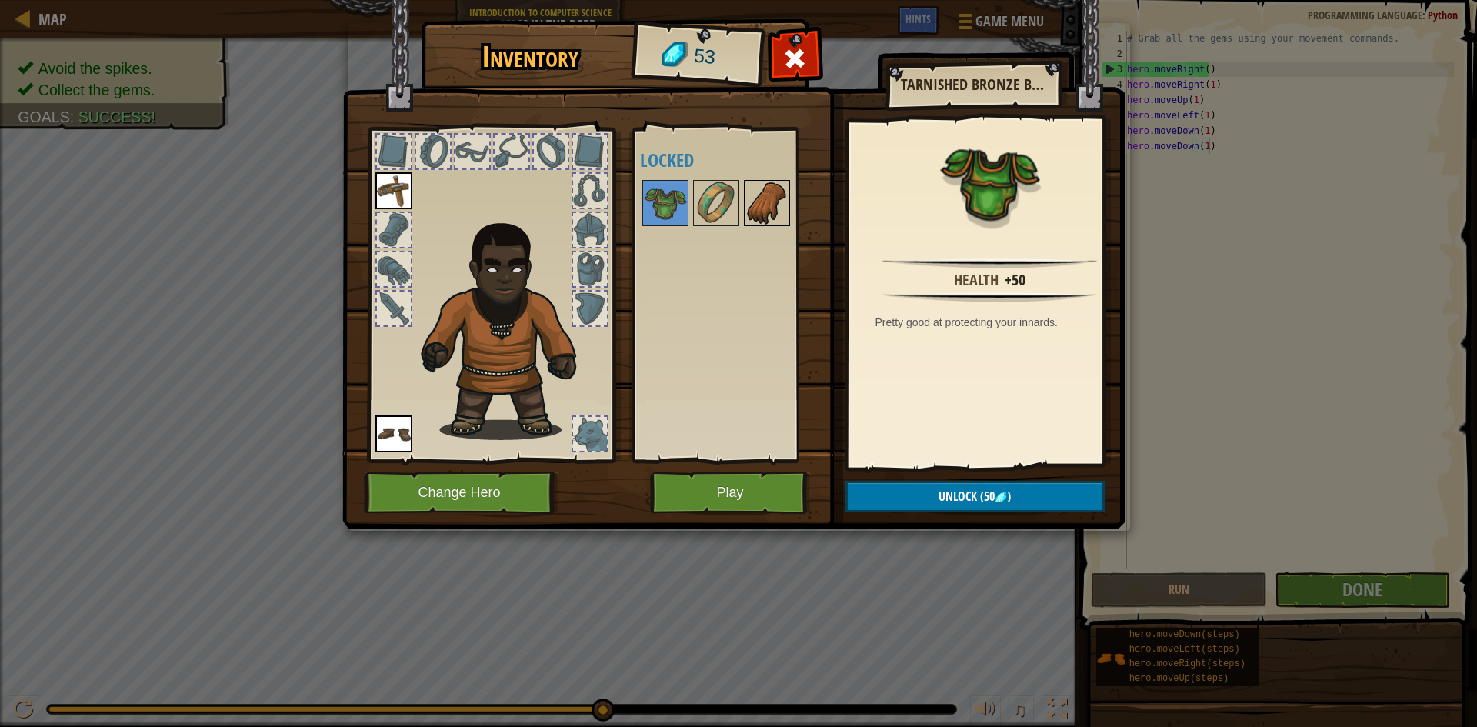
click at [756, 199] on img at bounding box center [767, 203] width 43 height 43
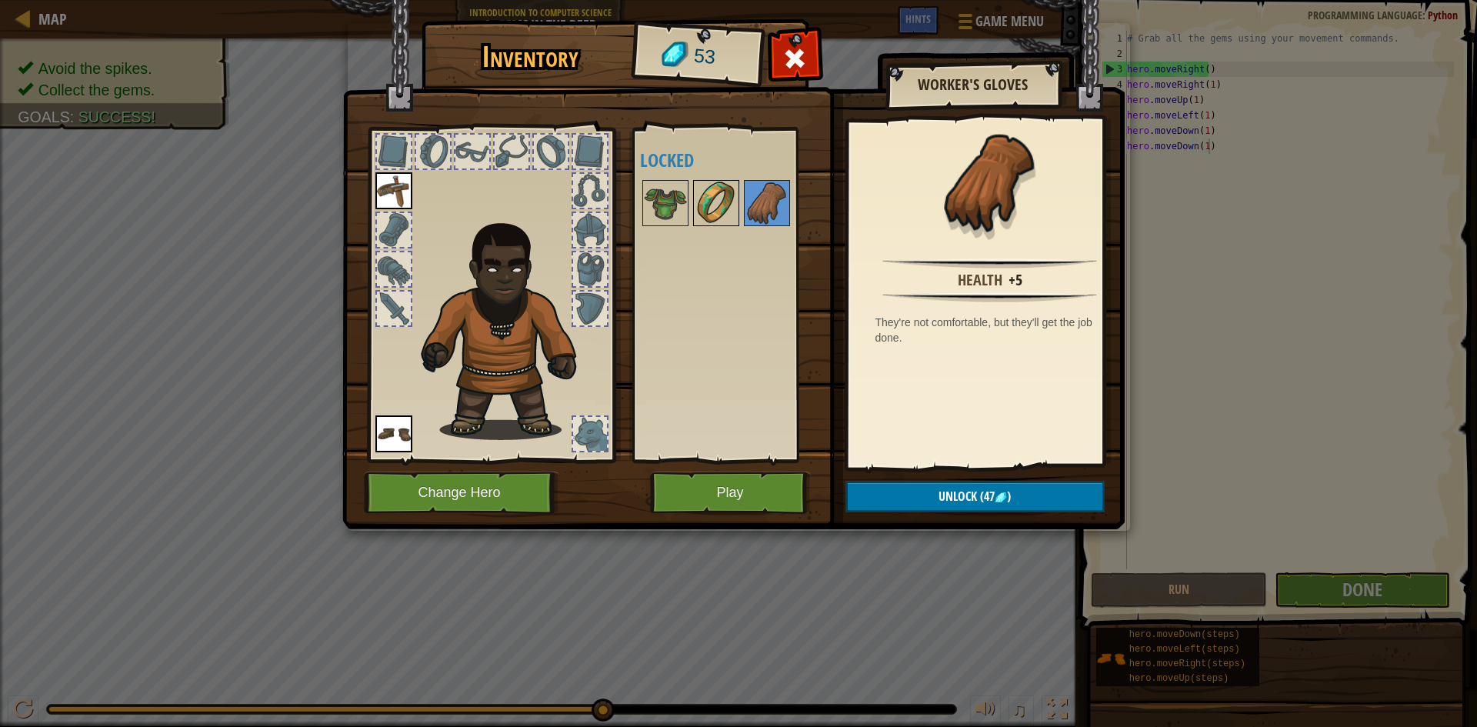
click at [695, 195] on img at bounding box center [716, 203] width 43 height 43
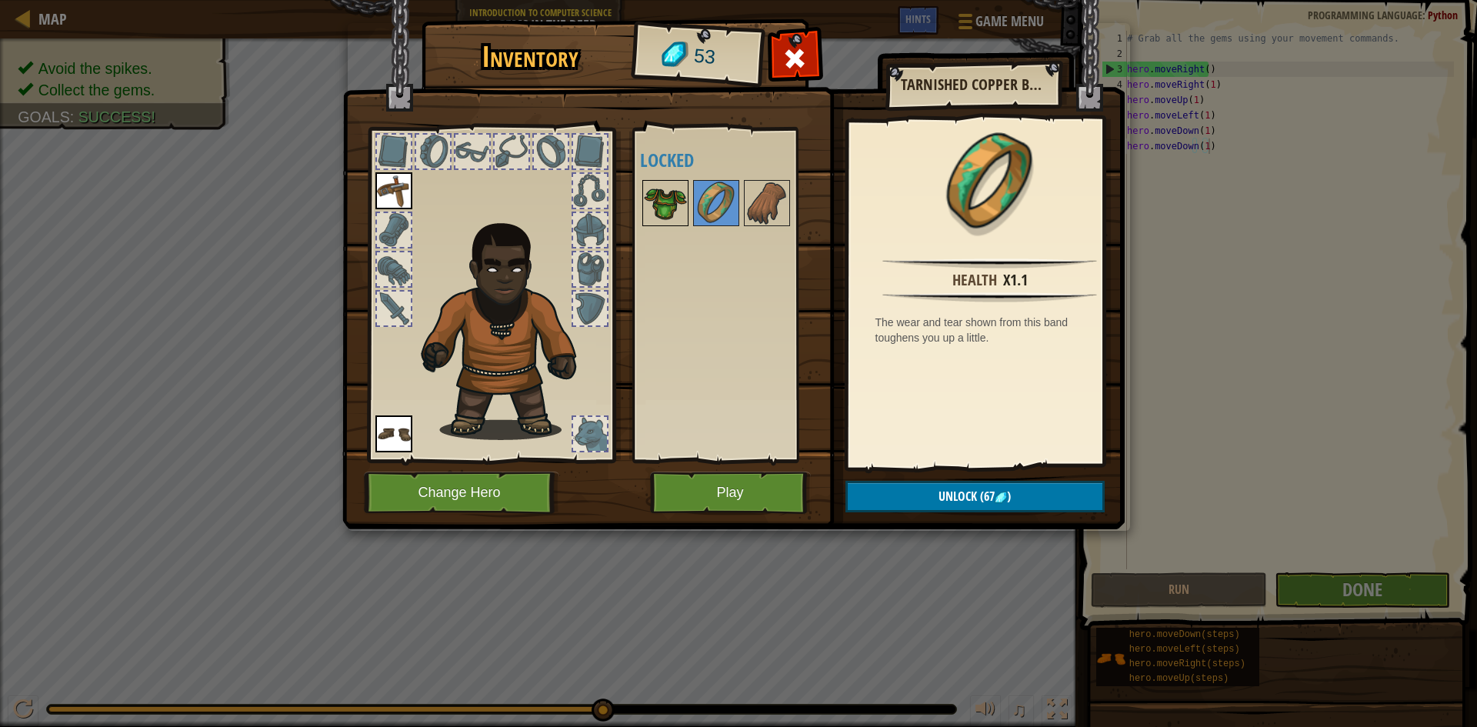
click at [671, 190] on img at bounding box center [665, 203] width 43 height 43
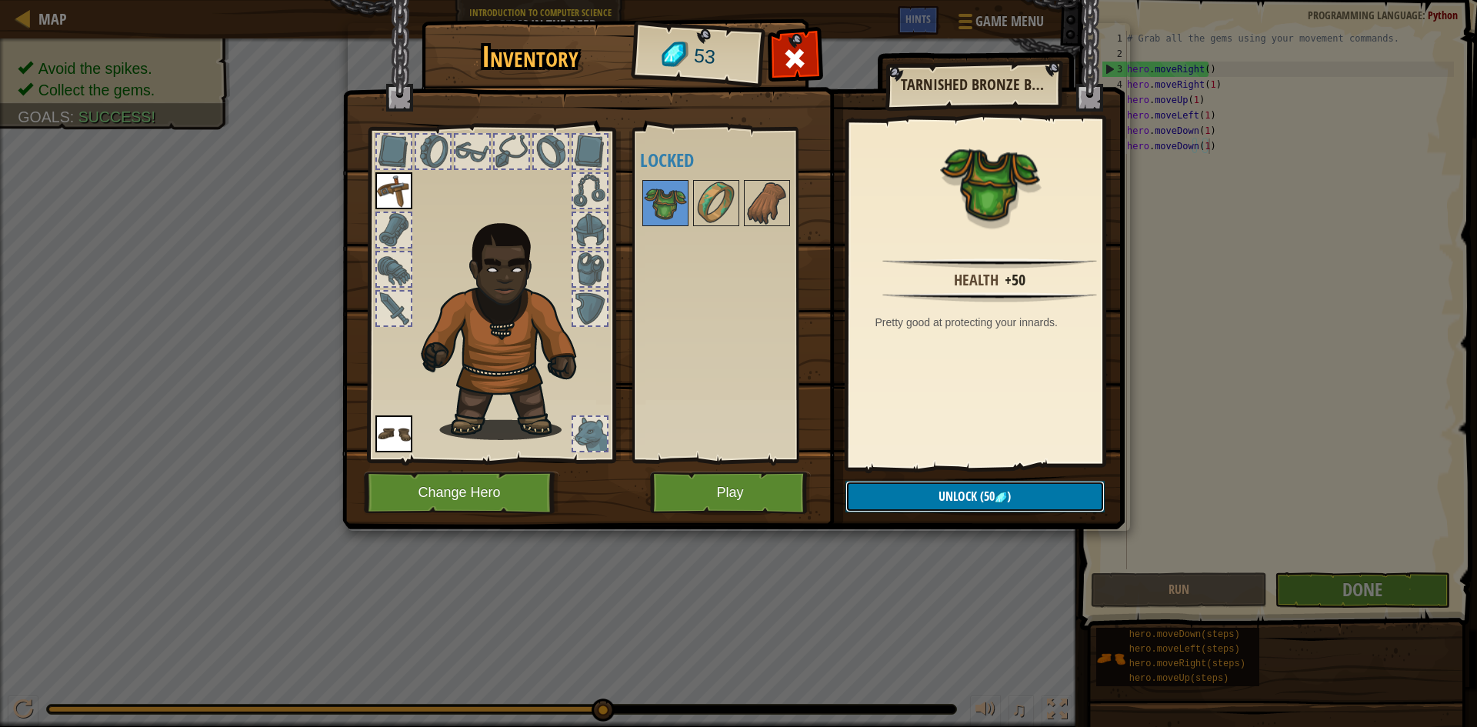
click at [967, 485] on button "Unlock (50 )" at bounding box center [975, 497] width 259 height 32
click at [956, 498] on button "Confirm" at bounding box center [975, 497] width 259 height 32
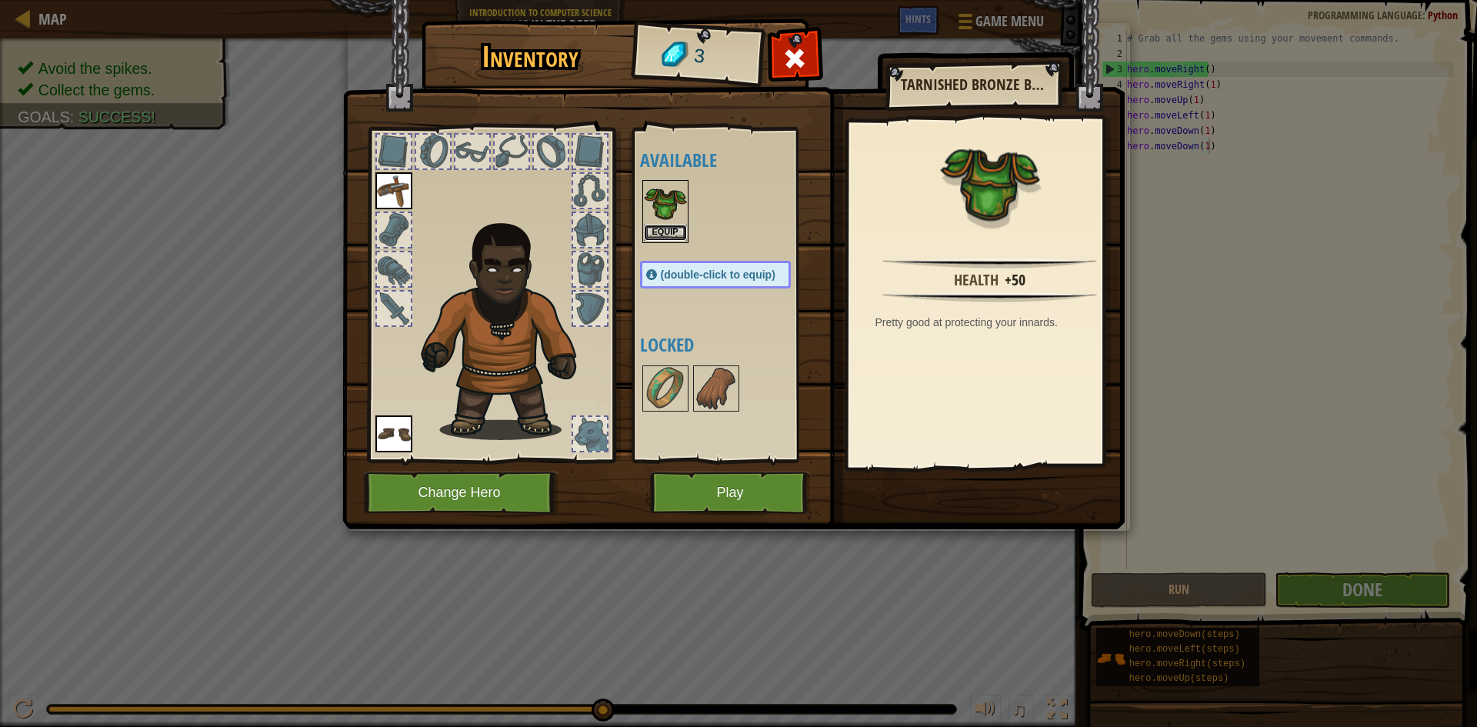
click at [662, 228] on button "Equip" at bounding box center [665, 233] width 43 height 16
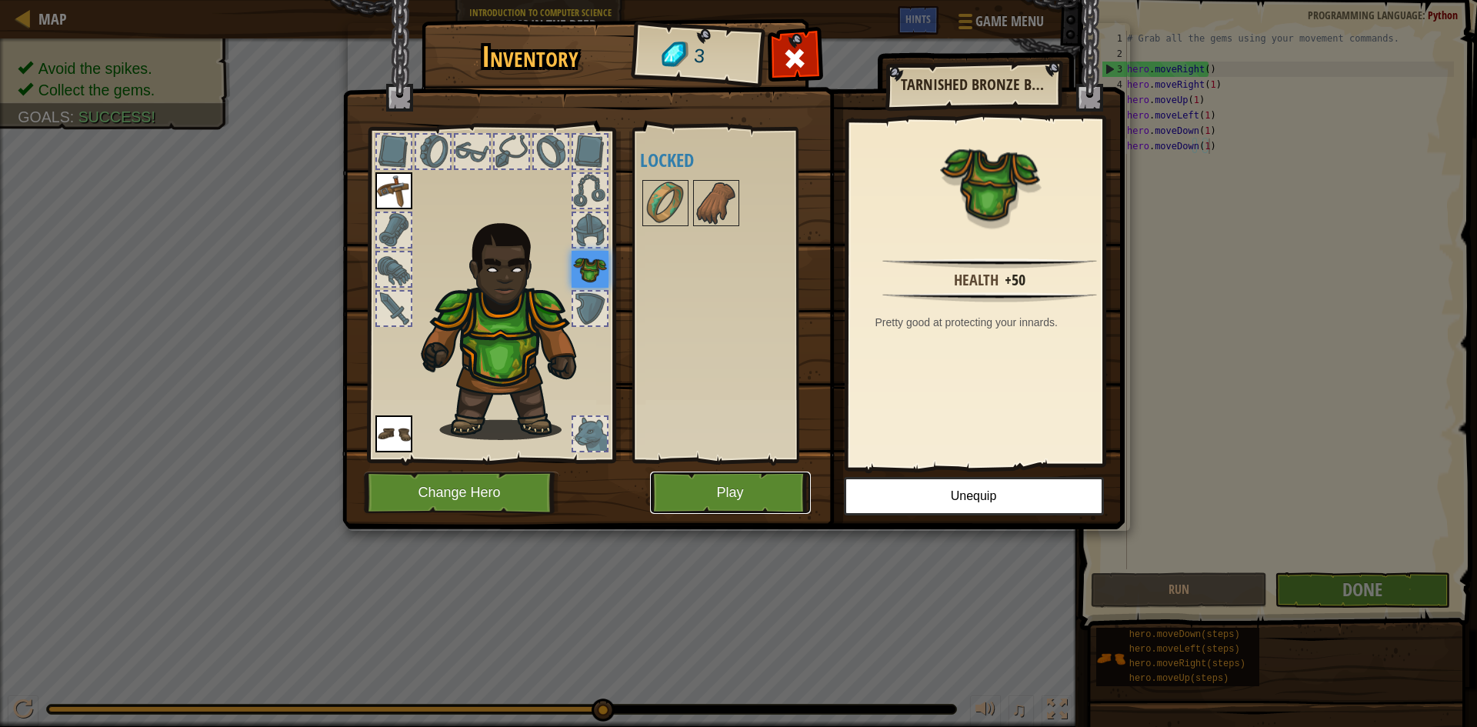
click at [679, 496] on button "Play" at bounding box center [730, 493] width 161 height 42
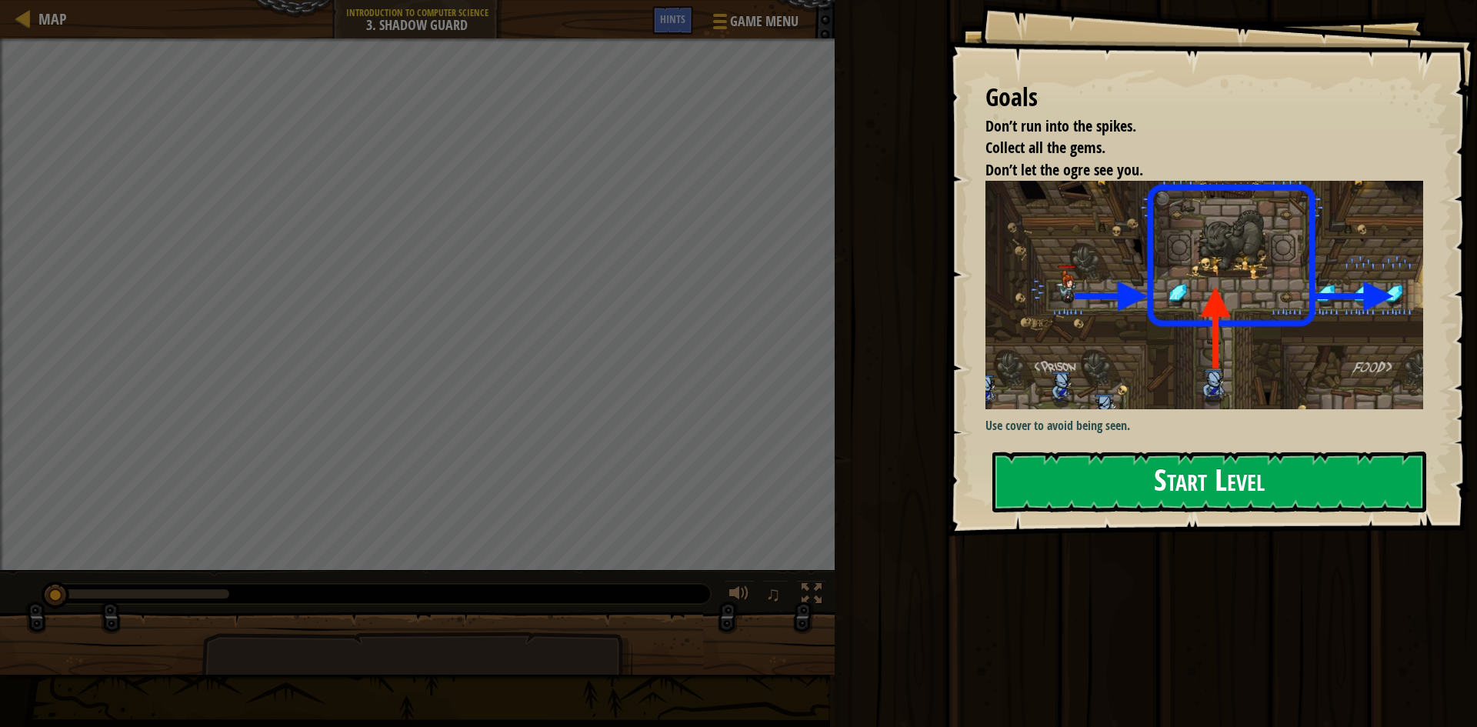
drag, startPoint x: 1052, startPoint y: 471, endPoint x: 1044, endPoint y: 462, distance: 12.0
click at [1046, 465] on button "Start Level" at bounding box center [1209, 482] width 434 height 61
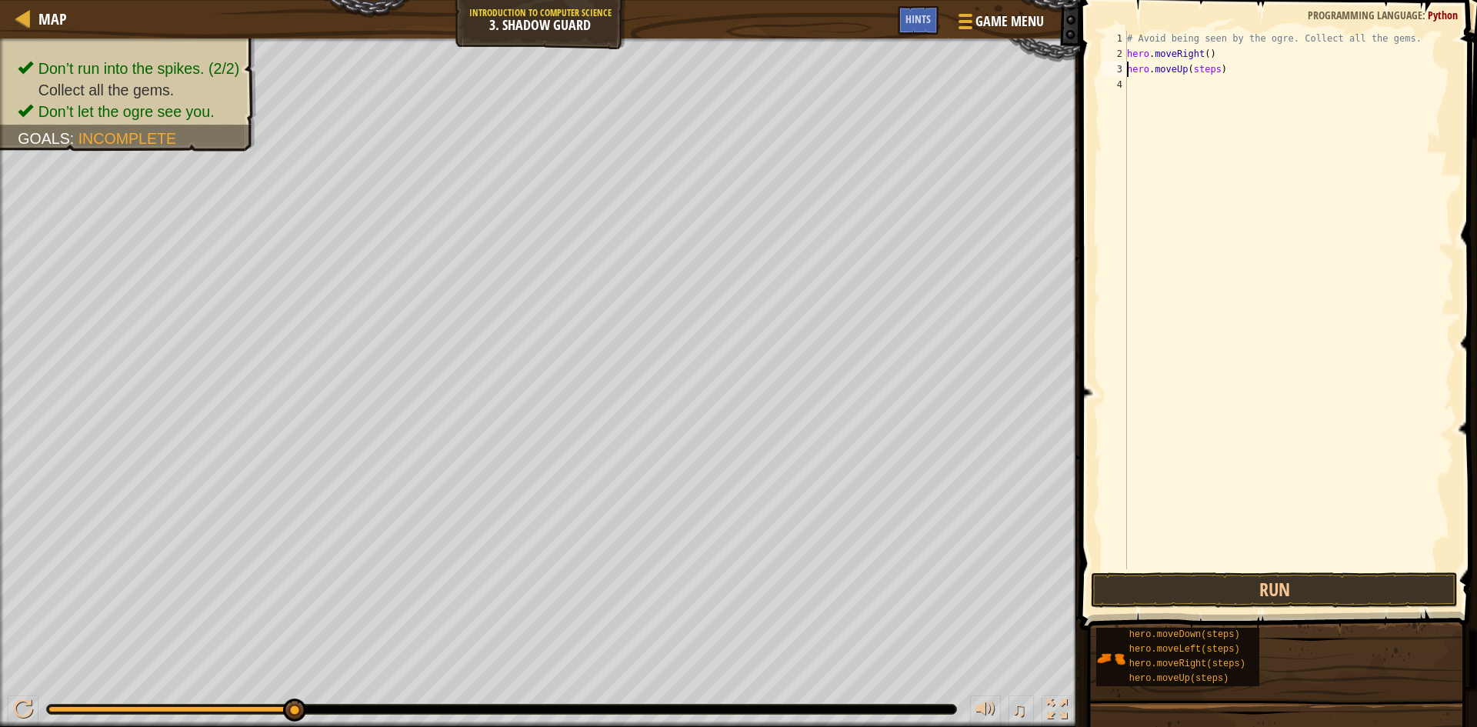
click at [1215, 66] on div "# Avoid being seen by the ogre. Collect all the gems. hero . moveRight ( ) hero…" at bounding box center [1289, 315] width 330 height 569
click at [1229, 85] on div "# Avoid being seen by the ogre. Collect all the gems. hero . moveRight ( ) hero…" at bounding box center [1289, 315] width 330 height 569
click at [1223, 95] on div "# Avoid being seen by the ogre. Collect all the gems. hero . moveRight ( ) hero…" at bounding box center [1289, 315] width 330 height 569
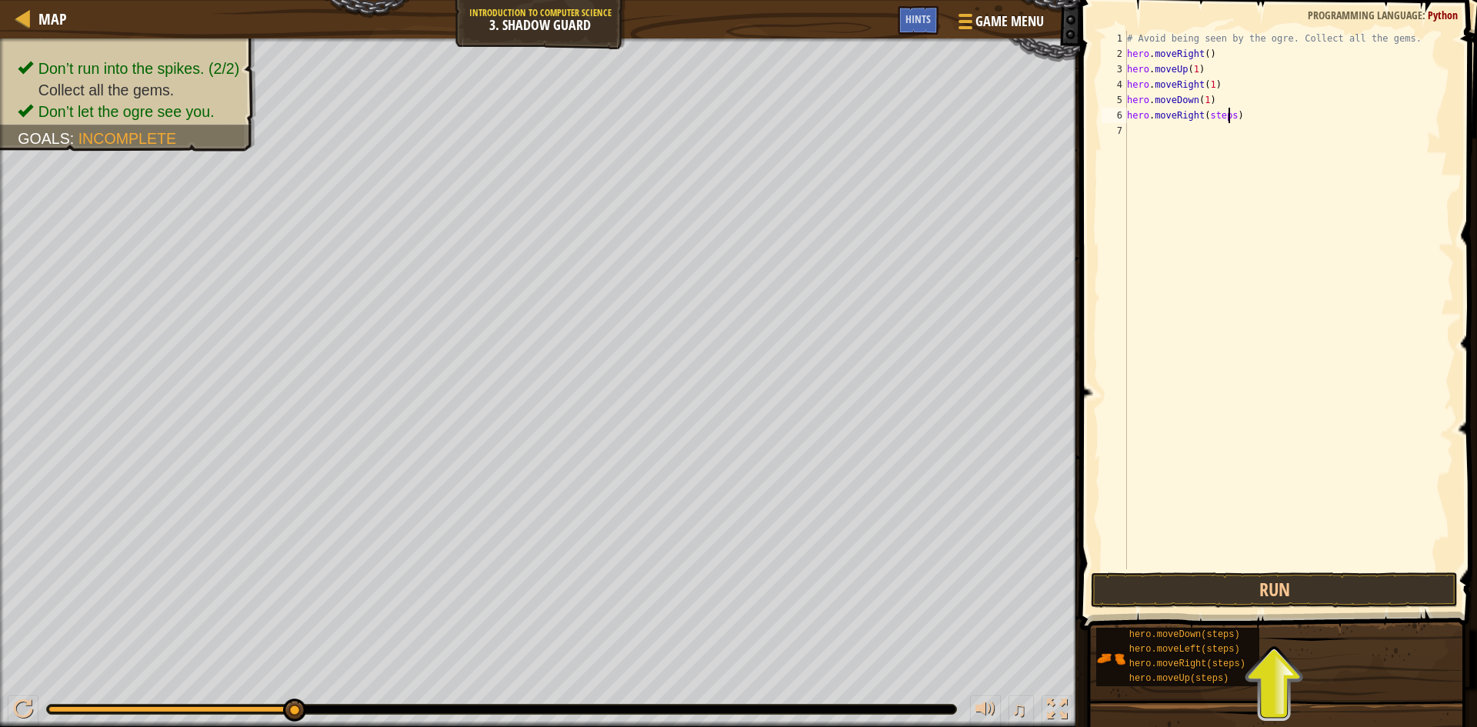
click at [1229, 113] on div "# Avoid being seen by the ogre. Collect all the gems. hero . moveRight ( ) hero…" at bounding box center [1289, 315] width 330 height 569
type textarea "hero.moveRight(1)"
drag, startPoint x: 1260, startPoint y: 585, endPoint x: 1253, endPoint y: 589, distance: 9.0
click at [1258, 586] on button "Run" at bounding box center [1274, 589] width 367 height 35
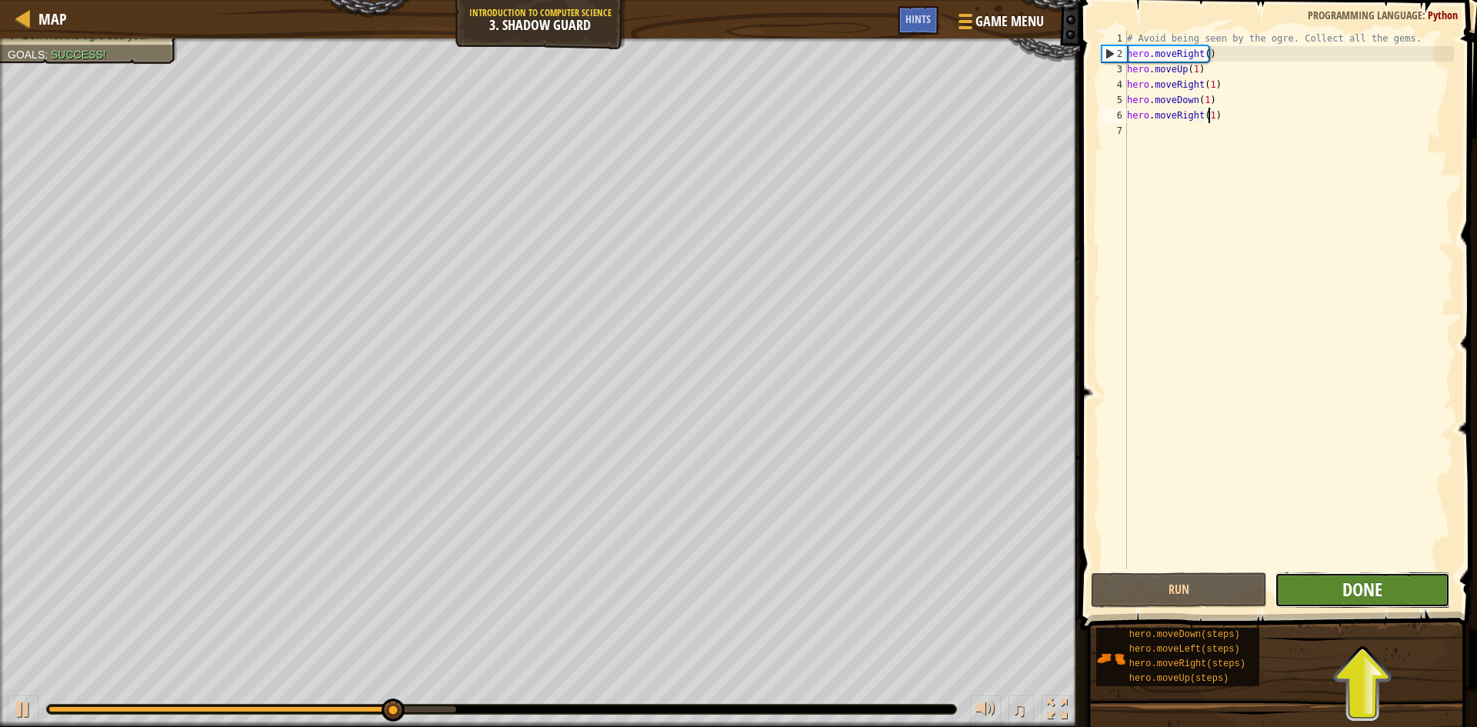
click at [1355, 595] on span "Done" at bounding box center [1363, 589] width 40 height 25
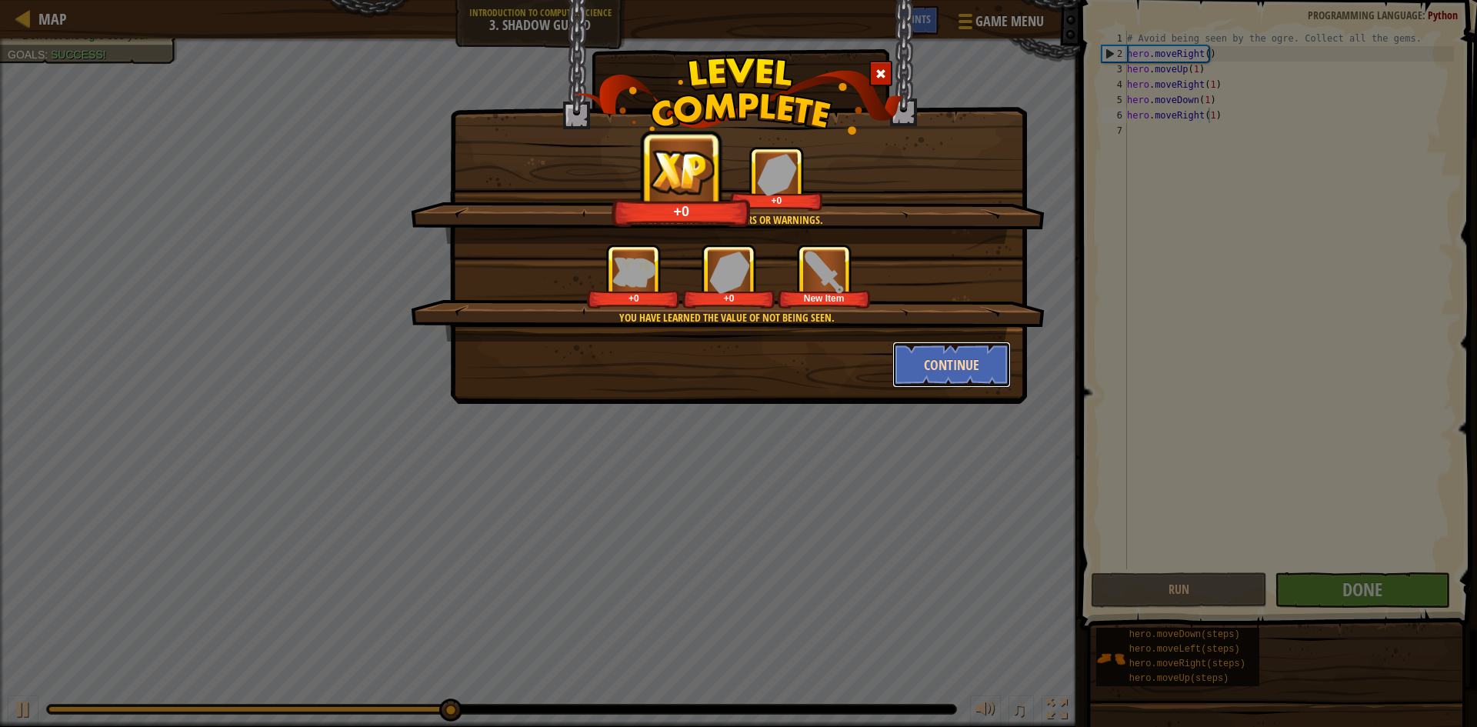
click at [935, 367] on button "Continue" at bounding box center [951, 365] width 119 height 46
